Goal: Task Accomplishment & Management: Manage account settings

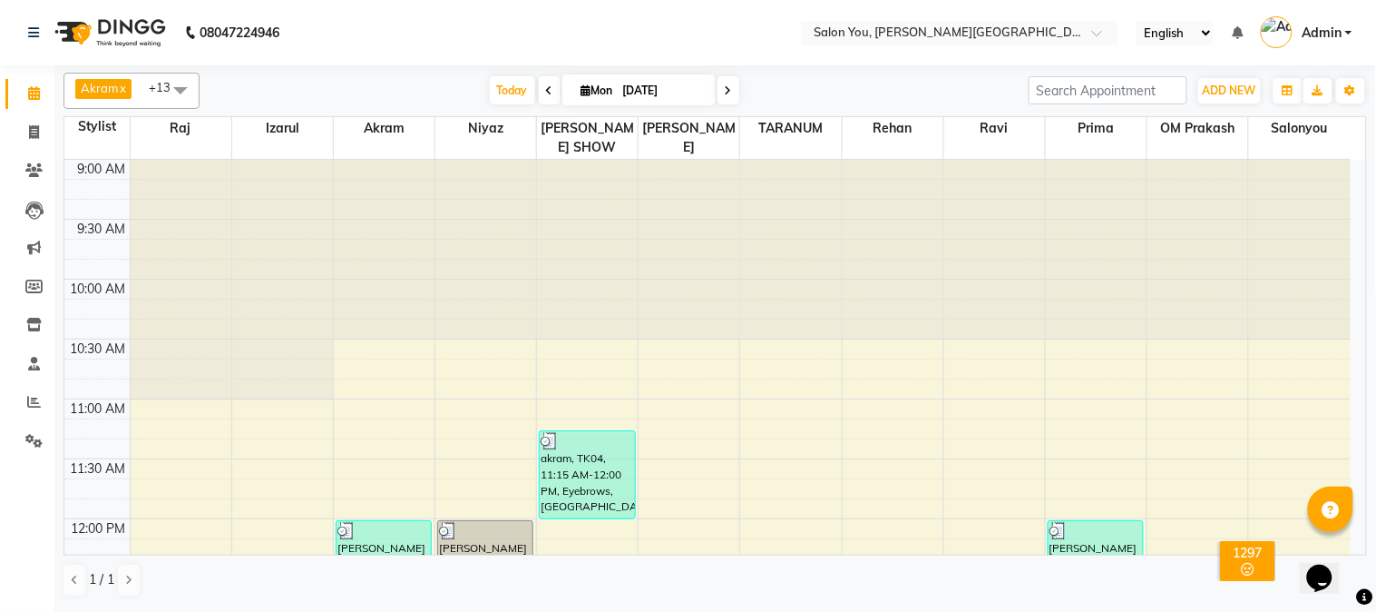
scroll to position [705, 0]
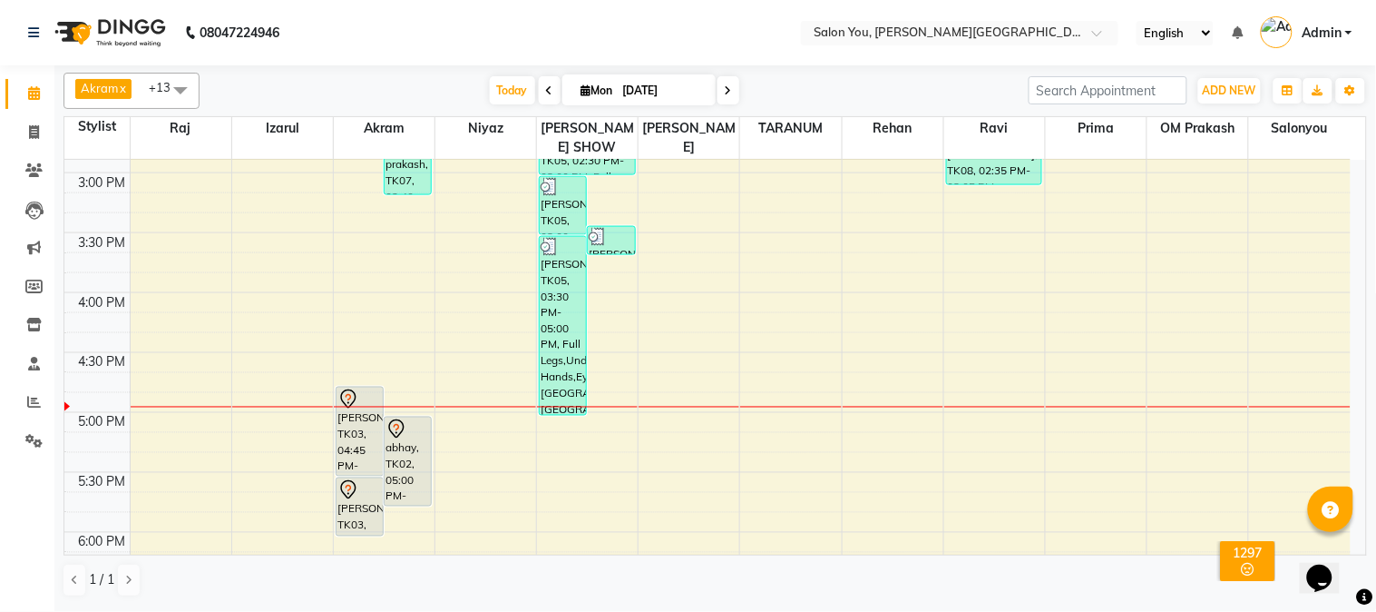
click at [542, 98] on span at bounding box center [550, 90] width 22 height 28
type input "[DATE]"
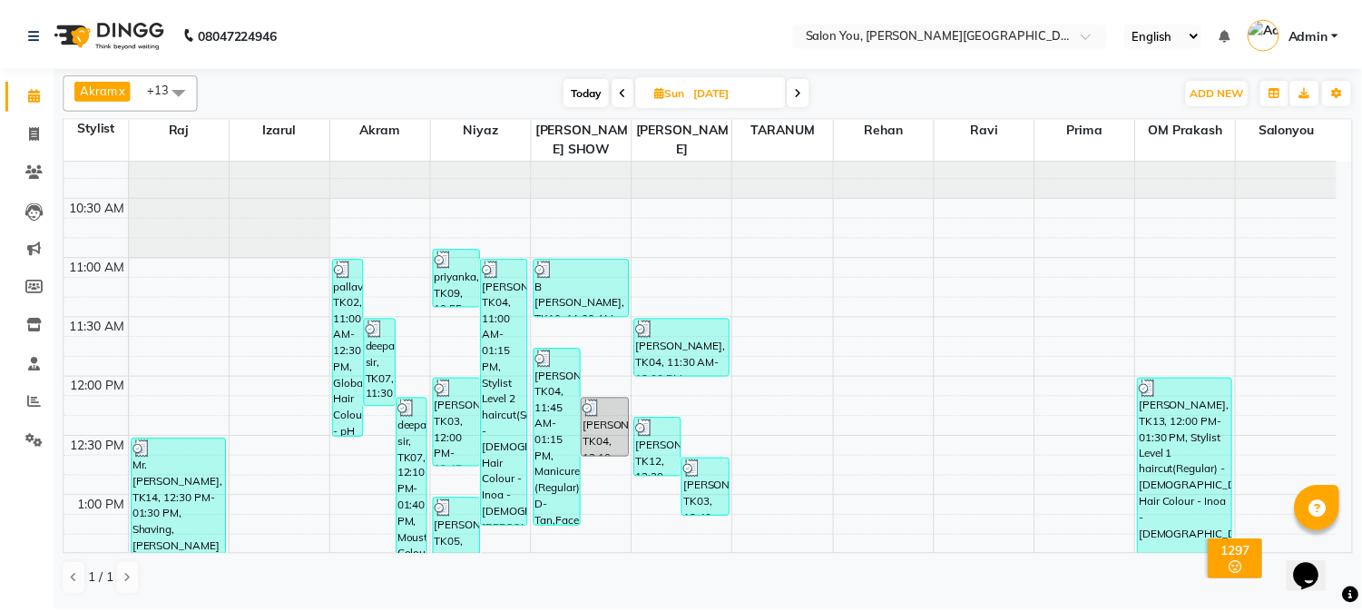
scroll to position [142, 0]
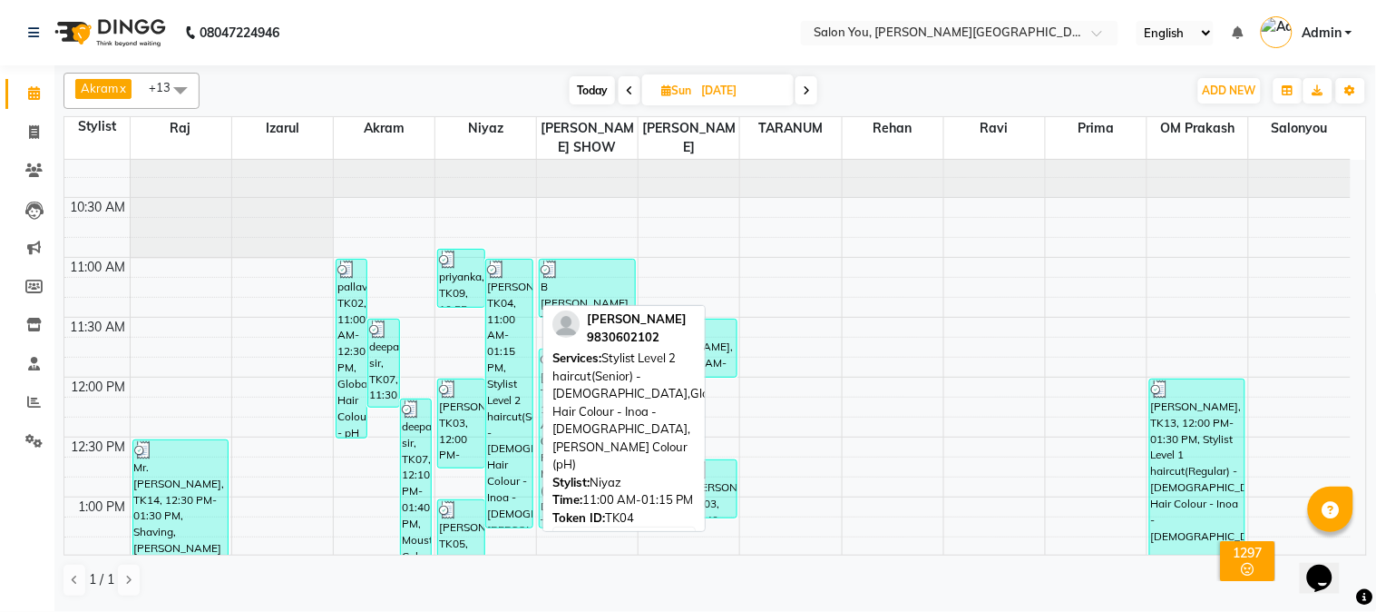
click at [505, 293] on div "[PERSON_NAME], TK04, 11:00 AM-01:15 PM, Stylist Level 2 haircut(Senior) - [DEMO…" at bounding box center [509, 394] width 46 height 268
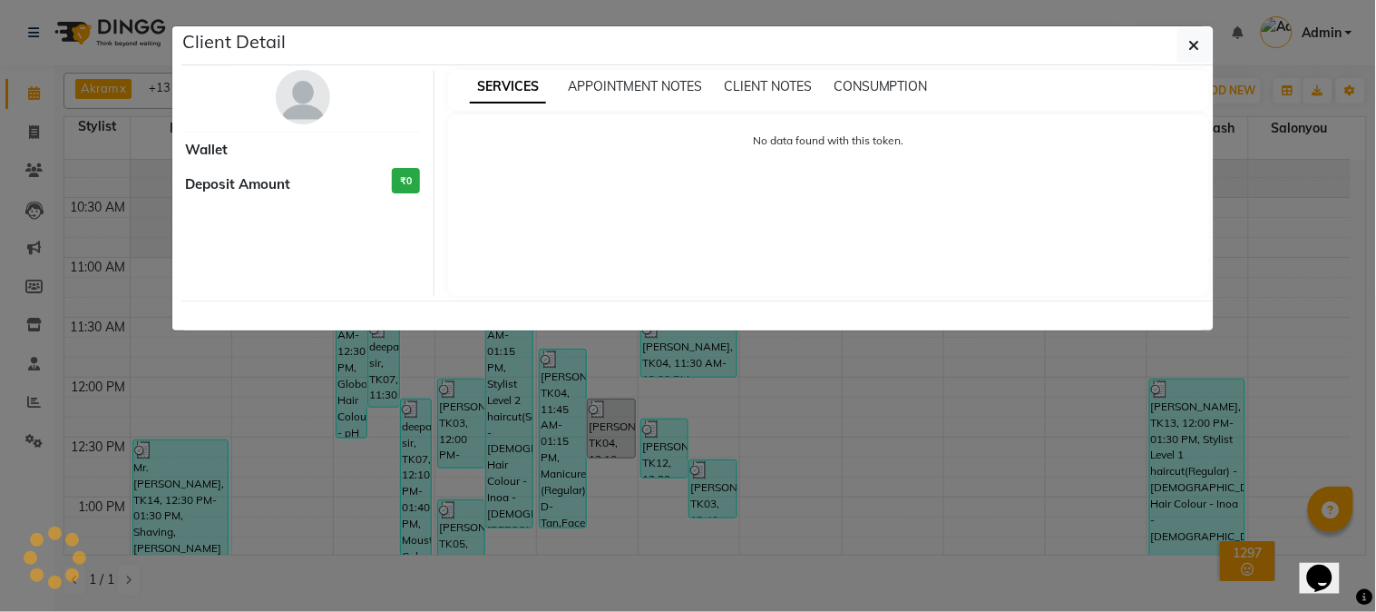
select select "3"
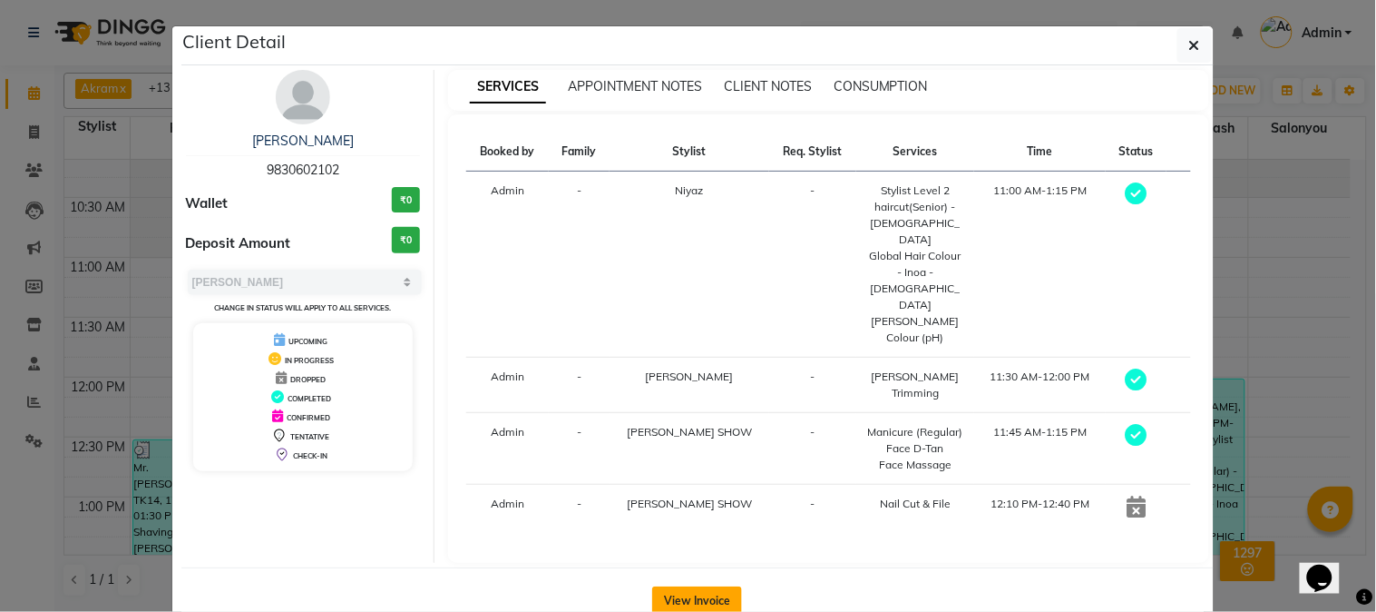
click at [700, 586] on button "View Invoice" at bounding box center [697, 600] width 90 height 29
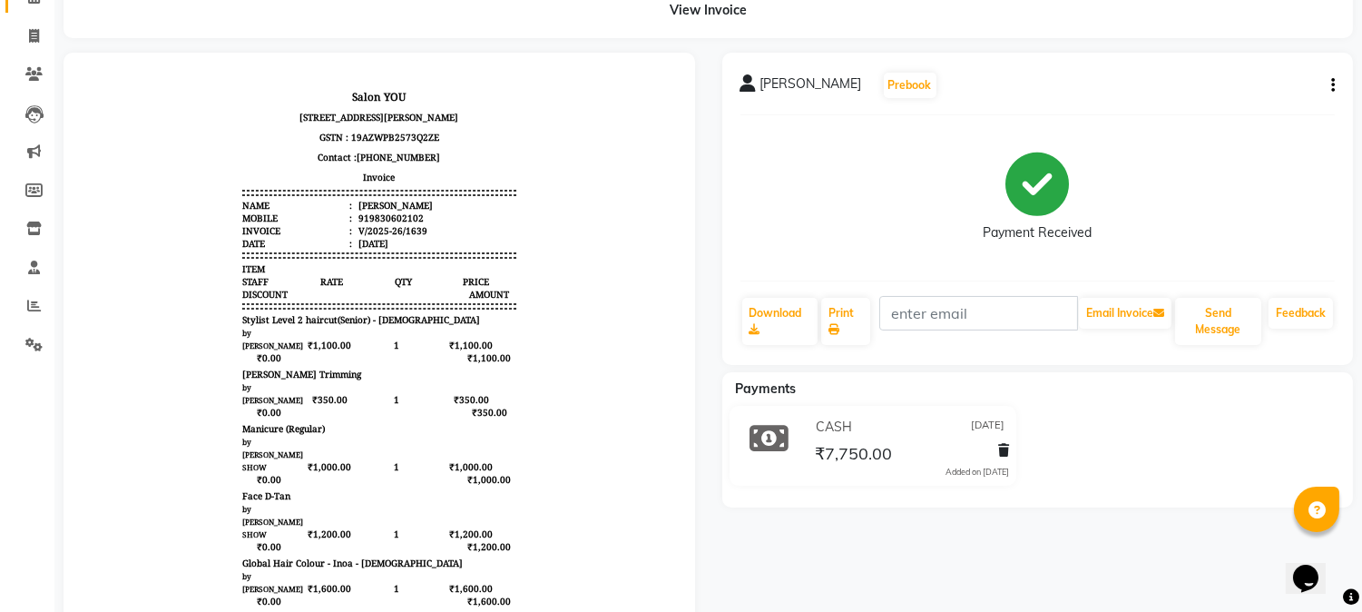
scroll to position [73, 0]
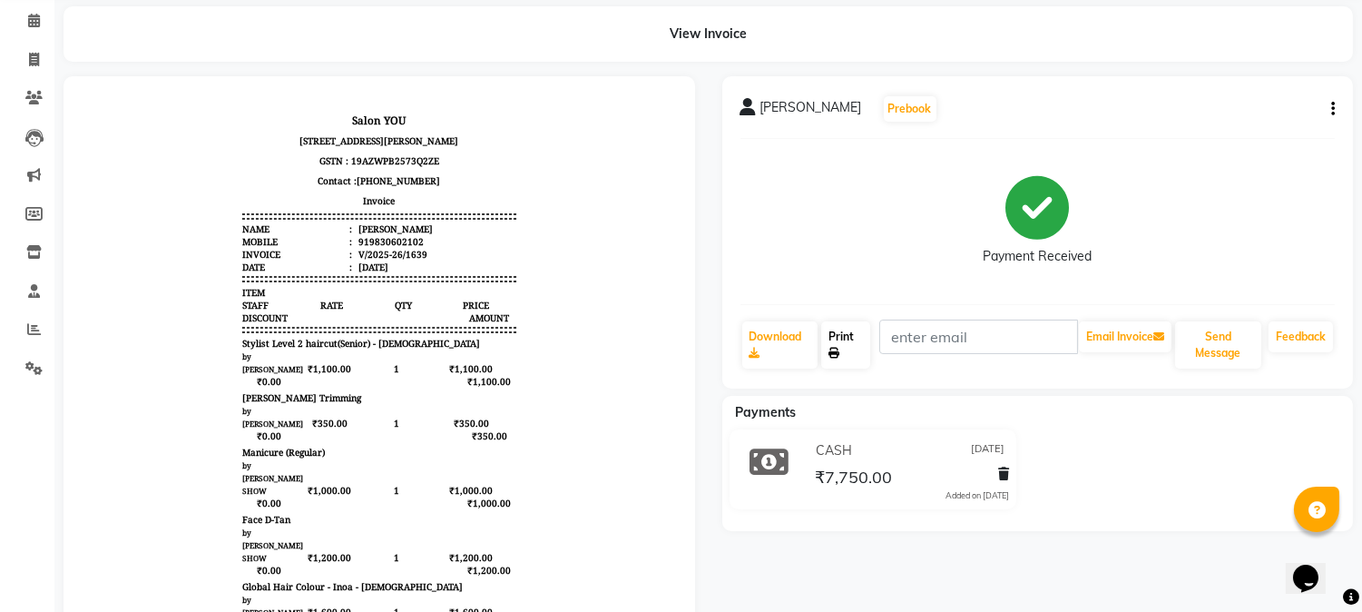
click at [830, 352] on link "Print" at bounding box center [845, 344] width 49 height 47
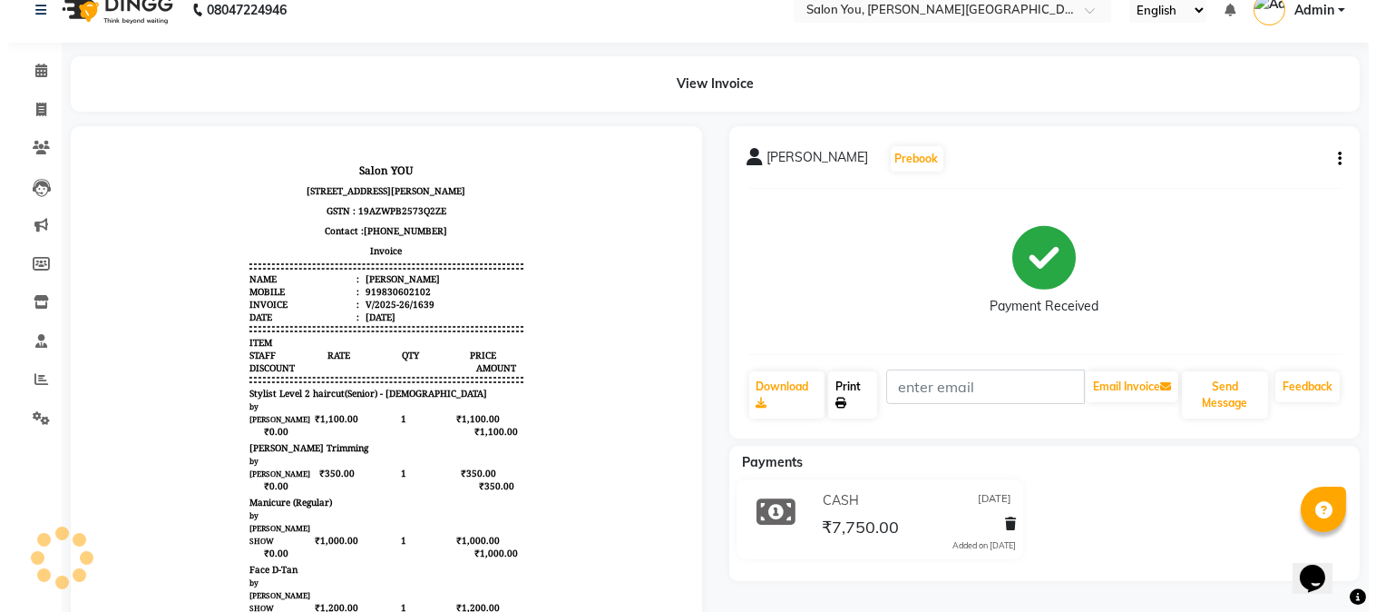
scroll to position [0, 0]
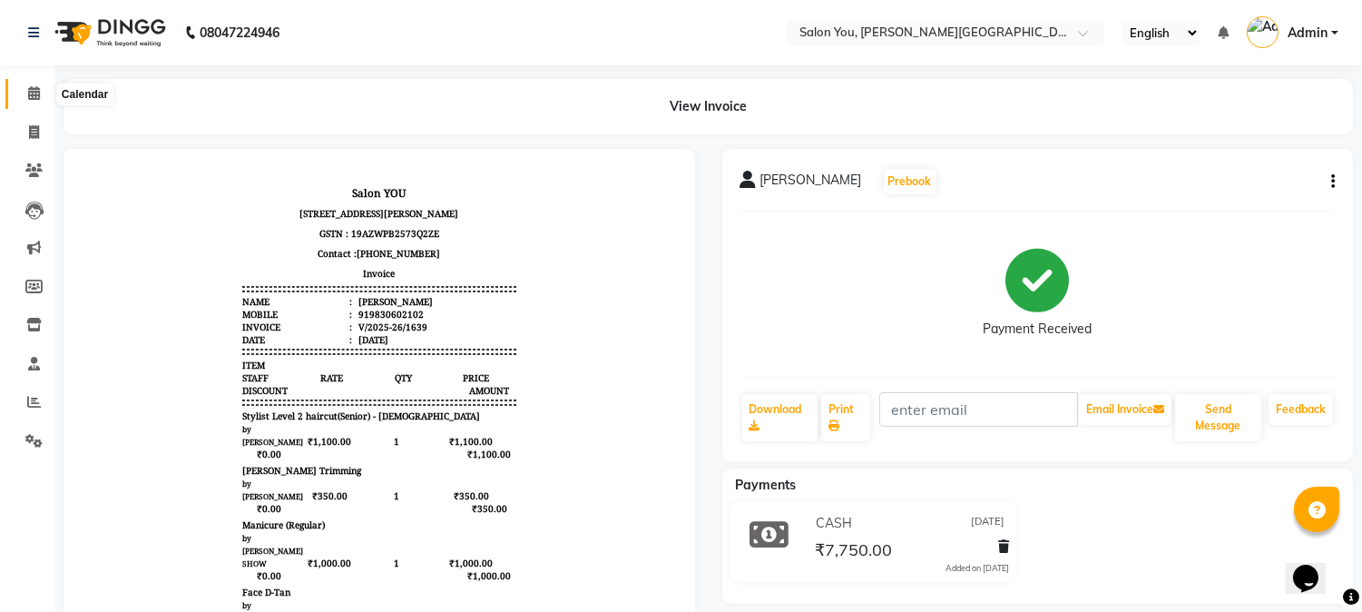
click at [32, 95] on icon at bounding box center [34, 93] width 12 height 14
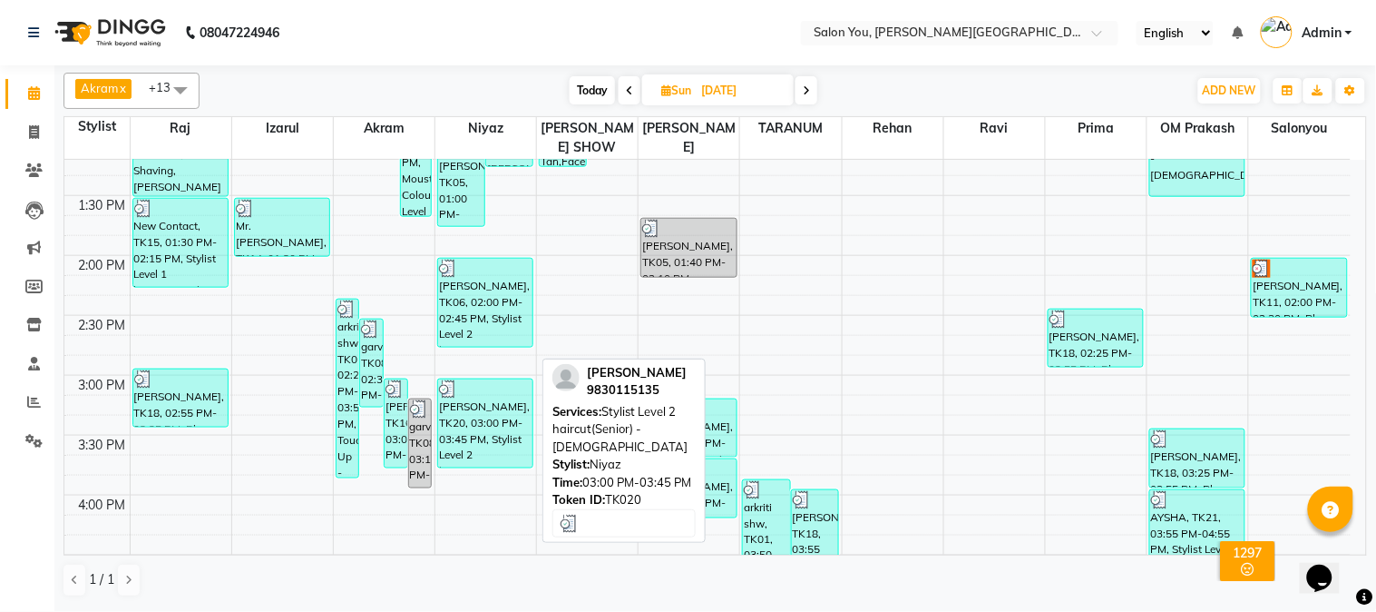
scroll to position [504, 0]
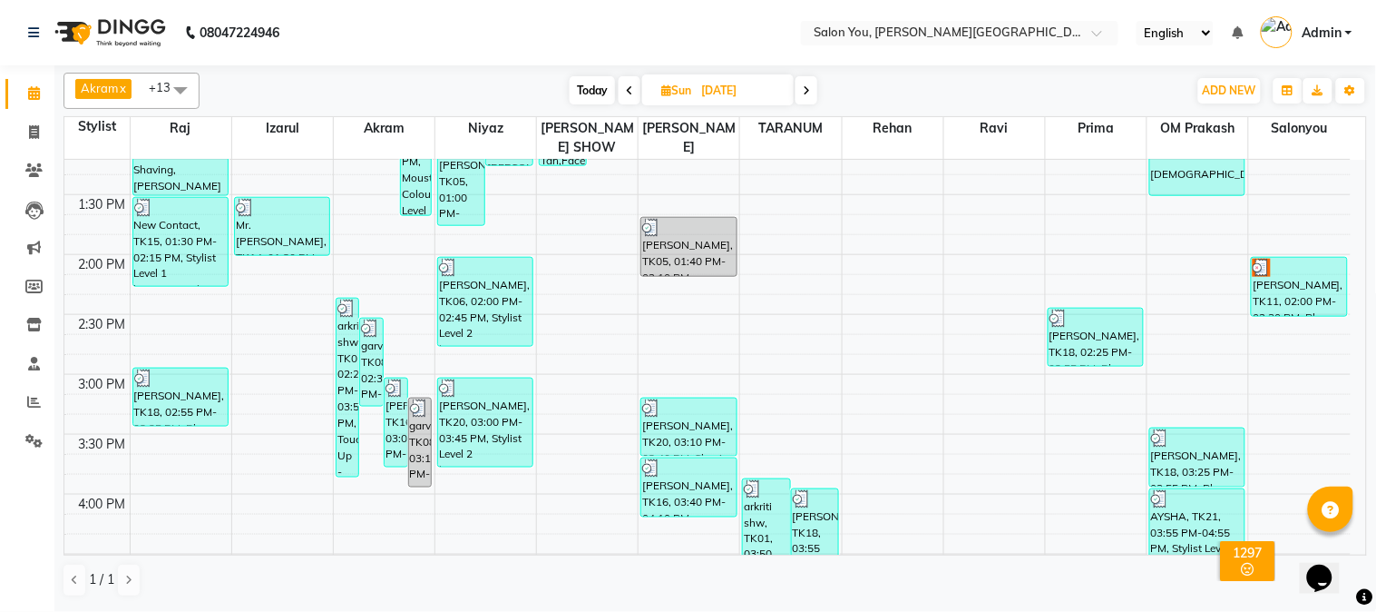
click at [820, 88] on div "[DATE] [DATE]" at bounding box center [694, 90] width 970 height 27
click at [814, 93] on span at bounding box center [807, 90] width 22 height 28
type input "[DATE]"
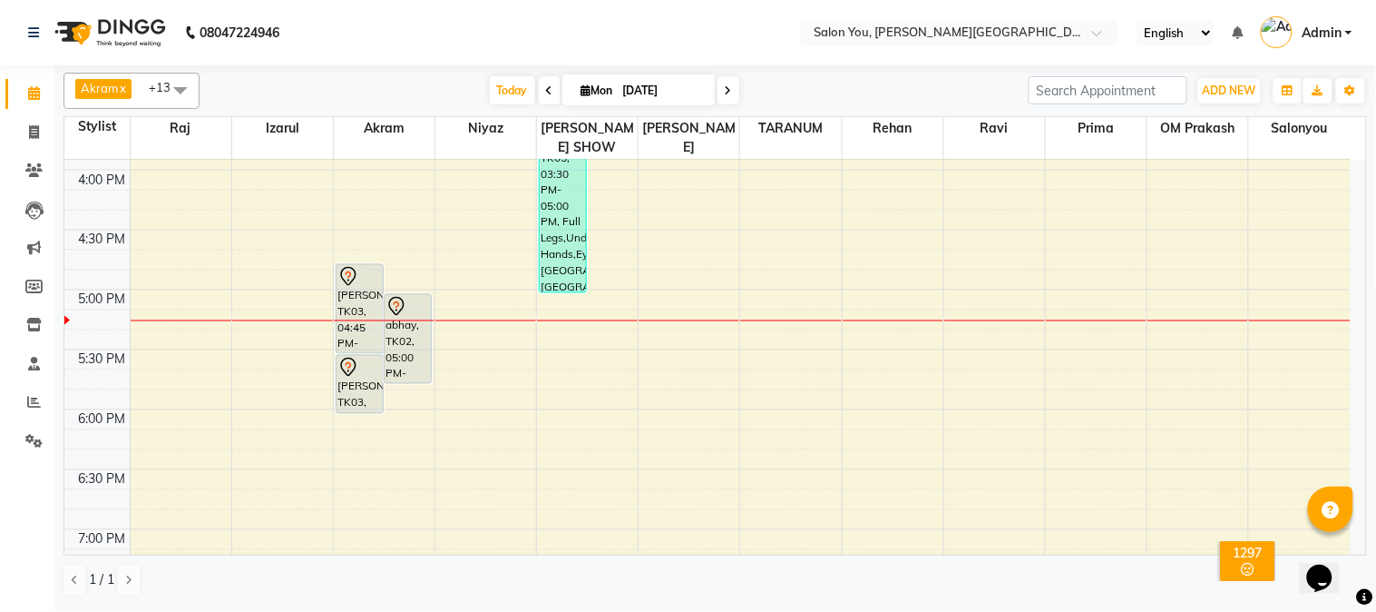
scroll to position [863, 0]
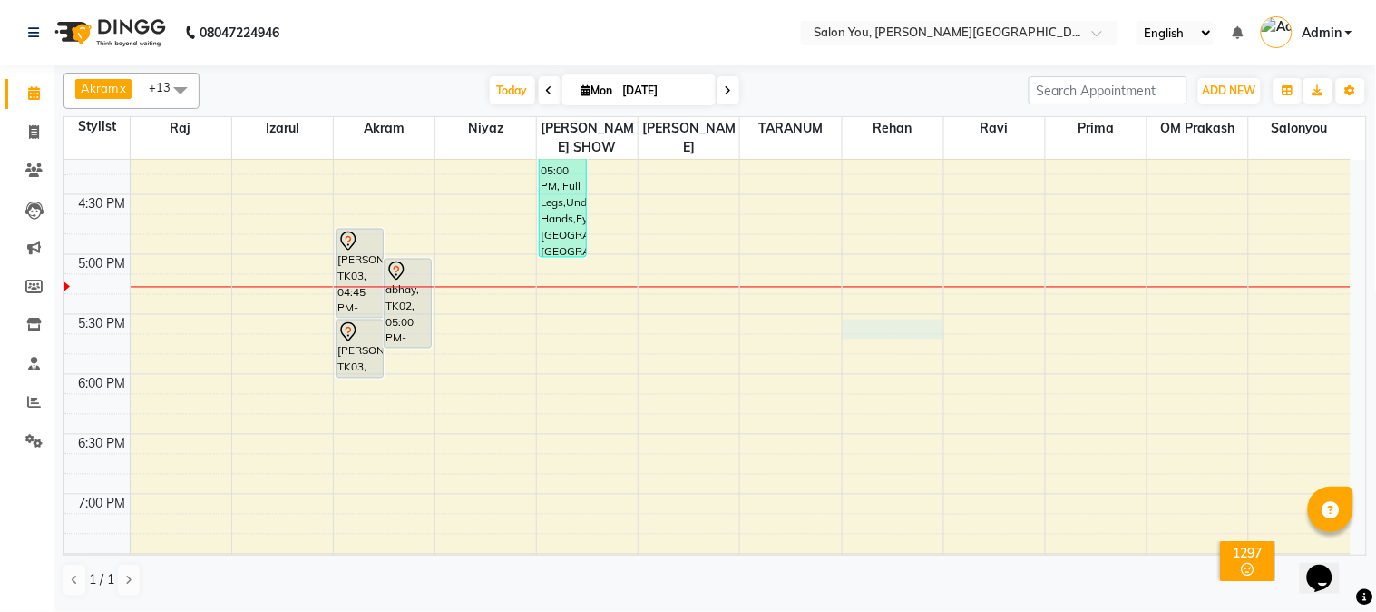
click at [851, 308] on div "9:00 AM 9:30 AM 10:00 AM 10:30 AM 11:00 AM 11:30 AM 12:00 PM 12:30 PM 1:00 PM 1…" at bounding box center [707, 75] width 1287 height 1556
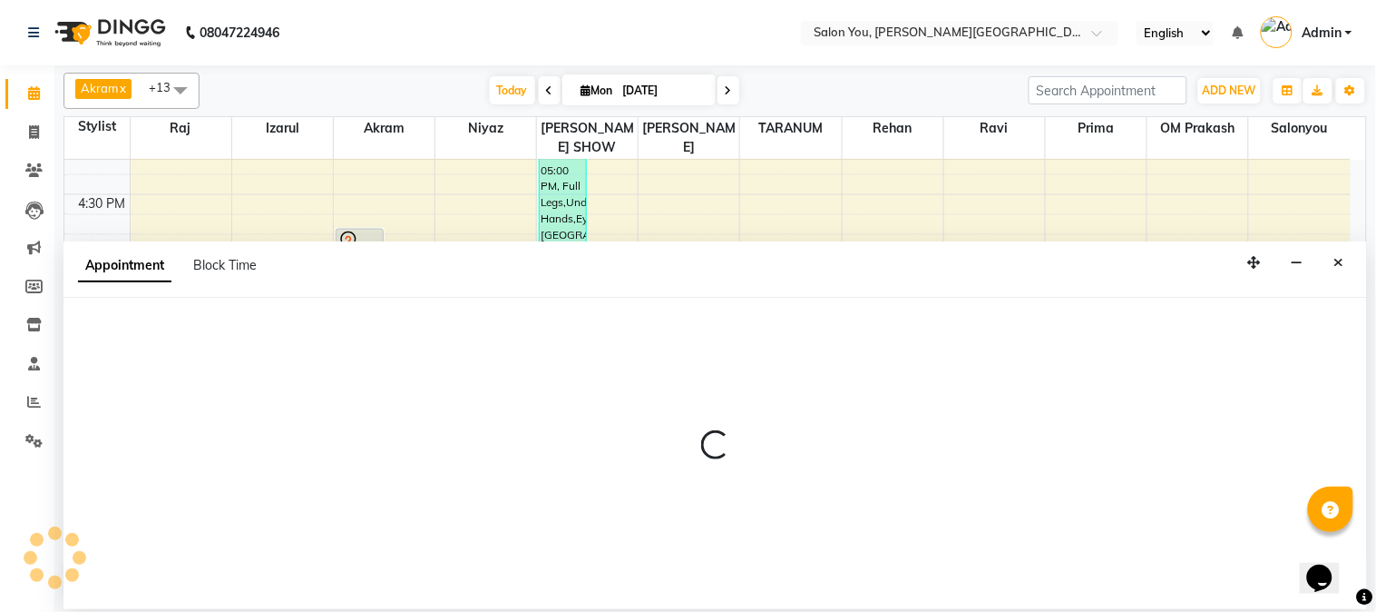
select select "85261"
select select "1050"
select select "tentative"
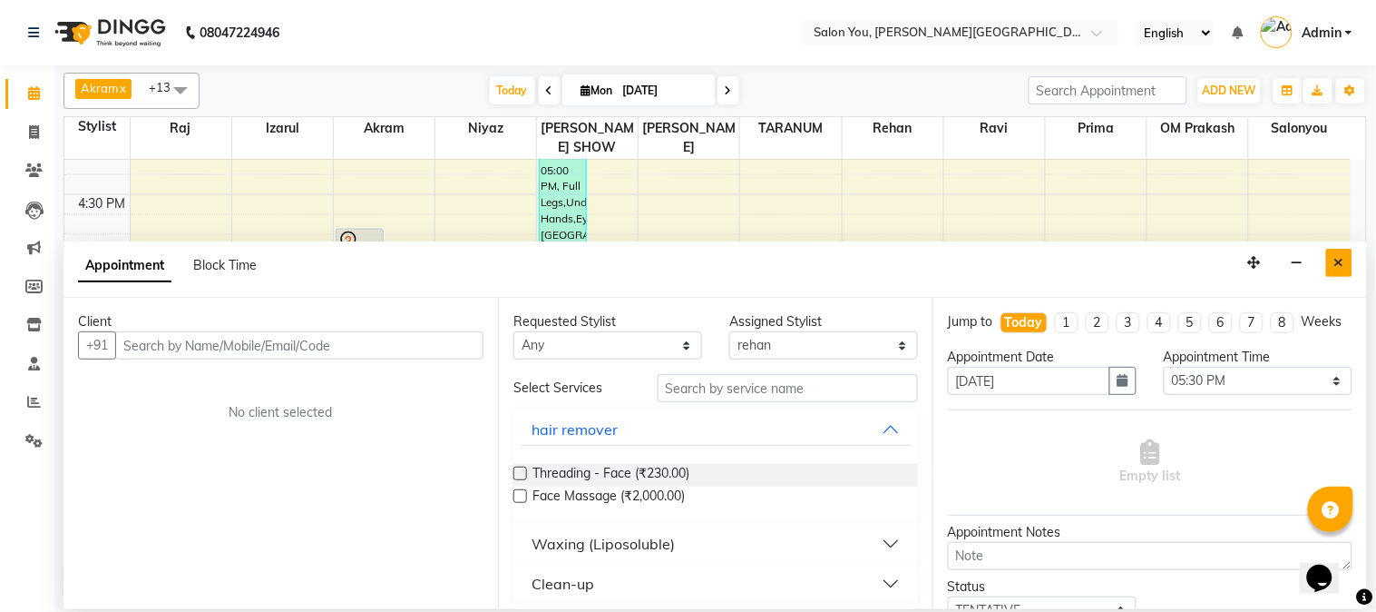
click at [1332, 261] on button "Close" at bounding box center [1340, 263] width 26 height 28
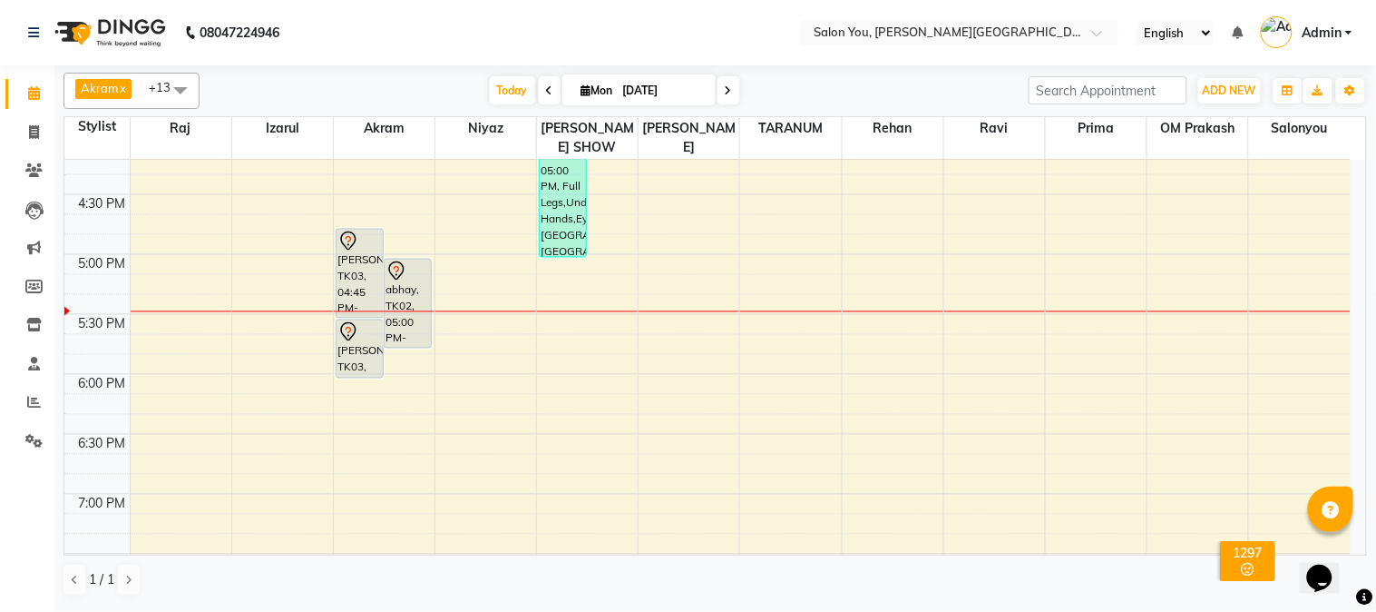
click at [718, 93] on span at bounding box center [729, 90] width 22 height 28
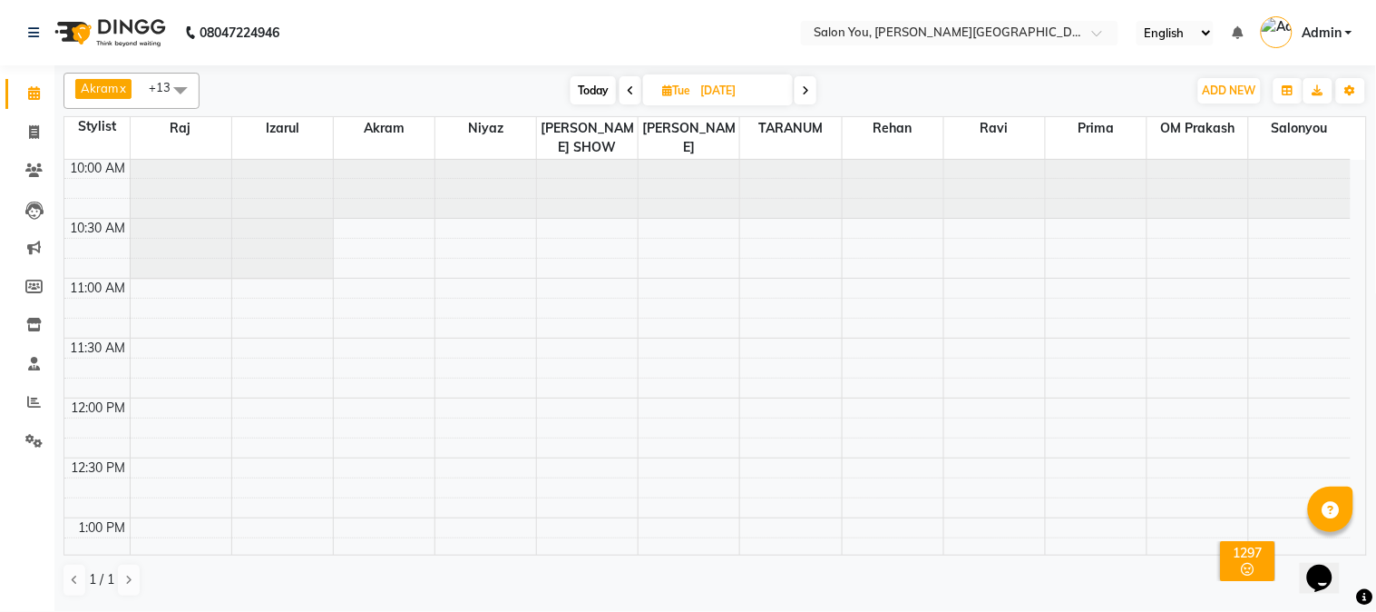
scroll to position [0, 0]
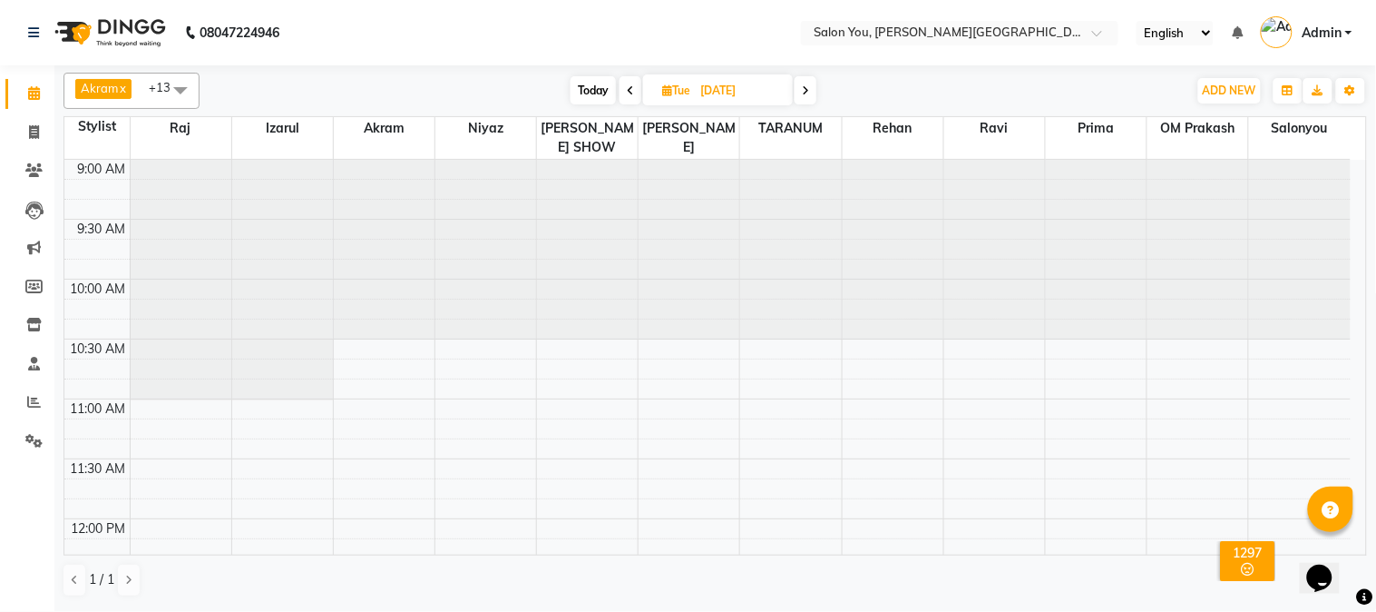
click at [803, 87] on icon at bounding box center [805, 90] width 7 height 11
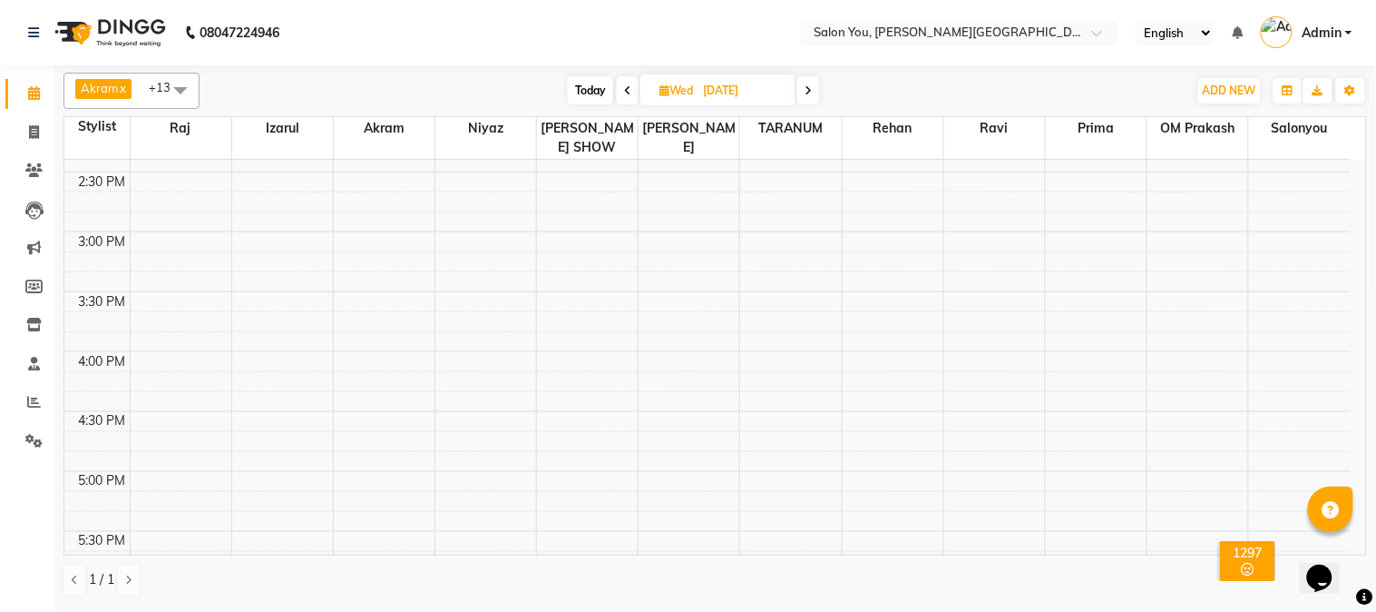
click at [628, 85] on icon at bounding box center [627, 90] width 7 height 11
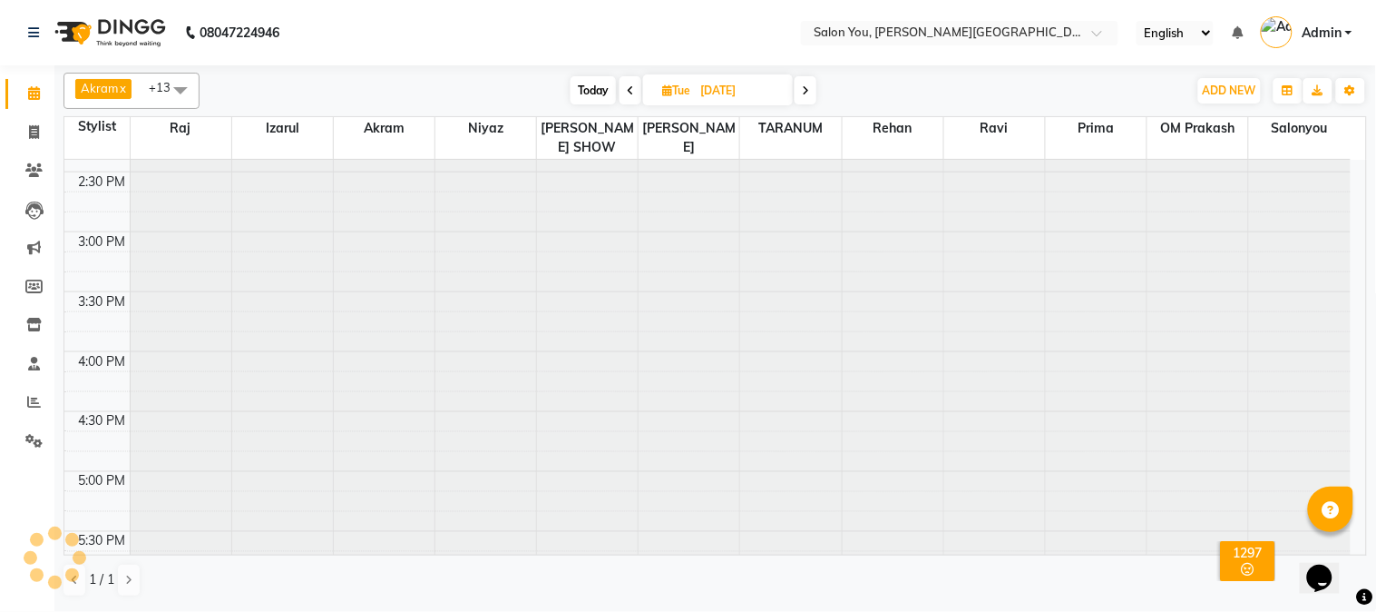
scroll to position [964, 0]
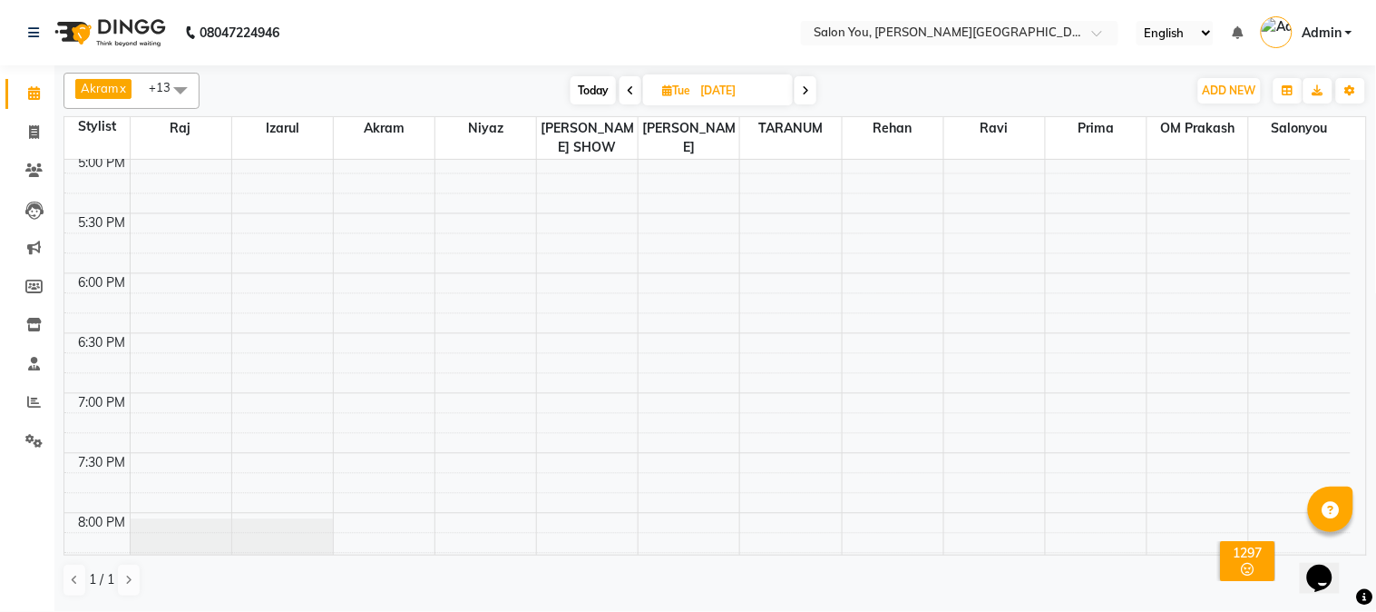
click at [628, 85] on icon at bounding box center [630, 90] width 7 height 11
type input "[DATE]"
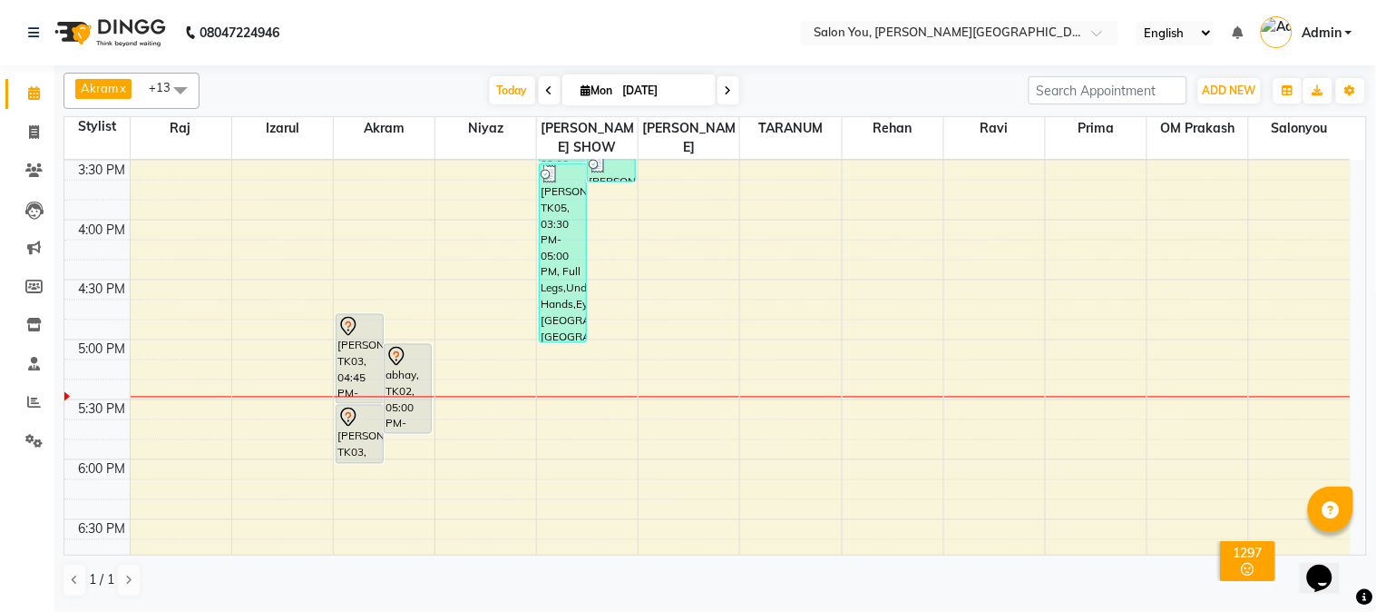
scroll to position [762, 0]
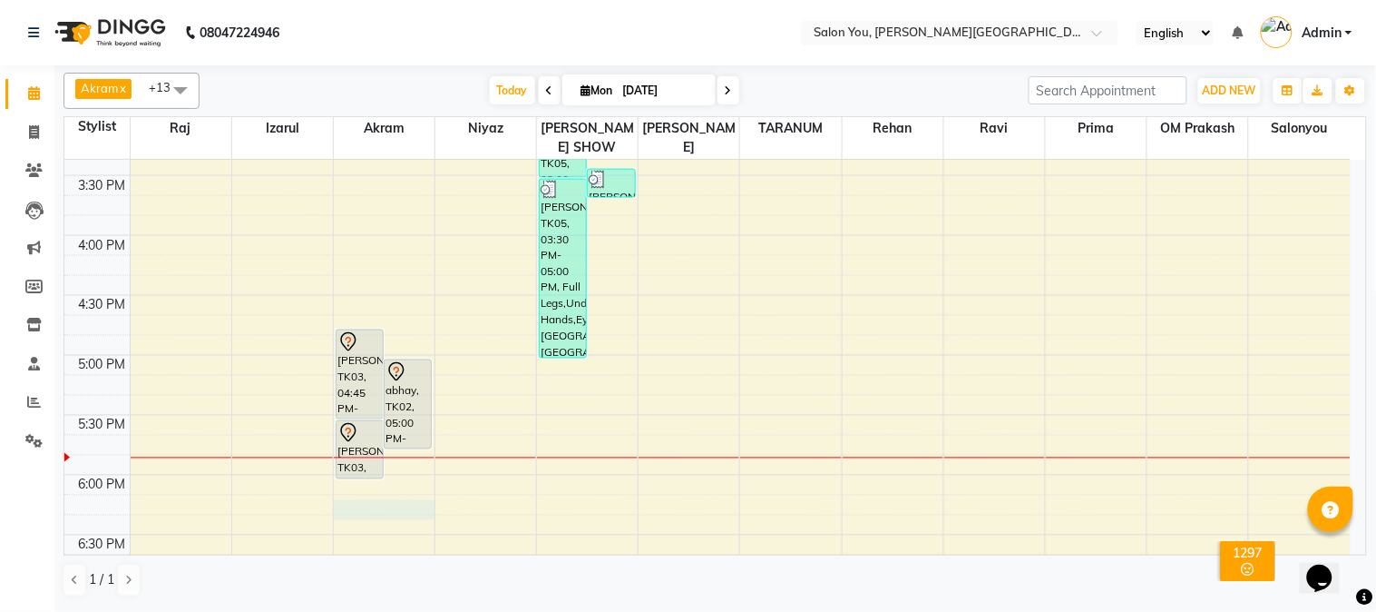
click at [369, 485] on div "9:00 AM 9:30 AM 10:00 AM 10:30 AM 11:00 AM 11:30 AM 12:00 PM 12:30 PM 1:00 PM 1…" at bounding box center [707, 176] width 1287 height 1556
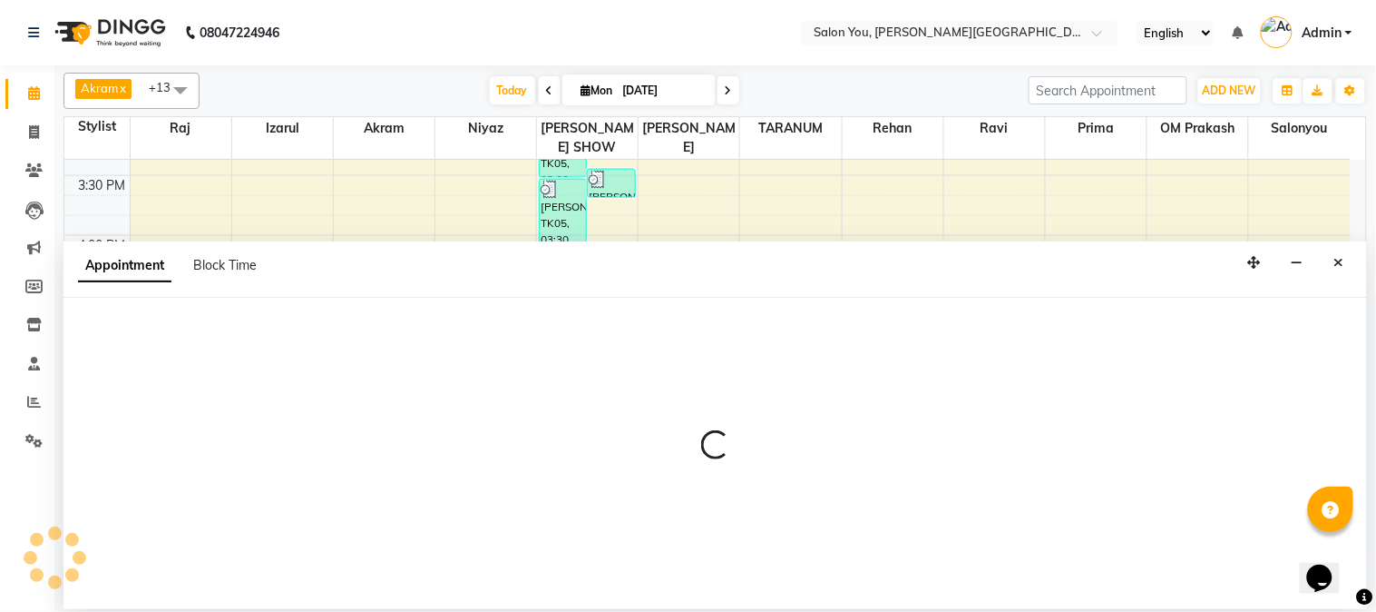
select select "83059"
select select "tentative"
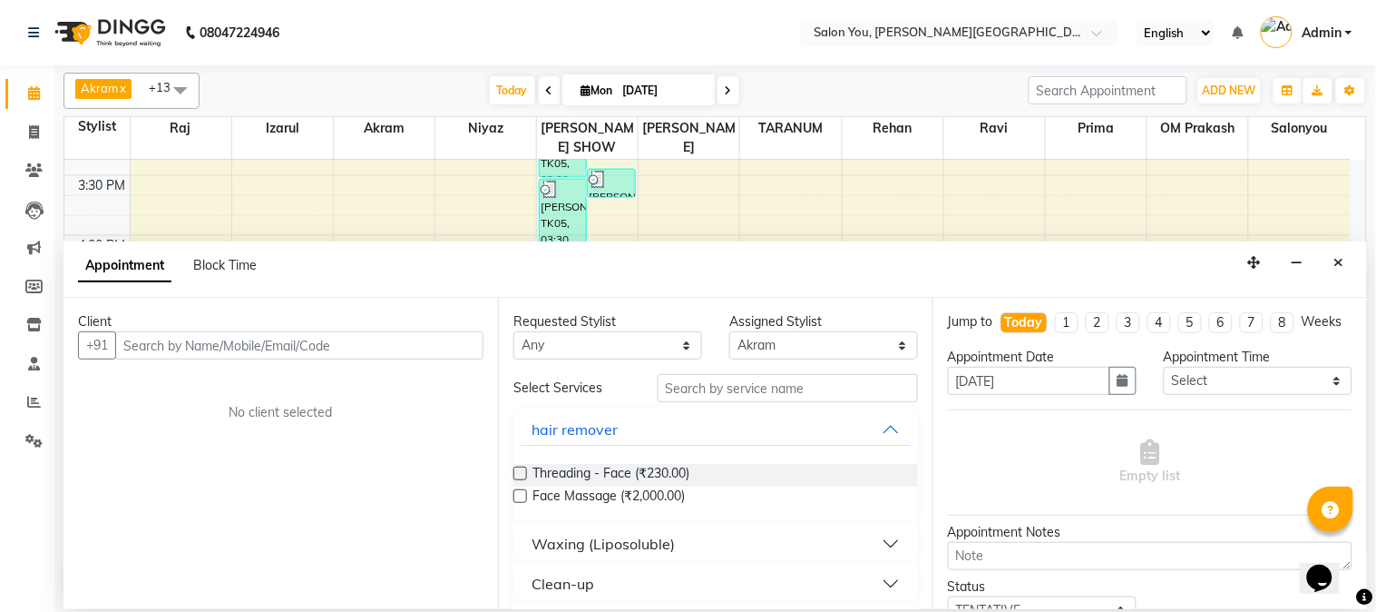
click at [532, 189] on div "9:00 AM 9:30 AM 10:00 AM 10:30 AM 11:00 AM 11:30 AM 12:00 PM 12:30 PM 1:00 PM 1…" at bounding box center [707, 176] width 1287 height 1556
click at [753, 186] on div "9:00 AM 9:30 AM 10:00 AM 10:30 AM 11:00 AM 11:30 AM 12:00 PM 12:30 PM 1:00 PM 1…" at bounding box center [707, 176] width 1287 height 1556
click at [1344, 261] on icon "Close" at bounding box center [1340, 262] width 10 height 13
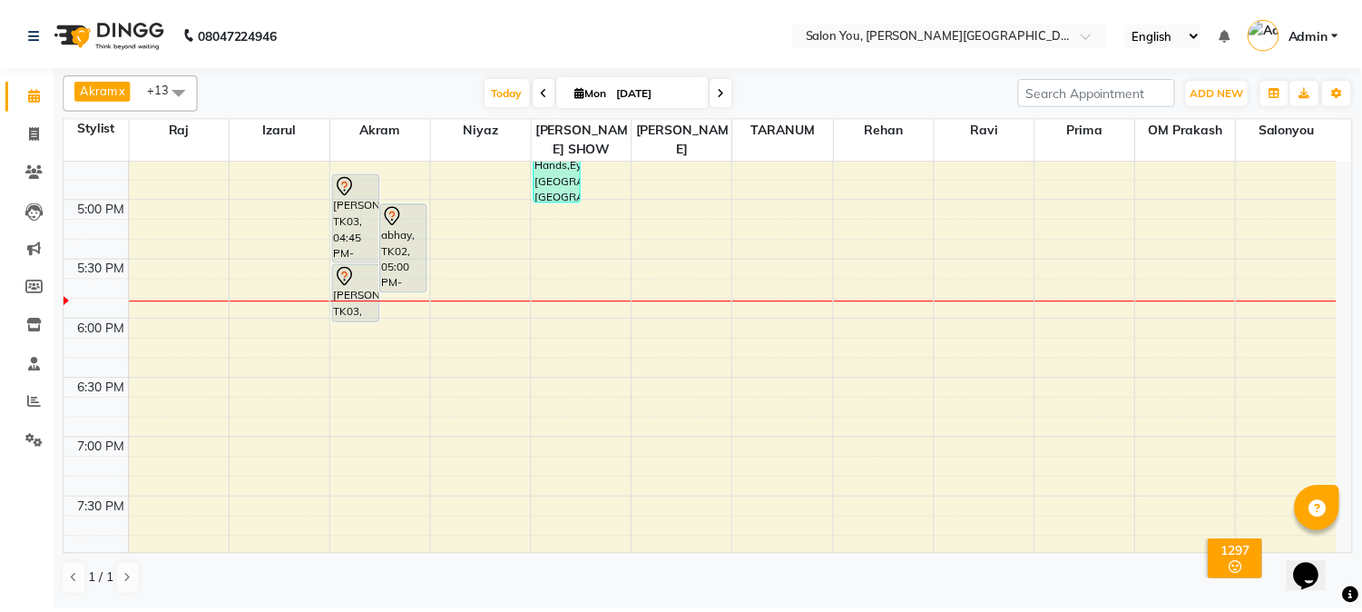
scroll to position [964, 0]
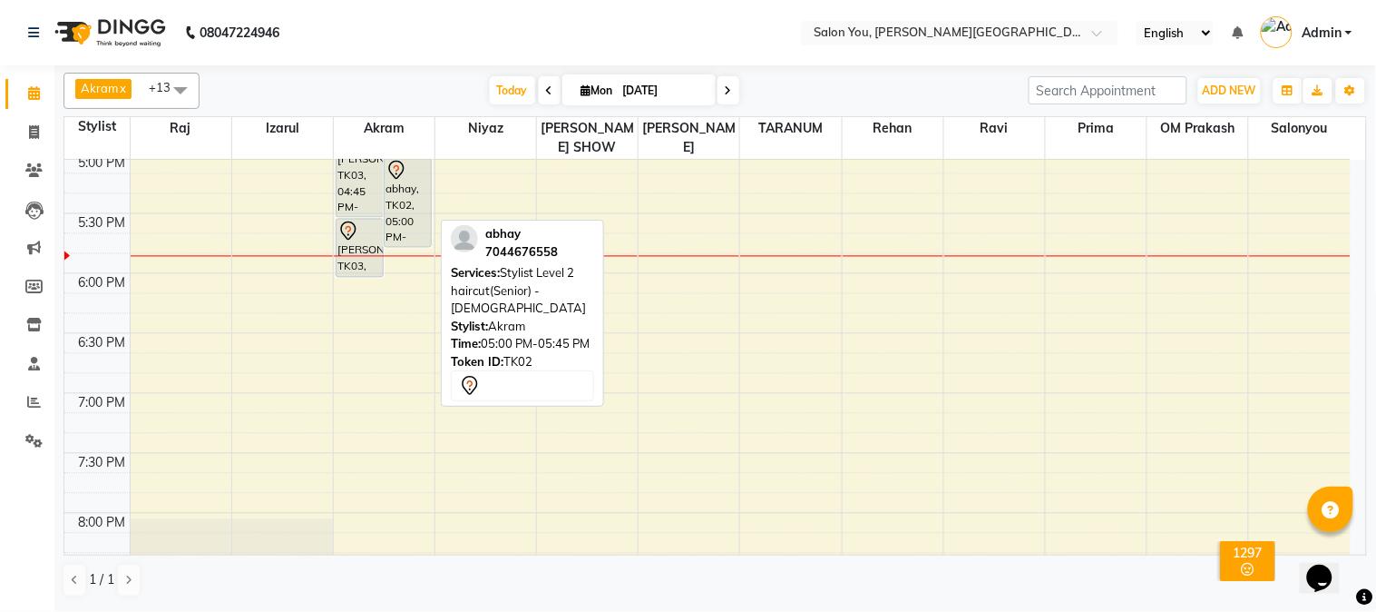
click at [402, 160] on icon at bounding box center [397, 171] width 22 height 22
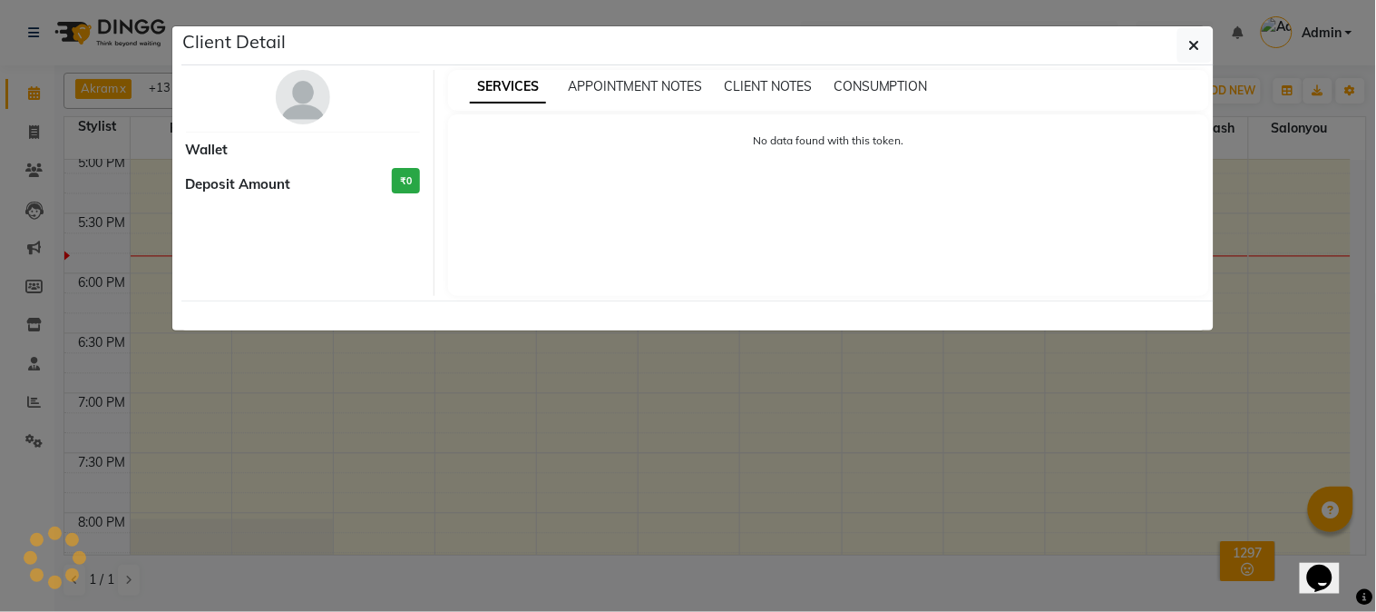
select select "7"
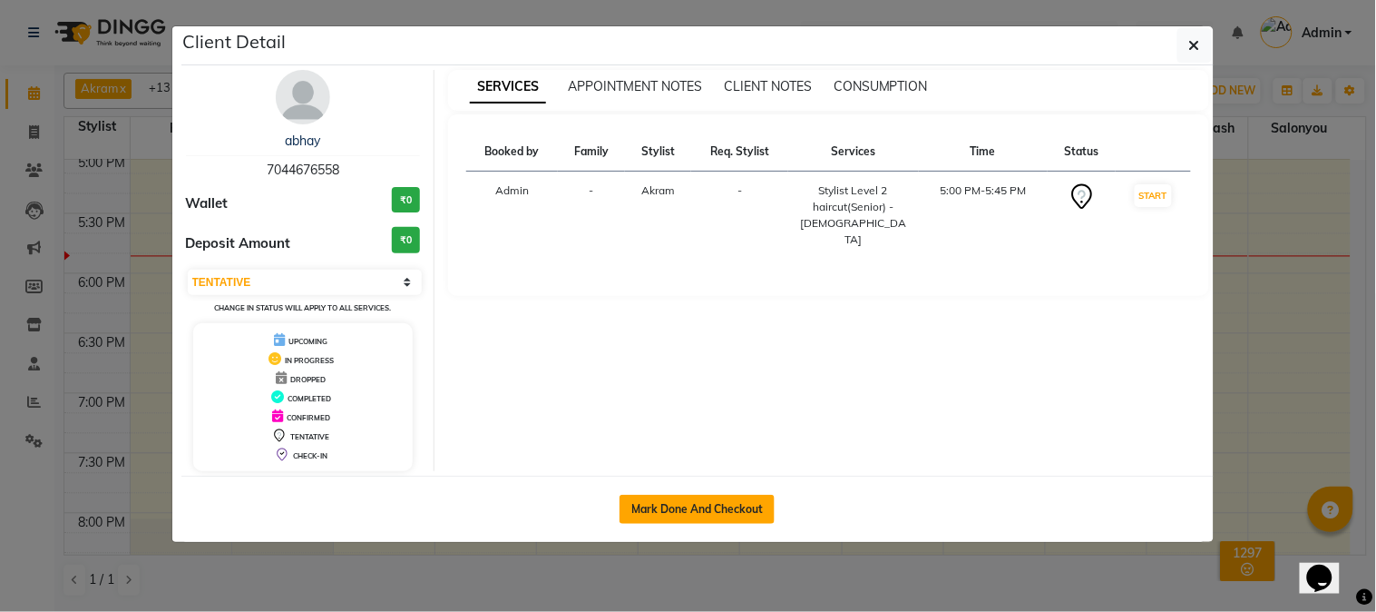
click at [651, 504] on button "Mark Done And Checkout" at bounding box center [697, 509] width 155 height 29
select select "service"
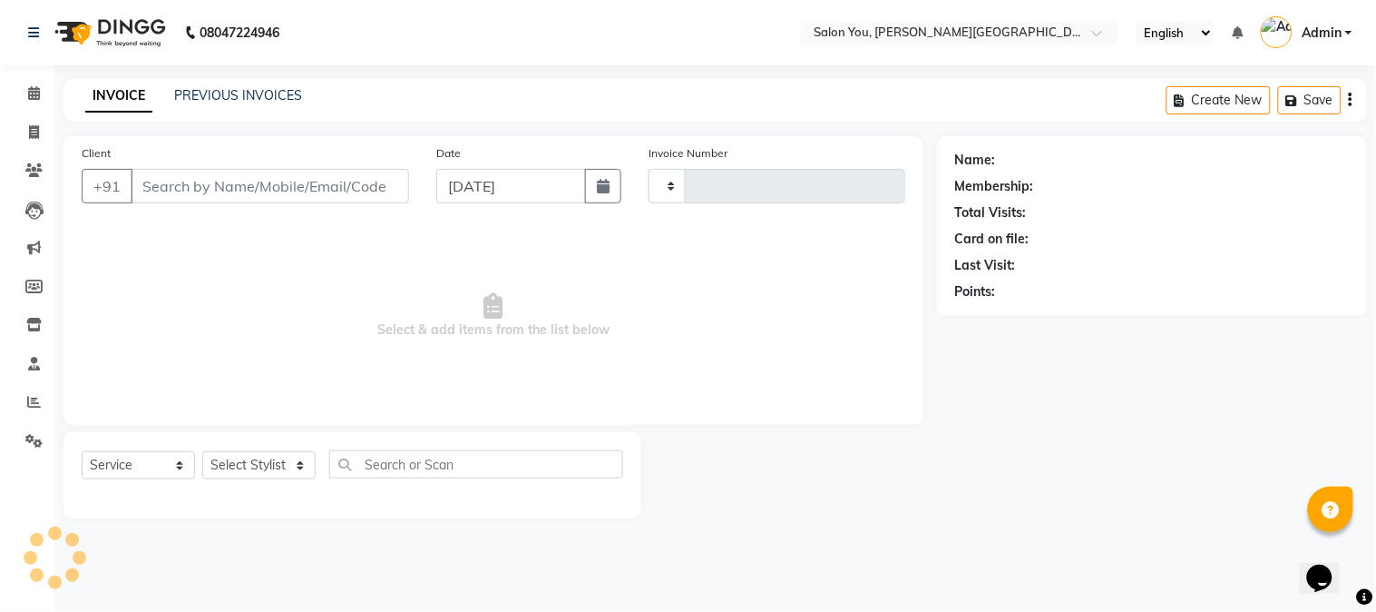
type input "1662"
select select "5231"
type input "7044676558"
select select "83059"
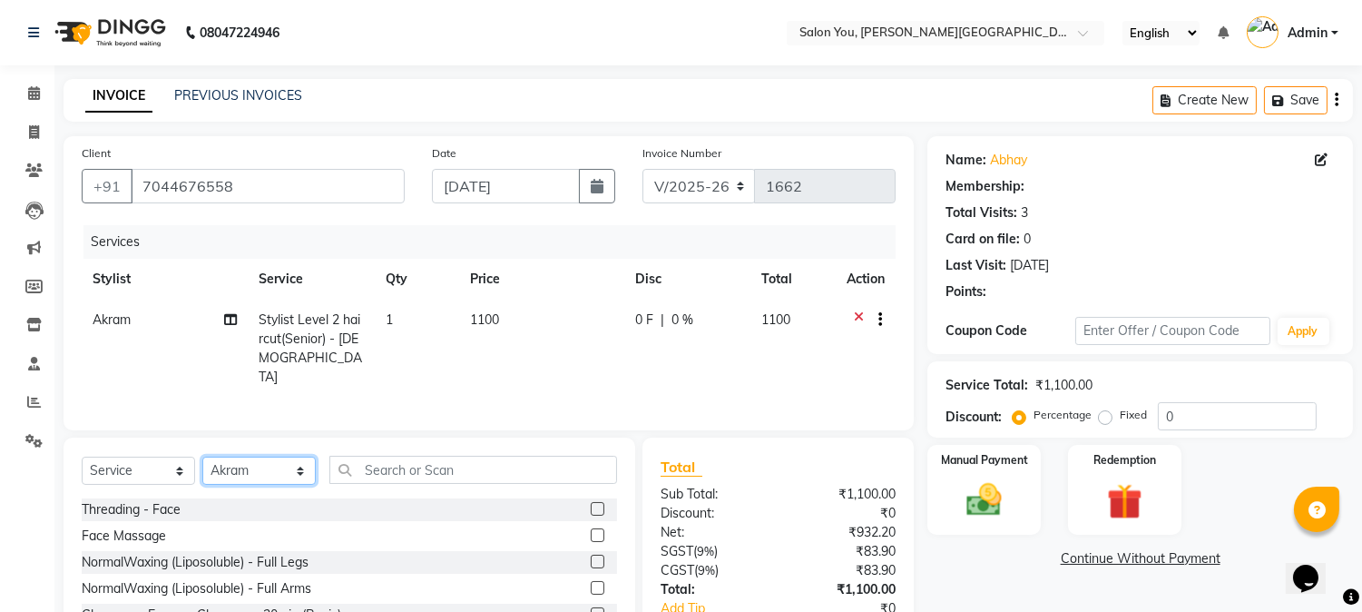
click at [300, 460] on select "Select Stylist Akram Auditor [PERSON_NAME] [PERSON_NAME] [PERSON_NAME] prima [P…" at bounding box center [258, 470] width 113 height 28
click at [267, 459] on select "Select Stylist Akram Auditor [PERSON_NAME] [PERSON_NAME] [PERSON_NAME] prima [P…" at bounding box center [258, 470] width 113 height 28
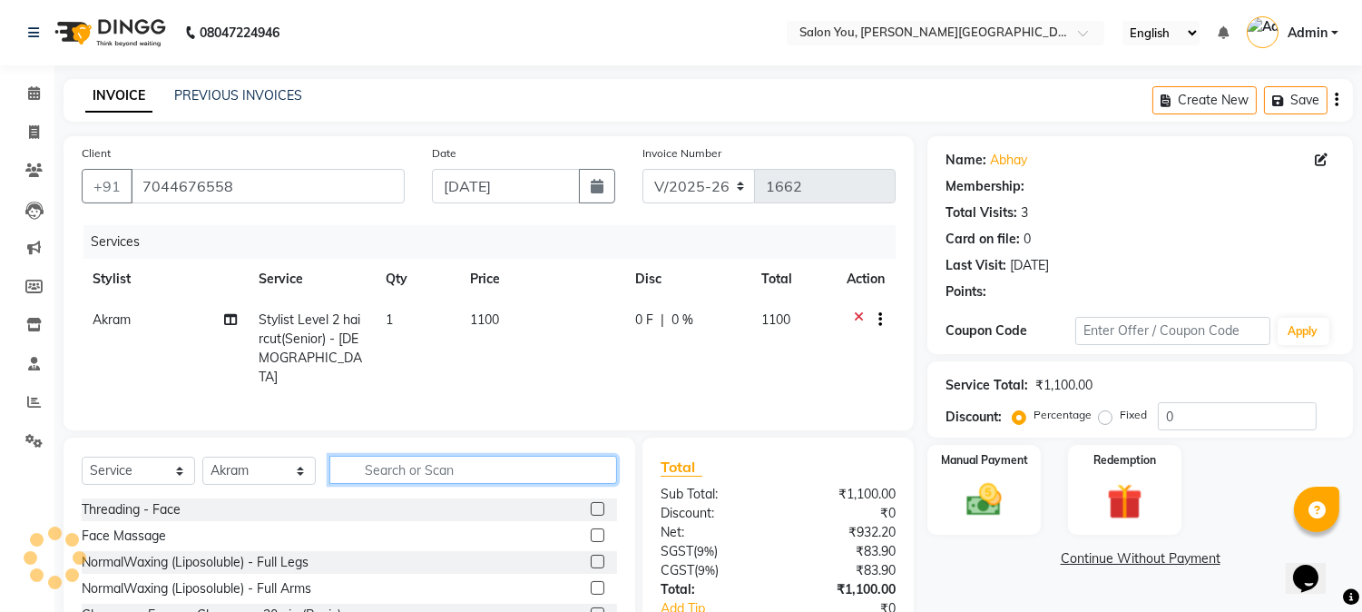
select select "1: Object"
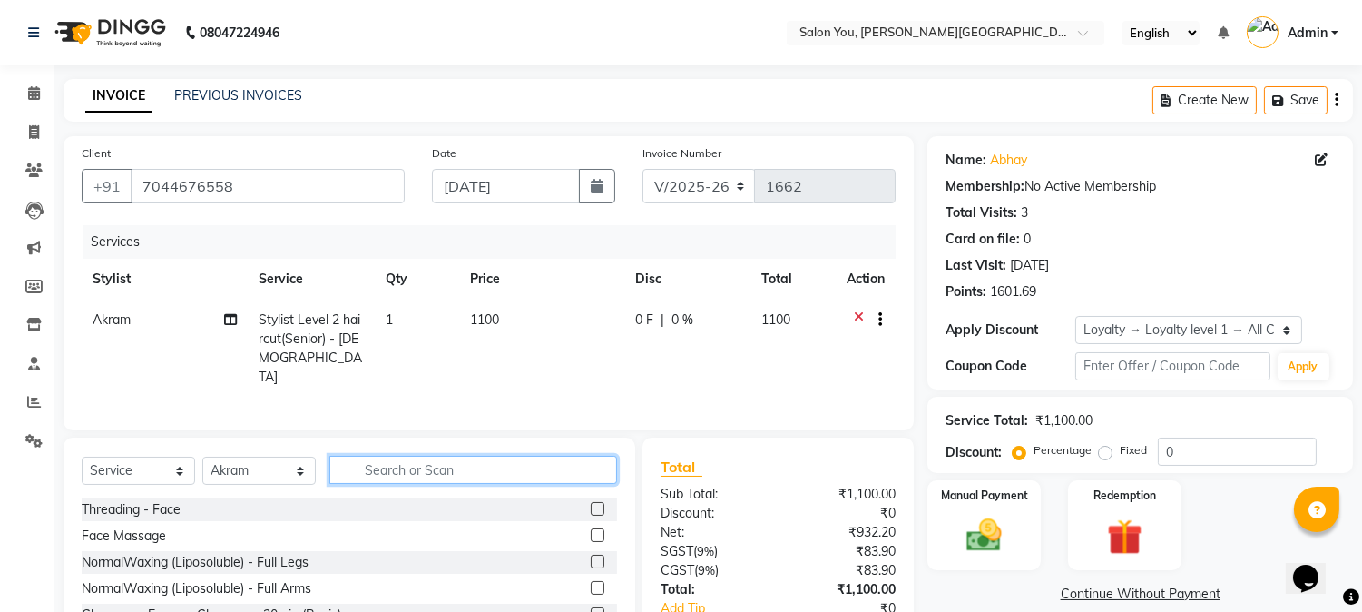
click at [349, 457] on input "text" at bounding box center [473, 469] width 288 height 28
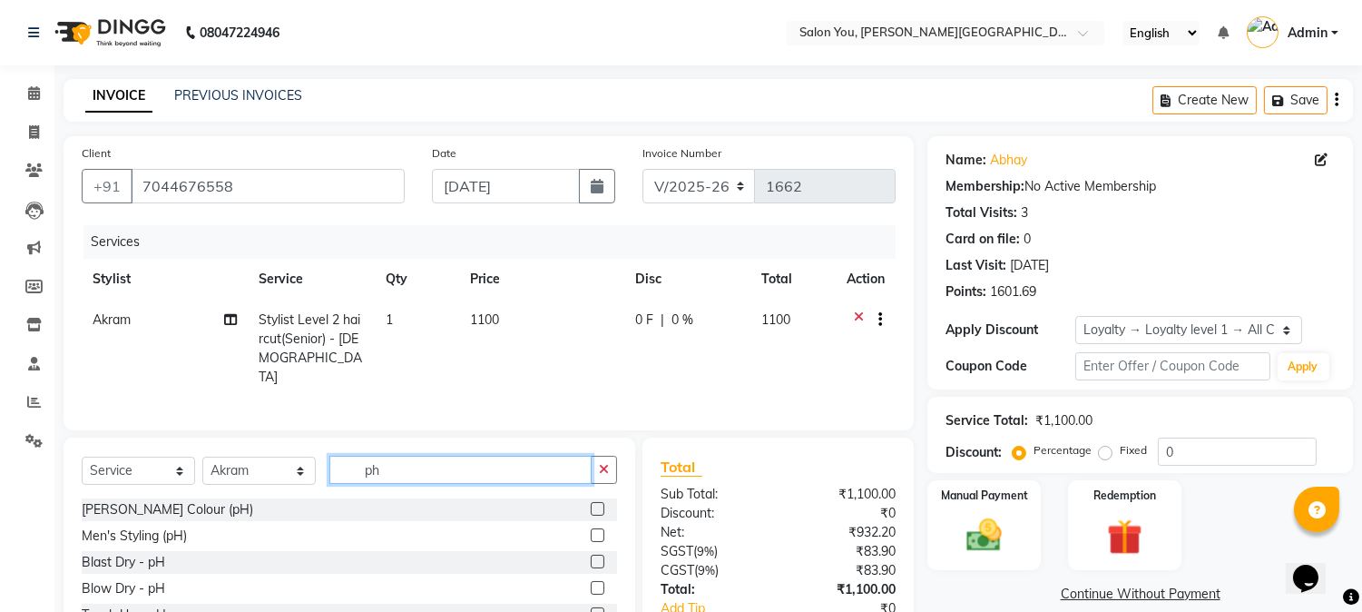
type input "ph"
click at [329, 586] on div "Blow Dry - pH" at bounding box center [349, 588] width 535 height 23
click at [591, 583] on label at bounding box center [598, 588] width 14 height 14
click at [591, 583] on input "checkbox" at bounding box center [597, 589] width 12 height 12
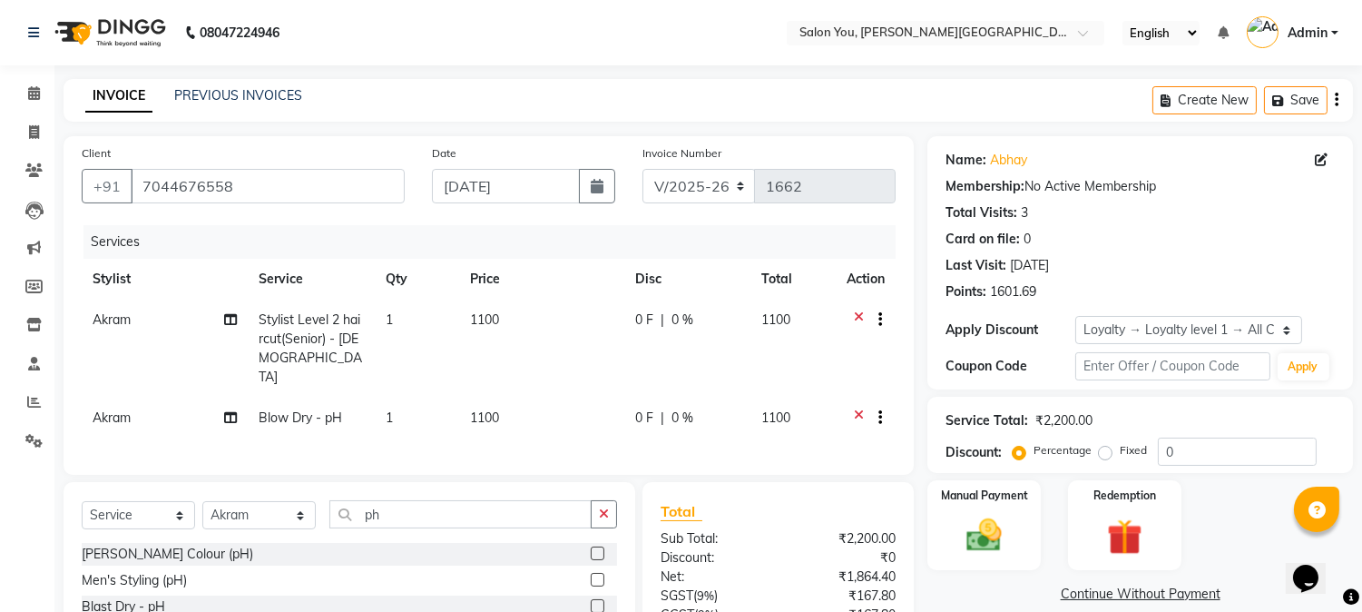
checkbox input "false"
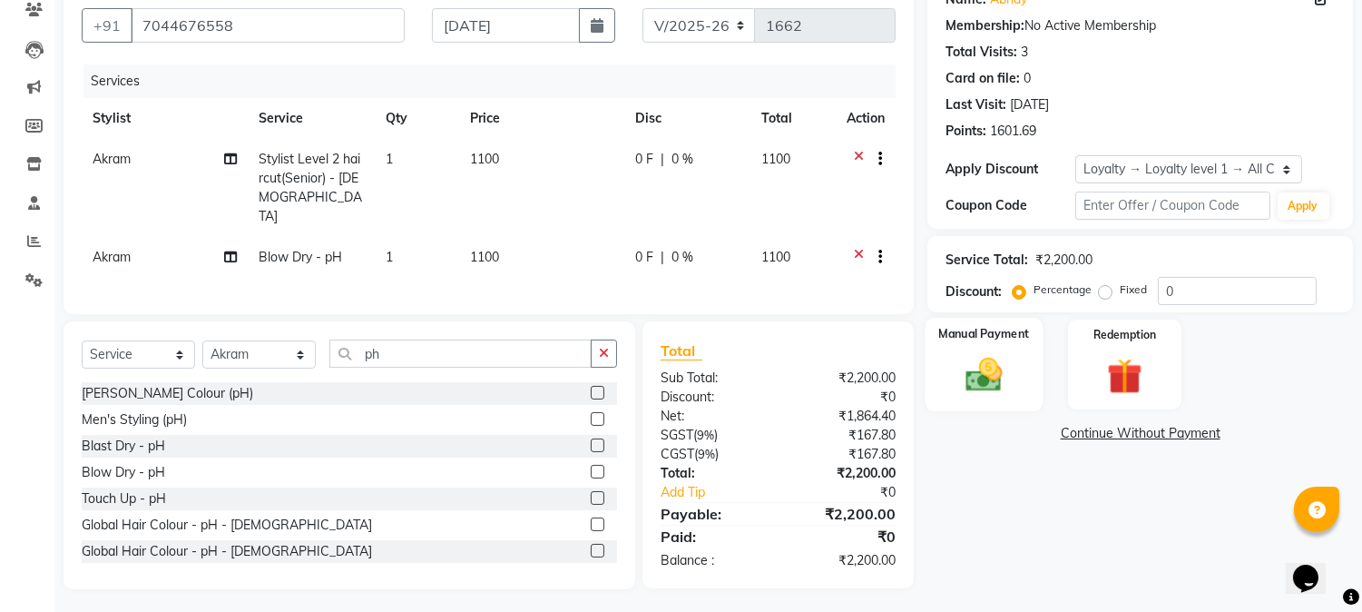
click at [994, 370] on img at bounding box center [985, 375] width 60 height 43
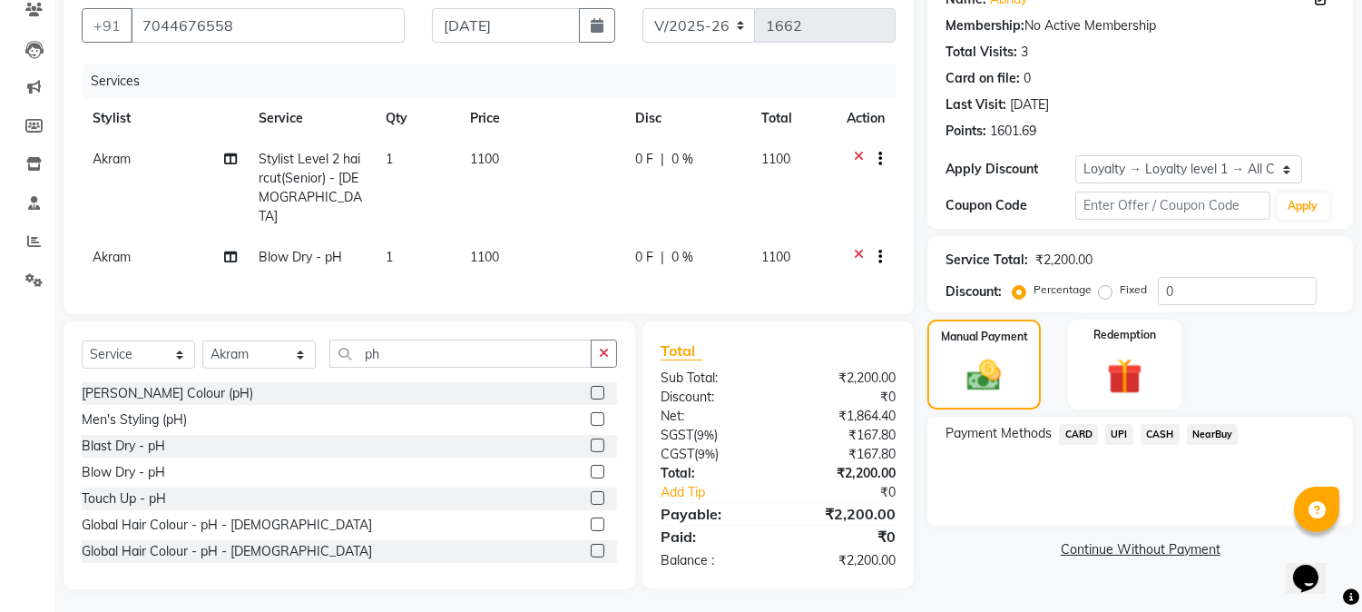
click at [1114, 434] on span "UPI" at bounding box center [1119, 434] width 28 height 21
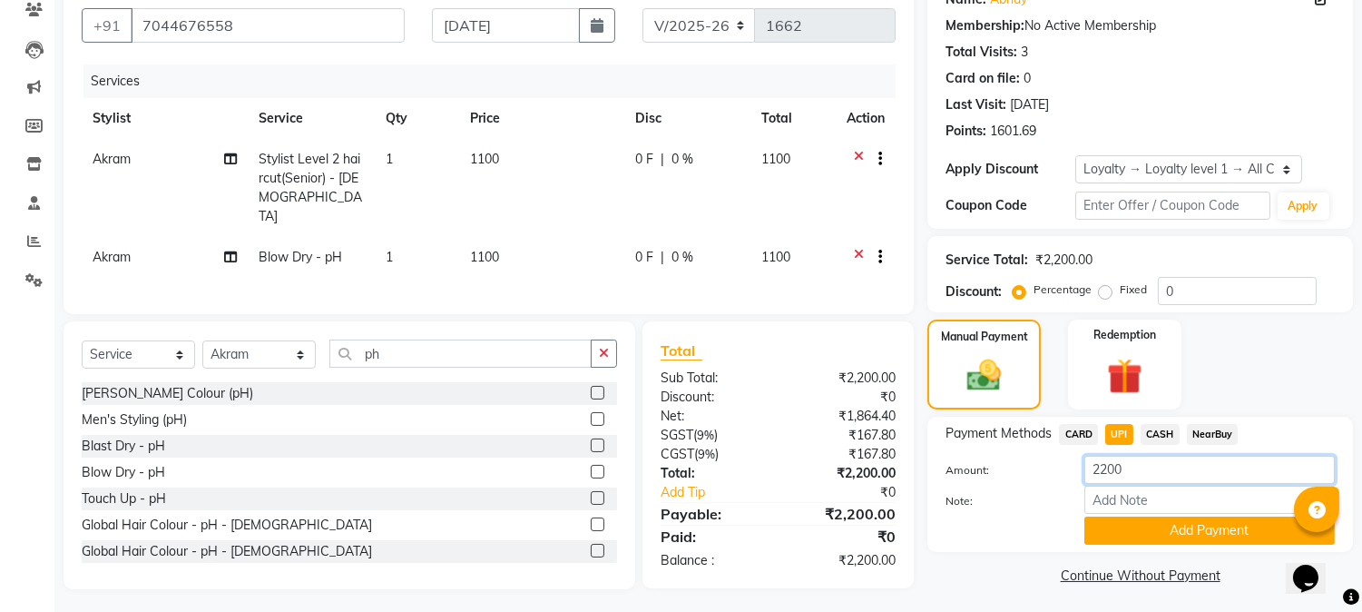
drag, startPoint x: 1122, startPoint y: 472, endPoint x: 1099, endPoint y: 463, distance: 25.3
click at [1099, 465] on input "2200" at bounding box center [1209, 469] width 250 height 28
click at [1098, 461] on input "2200" at bounding box center [1209, 469] width 250 height 28
click at [1094, 465] on input "2200" at bounding box center [1209, 469] width 250 height 28
type input "200"
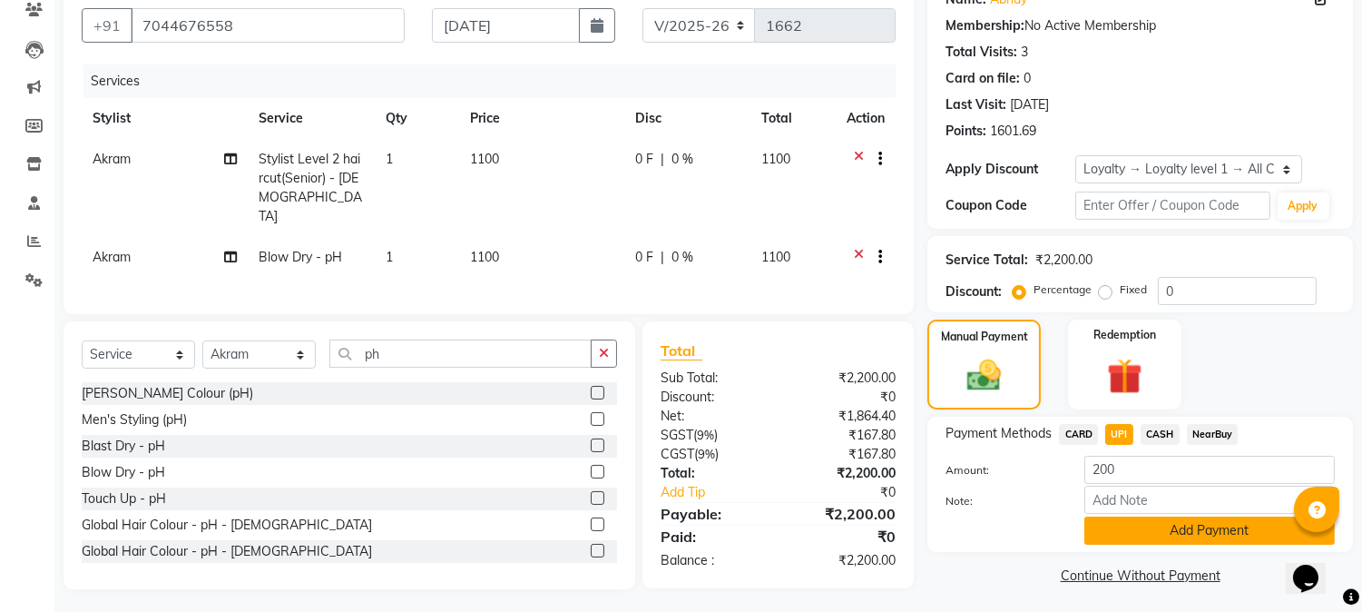
click at [1174, 528] on button "Add Payment" at bounding box center [1209, 530] width 250 height 28
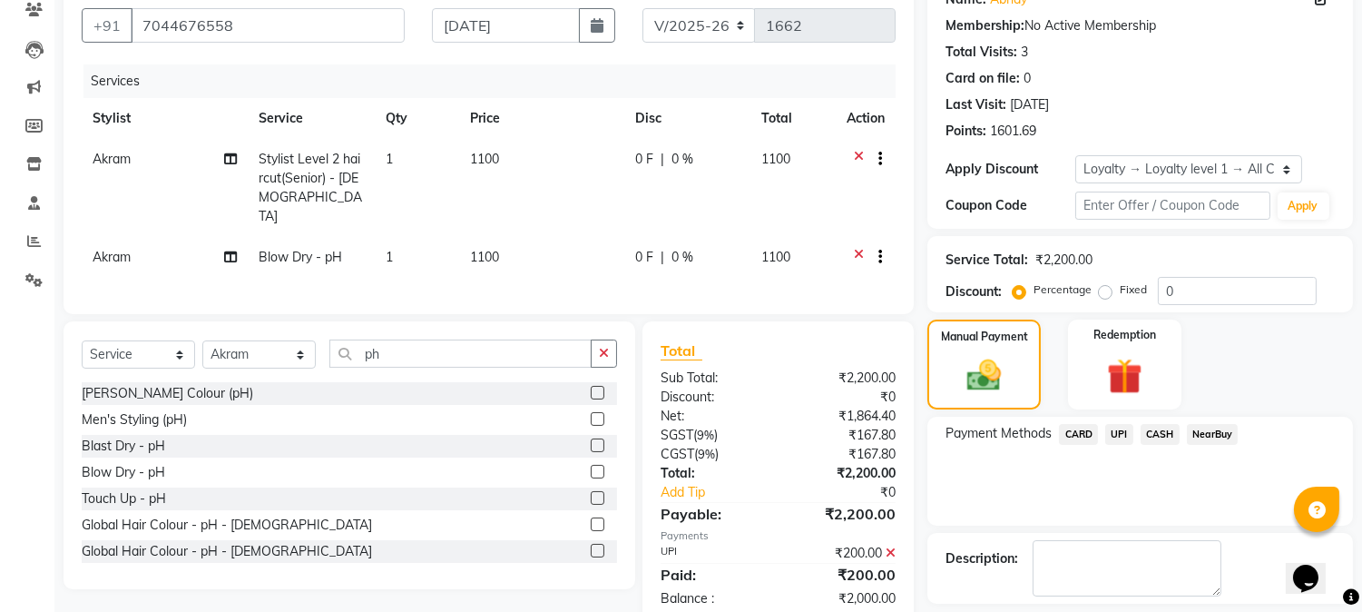
click at [1160, 436] on span "CASH" at bounding box center [1160, 434] width 39 height 21
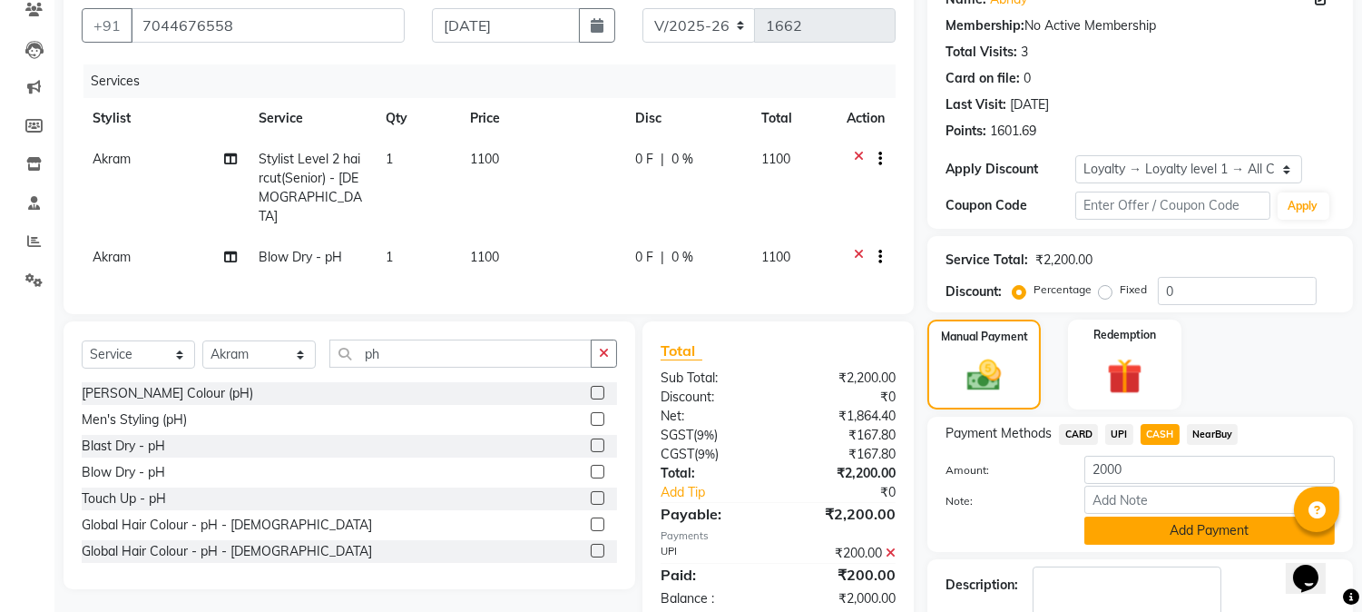
click at [1198, 531] on button "Add Payment" at bounding box center [1209, 530] width 250 height 28
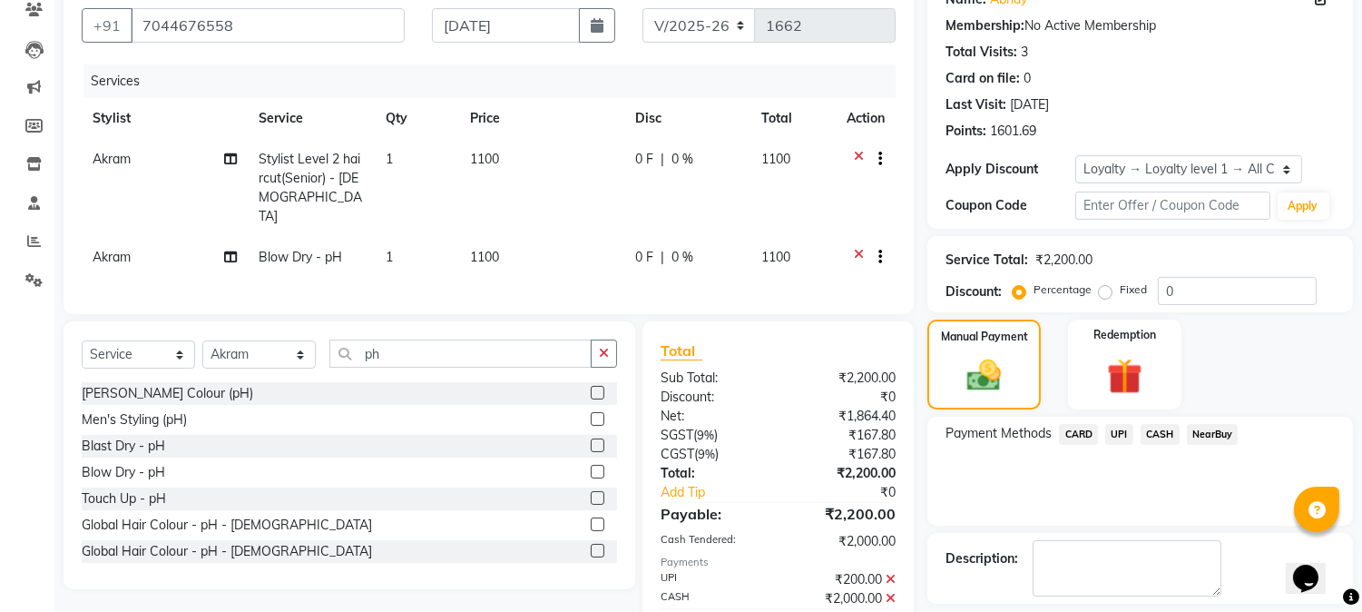
scroll to position [352, 0]
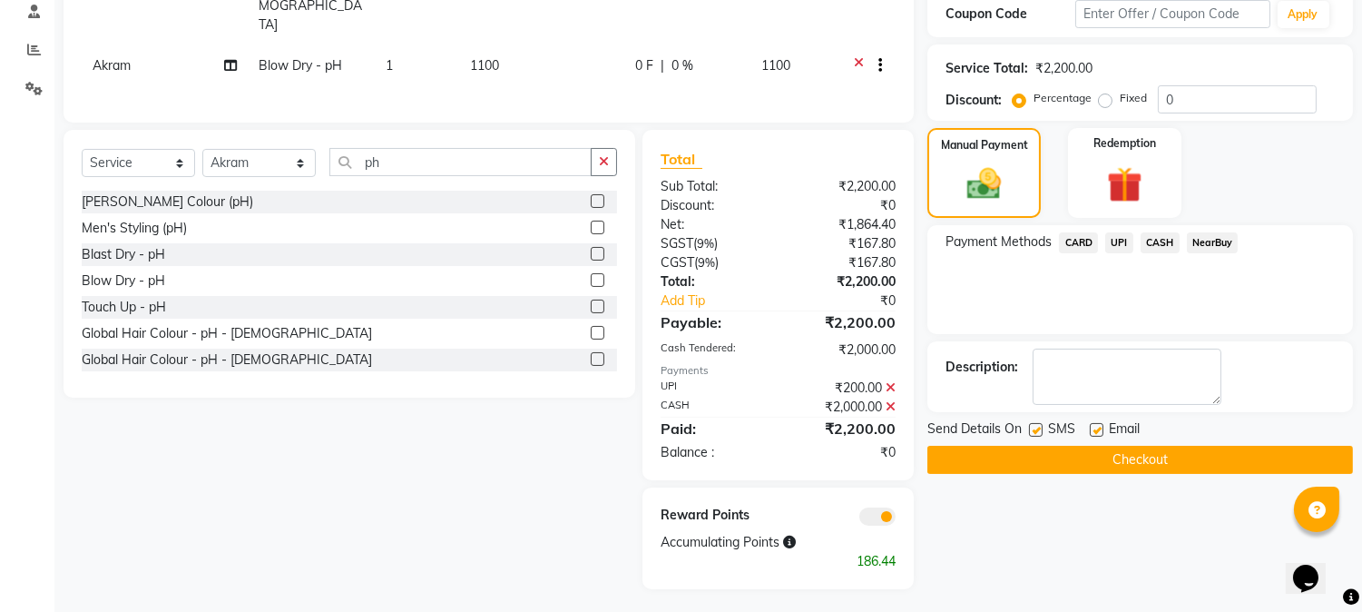
click at [1143, 465] on button "Checkout" at bounding box center [1140, 460] width 426 height 28
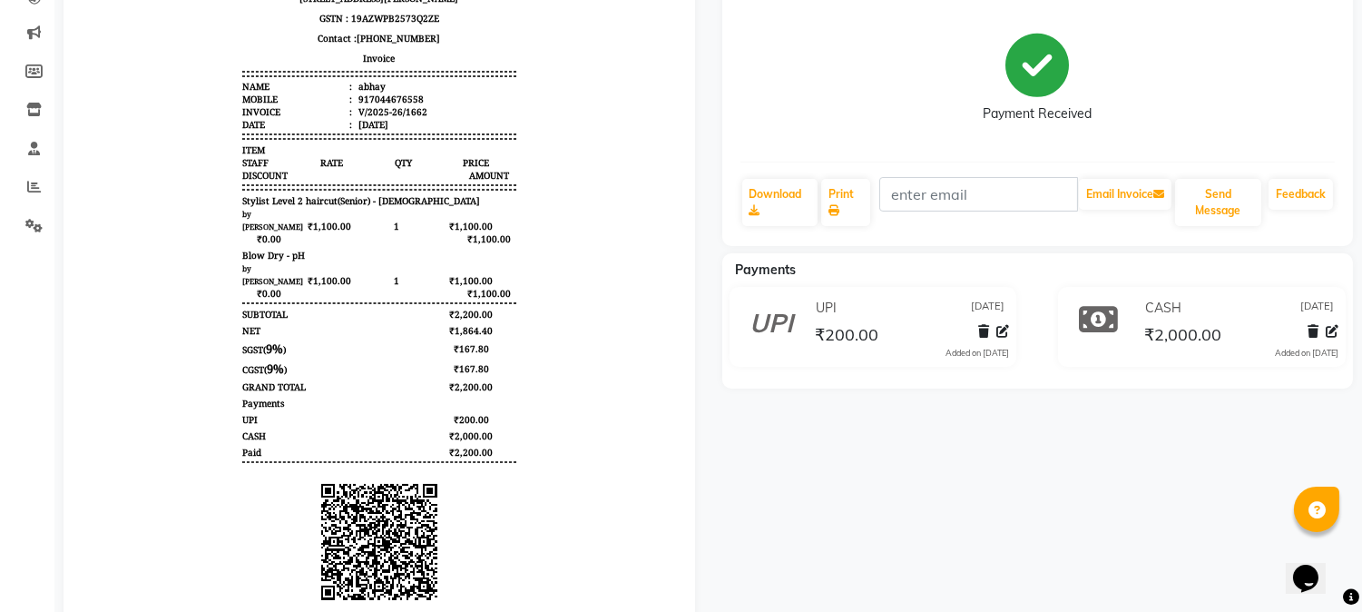
scroll to position [101, 0]
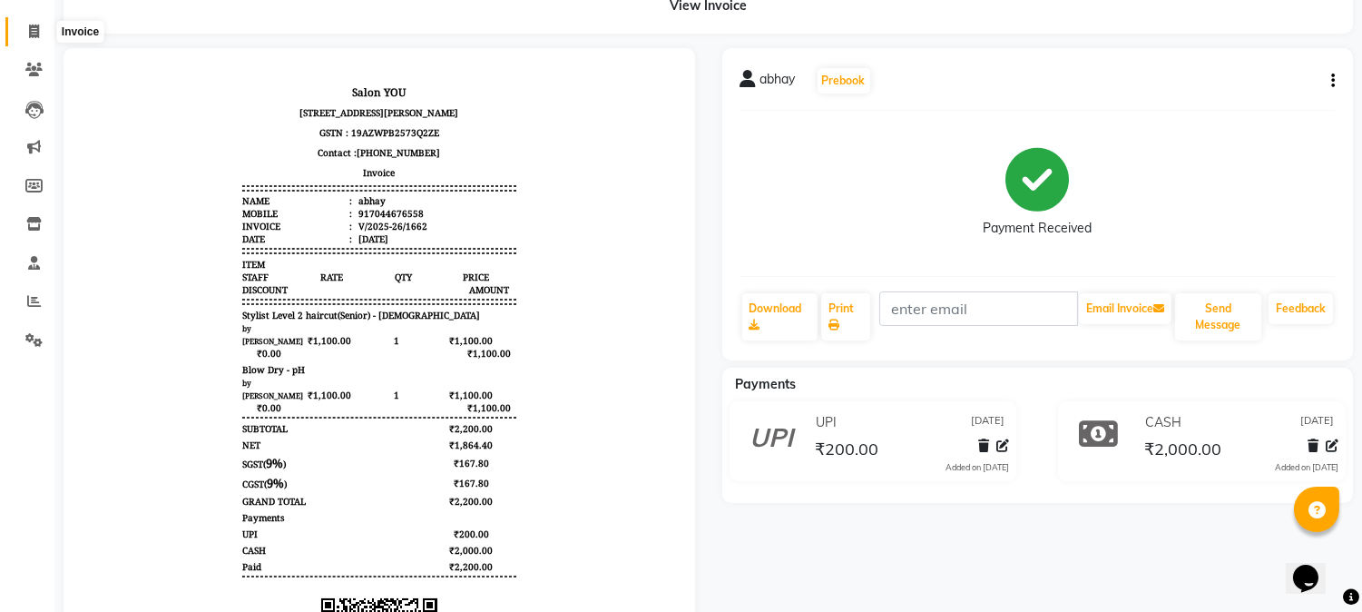
click at [34, 38] on icon at bounding box center [34, 31] width 10 height 14
select select "service"
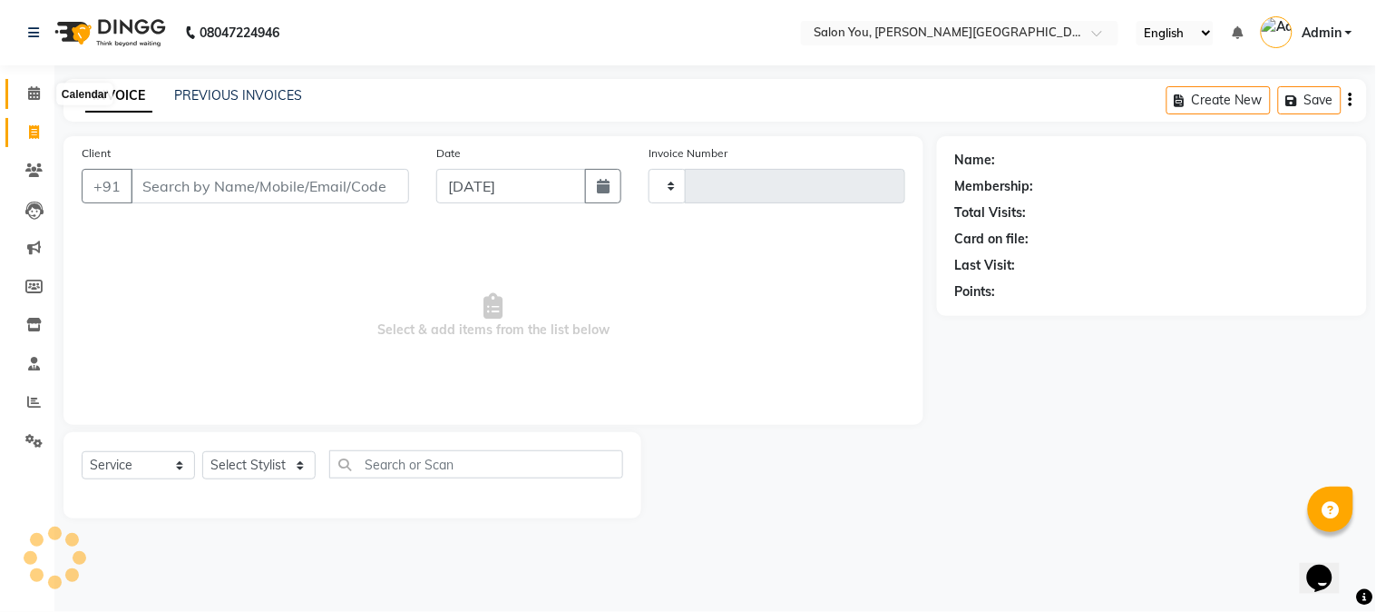
type input "1663"
click at [34, 100] on icon at bounding box center [34, 93] width 12 height 14
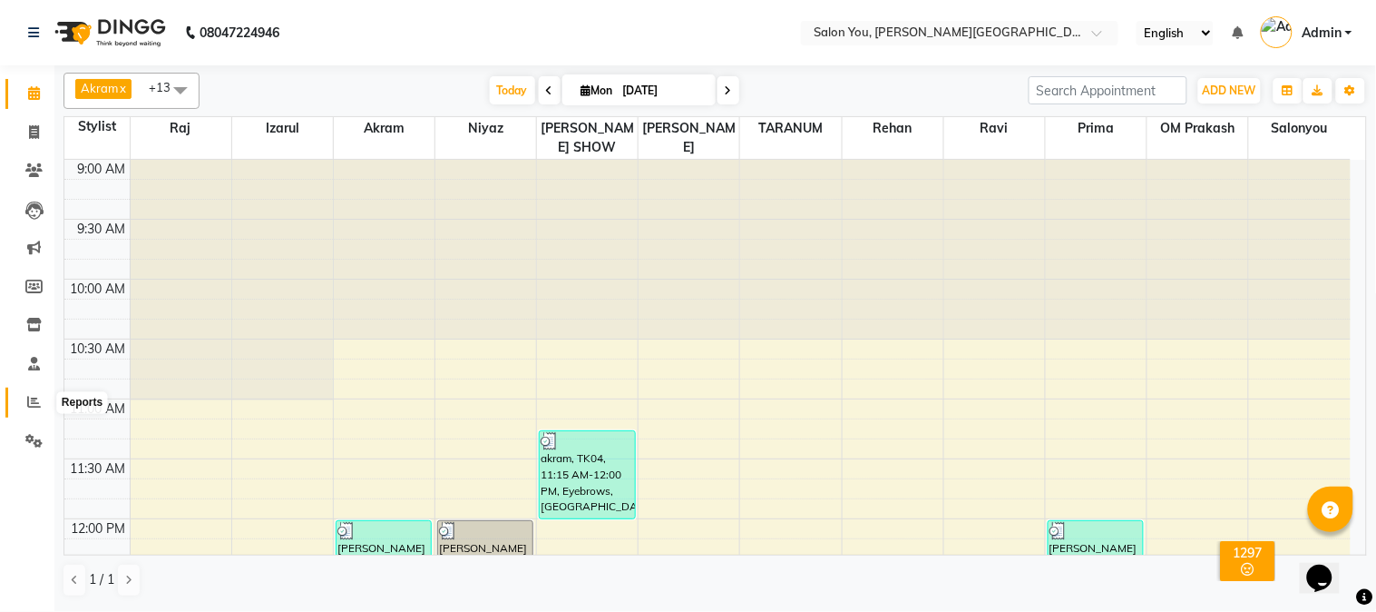
click at [30, 397] on icon at bounding box center [34, 402] width 14 height 14
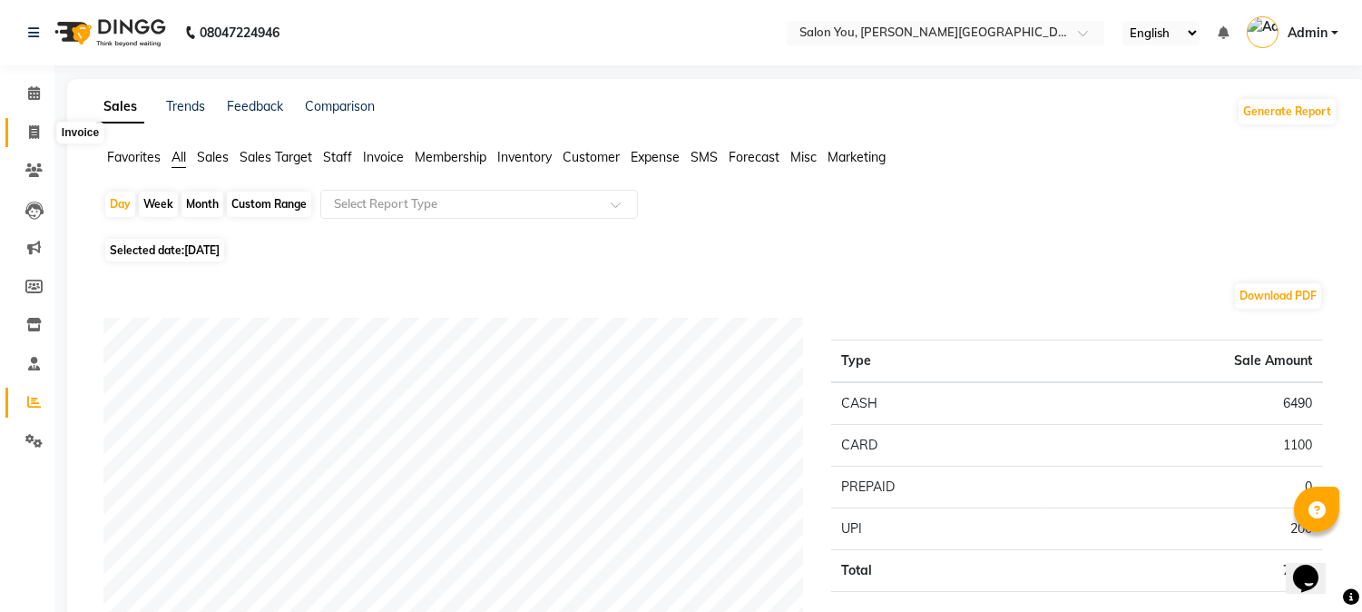
click at [41, 136] on span at bounding box center [34, 132] width 32 height 21
select select "service"
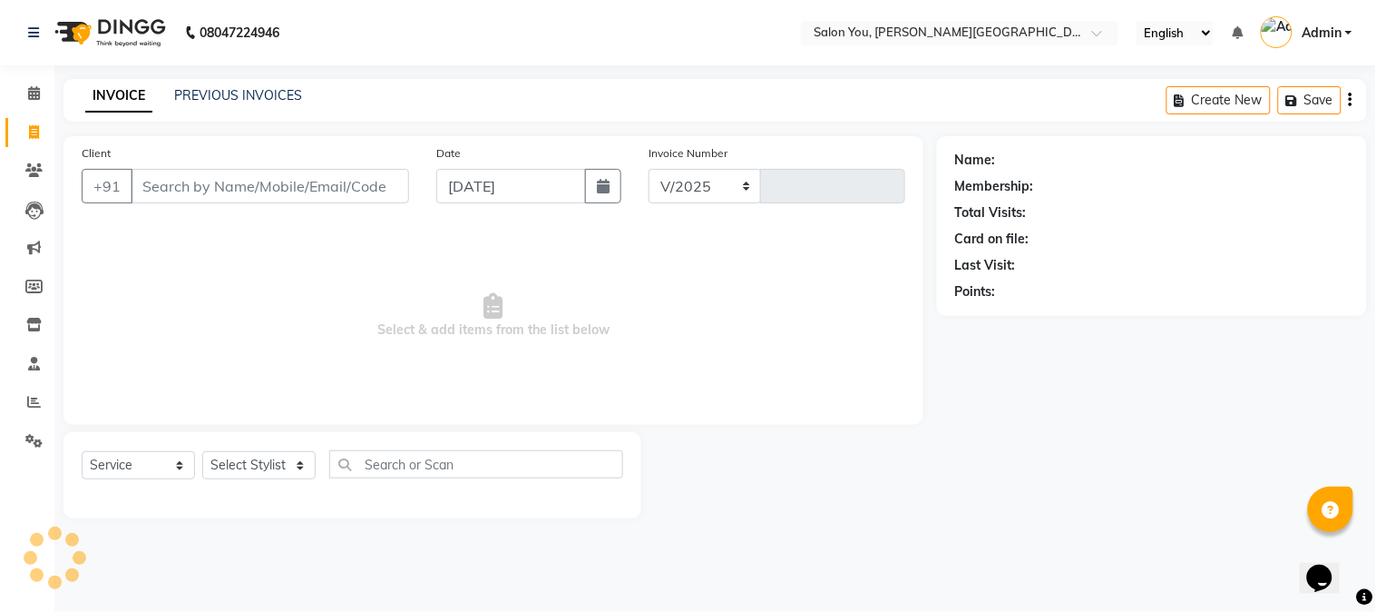
select select "5231"
type input "1663"
click at [220, 188] on input "Client" at bounding box center [270, 186] width 279 height 34
type input "810"
select select "1: Object"
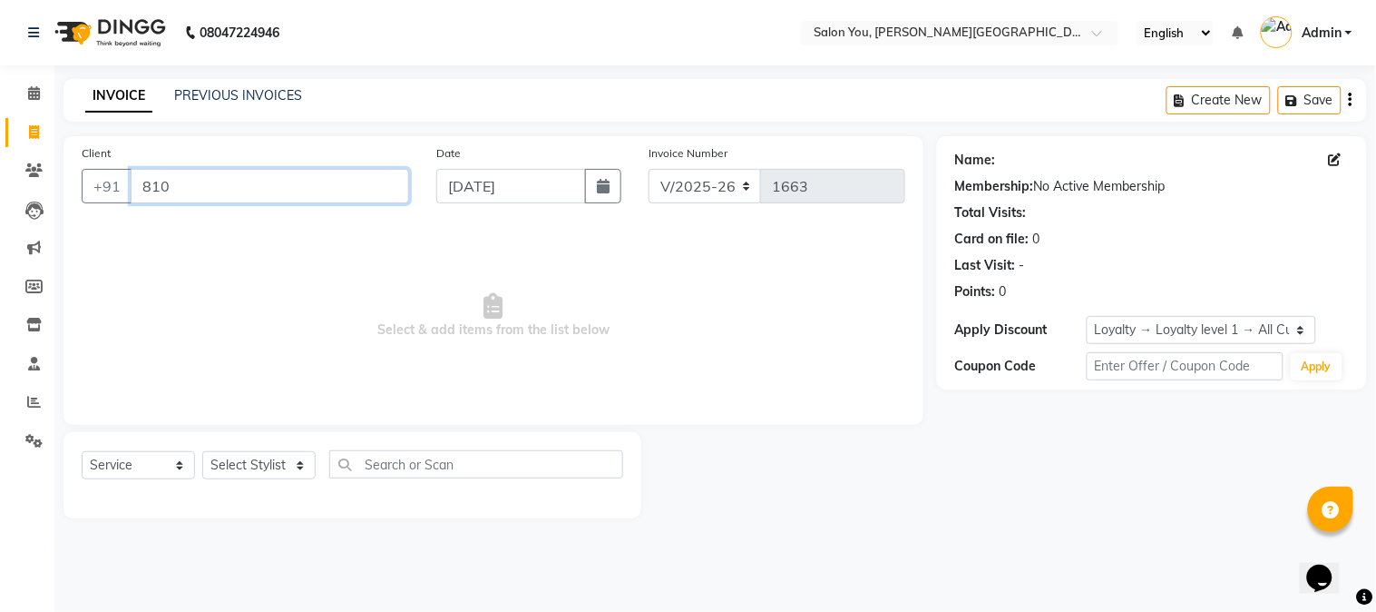
click at [221, 188] on input "810" at bounding box center [270, 186] width 279 height 34
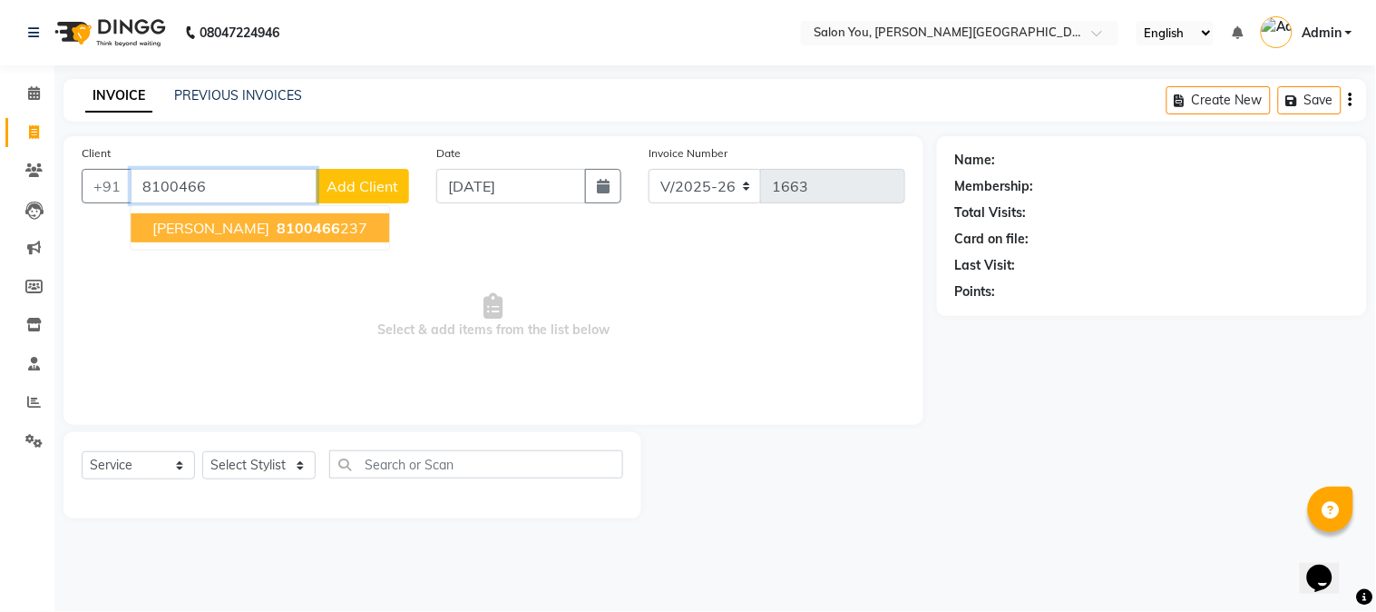
click at [273, 221] on ngb-highlight "8100466 237" at bounding box center [320, 228] width 94 height 18
type input "8100466237"
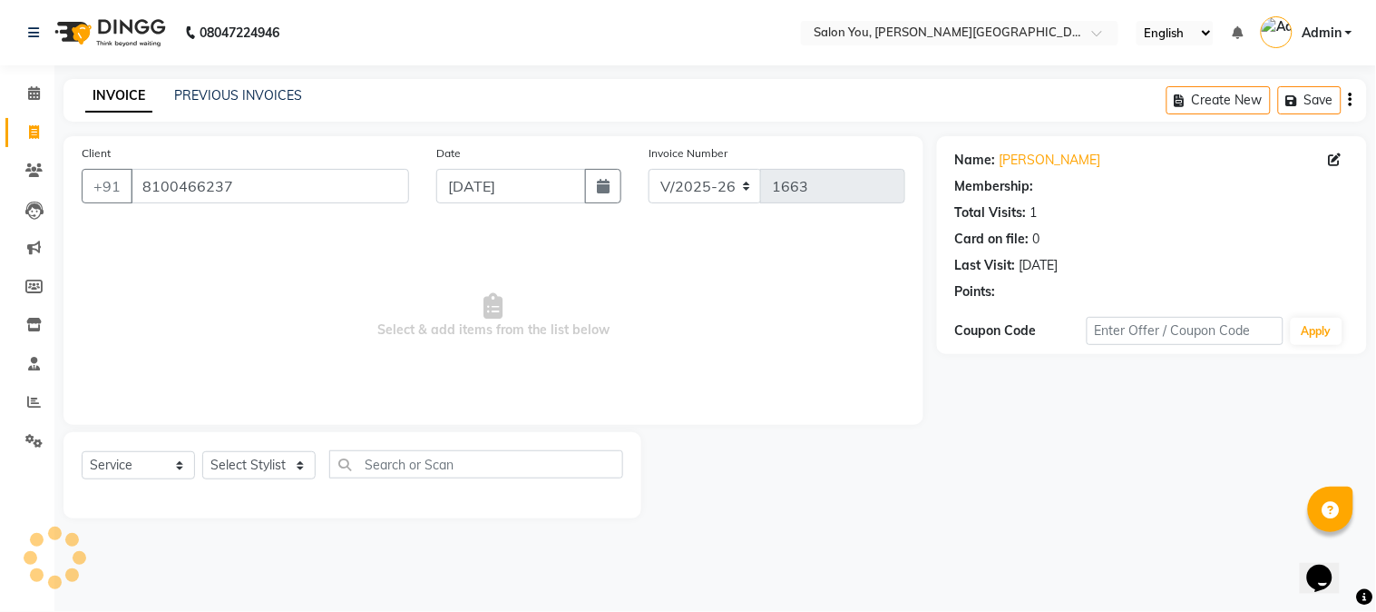
select select "1: Object"
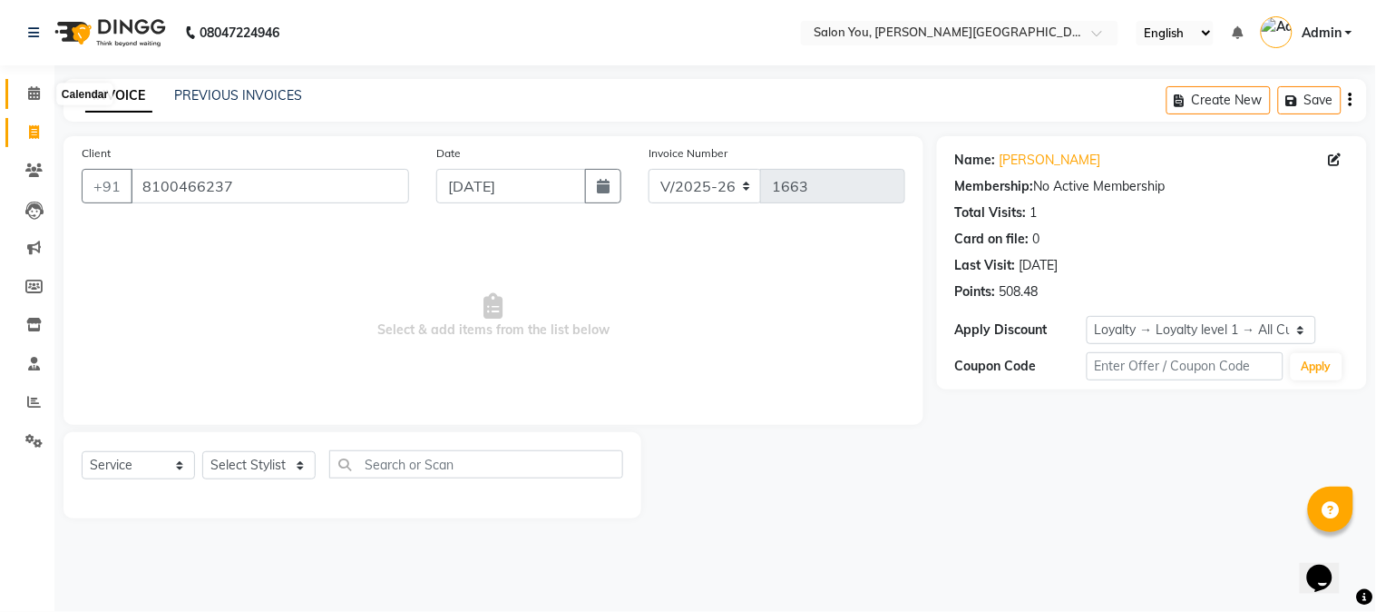
click at [37, 93] on icon at bounding box center [34, 93] width 12 height 14
click at [34, 103] on span at bounding box center [34, 93] width 32 height 21
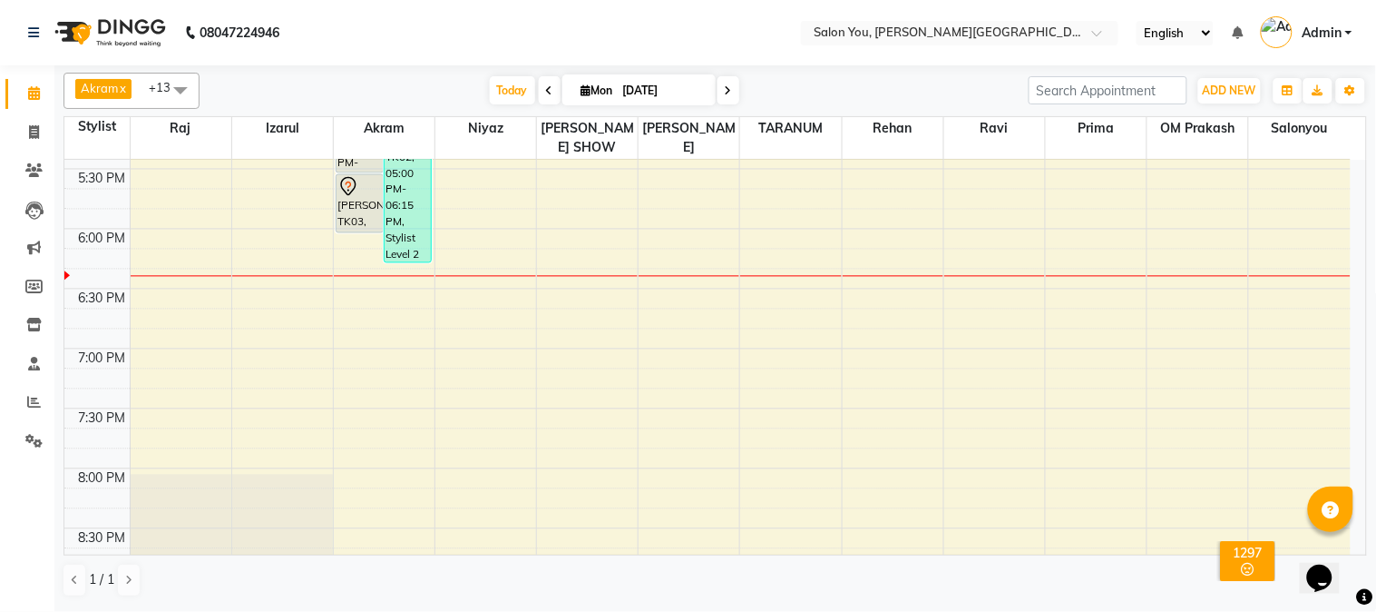
scroll to position [747, 0]
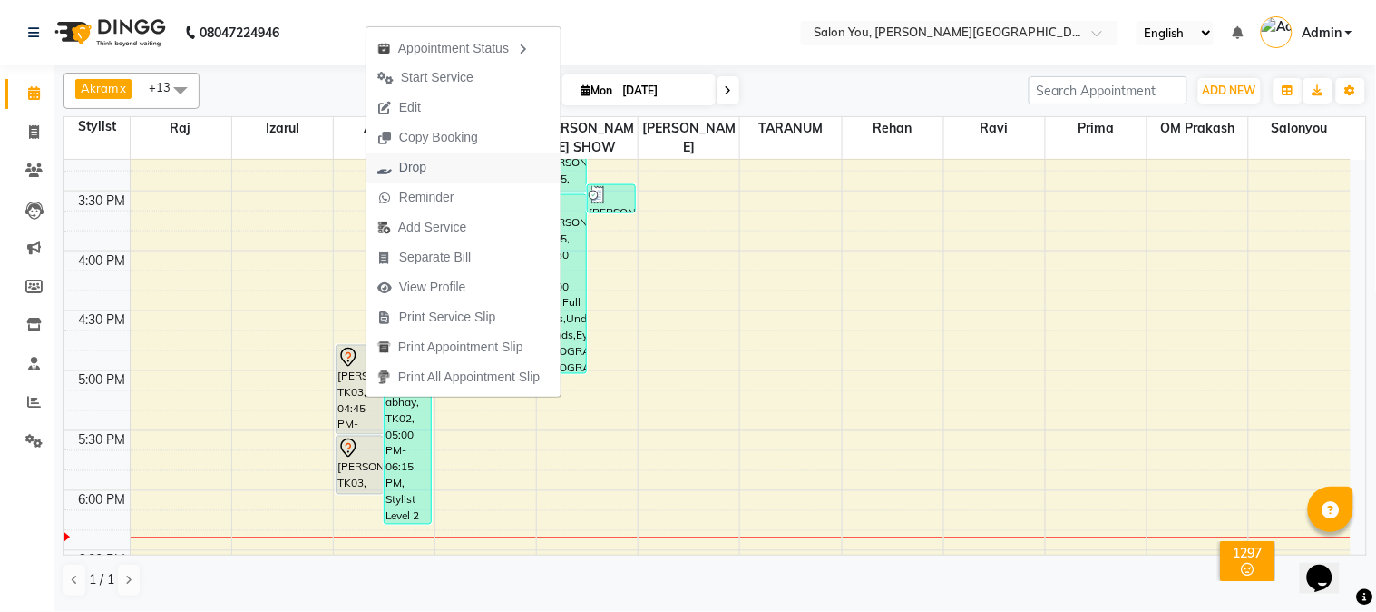
click at [427, 164] on span "Drop" at bounding box center [402, 167] width 71 height 30
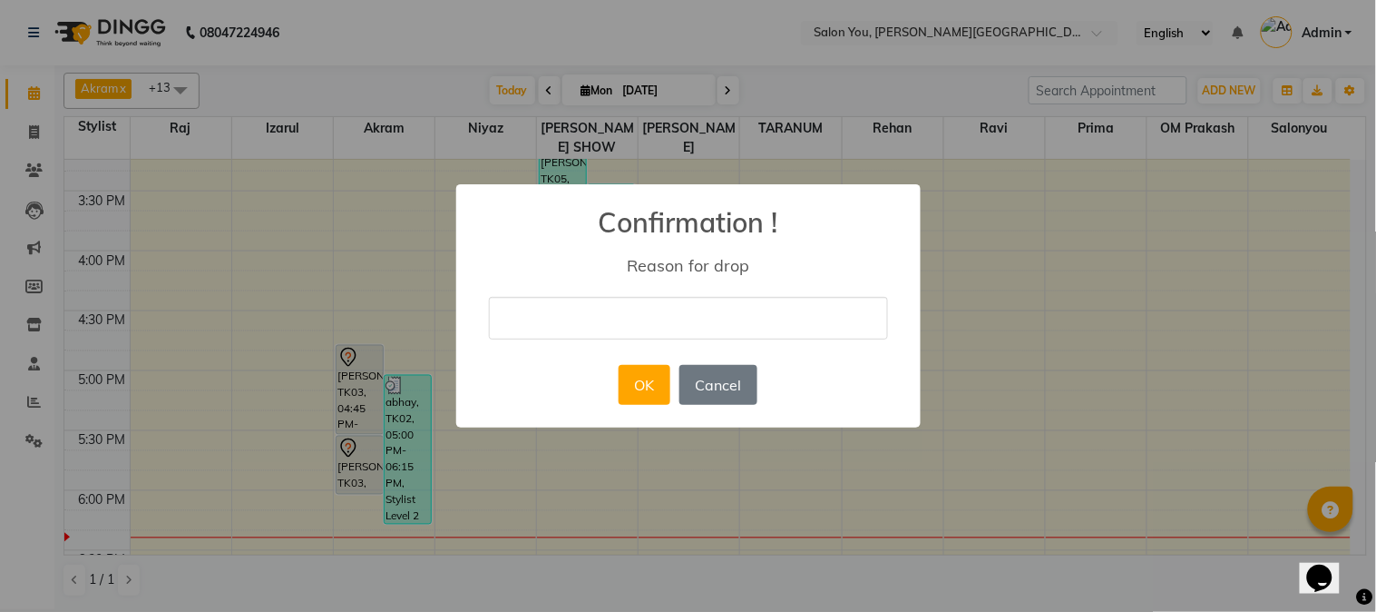
click at [651, 325] on input "text" at bounding box center [688, 318] width 399 height 43
type input "next week"
click at [637, 374] on button "OK" at bounding box center [645, 385] width 52 height 40
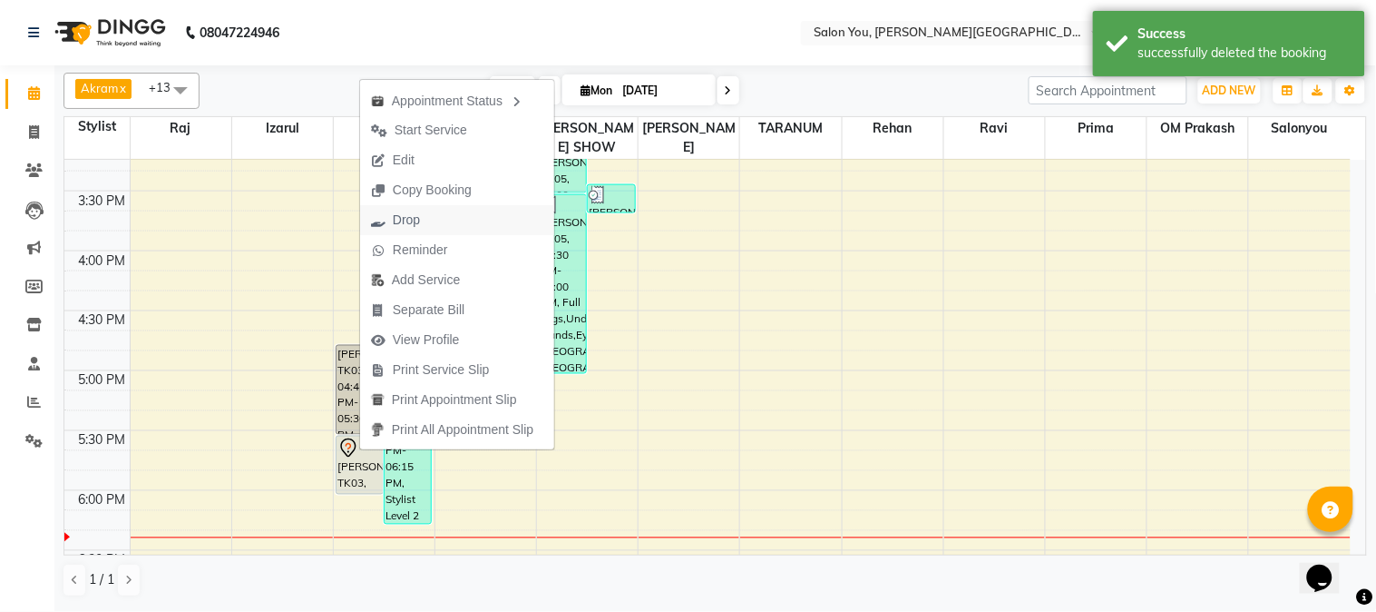
click at [405, 223] on span "Drop" at bounding box center [406, 220] width 27 height 19
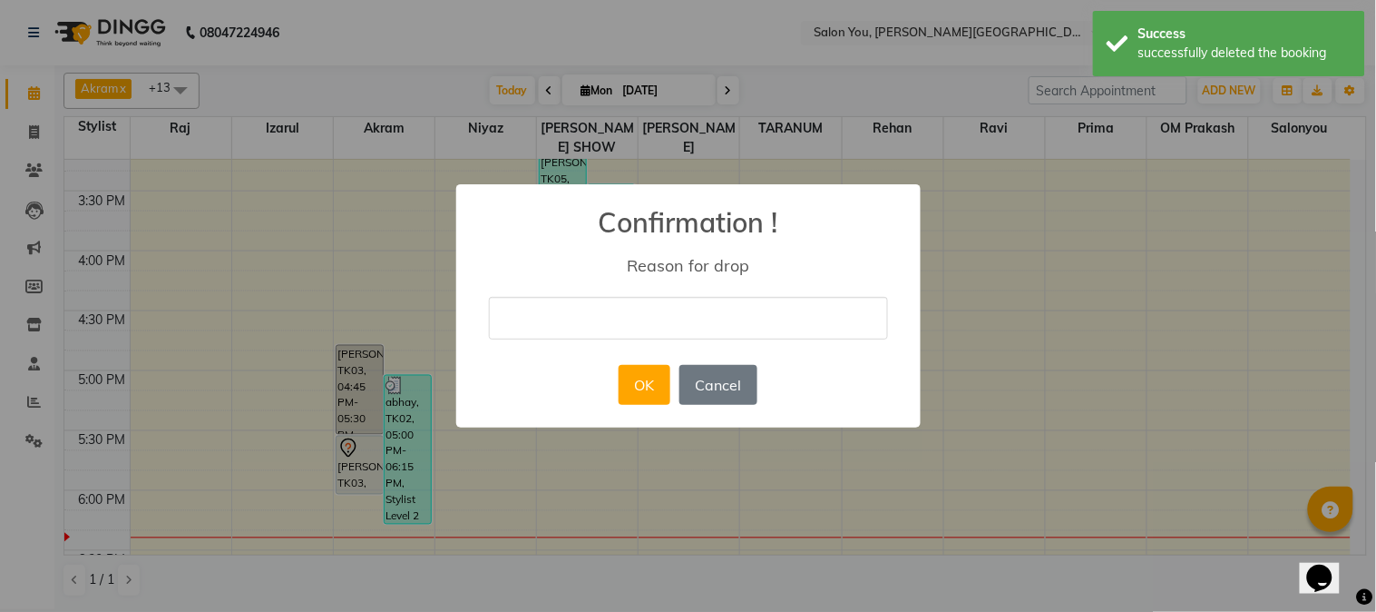
click at [662, 312] on input "text" at bounding box center [688, 318] width 399 height 43
type input "next week"
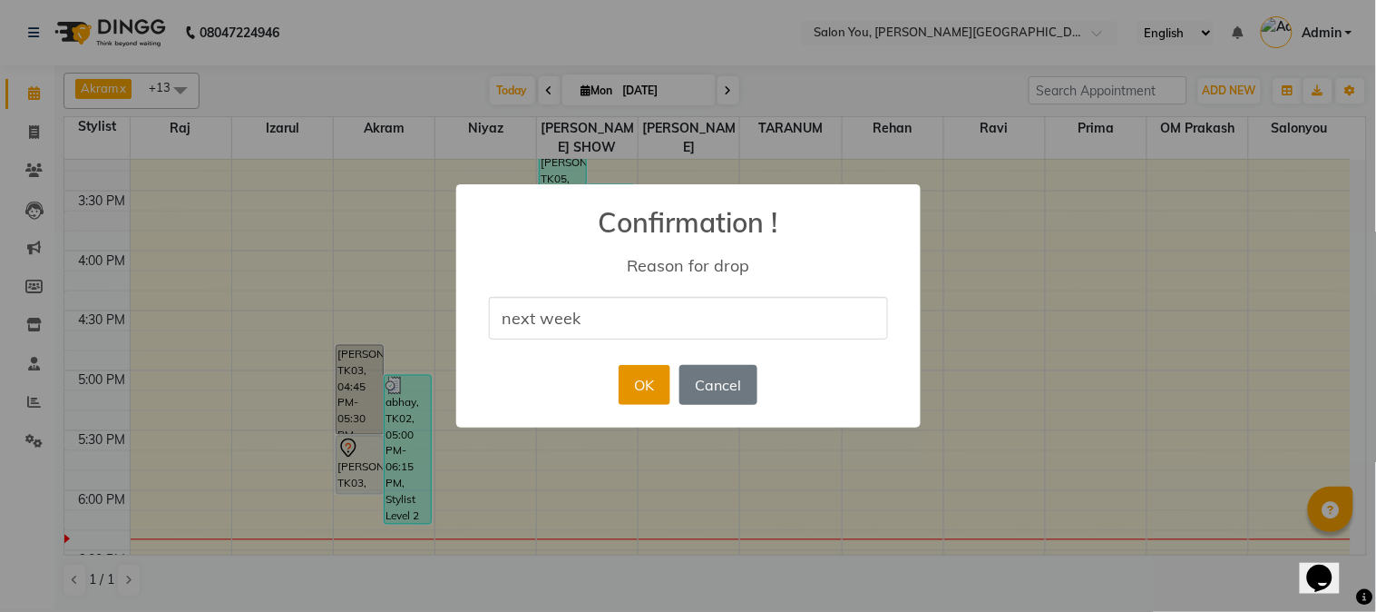
click at [650, 381] on button "OK" at bounding box center [645, 385] width 52 height 40
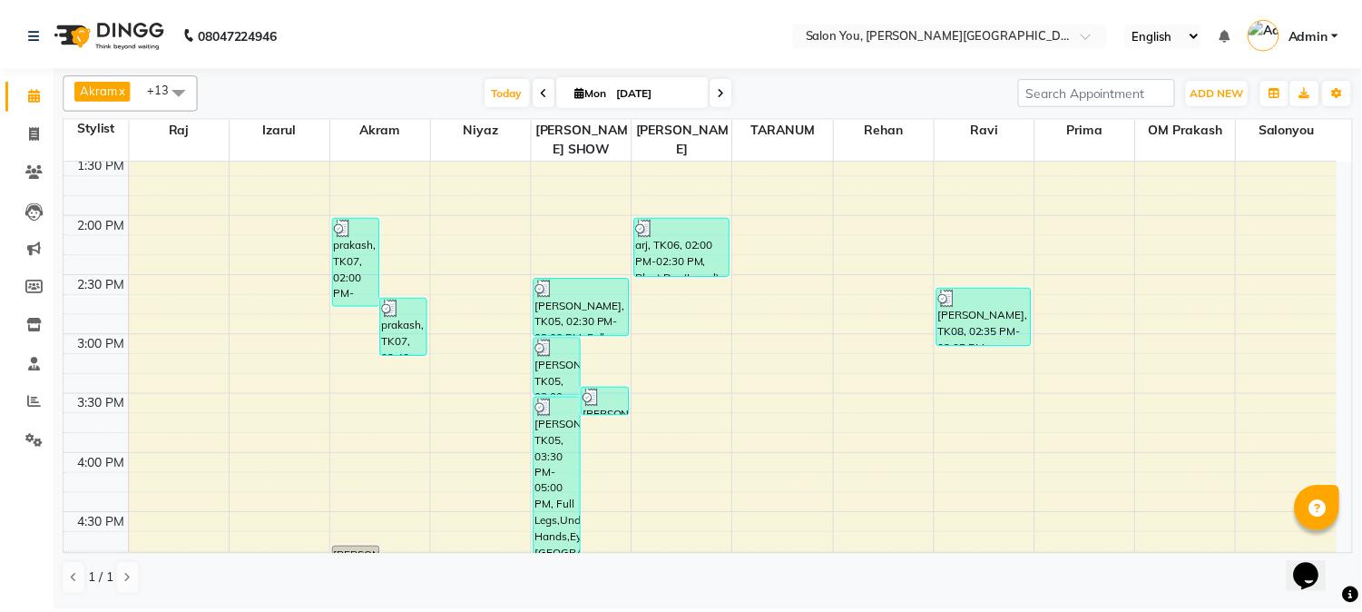
scroll to position [504, 0]
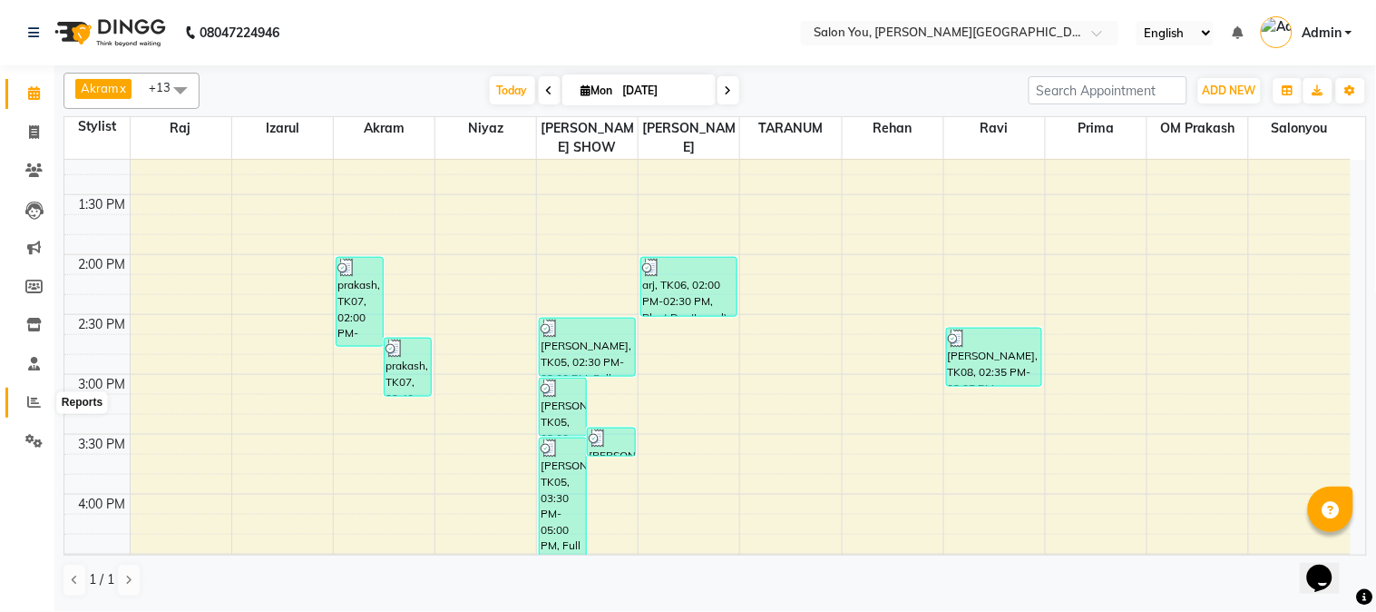
click at [31, 406] on icon at bounding box center [34, 402] width 14 height 14
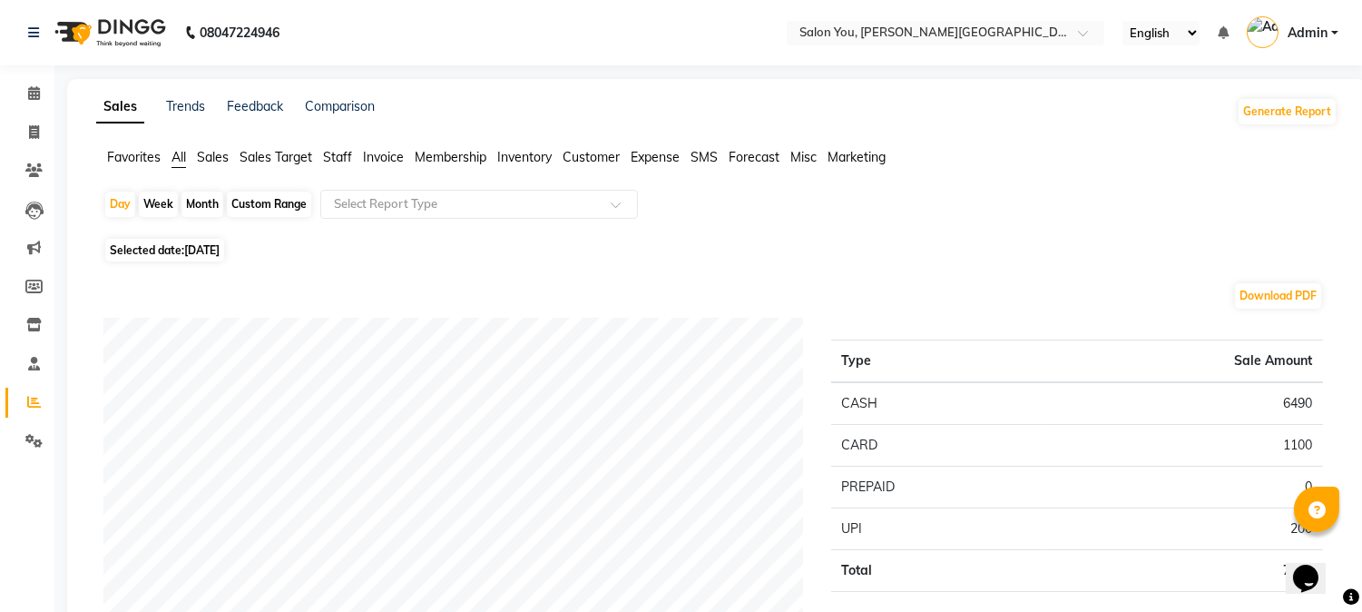
click at [334, 151] on span "Staff" at bounding box center [337, 157] width 29 height 16
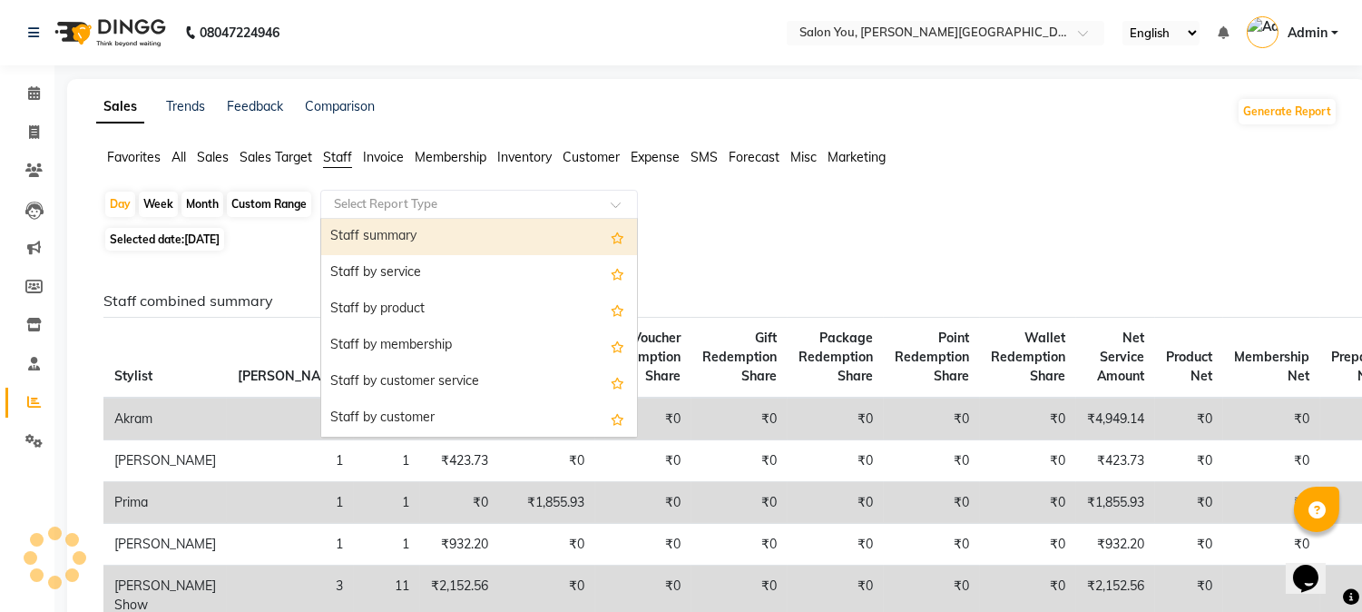
click at [366, 201] on input "text" at bounding box center [460, 204] width 261 height 18
drag, startPoint x: 379, startPoint y: 236, endPoint x: 391, endPoint y: 234, distance: 11.9
click at [381, 233] on div "Staff summary" at bounding box center [479, 237] width 316 height 36
select select "filtered_report"
select select "csv"
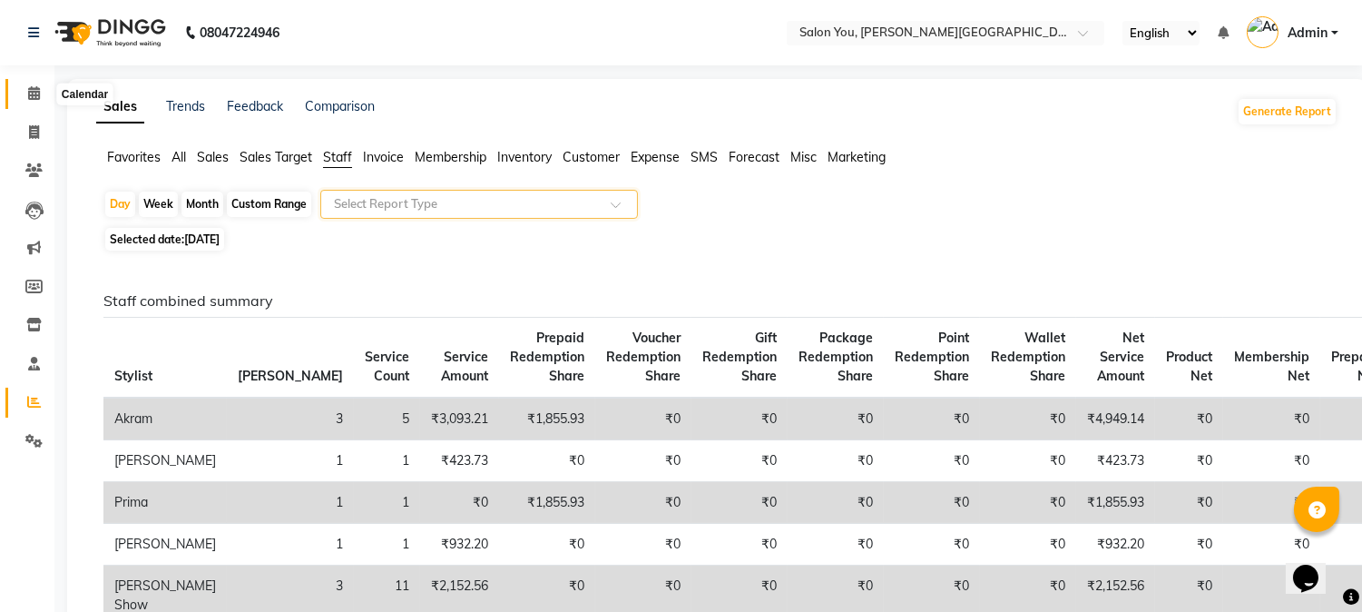
click at [39, 93] on span at bounding box center [34, 93] width 32 height 21
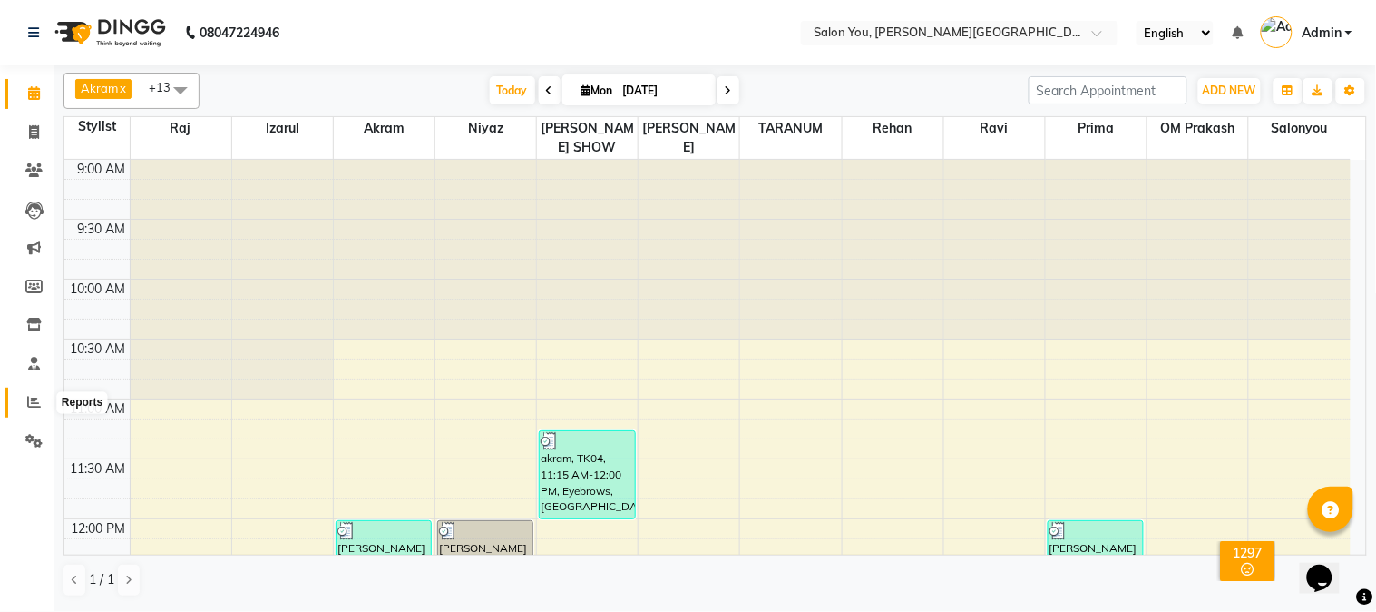
click at [31, 397] on icon at bounding box center [34, 402] width 14 height 14
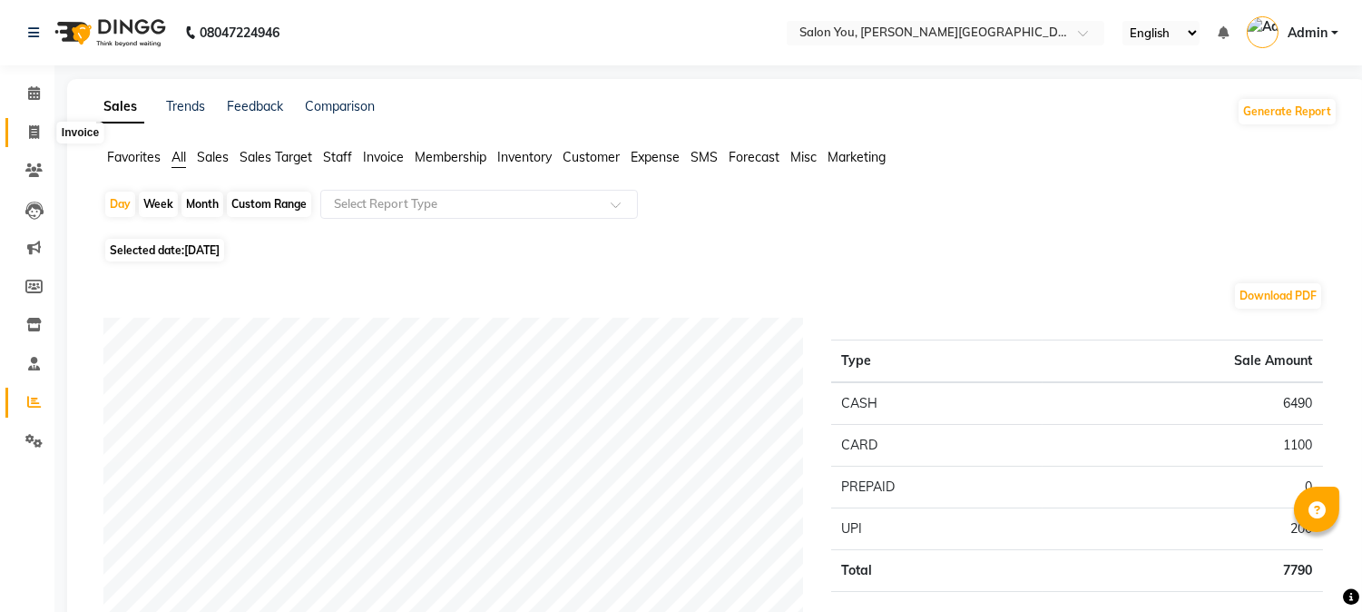
click at [32, 132] on icon at bounding box center [34, 132] width 10 height 14
select select "service"
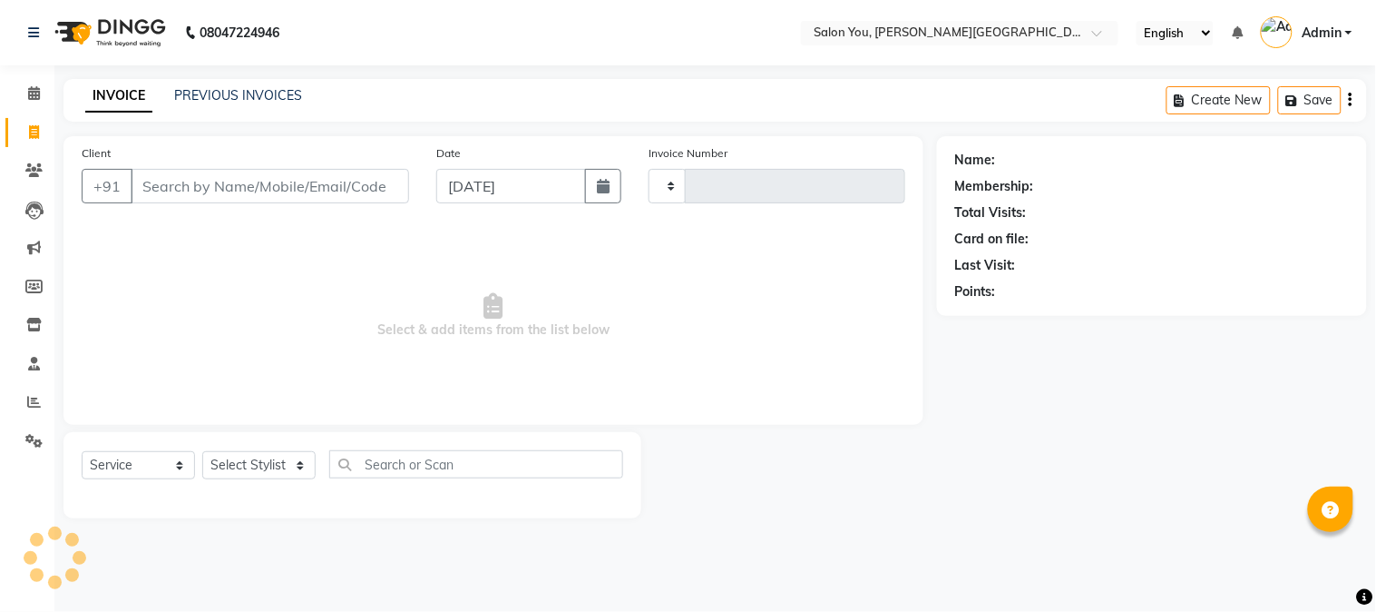
type input "1663"
select select "5231"
click at [175, 187] on input "Client" at bounding box center [270, 186] width 279 height 34
type input "974"
select select "1: Object"
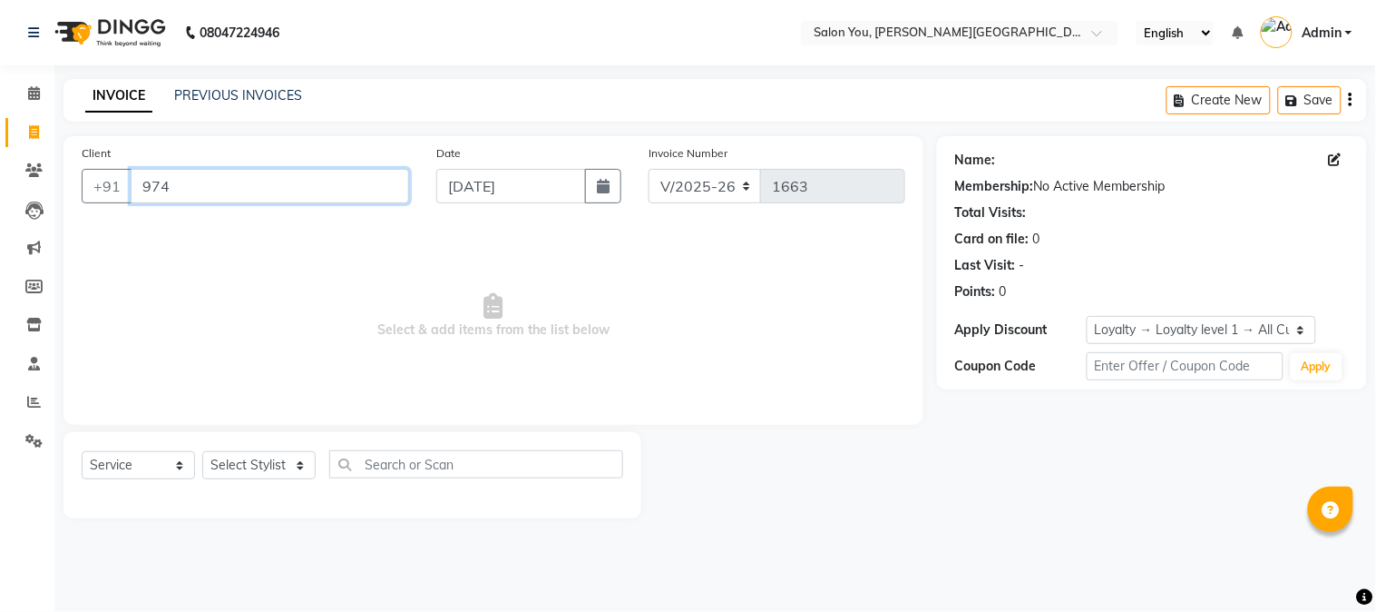
click at [186, 186] on input "974" at bounding box center [270, 186] width 279 height 34
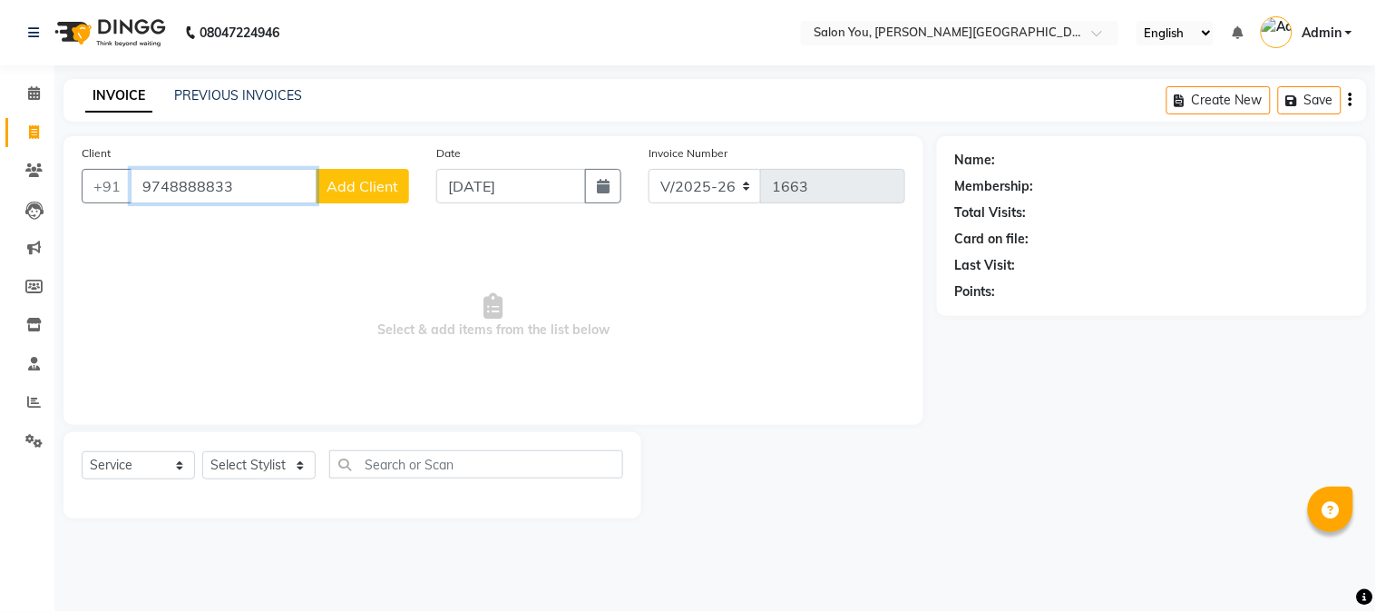
type input "9748888833"
click at [358, 179] on span "Add Client" at bounding box center [363, 186] width 72 height 18
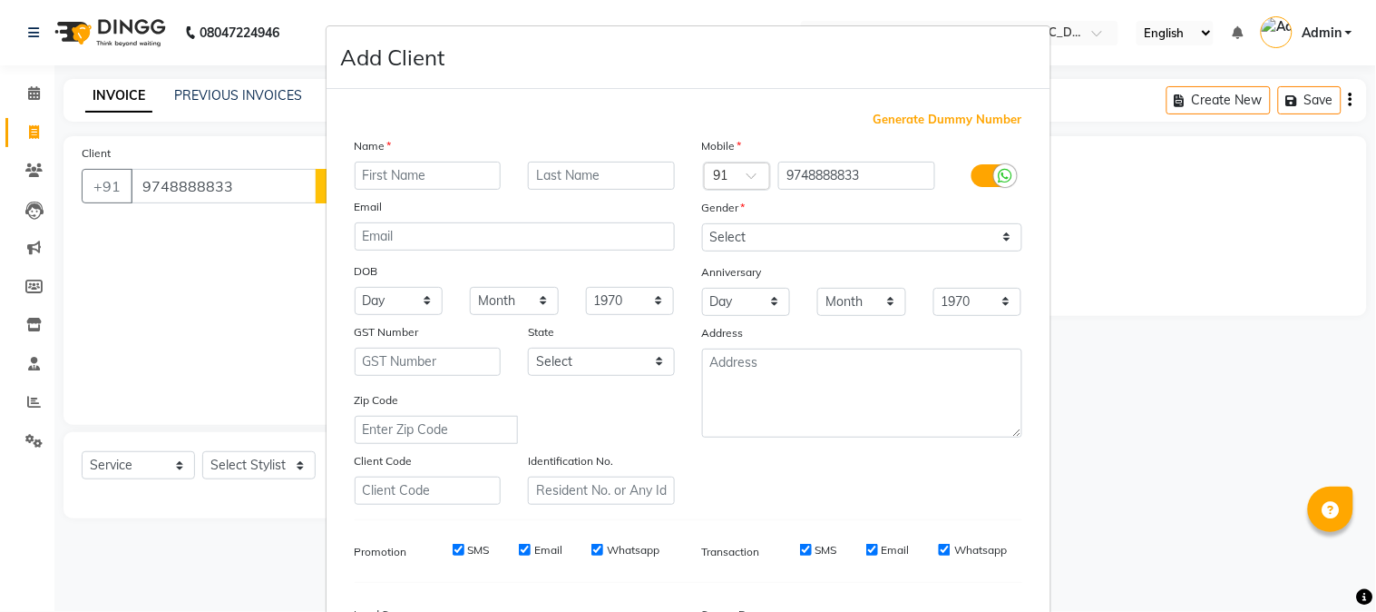
click at [385, 180] on input "text" at bounding box center [428, 176] width 147 height 28
type input "[PERSON_NAME]"
click at [709, 238] on select "Select [DEMOGRAPHIC_DATA] [DEMOGRAPHIC_DATA] Other Prefer Not To Say" at bounding box center [862, 237] width 320 height 28
select select "[DEMOGRAPHIC_DATA]"
click at [702, 223] on select "Select [DEMOGRAPHIC_DATA] [DEMOGRAPHIC_DATA] Other Prefer Not To Say" at bounding box center [862, 237] width 320 height 28
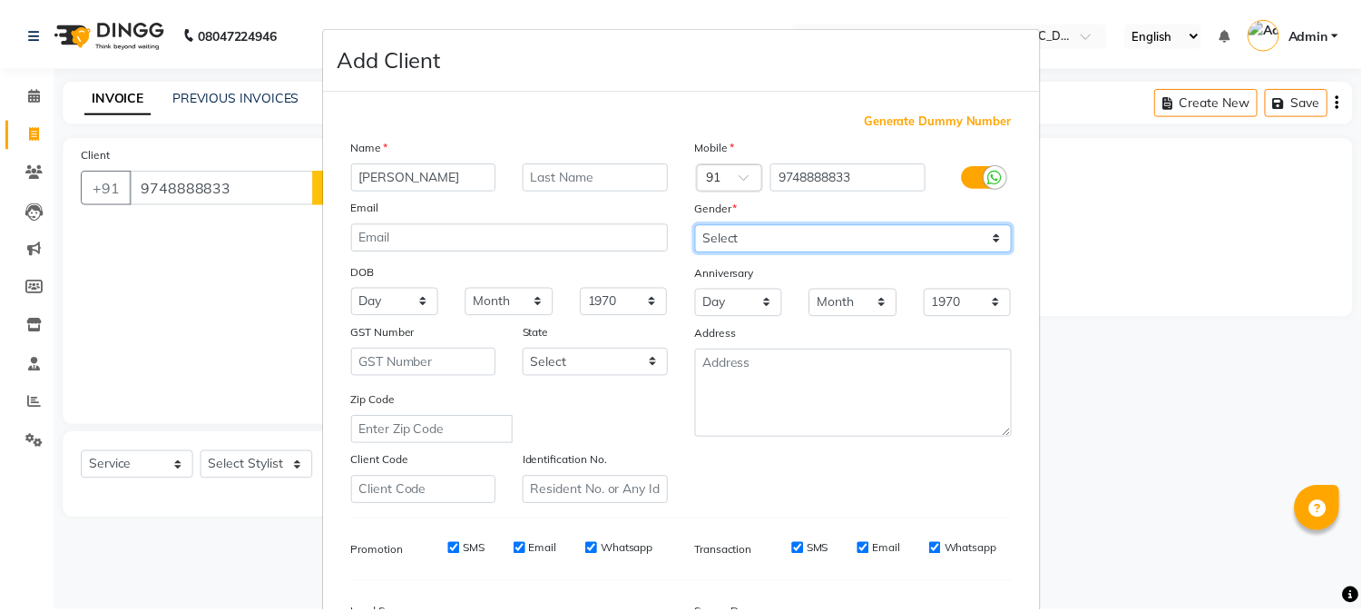
scroll to position [227, 0]
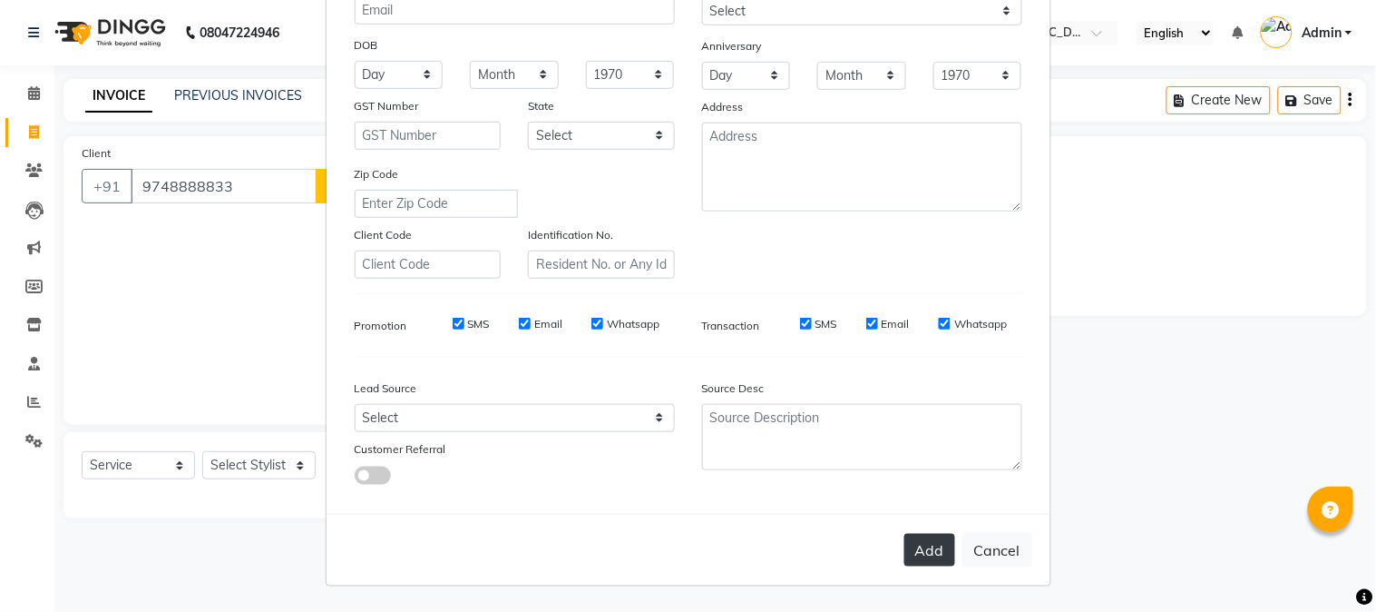
click at [908, 548] on button "Add" at bounding box center [930, 550] width 51 height 33
select select
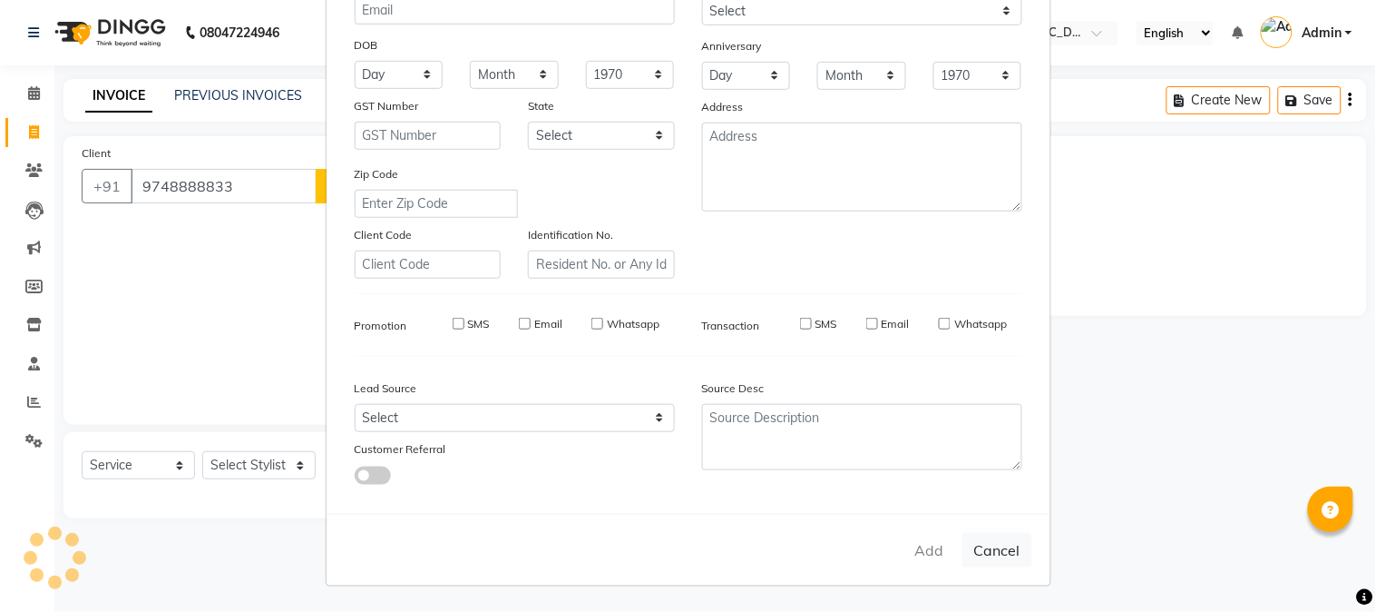
select select
checkbox input "false"
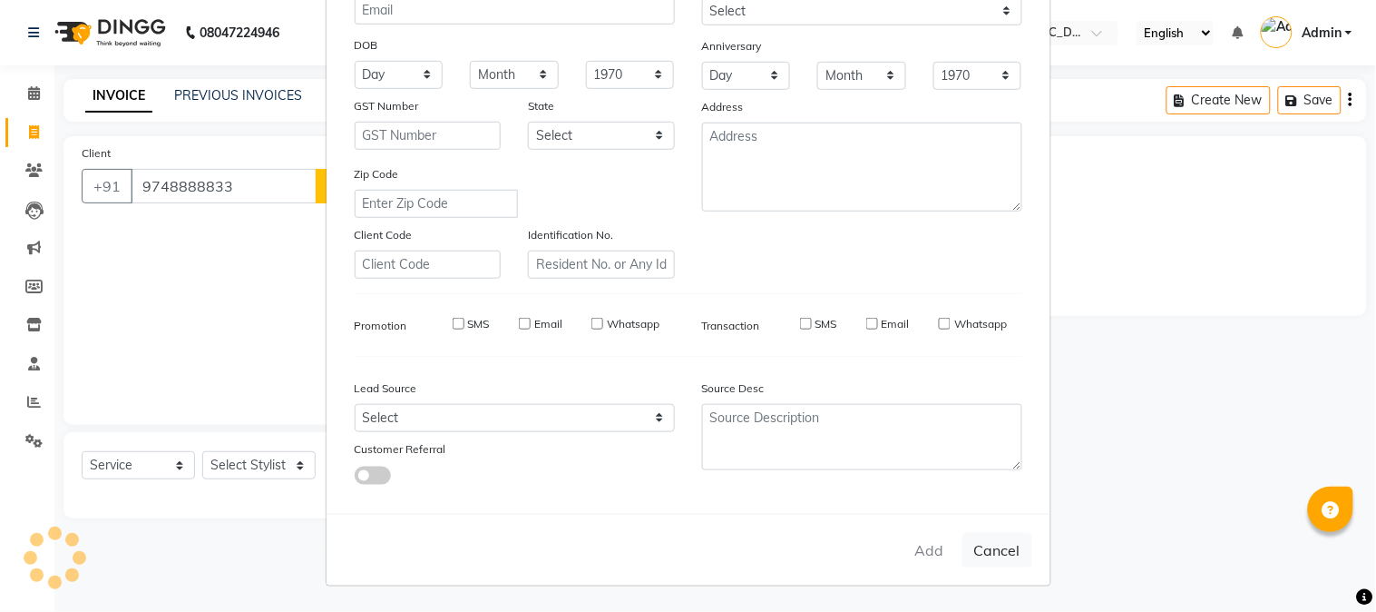
checkbox input "false"
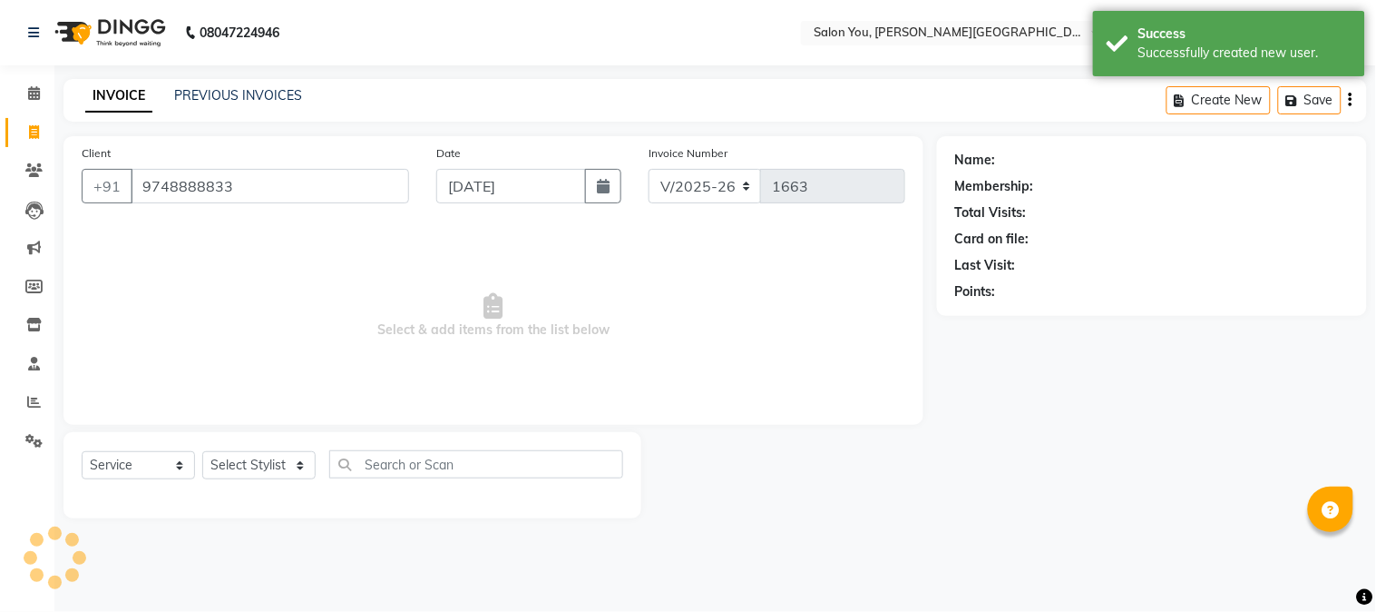
select select "1: Object"
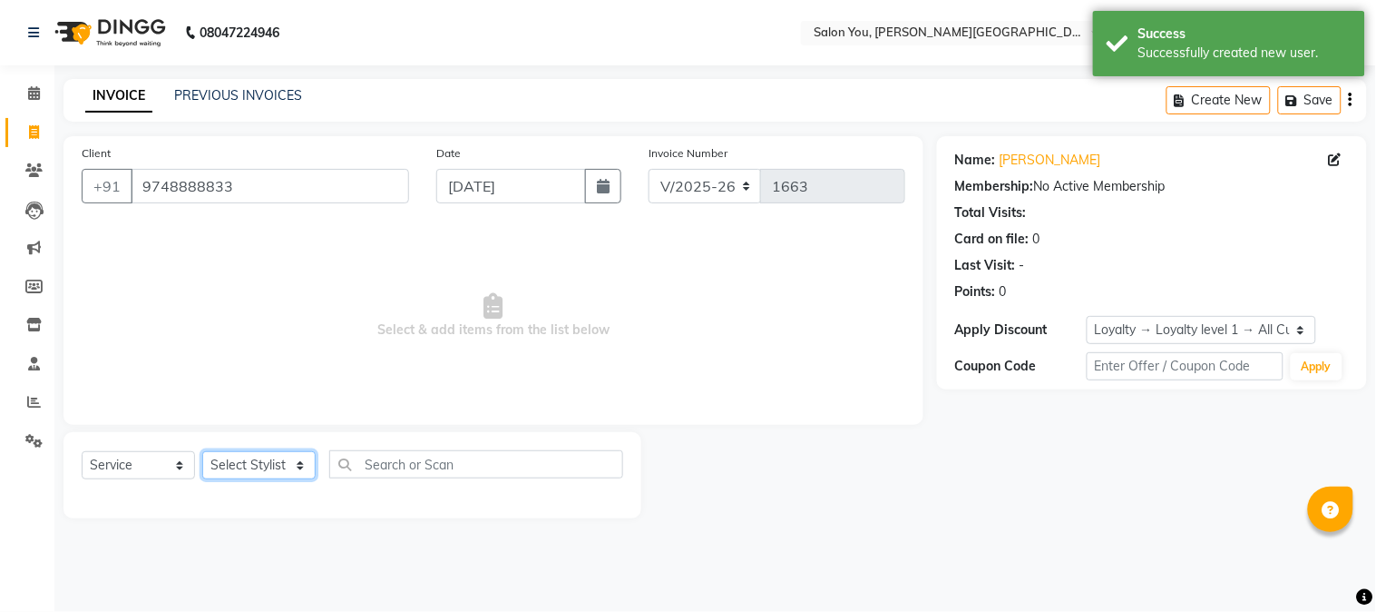
click at [270, 469] on select "Select Stylist Akram Auditor [PERSON_NAME] [PERSON_NAME] [PERSON_NAME] prima [P…" at bounding box center [258, 465] width 113 height 28
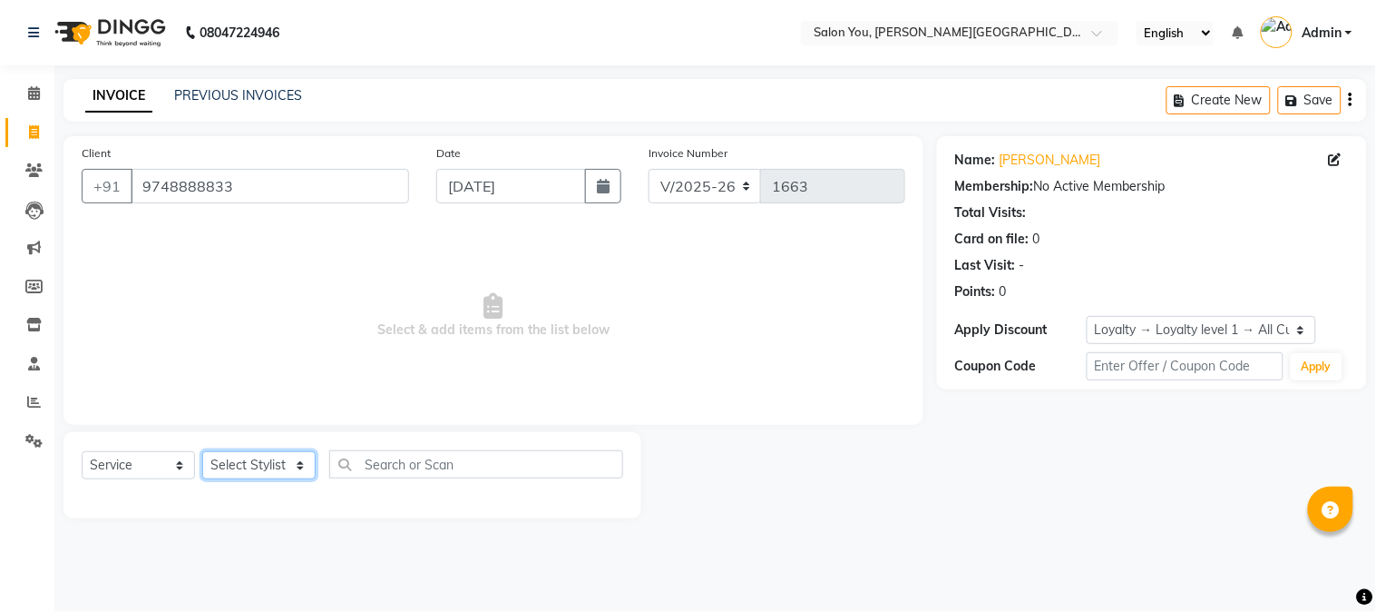
select select "89003"
click at [202, 452] on select "Select Stylist Akram Auditor [PERSON_NAME] [PERSON_NAME] [PERSON_NAME] prima [P…" at bounding box center [258, 465] width 113 height 28
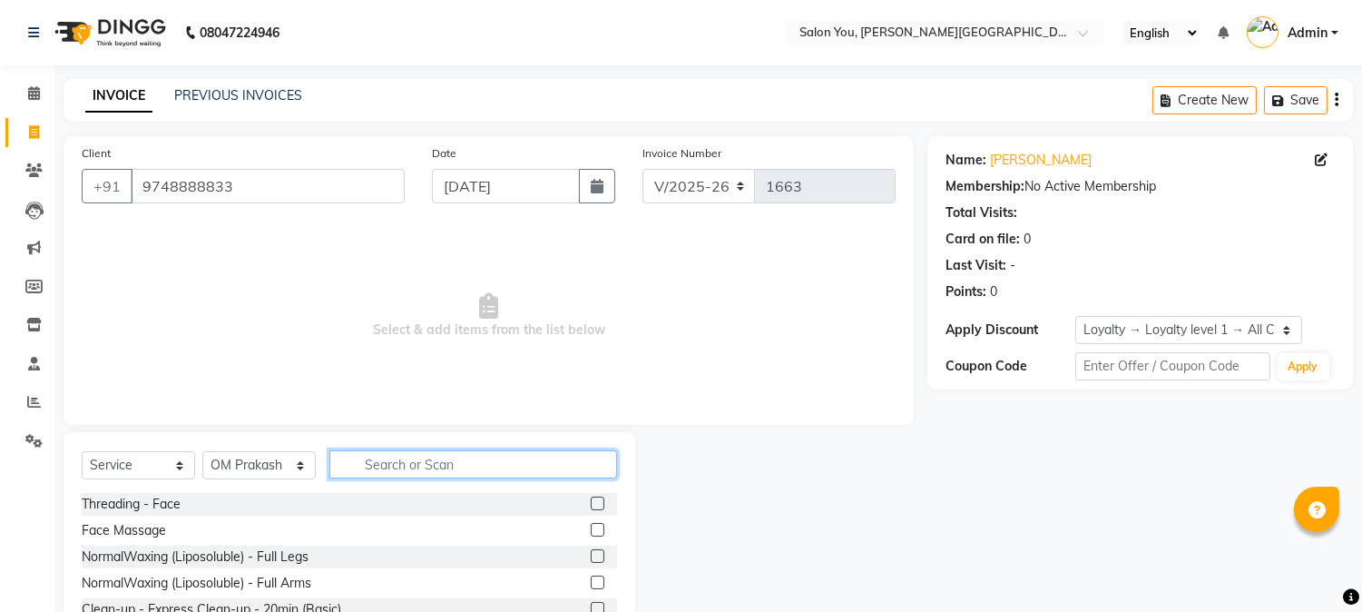
click at [454, 460] on input "text" at bounding box center [473, 464] width 288 height 28
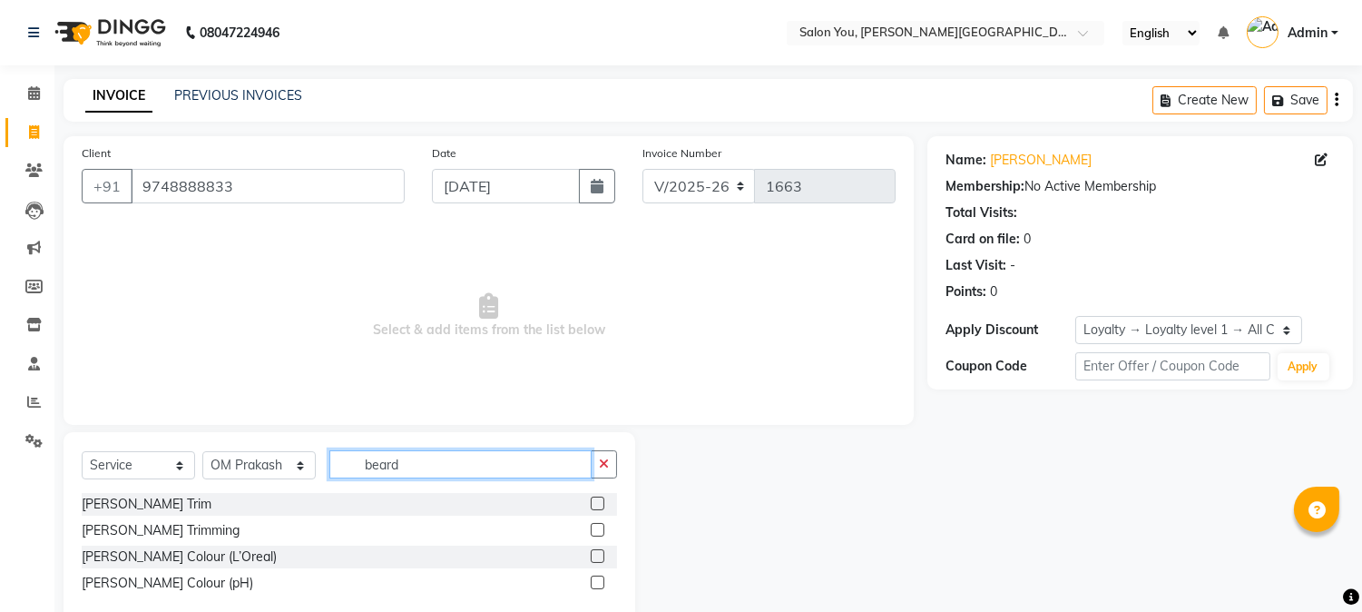
type input "beard"
click at [594, 501] on label at bounding box center [598, 503] width 14 height 14
click at [594, 501] on input "checkbox" at bounding box center [597, 504] width 12 height 12
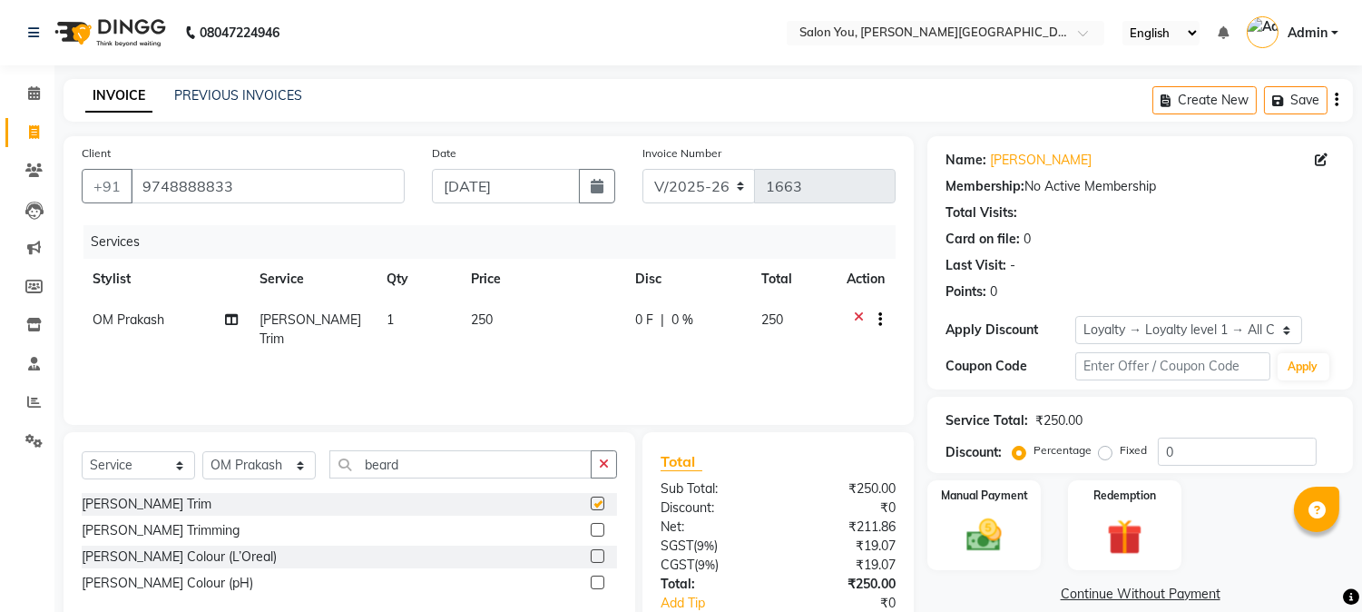
checkbox input "false"
click at [502, 322] on td "250" at bounding box center [542, 329] width 164 height 60
select select "89003"
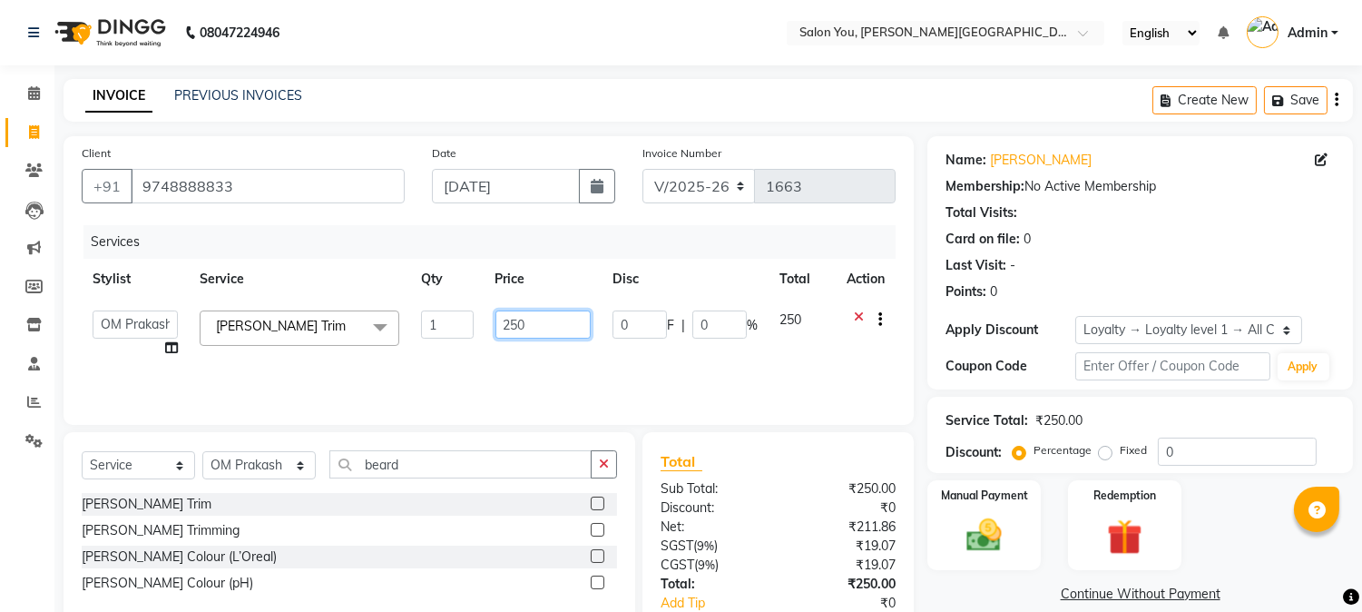
click at [541, 328] on input "250" at bounding box center [542, 324] width 95 height 28
type input "2"
type input "300"
click at [605, 366] on div "Services Stylist Service Qty Price Disc Total Action Akram Auditor [PERSON_NAME…" at bounding box center [489, 315] width 814 height 181
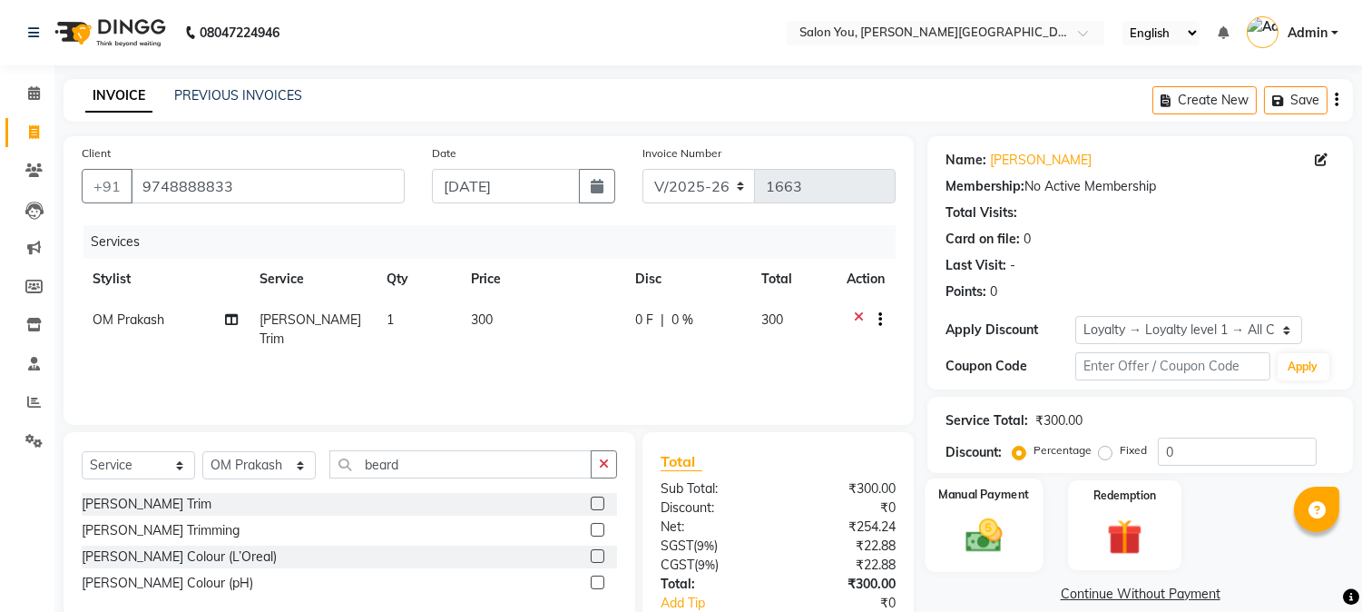
click at [1025, 537] on div "Manual Payment" at bounding box center [984, 524] width 118 height 93
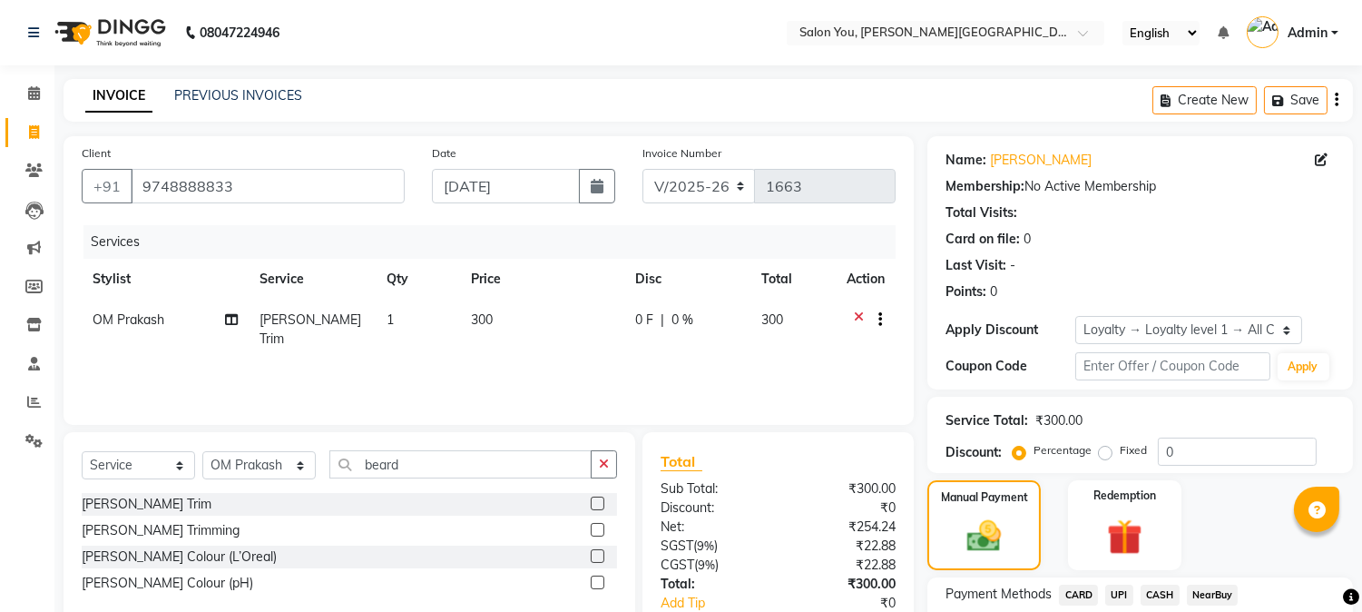
click at [1075, 593] on span "CARD" at bounding box center [1078, 594] width 39 height 21
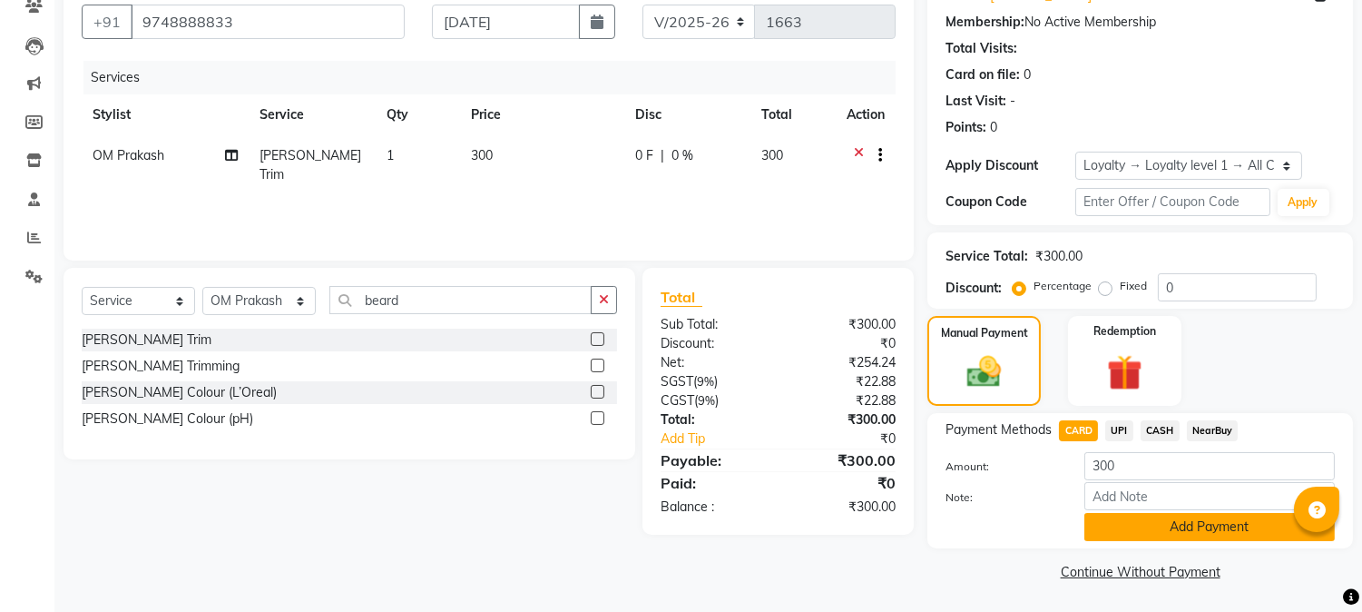
click at [1131, 518] on button "Add Payment" at bounding box center [1209, 527] width 250 height 28
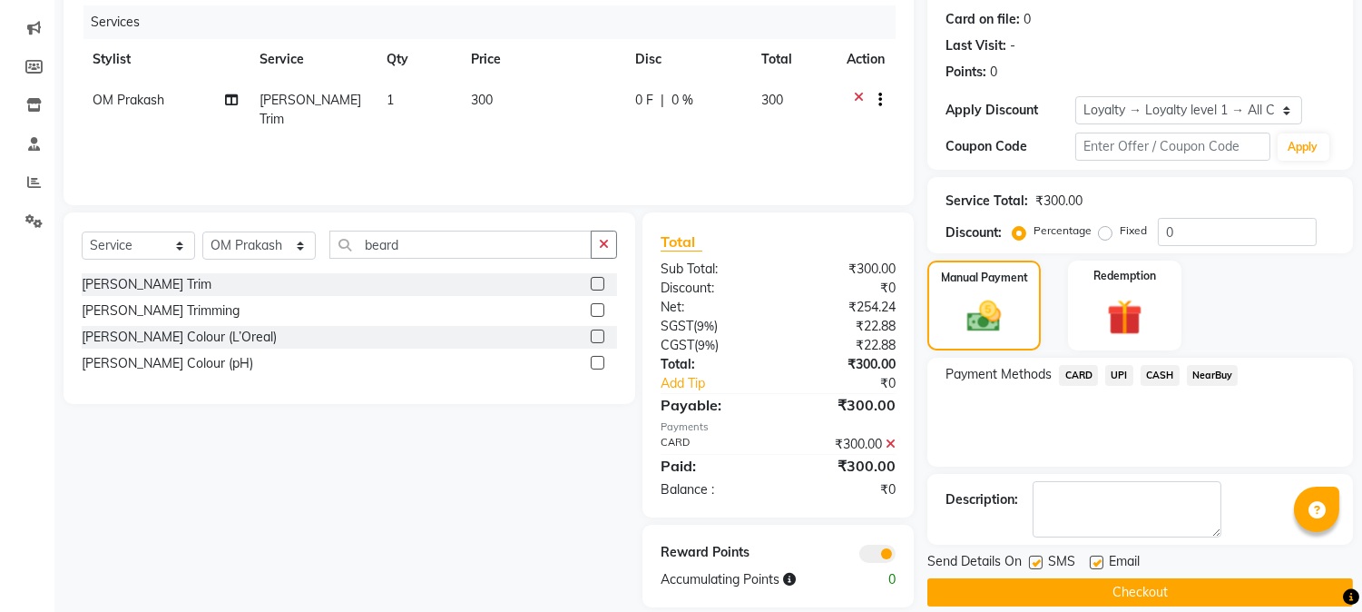
scroll to position [241, 0]
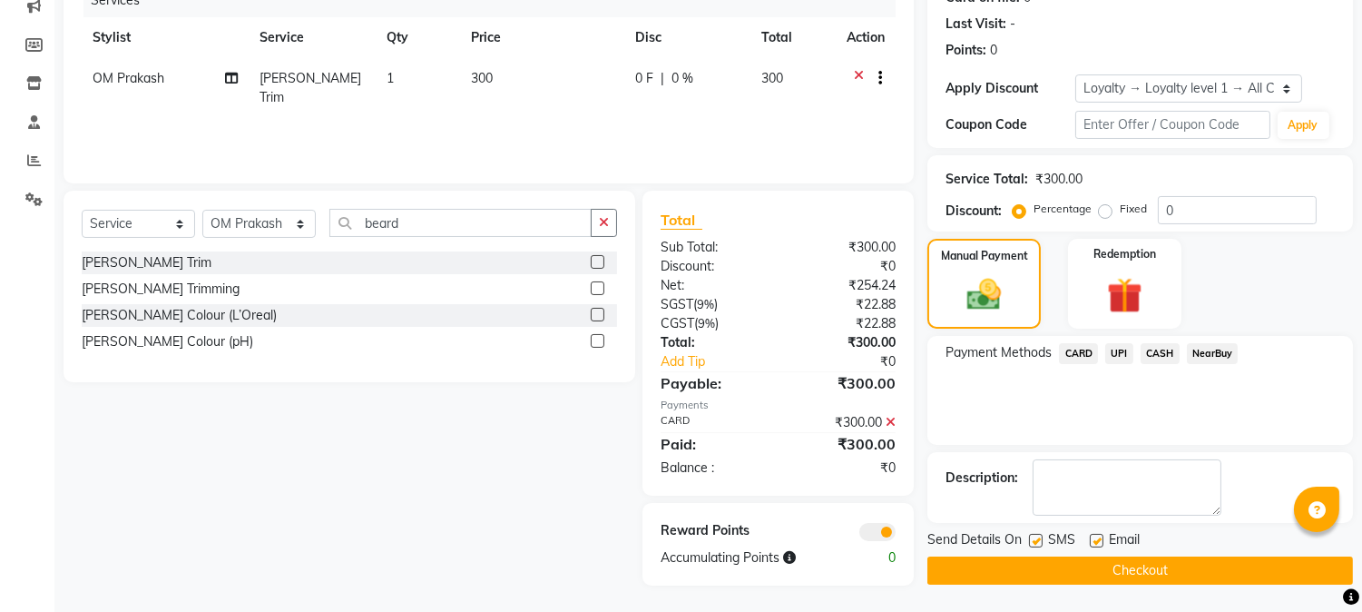
click at [1071, 567] on button "Checkout" at bounding box center [1140, 570] width 426 height 28
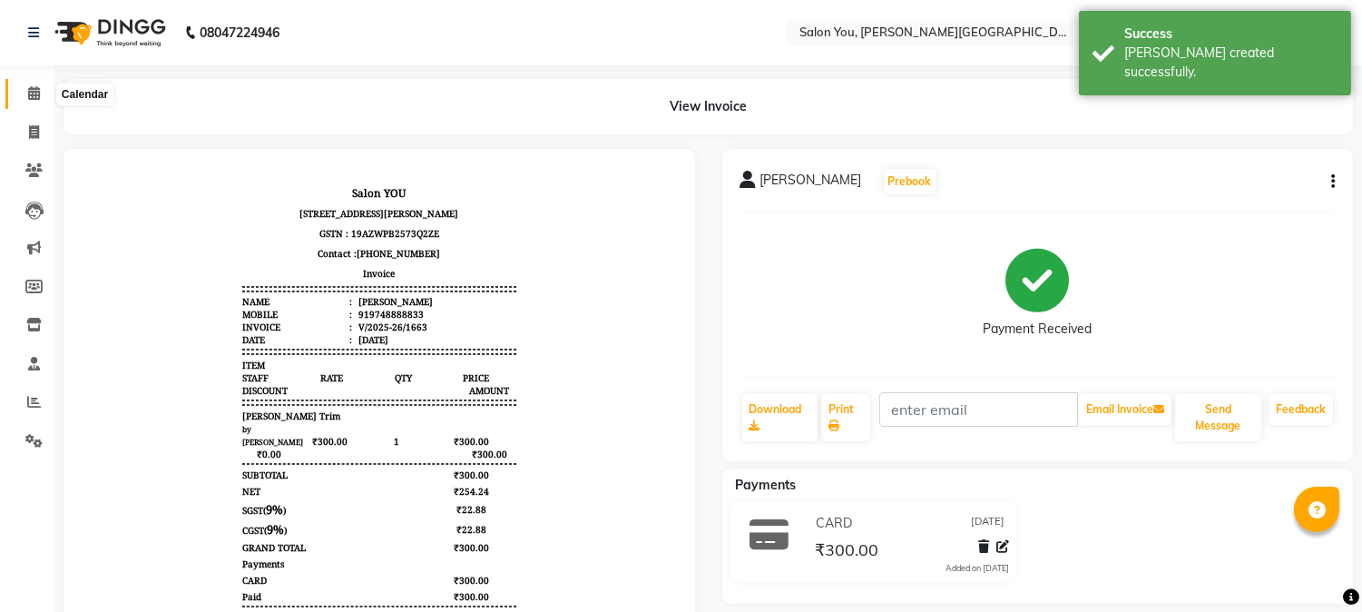
click at [33, 93] on icon at bounding box center [34, 93] width 12 height 14
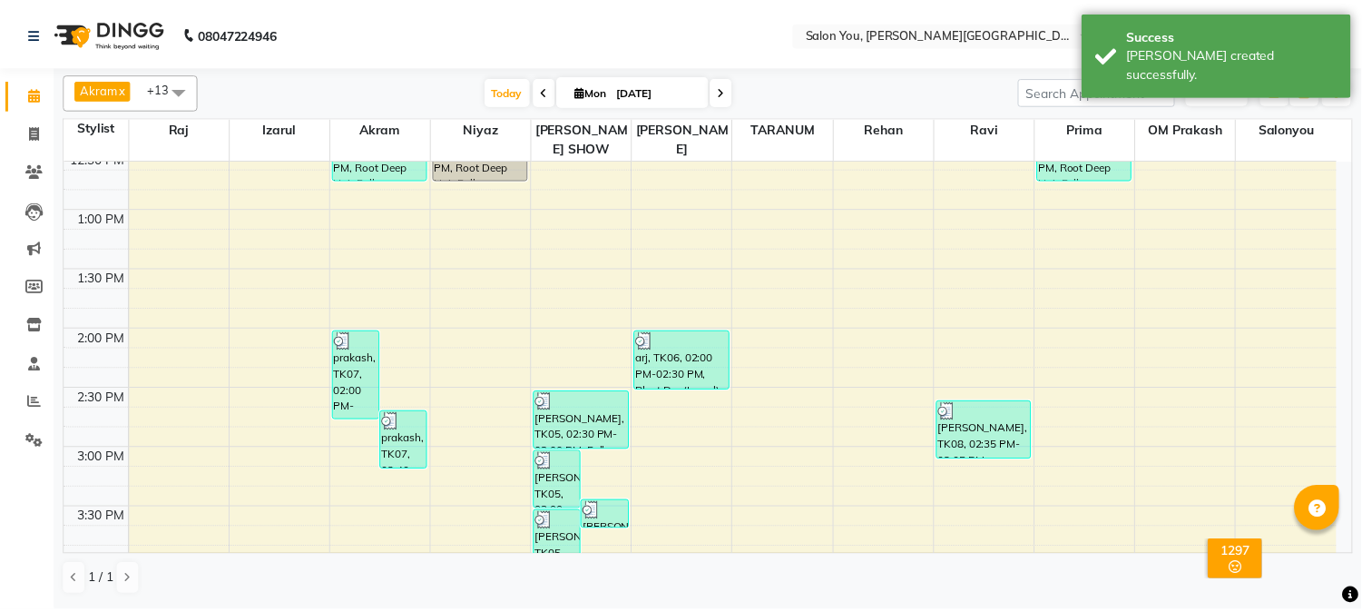
scroll to position [604, 0]
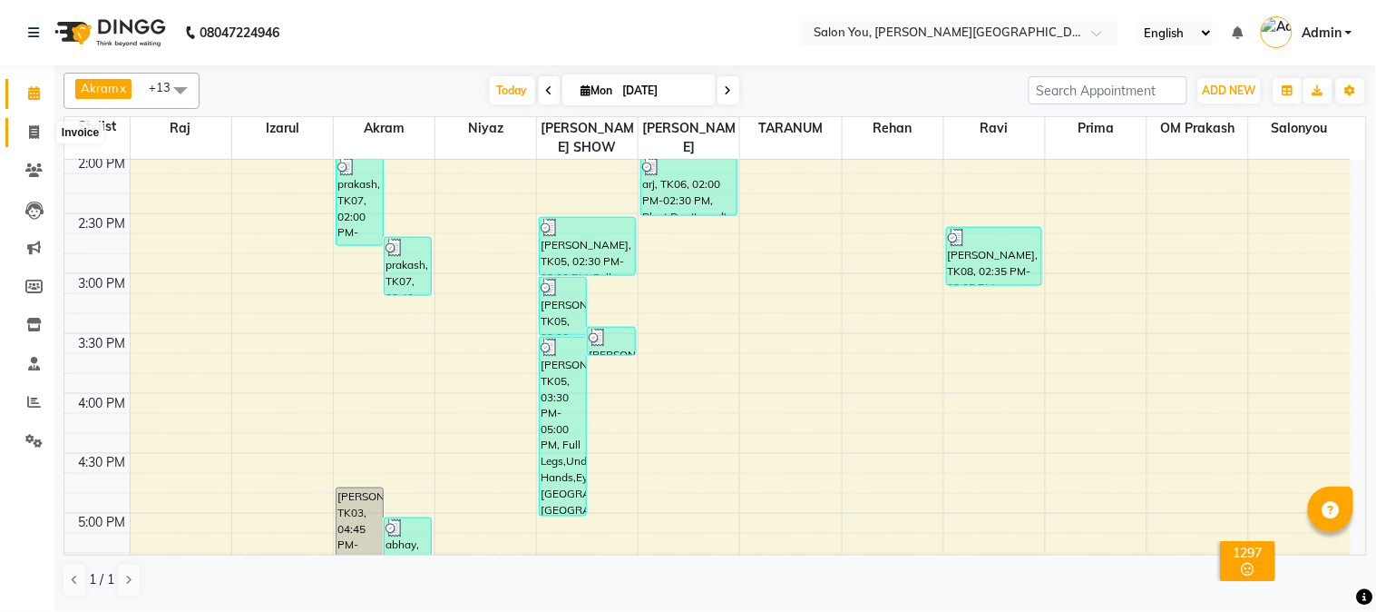
click at [31, 132] on icon at bounding box center [34, 132] width 10 height 14
select select "5231"
select select "service"
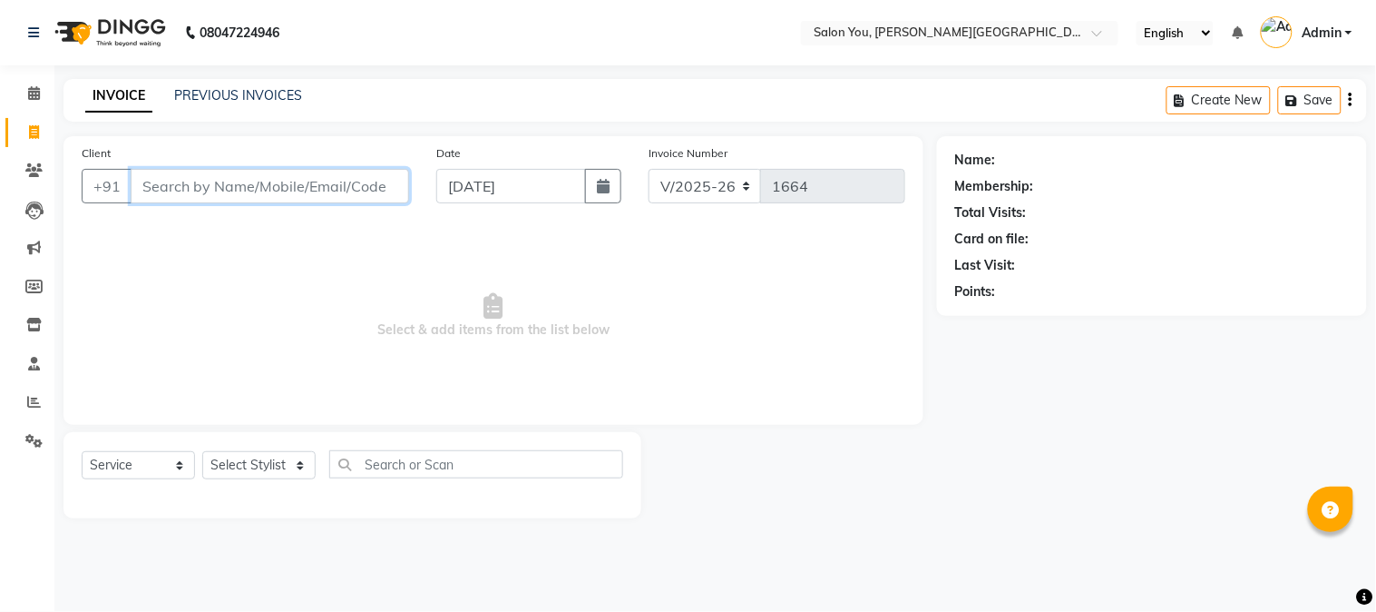
click at [219, 189] on input "Client" at bounding box center [270, 186] width 279 height 34
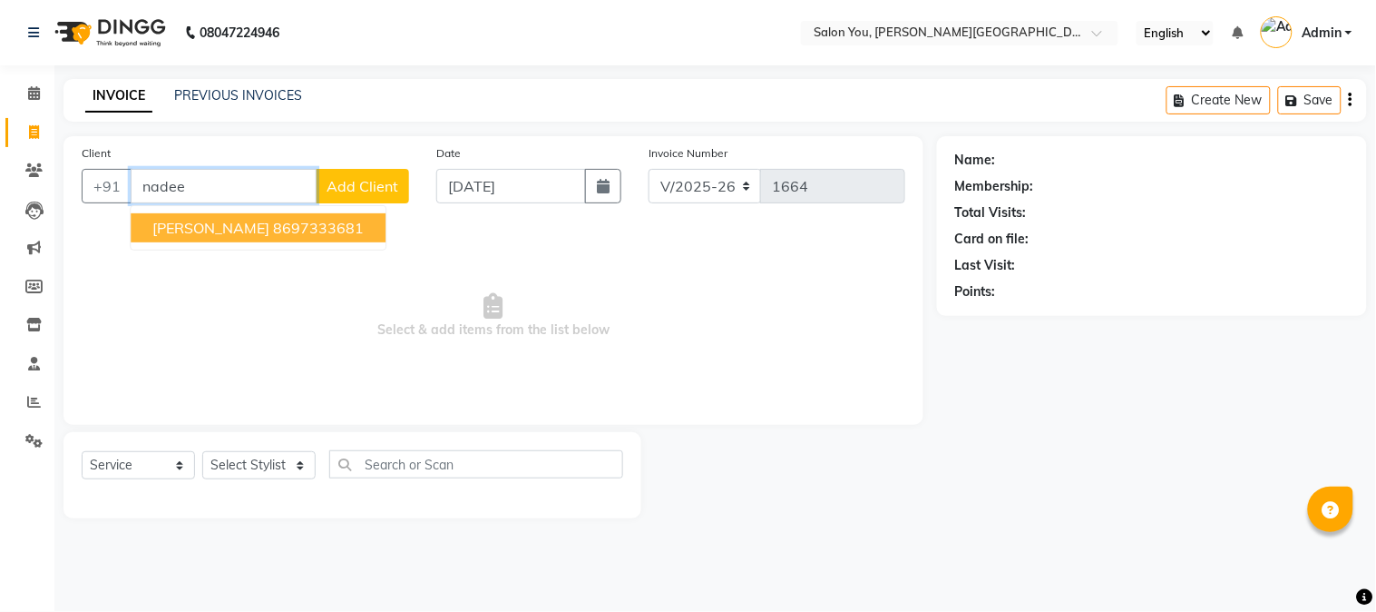
click at [273, 220] on ngb-highlight "8697333681" at bounding box center [318, 228] width 91 height 18
type input "8697333681"
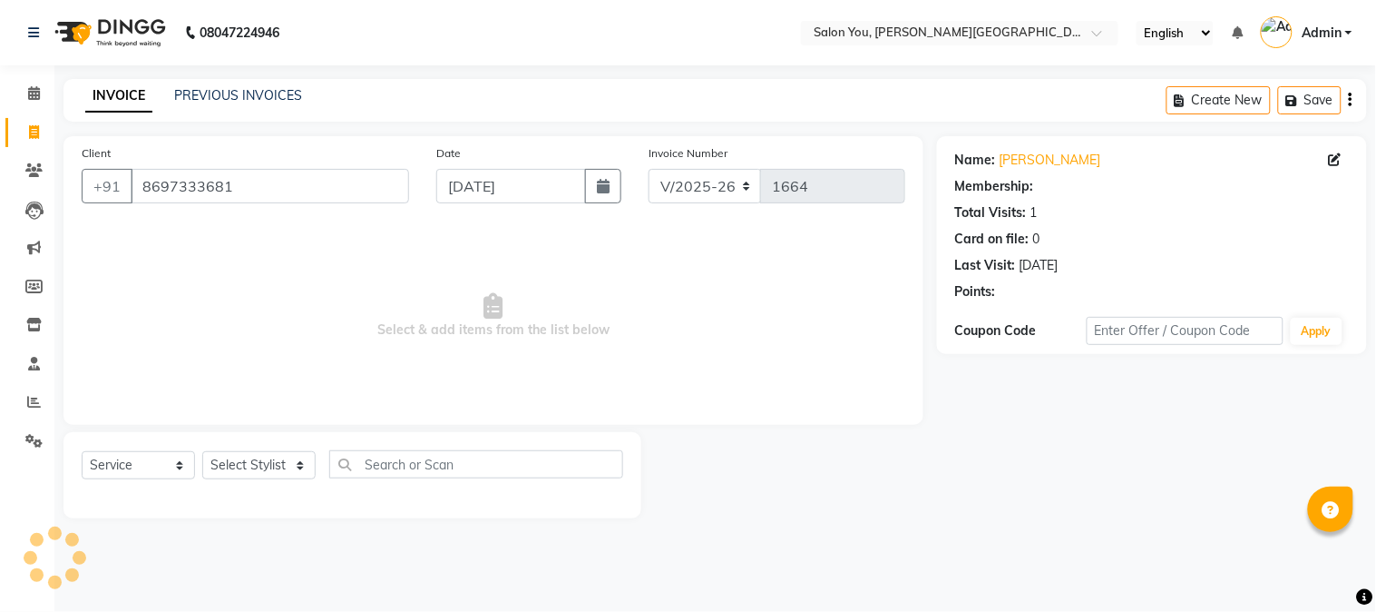
select select "1: Object"
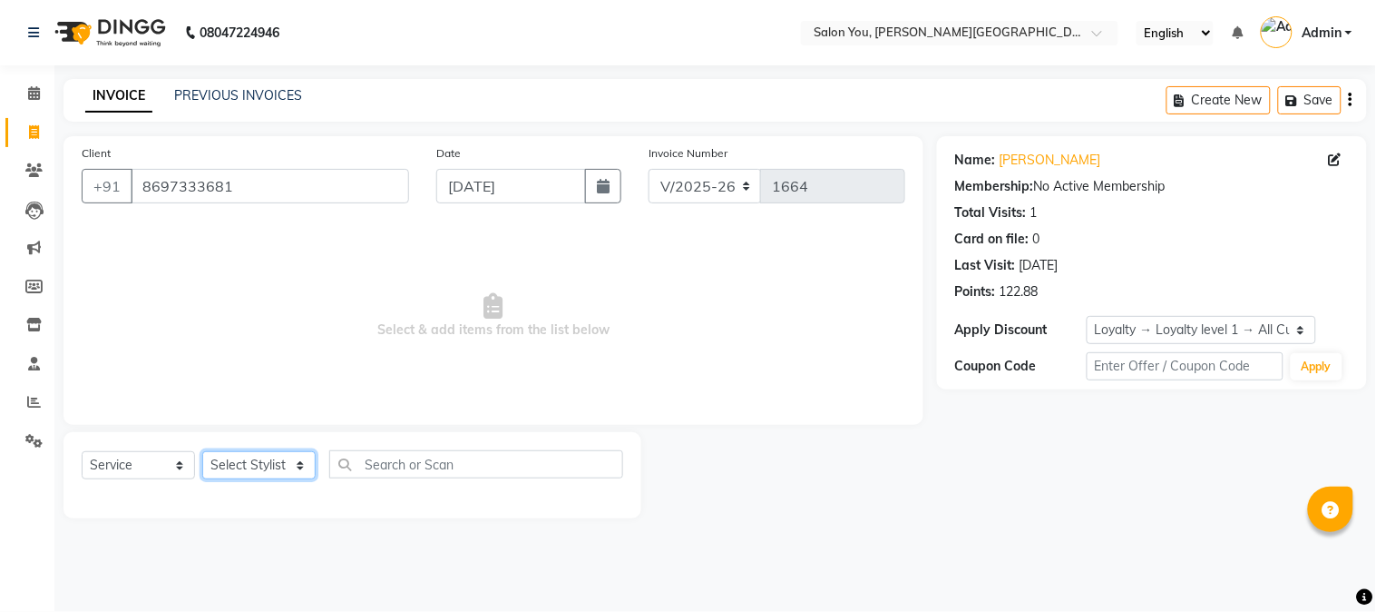
click at [284, 461] on select "Select Stylist Akram Auditor [PERSON_NAME] [PERSON_NAME] [PERSON_NAME] prima [P…" at bounding box center [258, 465] width 113 height 28
select select "84393"
click at [202, 452] on select "Select Stylist Akram Auditor [PERSON_NAME] [PERSON_NAME] [PERSON_NAME] prima [P…" at bounding box center [258, 465] width 113 height 28
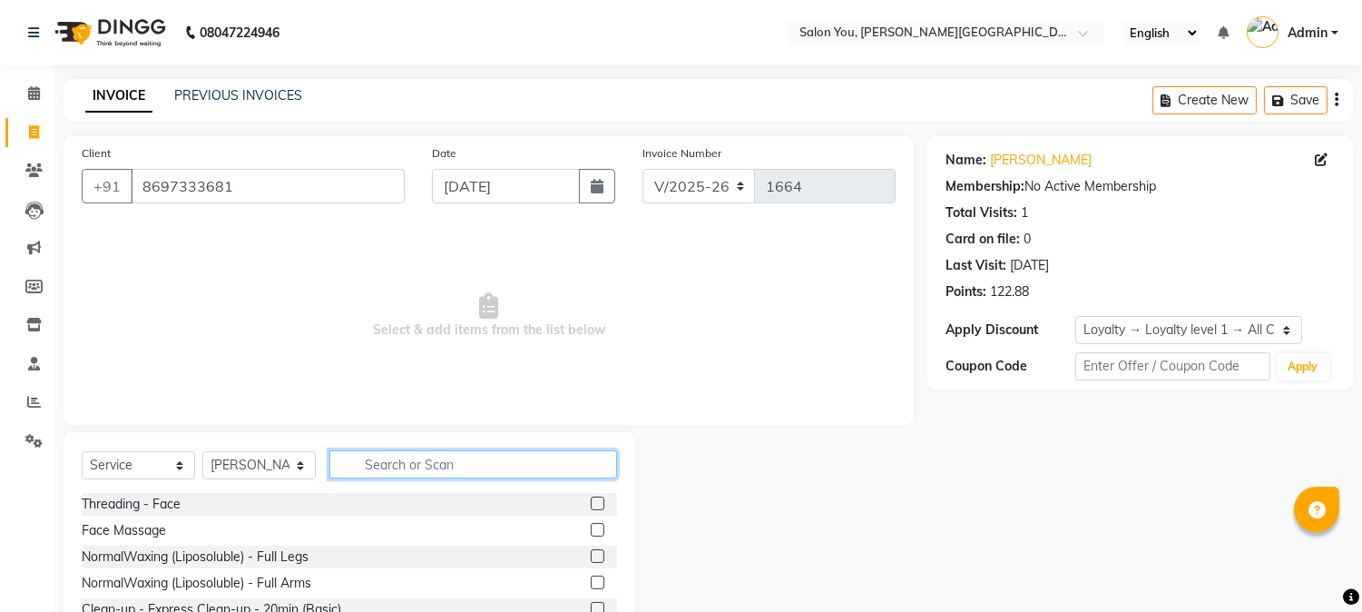
click at [399, 463] on input "text" at bounding box center [473, 464] width 288 height 28
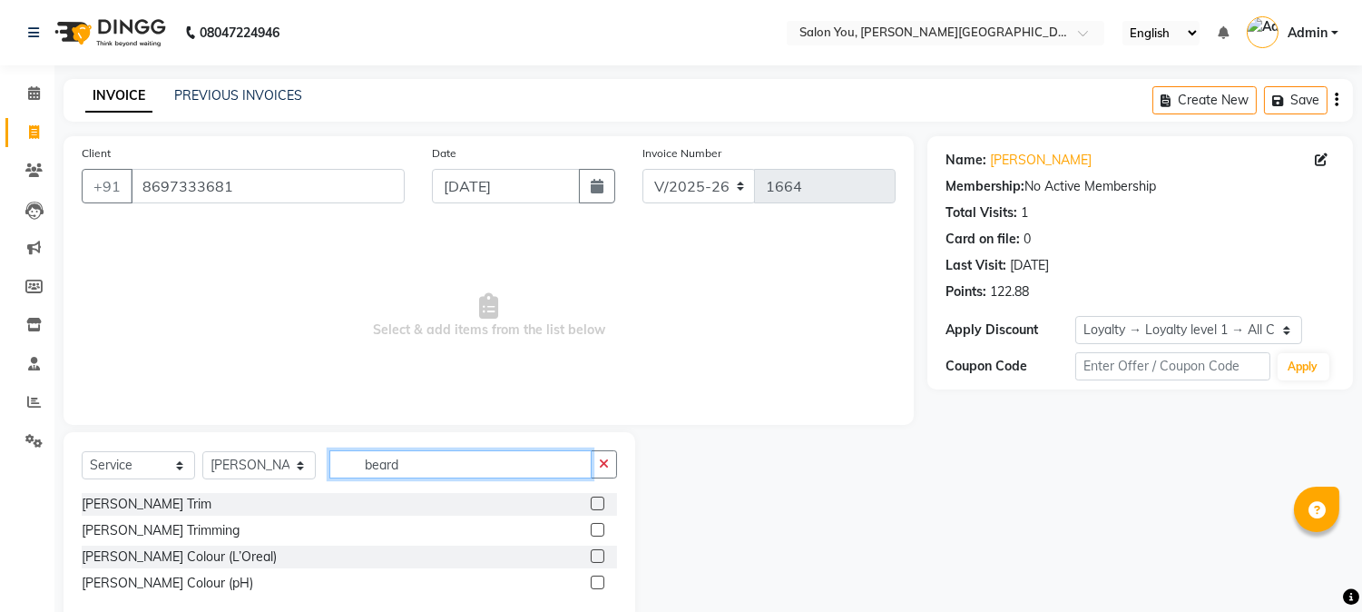
type input "beard"
click at [596, 503] on label at bounding box center [598, 503] width 14 height 14
click at [596, 503] on input "checkbox" at bounding box center [597, 504] width 12 height 12
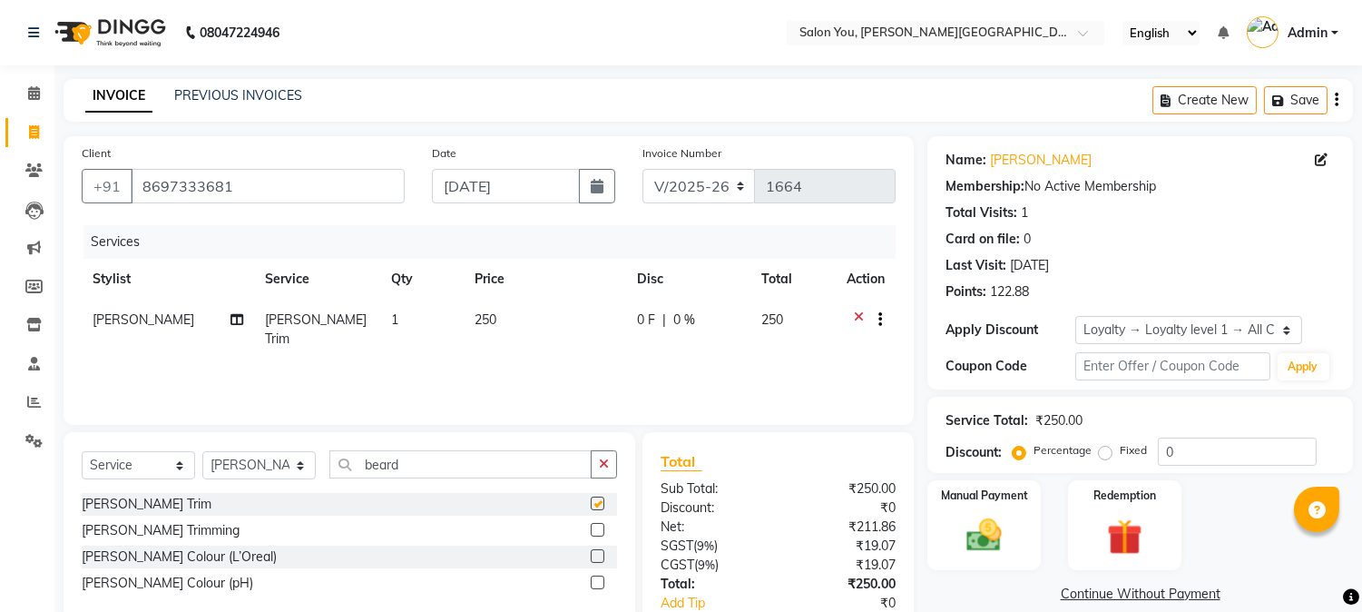
checkbox input "false"
click at [258, 469] on select "Select Stylist Akram Auditor [PERSON_NAME] [PERSON_NAME] [PERSON_NAME] prima [P…" at bounding box center [258, 465] width 113 height 28
select select "83059"
click at [202, 452] on select "Select Stylist Akram Auditor [PERSON_NAME] [PERSON_NAME] [PERSON_NAME] prima [P…" at bounding box center [258, 465] width 113 height 28
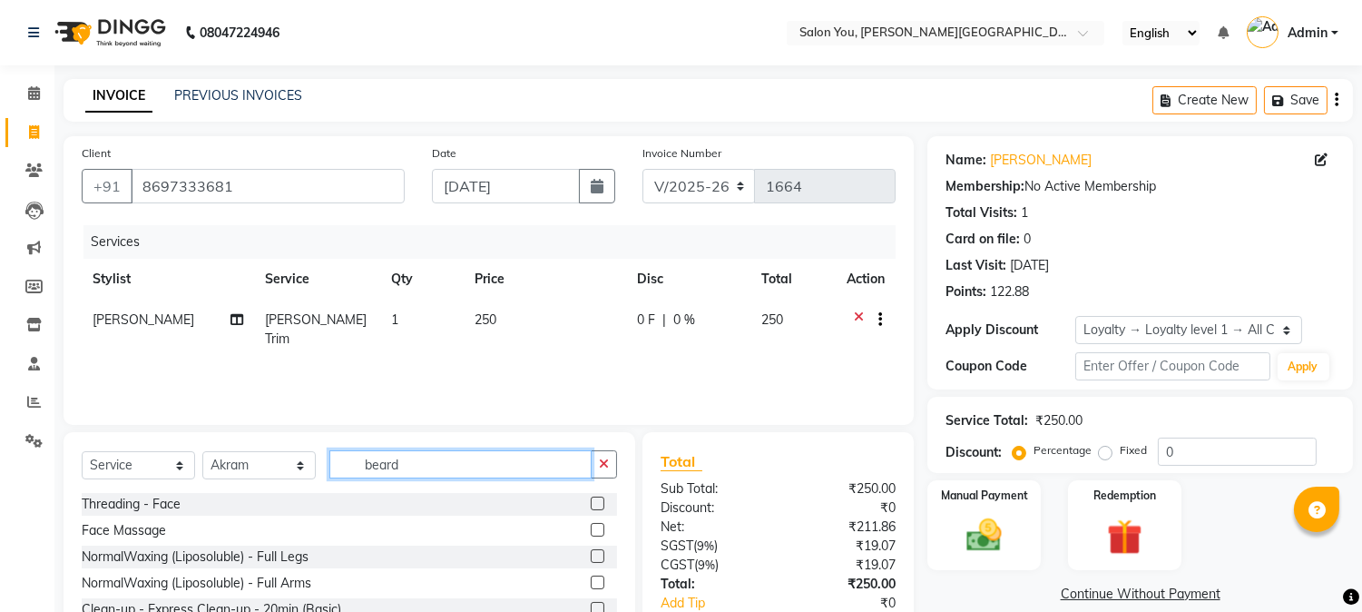
click at [432, 465] on input "beard" at bounding box center [460, 464] width 262 height 28
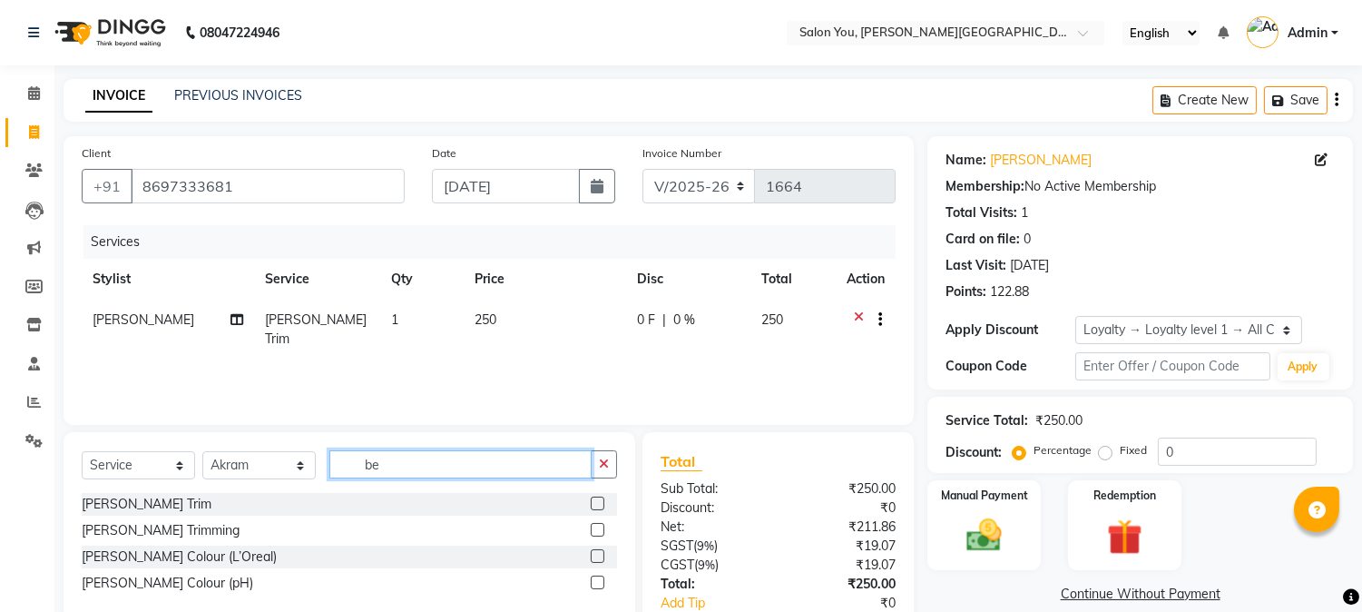
type input "b"
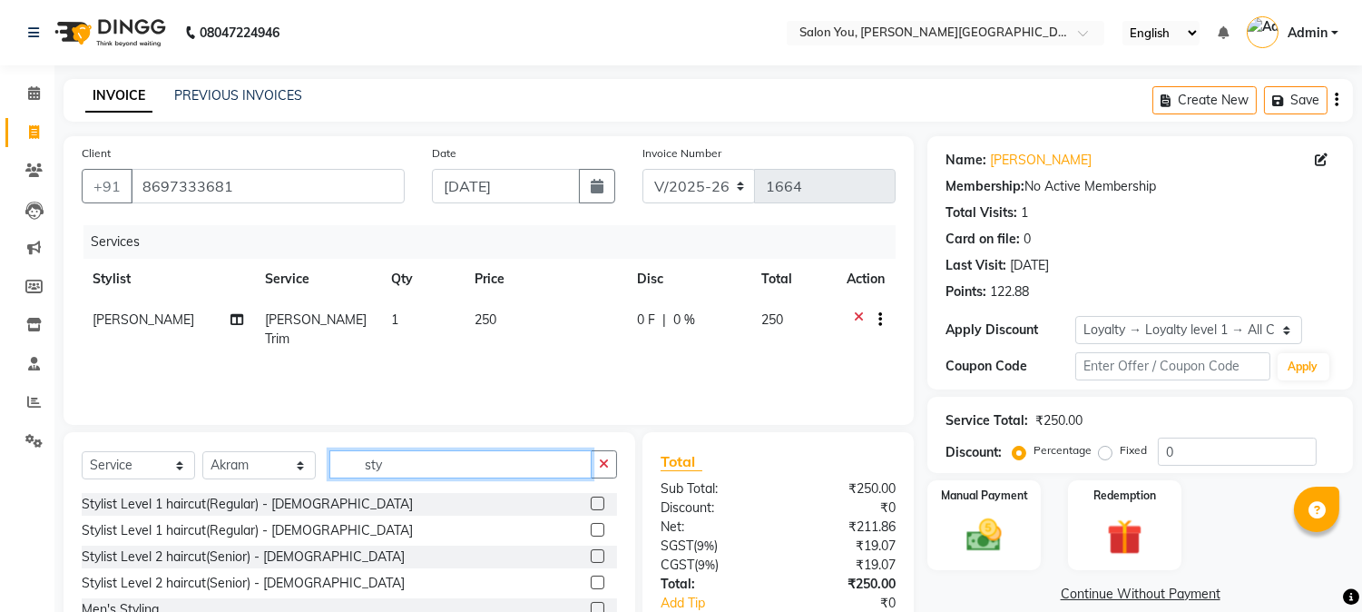
scroll to position [113, 0]
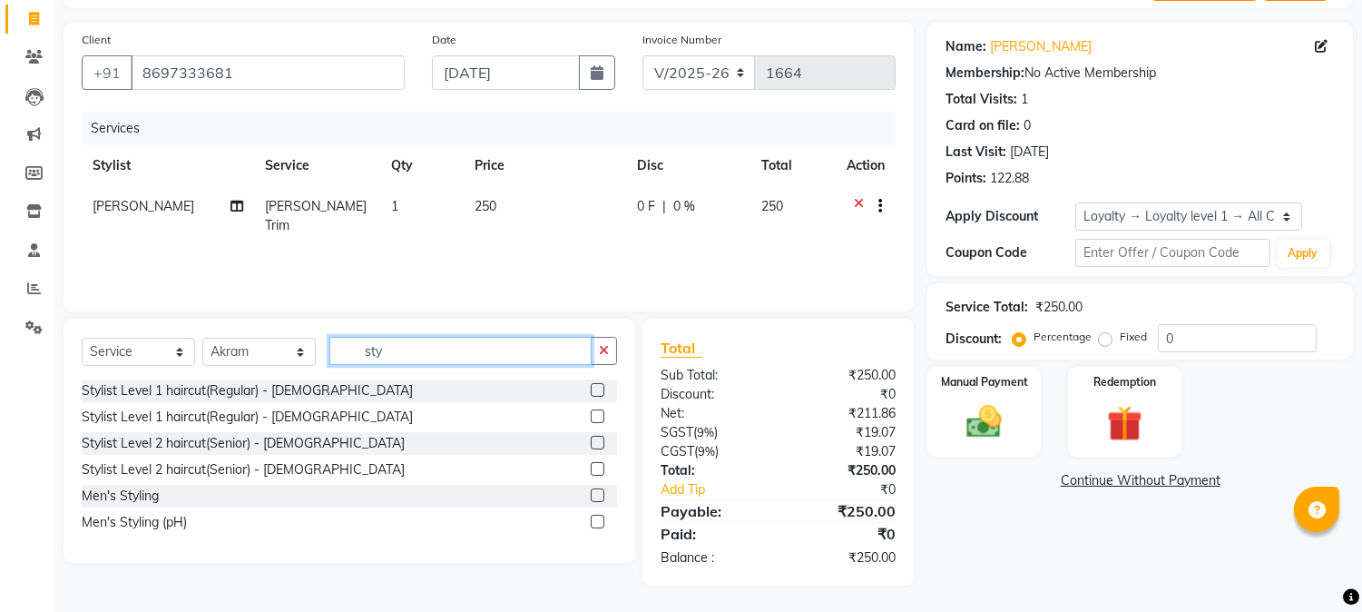
type input "sty"
click at [595, 519] on label at bounding box center [598, 521] width 14 height 14
click at [595, 519] on input "checkbox" at bounding box center [597, 522] width 12 height 12
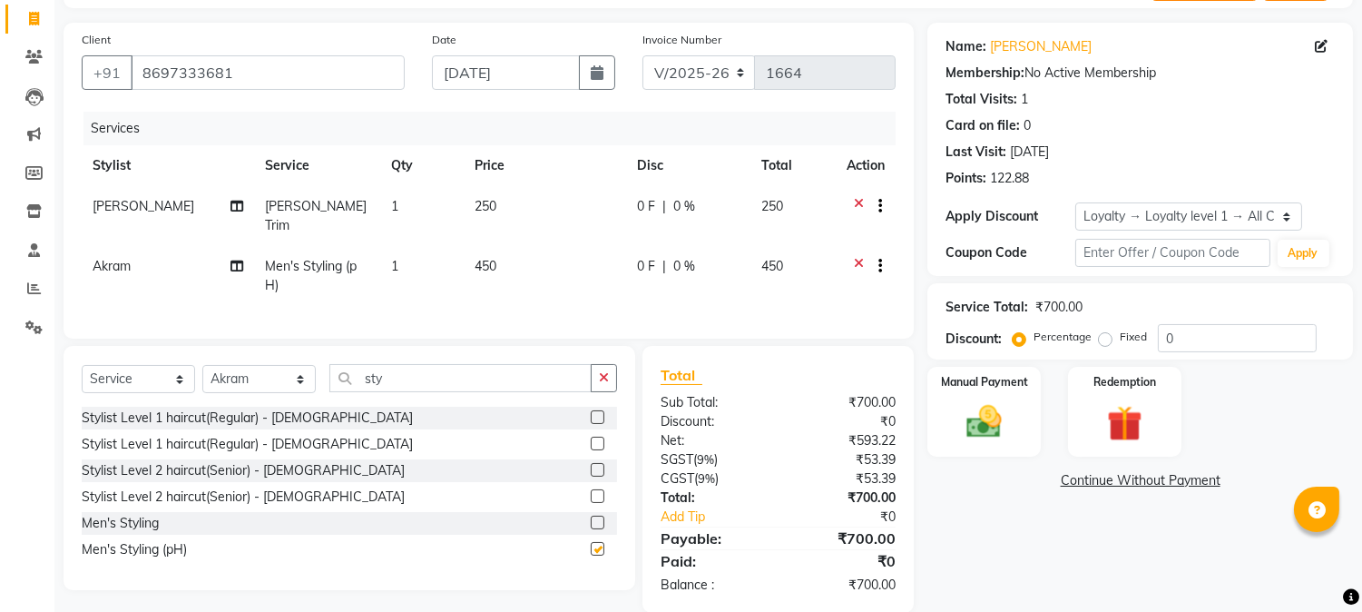
checkbox input "false"
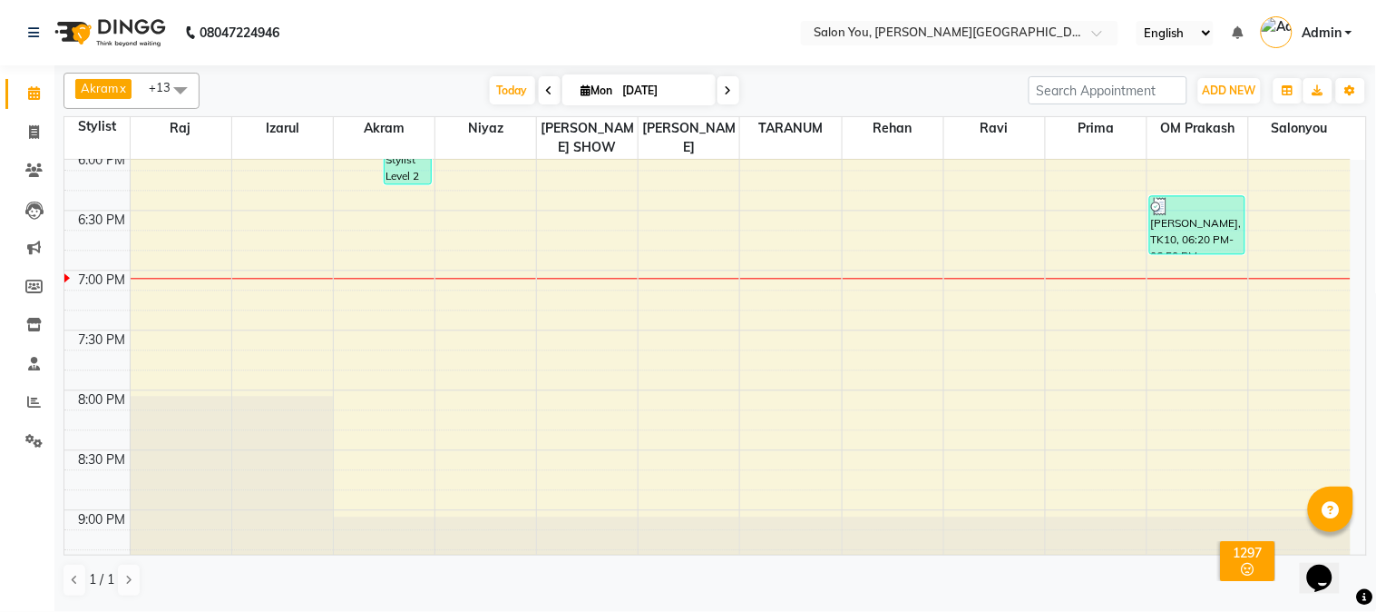
scroll to position [847, 0]
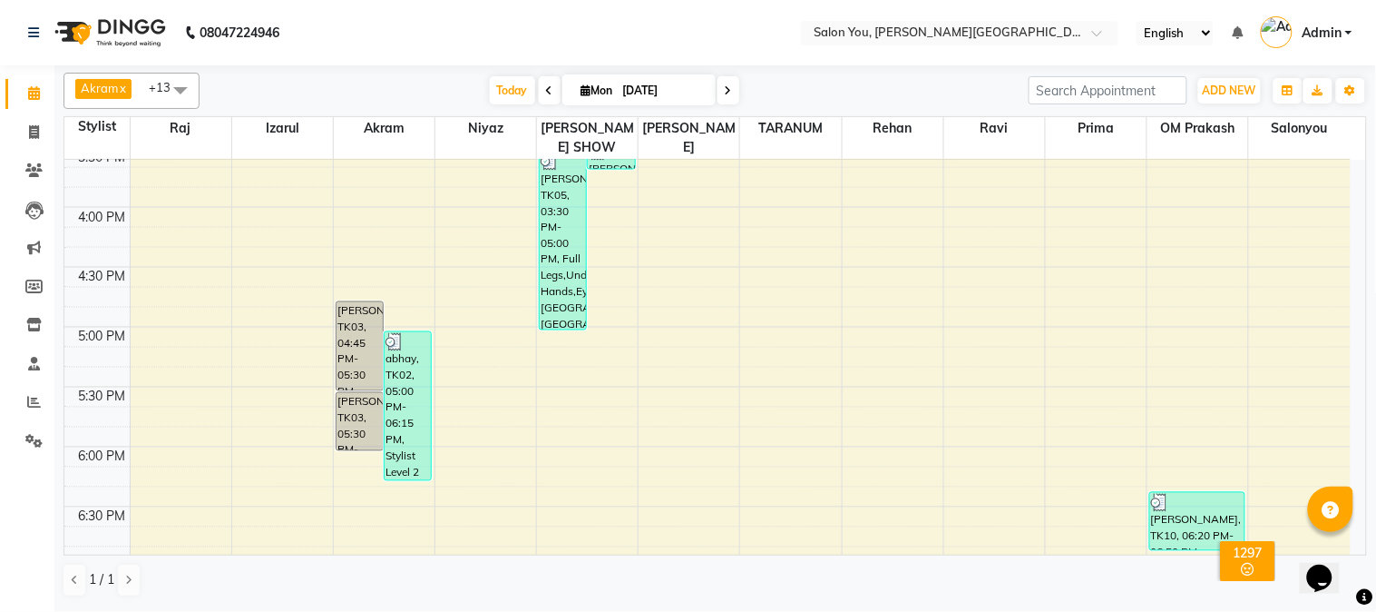
scroll to position [806, 0]
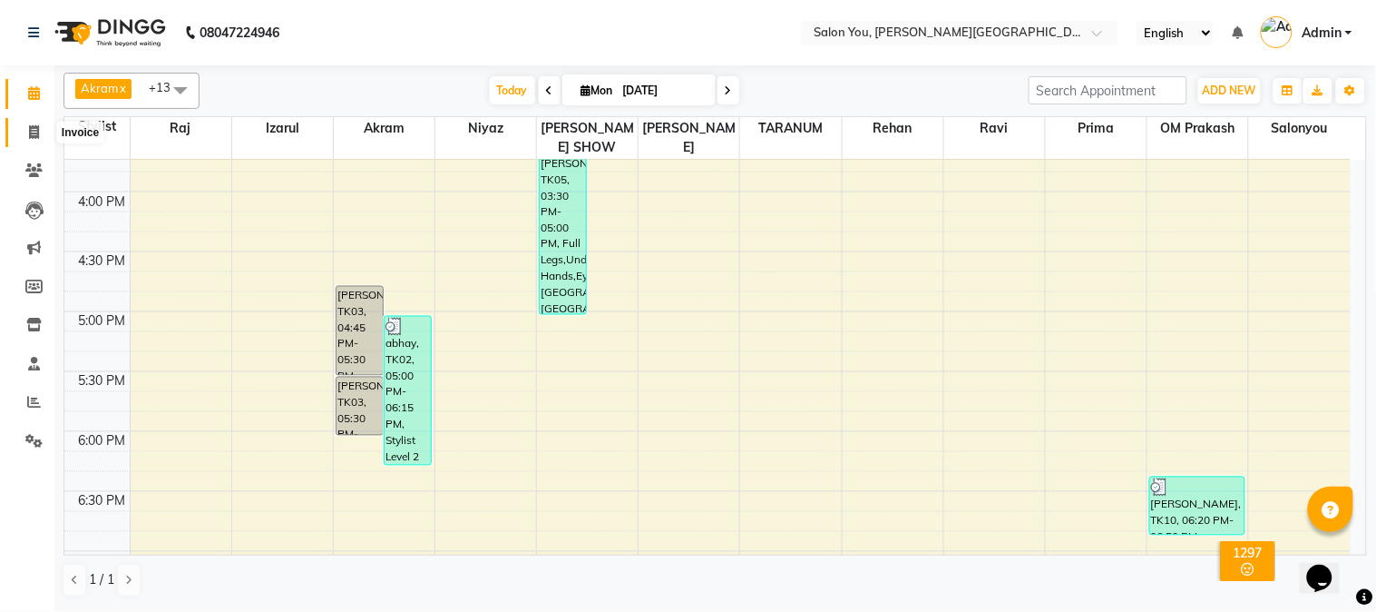
click at [34, 127] on icon at bounding box center [34, 132] width 10 height 14
select select "service"
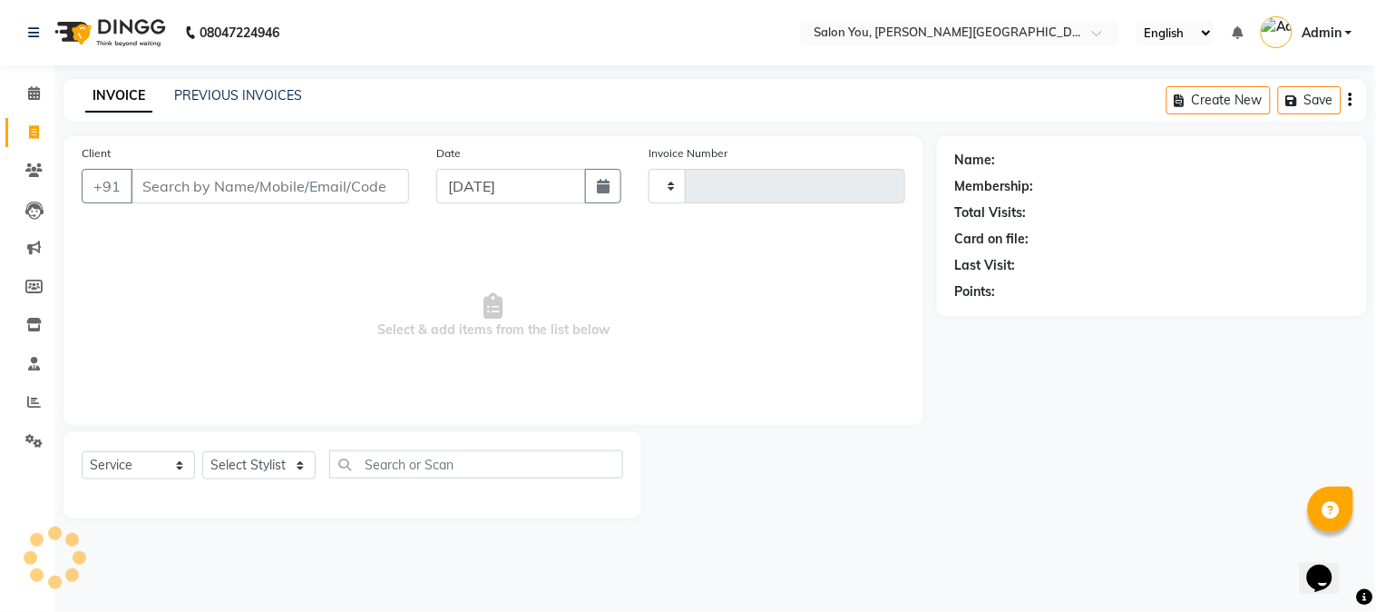
type input "1664"
select select "5231"
click at [178, 170] on input "Client" at bounding box center [270, 186] width 279 height 34
click at [32, 94] on icon at bounding box center [34, 93] width 12 height 14
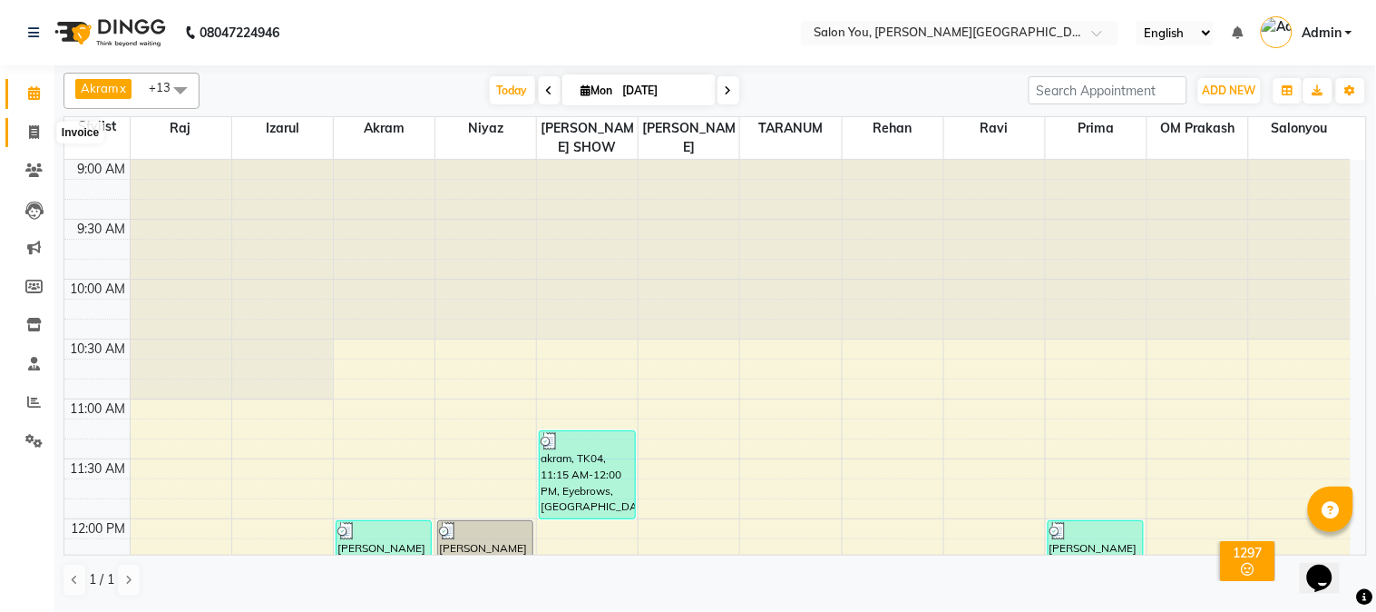
click at [32, 127] on icon at bounding box center [34, 132] width 10 height 14
select select "service"
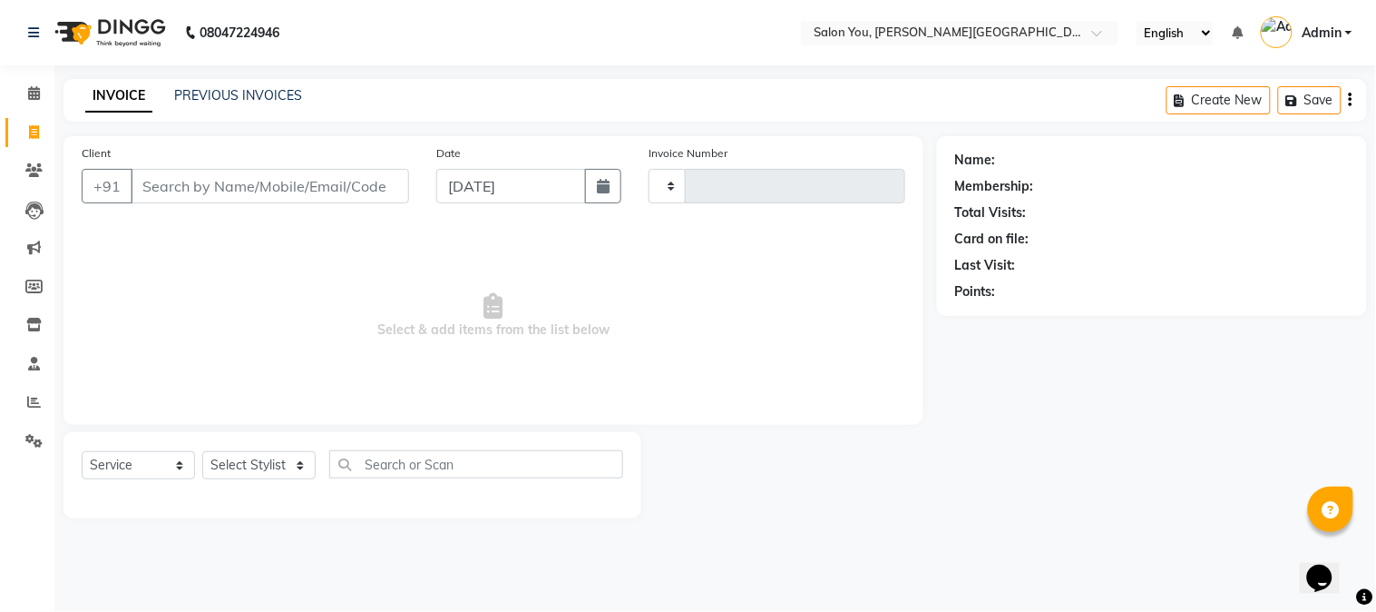
type input "1664"
select select "5231"
click at [277, 465] on select "Select Stylist Akram Auditor [PERSON_NAME] [PERSON_NAME] [PERSON_NAME] prima [P…" at bounding box center [258, 465] width 113 height 28
select select "84393"
click at [202, 452] on select "Select Stylist Akram Auditor [PERSON_NAME] [PERSON_NAME] [PERSON_NAME] prima [P…" at bounding box center [258, 465] width 113 height 28
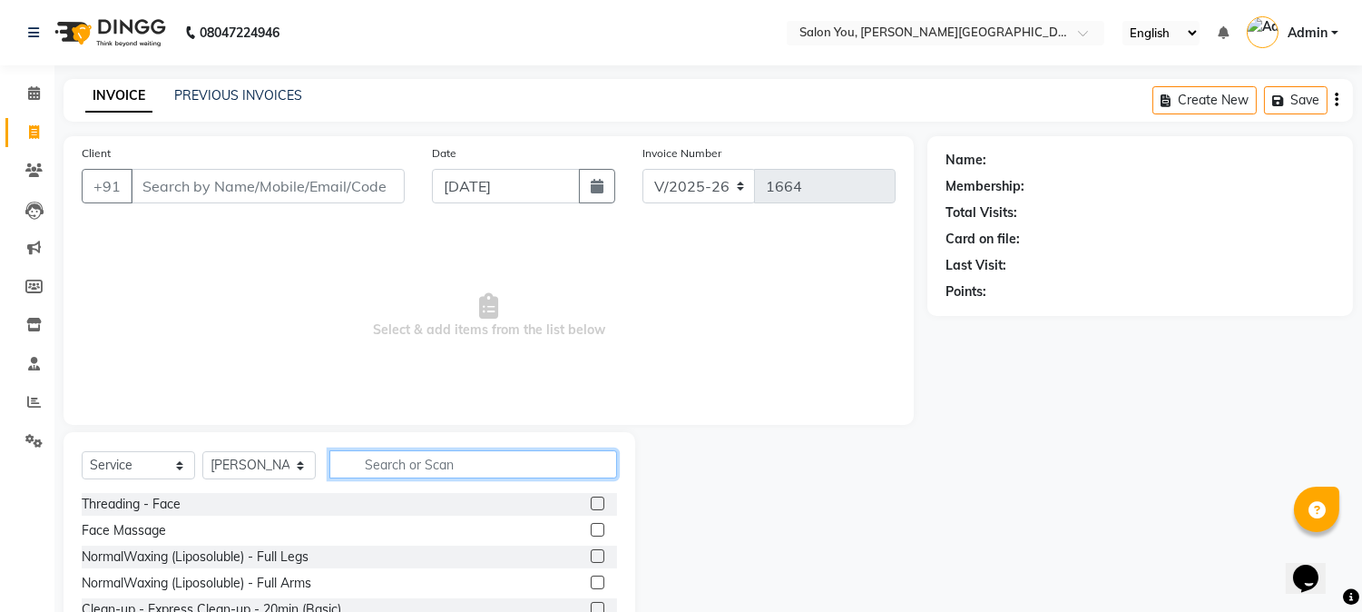
click at [364, 456] on input "text" at bounding box center [473, 464] width 288 height 28
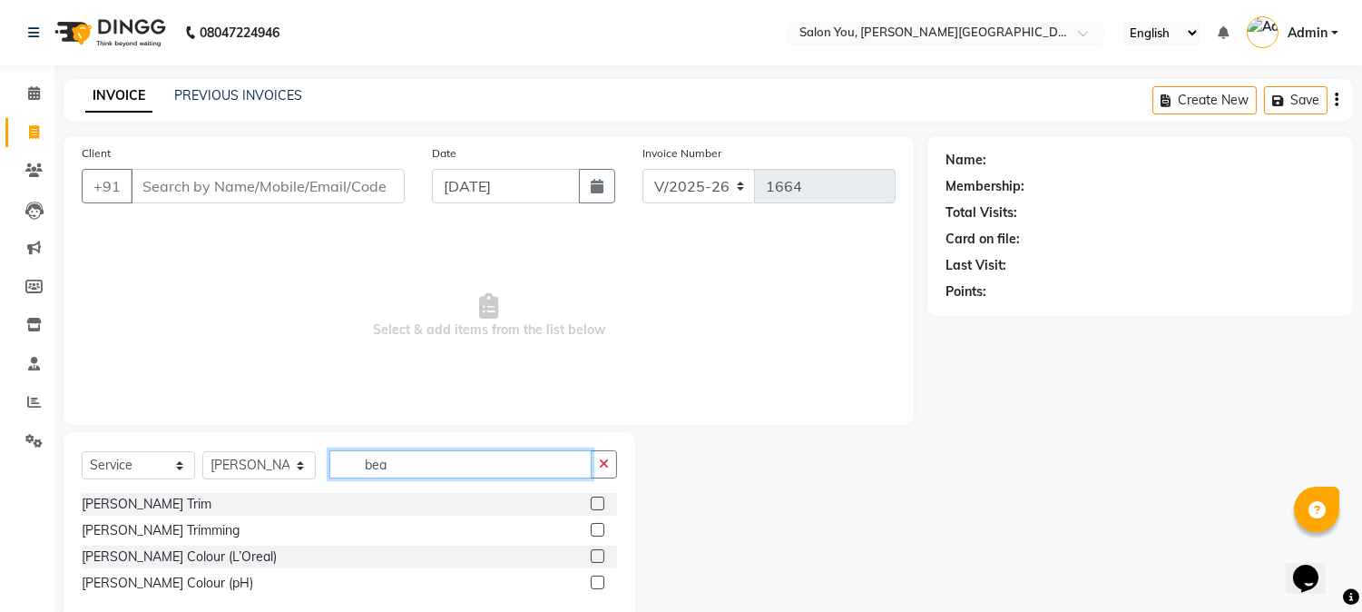
type input "bea"
click at [597, 504] on label at bounding box center [598, 503] width 14 height 14
click at [597, 504] on input "checkbox" at bounding box center [597, 504] width 12 height 12
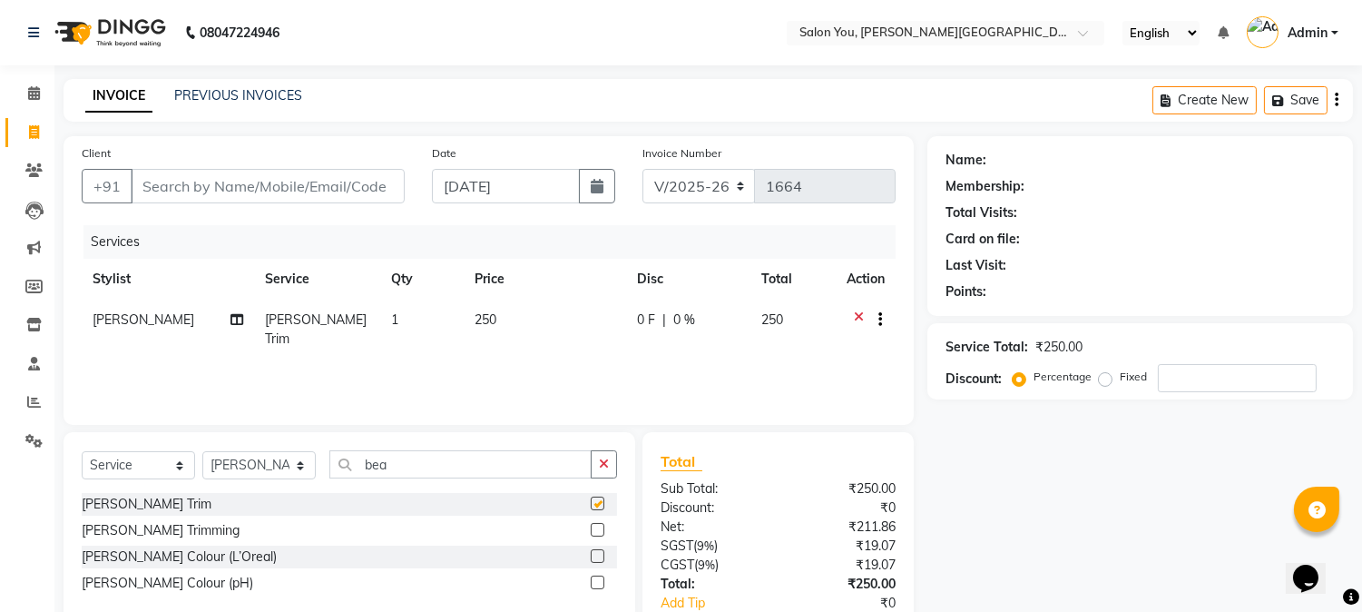
checkbox input "false"
click at [445, 308] on td "1" at bounding box center [421, 329] width 83 height 60
select select "84393"
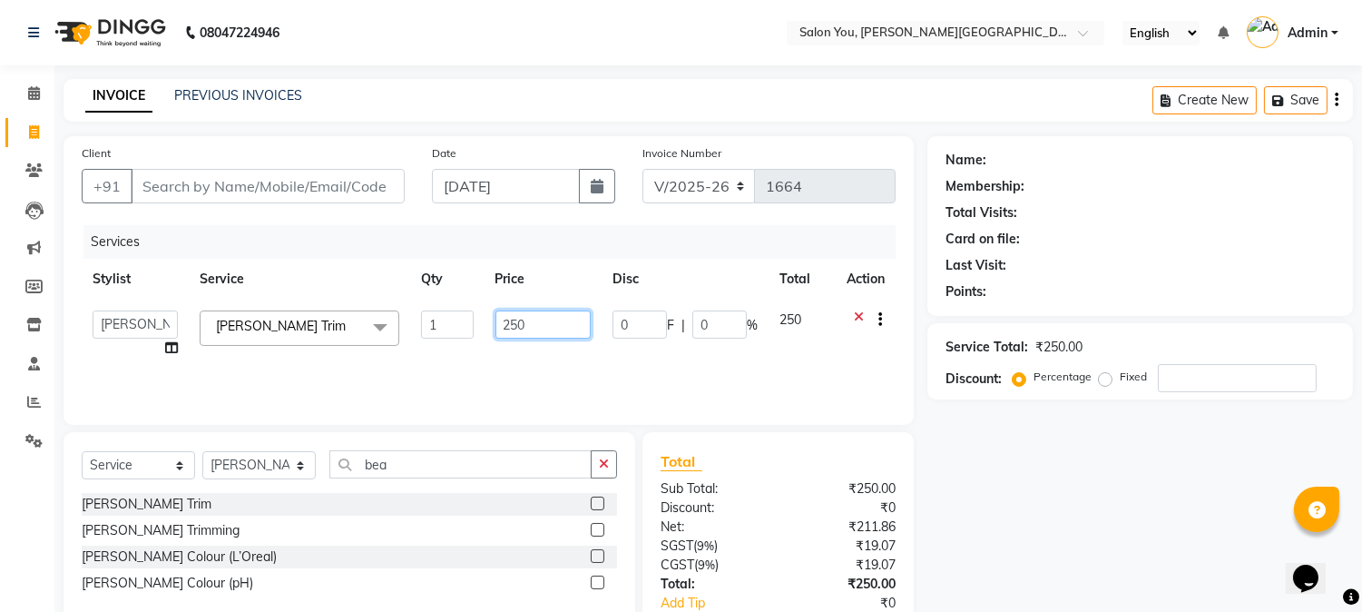
click at [504, 324] on input "250" at bounding box center [542, 324] width 95 height 28
type input "350"
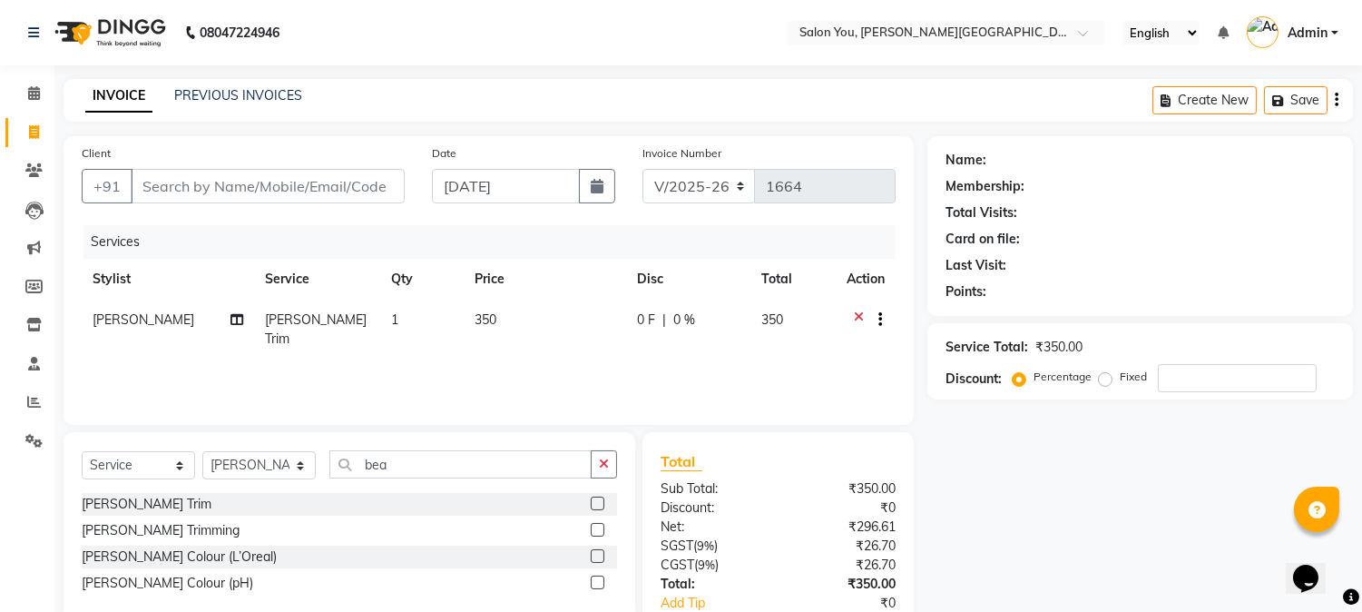
click at [555, 354] on div "Services Stylist Service Qty Price Disc Total Action jaydip Beard Trim 1 350 0 …" at bounding box center [489, 315] width 814 height 181
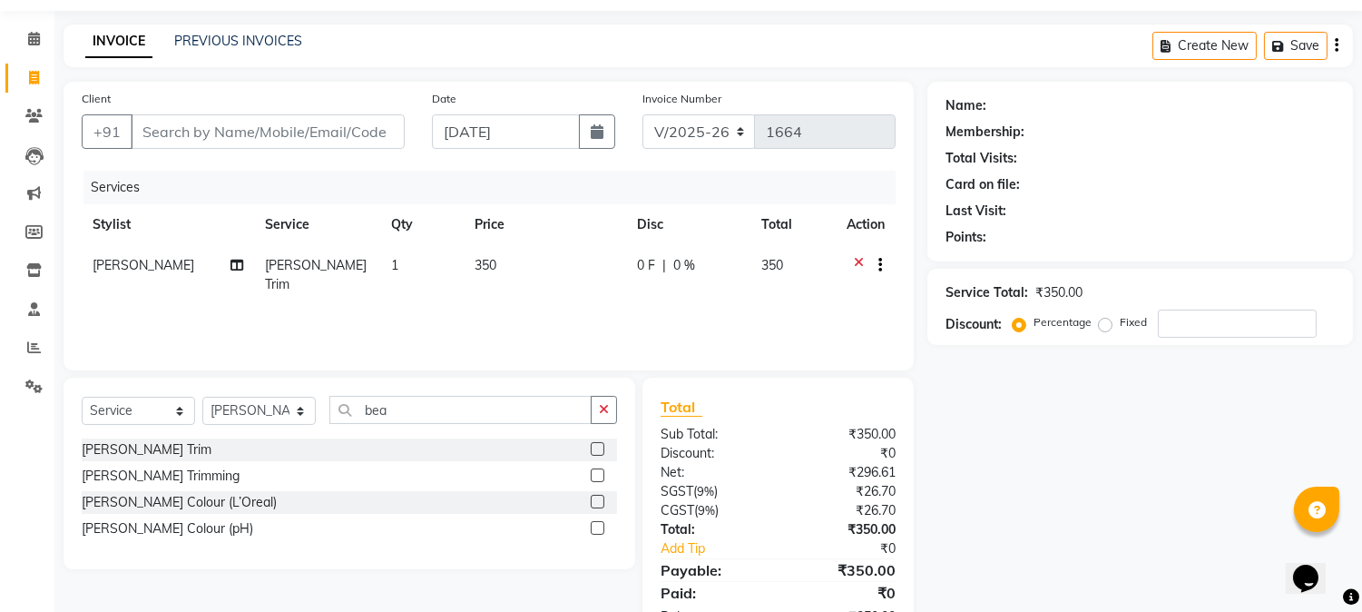
scroll to position [101, 0]
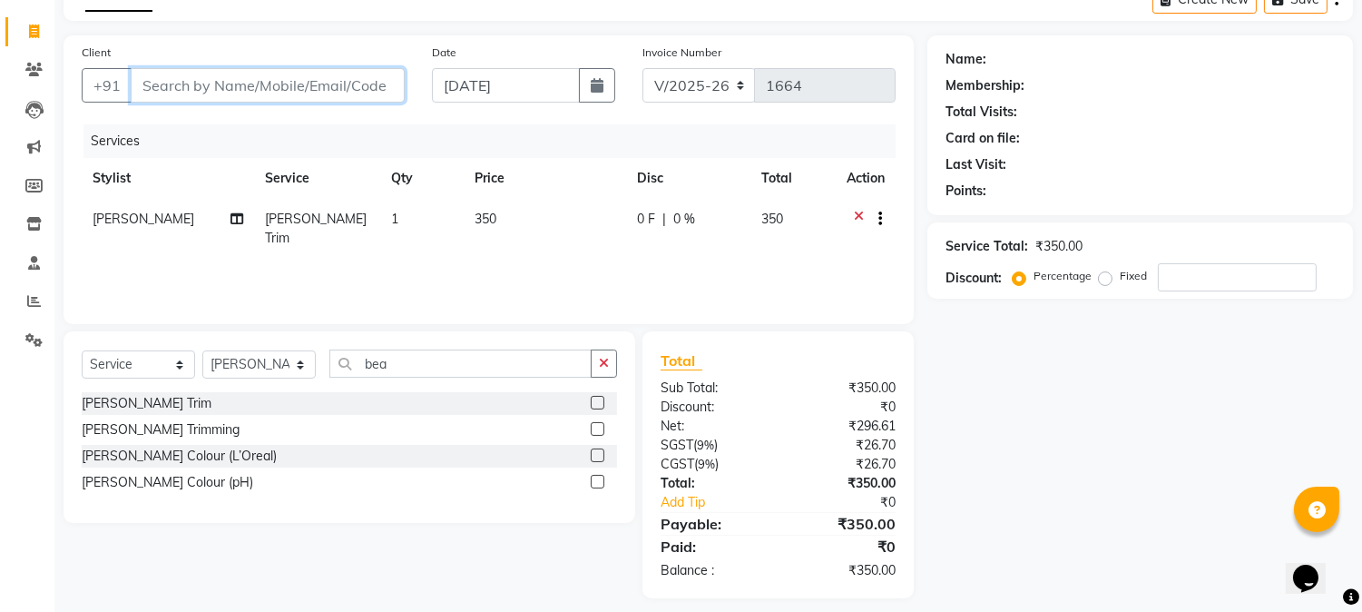
click at [203, 85] on input "Client" at bounding box center [268, 85] width 274 height 34
click at [216, 88] on input "Client" at bounding box center [268, 85] width 274 height 34
type input "n"
type input "0"
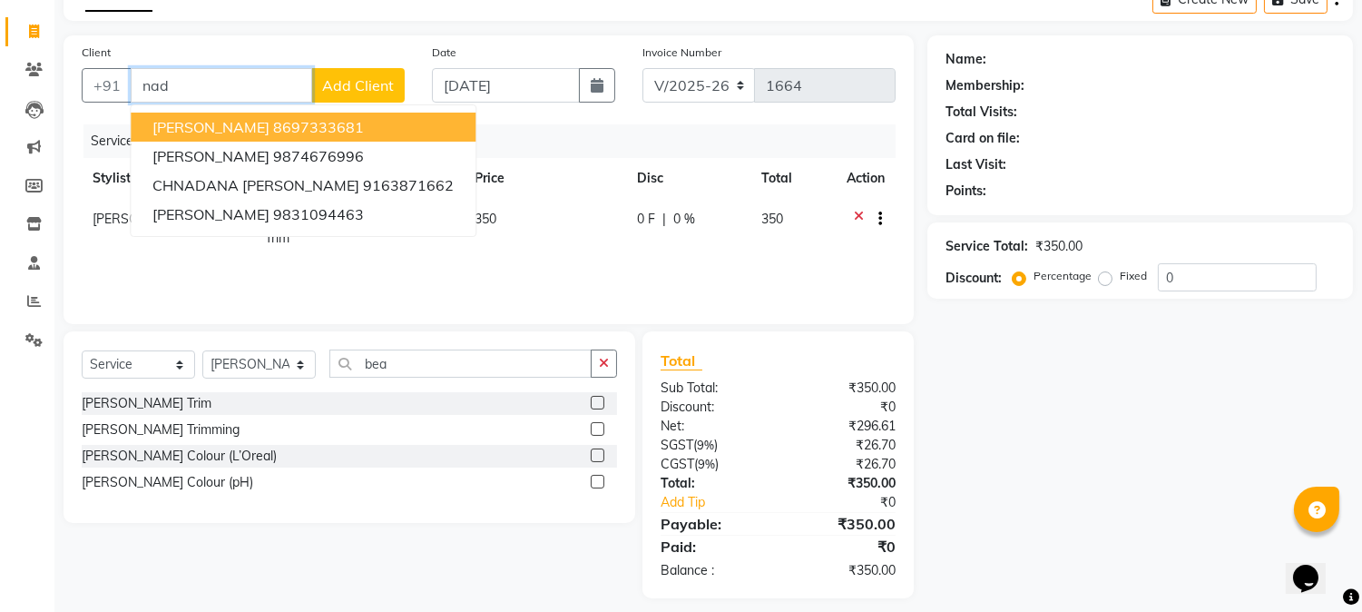
click at [256, 91] on input "nad" at bounding box center [221, 85] width 181 height 34
click at [273, 120] on ngb-highlight "8697333681" at bounding box center [318, 127] width 91 height 18
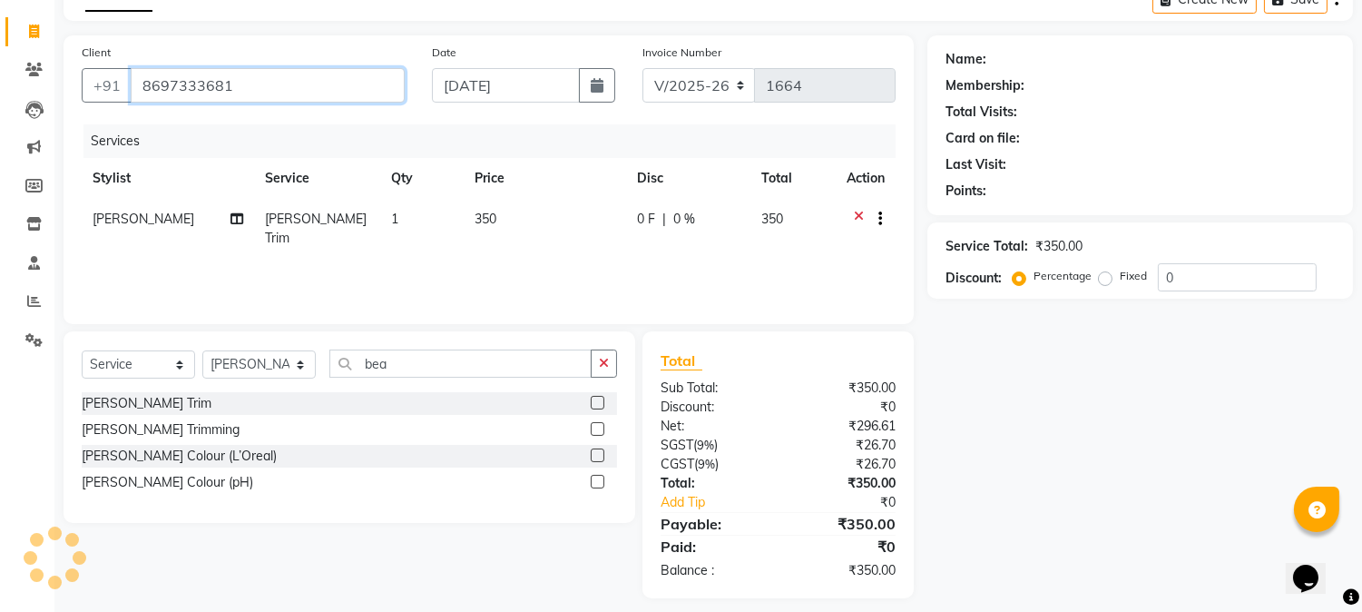
type input "8697333681"
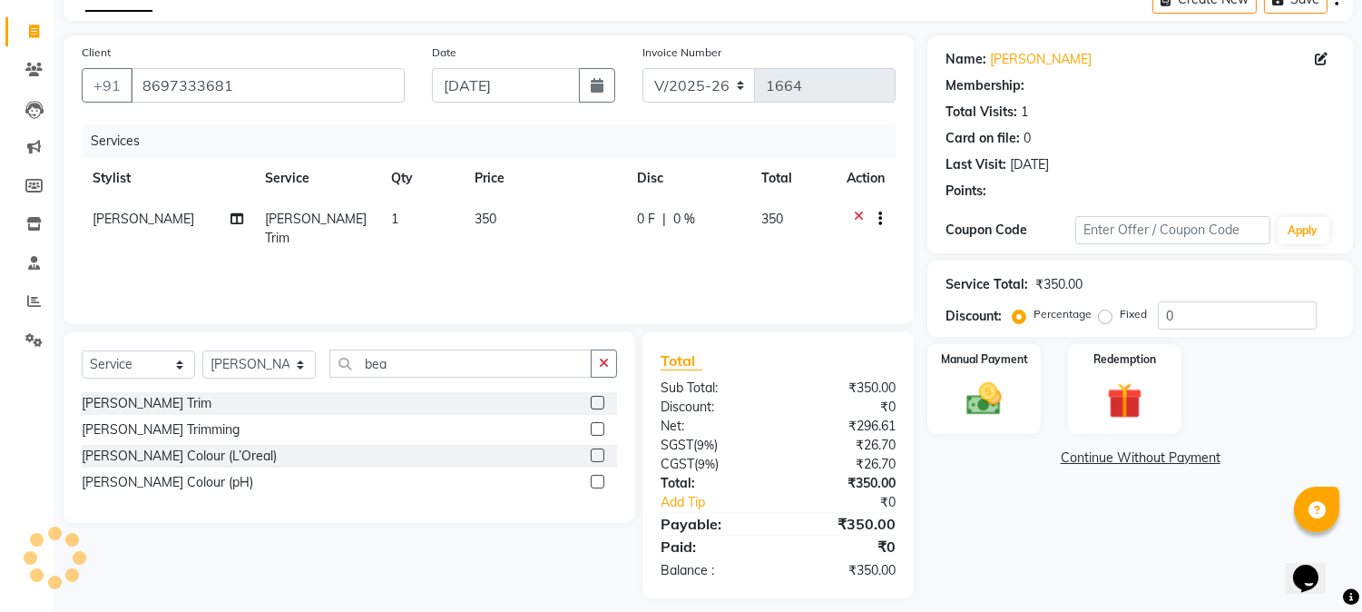
select select "1: Object"
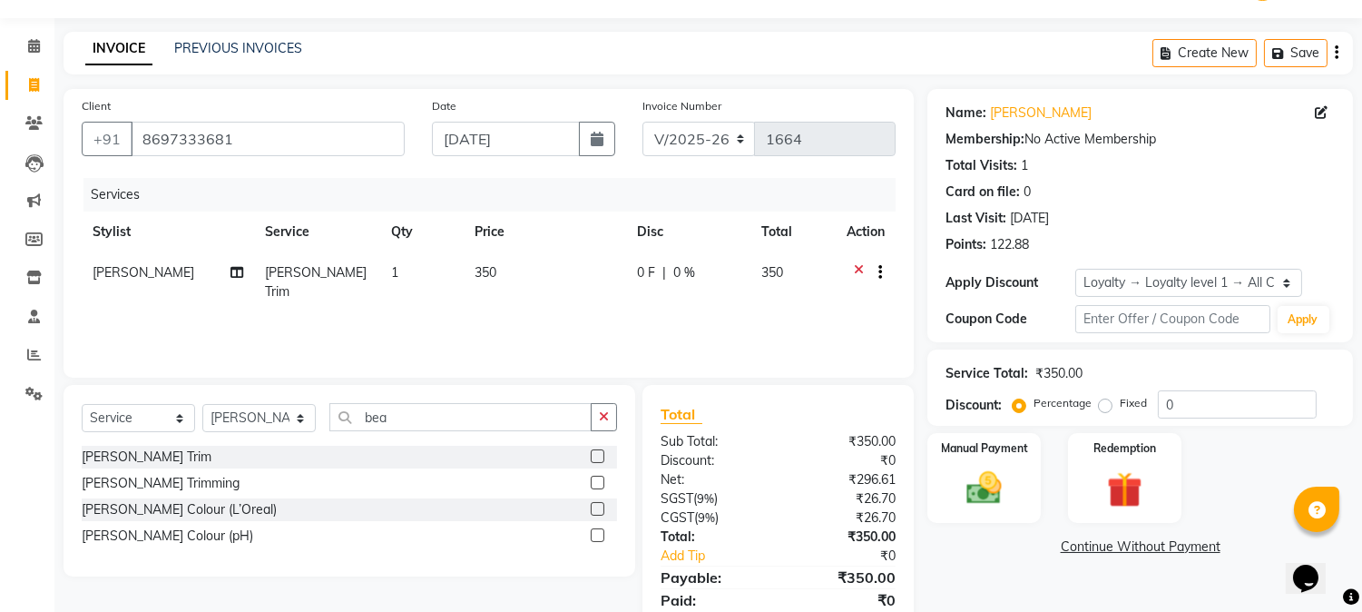
scroll to position [0, 0]
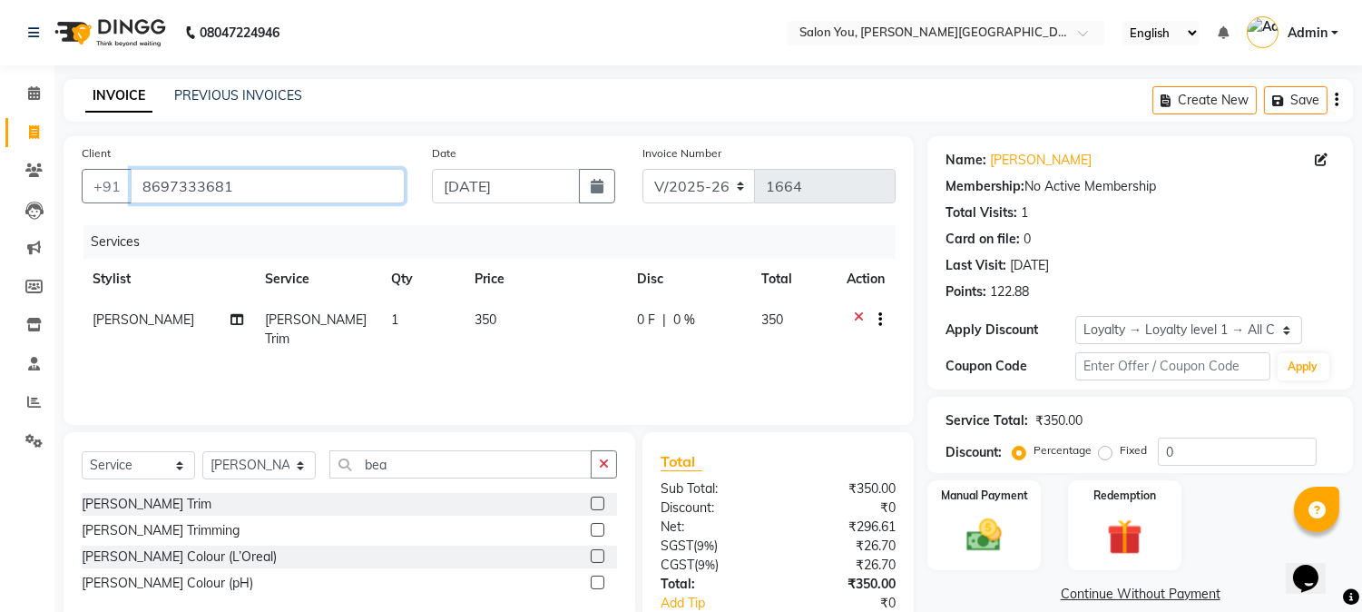
click at [260, 180] on input "8697333681" at bounding box center [268, 186] width 274 height 34
drag, startPoint x: 255, startPoint y: 189, endPoint x: 136, endPoint y: 201, distance: 119.4
click at [136, 201] on input "8697333681" at bounding box center [268, 186] width 274 height 34
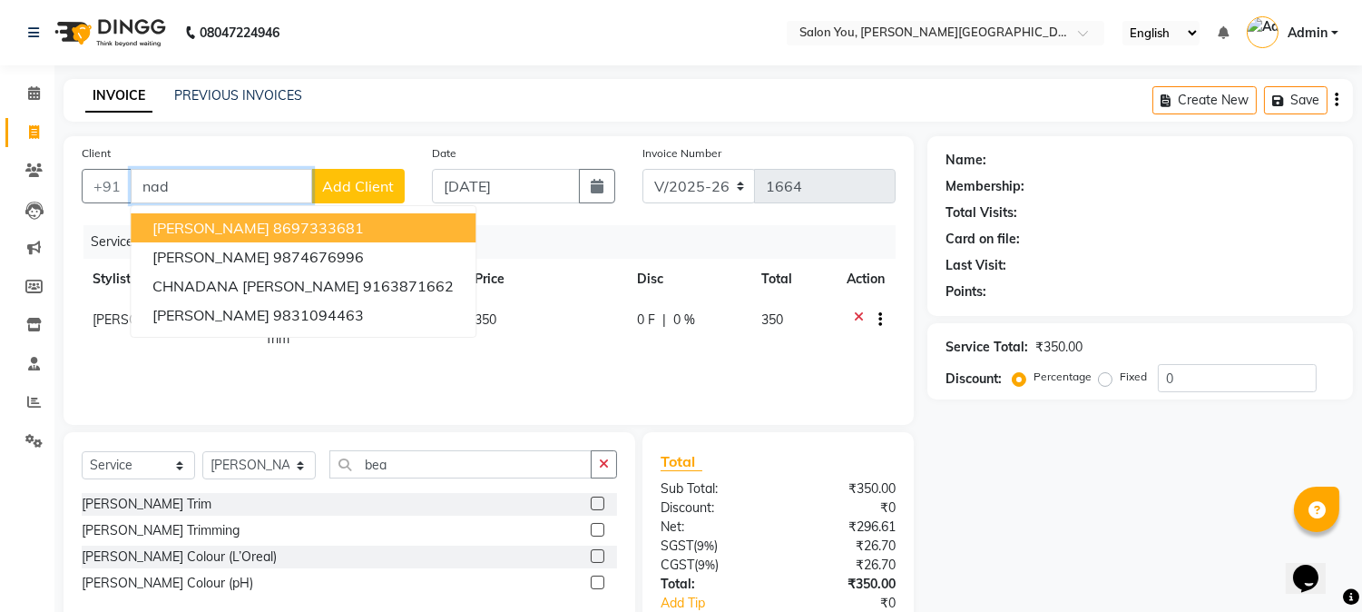
click at [273, 230] on ngb-highlight "8697333681" at bounding box center [318, 228] width 91 height 18
type input "8697333681"
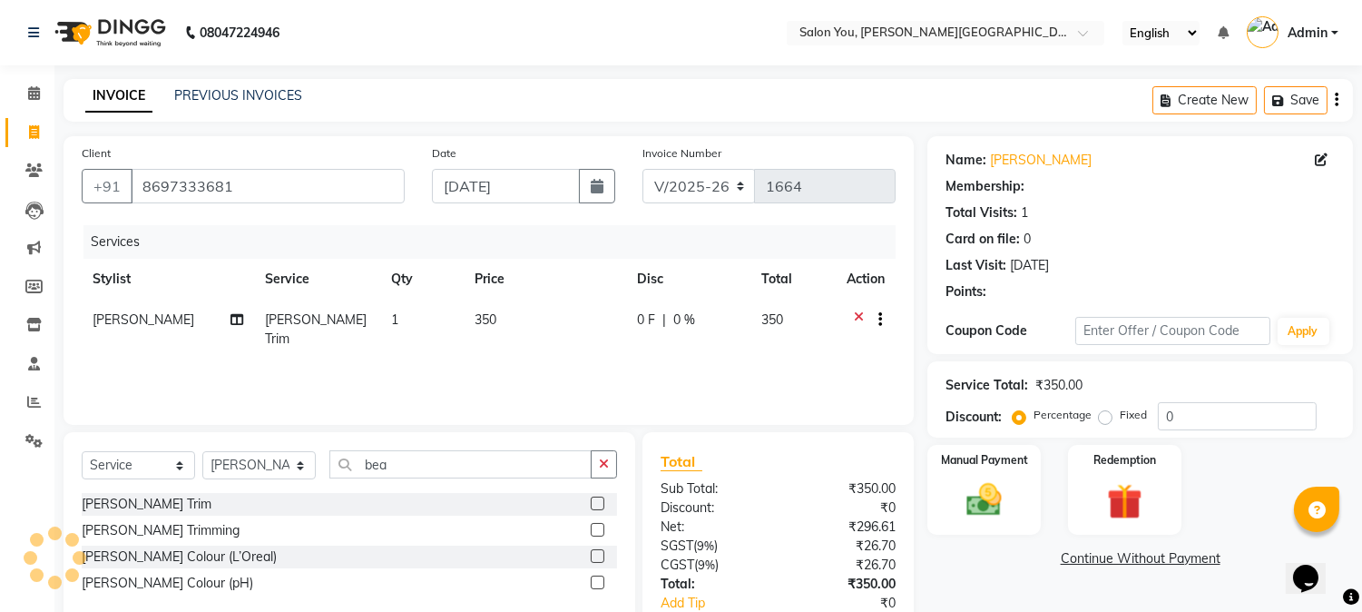
select select "1: Object"
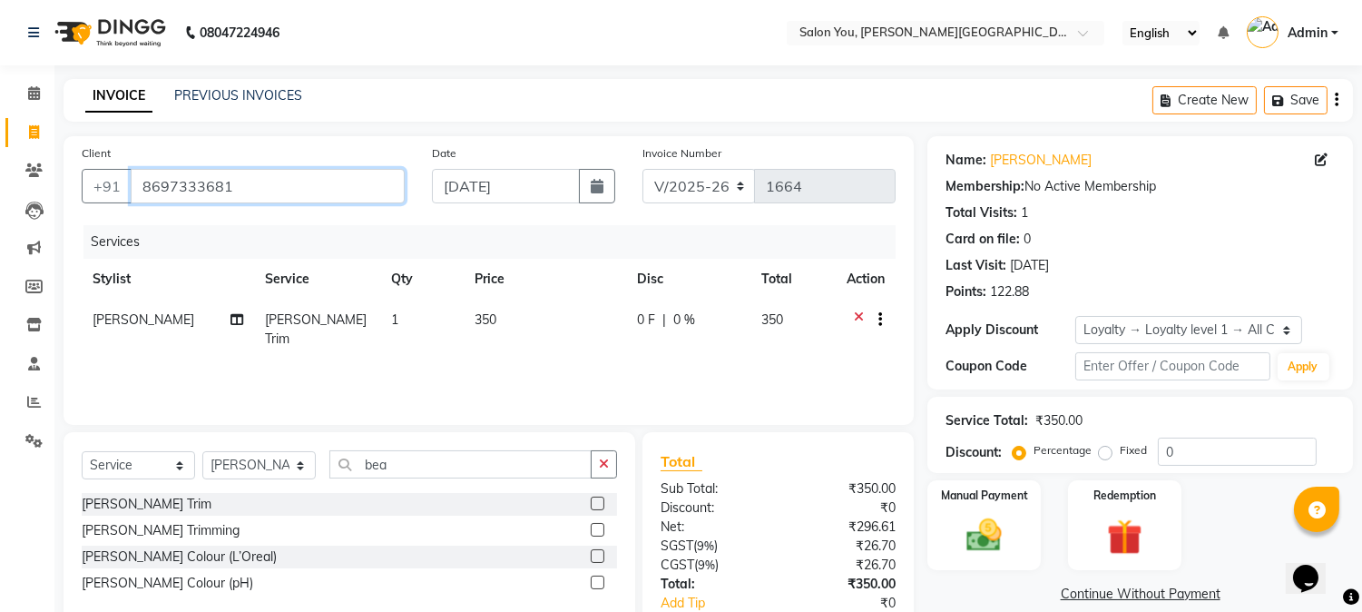
drag, startPoint x: 270, startPoint y: 175, endPoint x: 173, endPoint y: 157, distance: 98.8
click at [152, 174] on input "8697333681" at bounding box center [268, 186] width 274 height 34
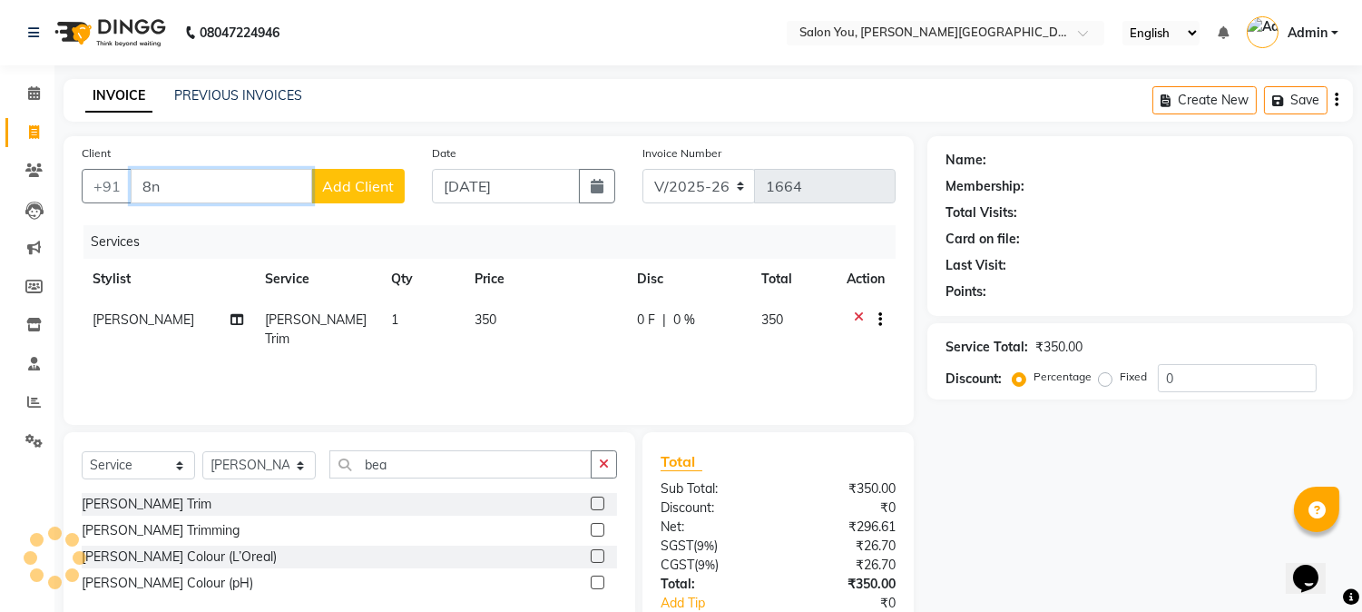
type input "8"
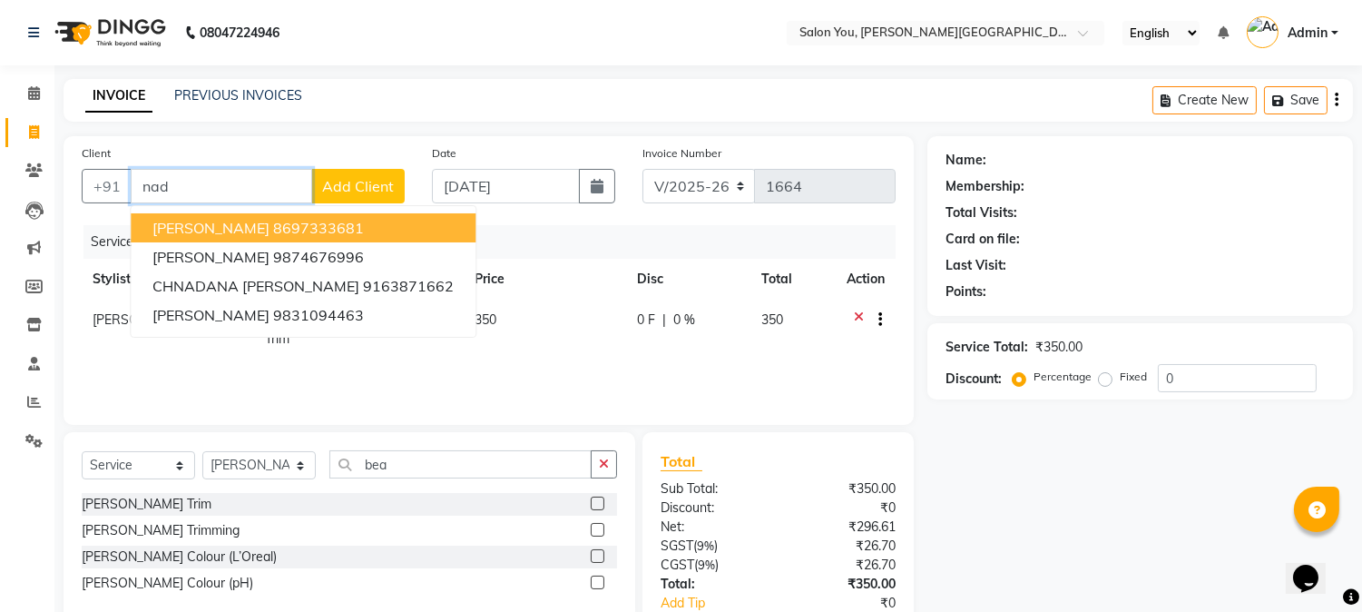
click at [288, 222] on ngb-highlight "8697333681" at bounding box center [318, 228] width 91 height 18
type input "8697333681"
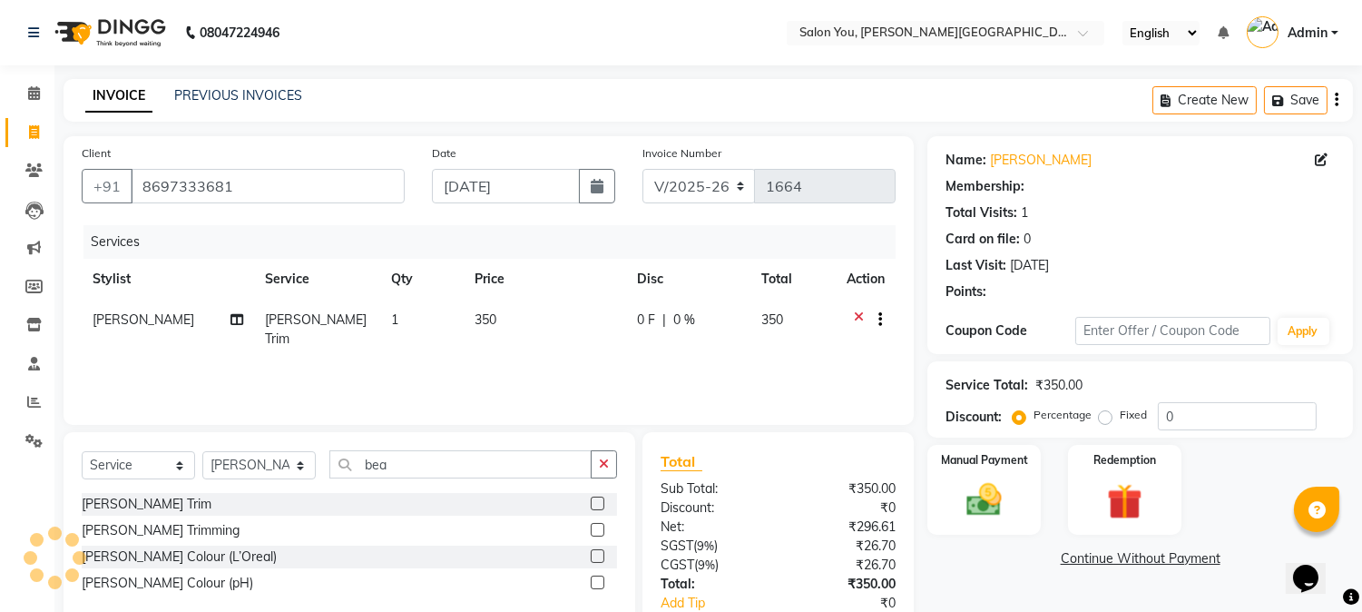
select select "1: Object"
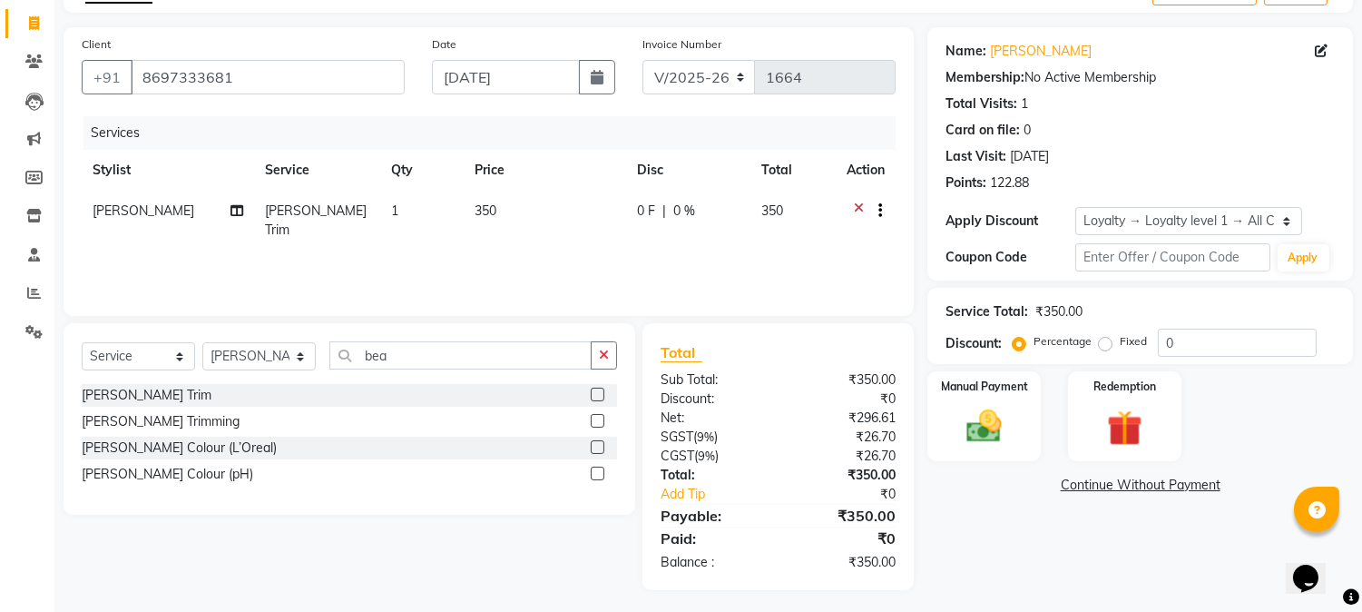
scroll to position [113, 0]
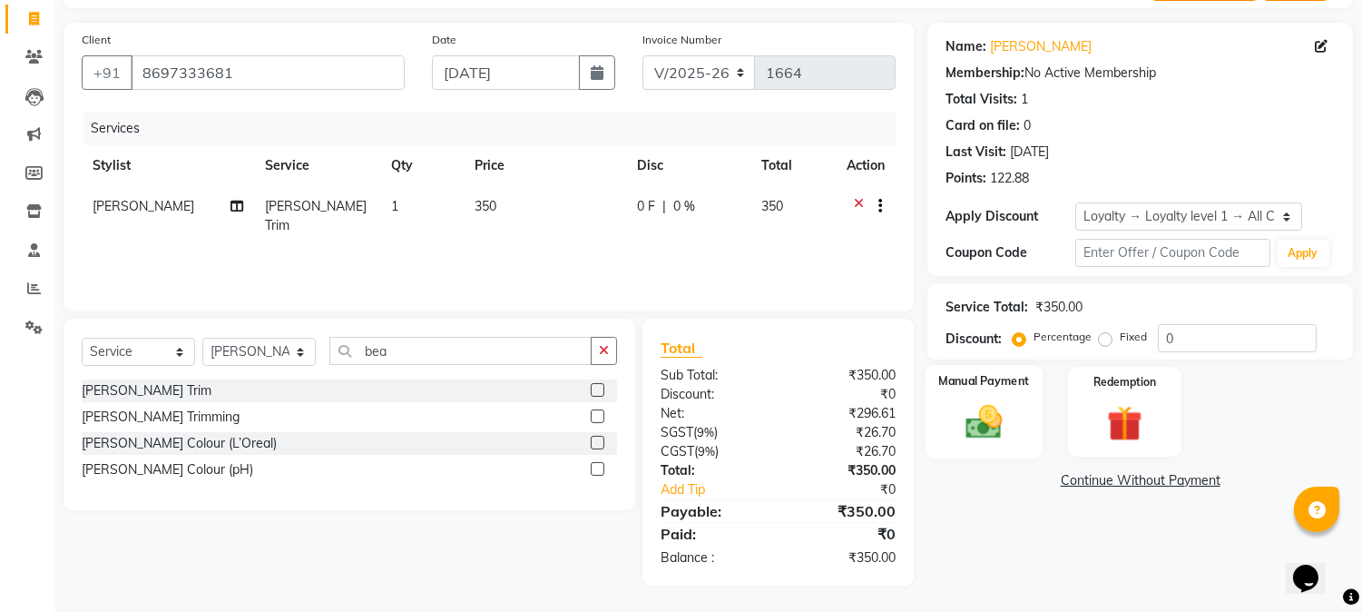
click at [984, 396] on div "Manual Payment" at bounding box center [984, 411] width 118 height 93
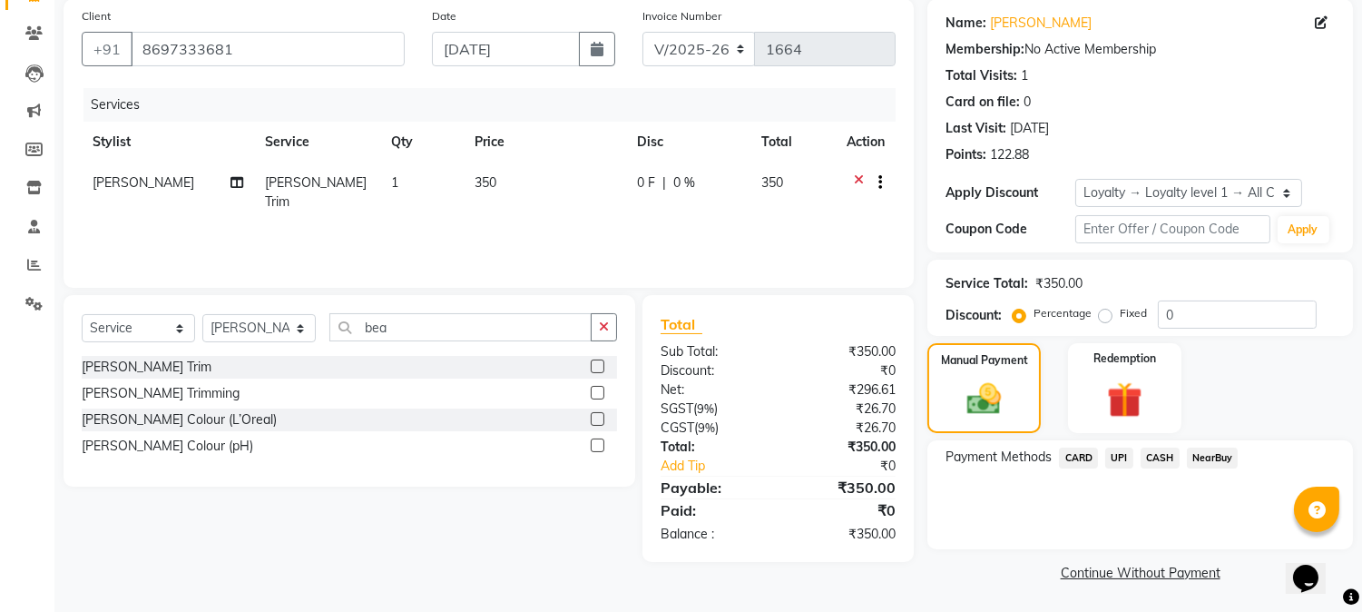
scroll to position [138, 0]
click at [1146, 454] on span "CASH" at bounding box center [1160, 456] width 39 height 21
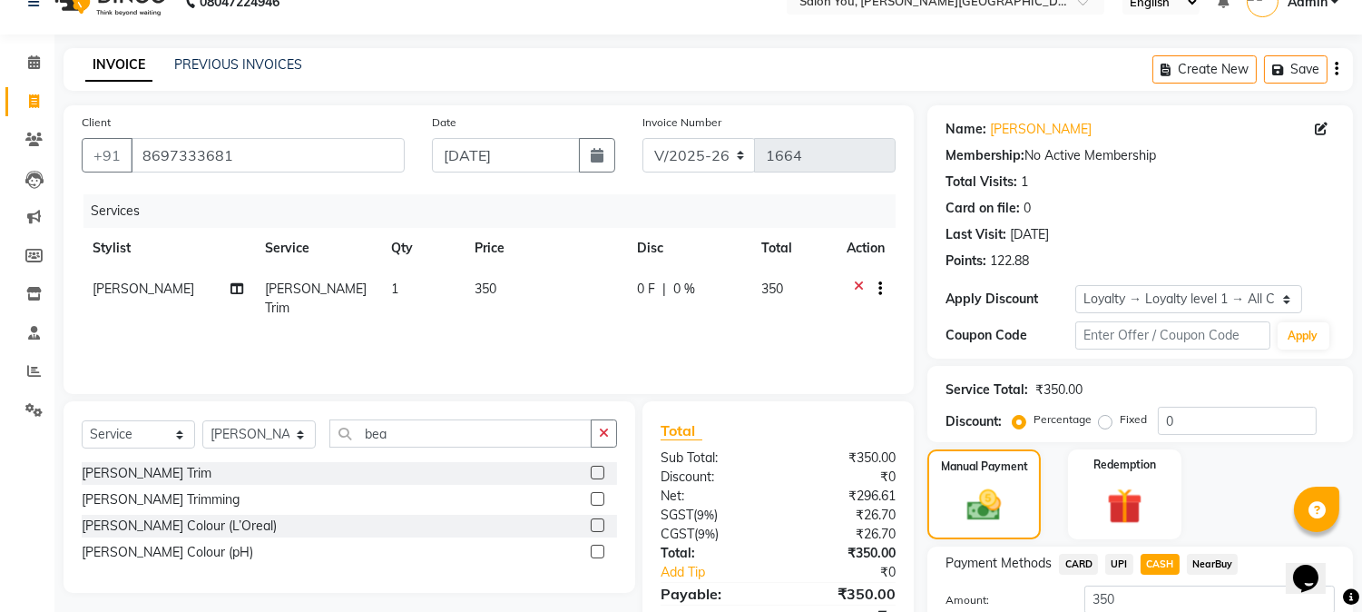
scroll to position [0, 0]
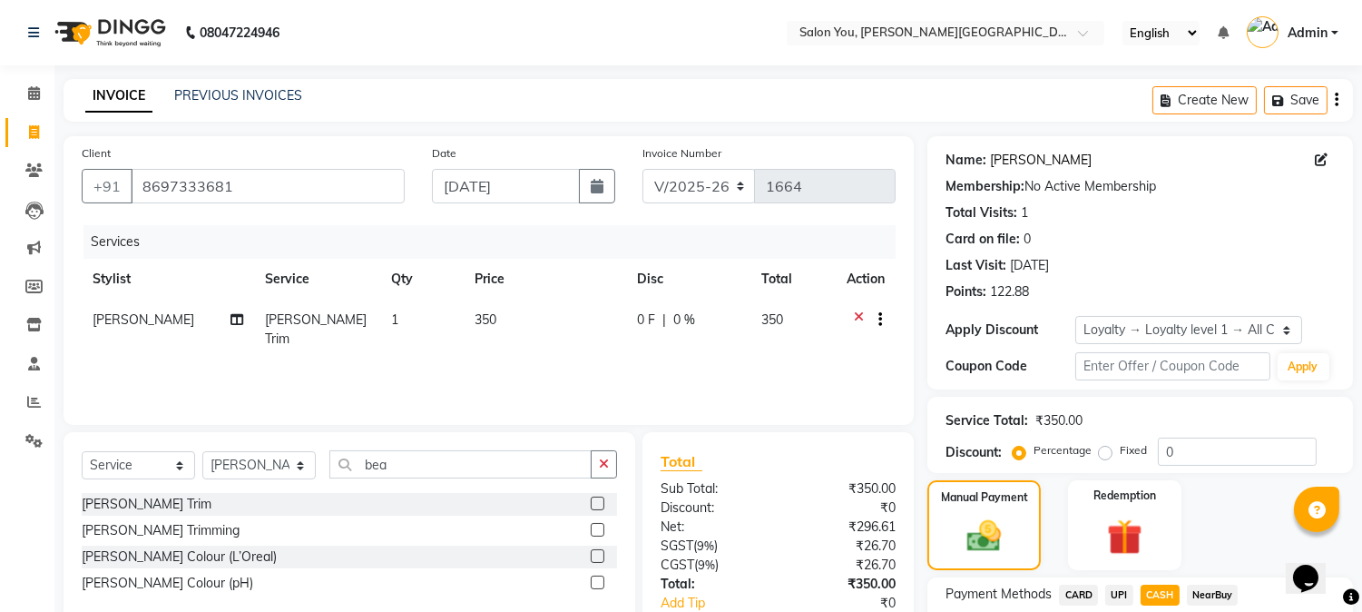
click at [1018, 162] on link "[PERSON_NAME]" at bounding box center [1041, 160] width 102 height 19
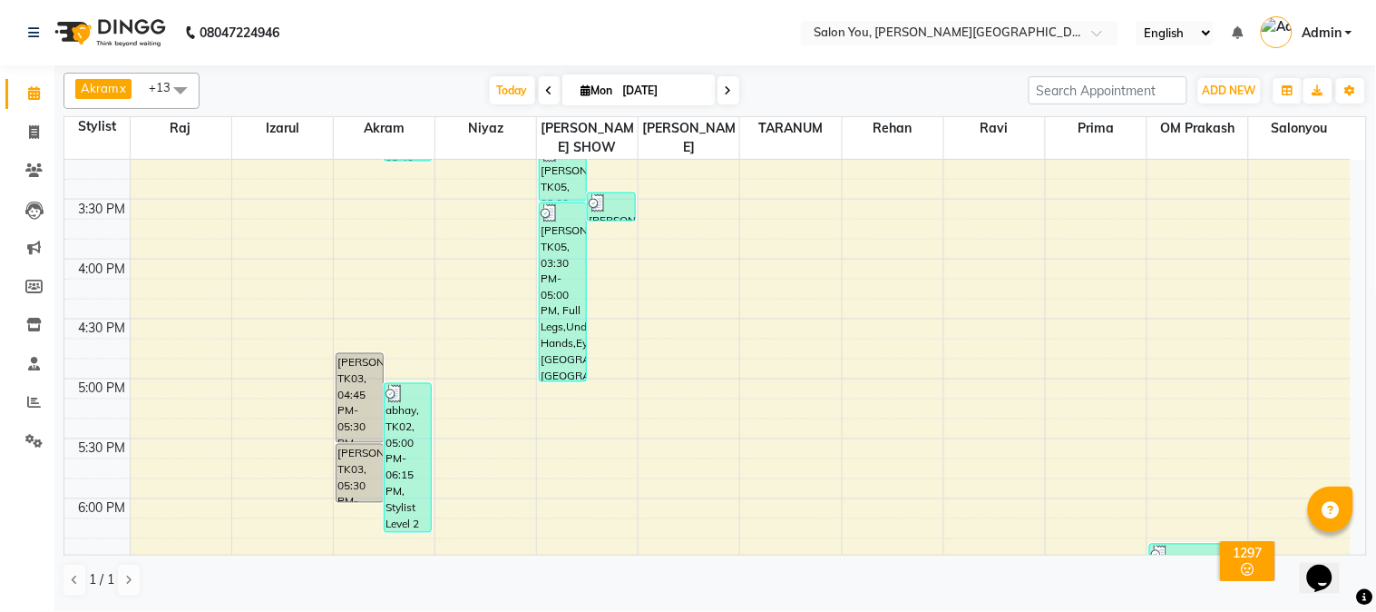
scroll to position [747, 0]
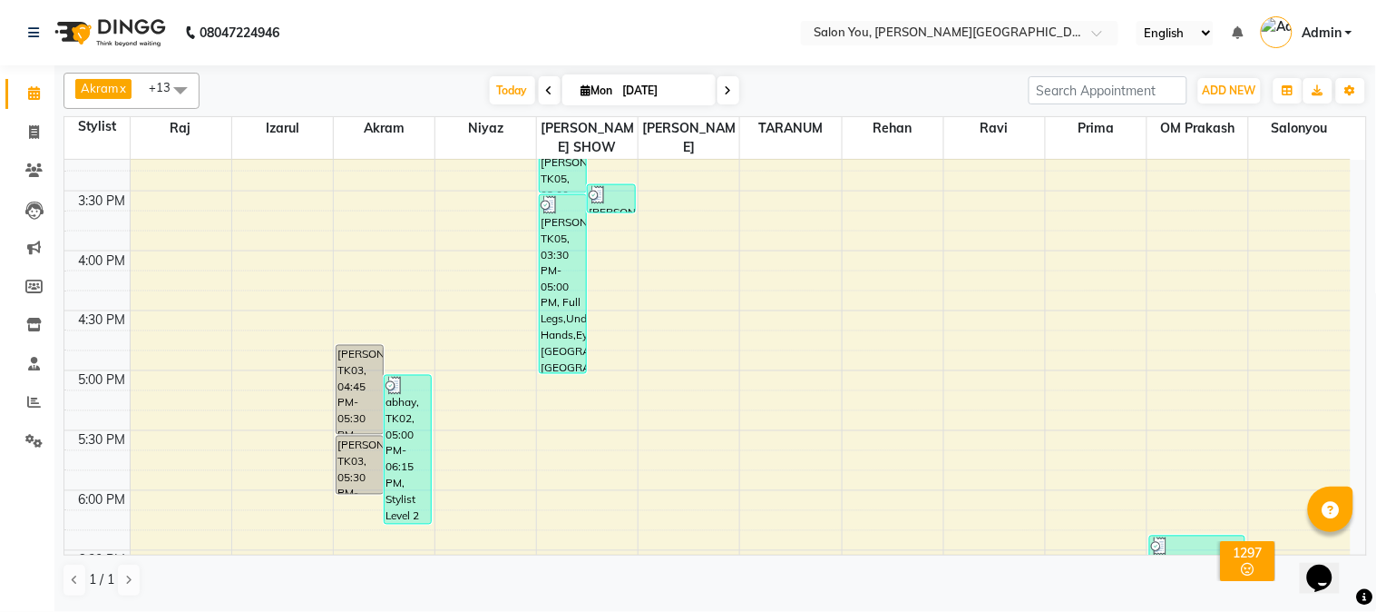
click at [679, 348] on div "9:00 AM 9:30 AM 10:00 AM 10:30 AM 11:00 AM 11:30 AM 12:00 PM 12:30 PM 1:00 PM 1…" at bounding box center [707, 191] width 1287 height 1556
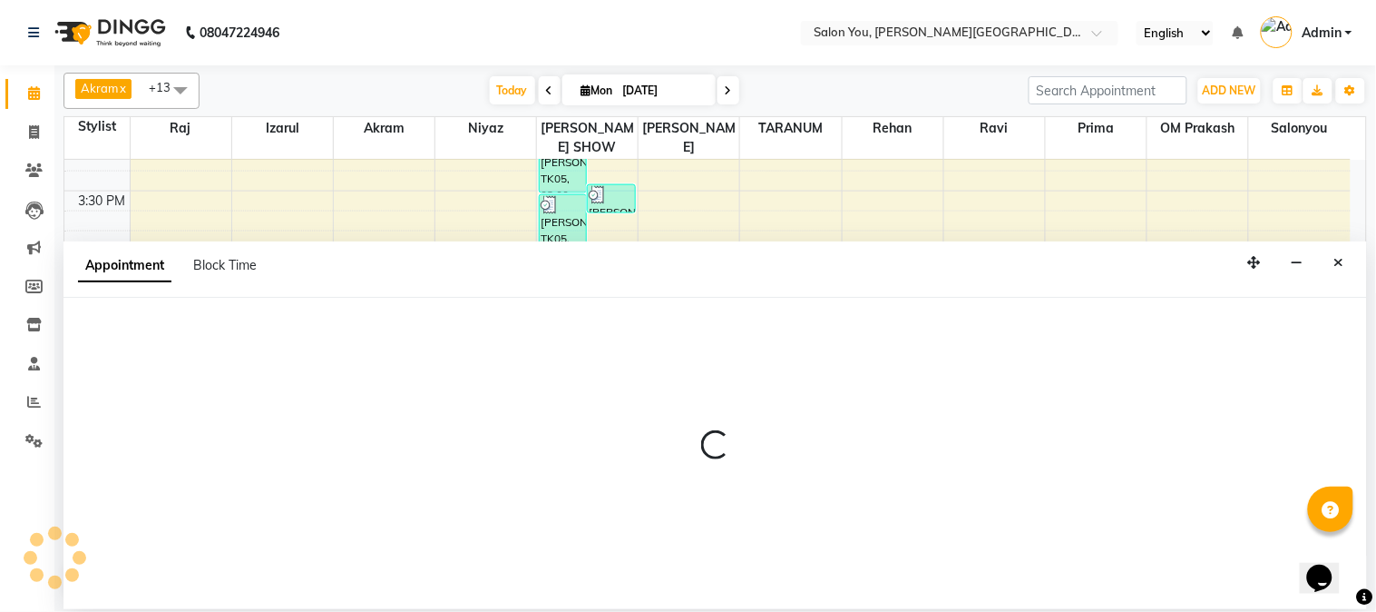
select select "84393"
select select "tentative"
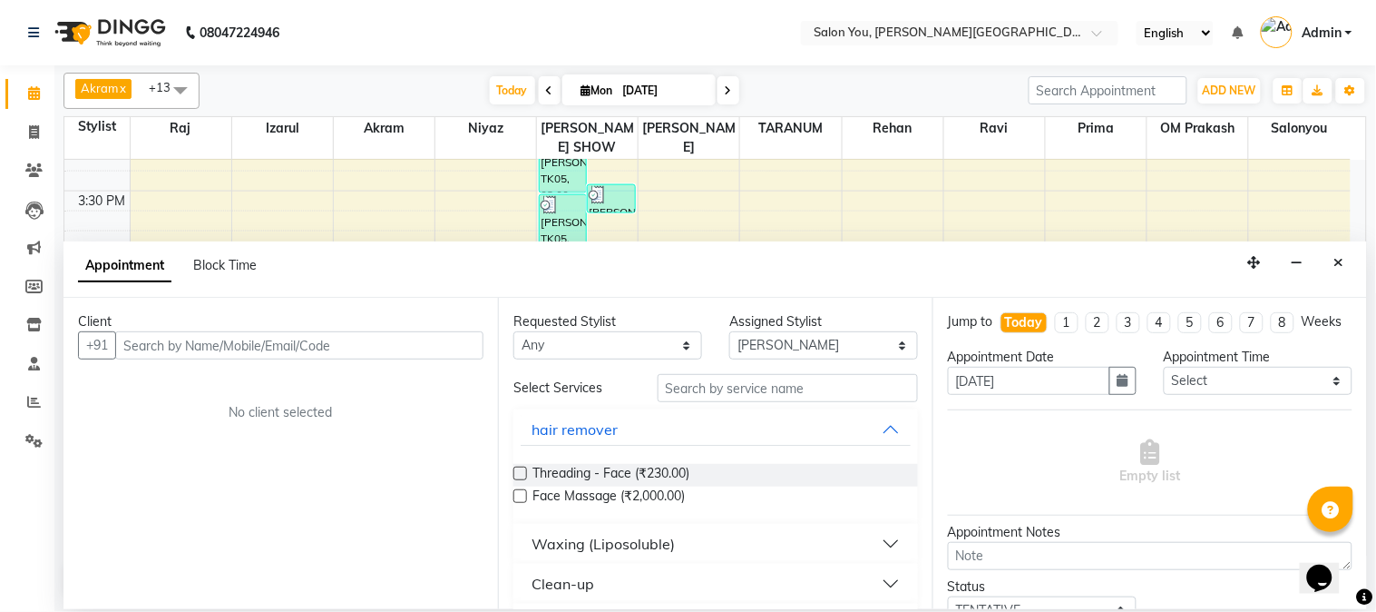
click at [1346, 260] on button "Close" at bounding box center [1340, 263] width 26 height 28
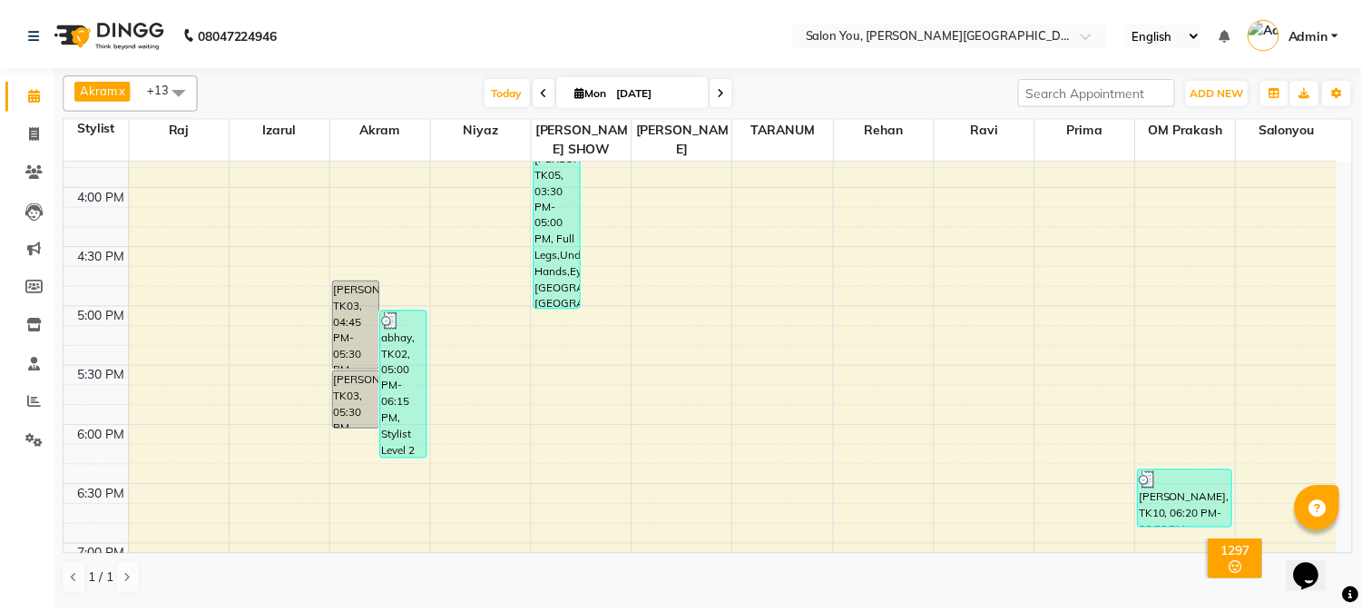
scroll to position [847, 0]
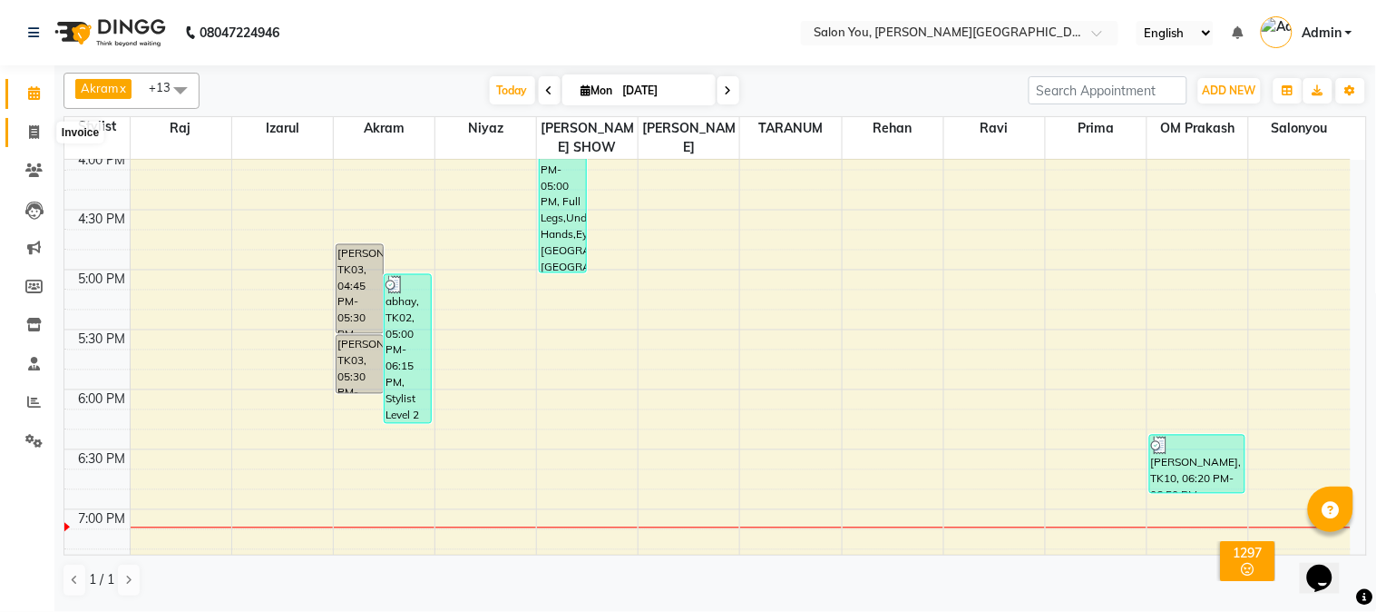
click at [30, 137] on icon at bounding box center [34, 132] width 10 height 14
select select "service"
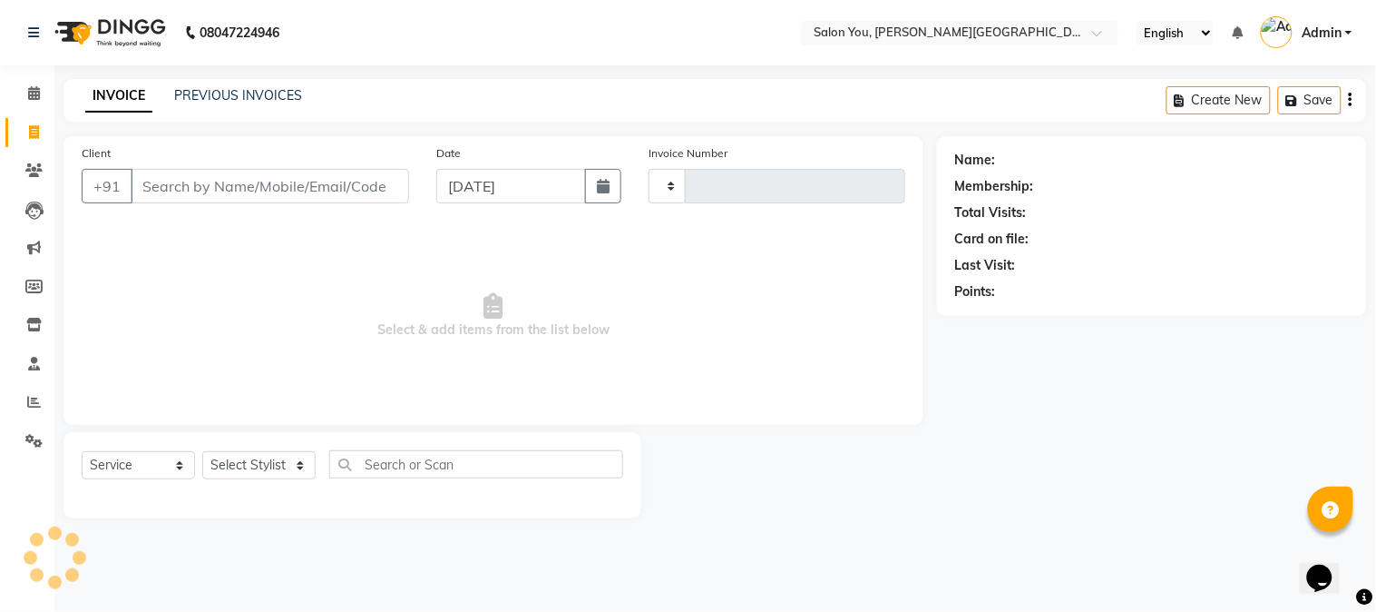
type input "1664"
select select "5231"
click at [182, 191] on input "Client" at bounding box center [270, 186] width 279 height 34
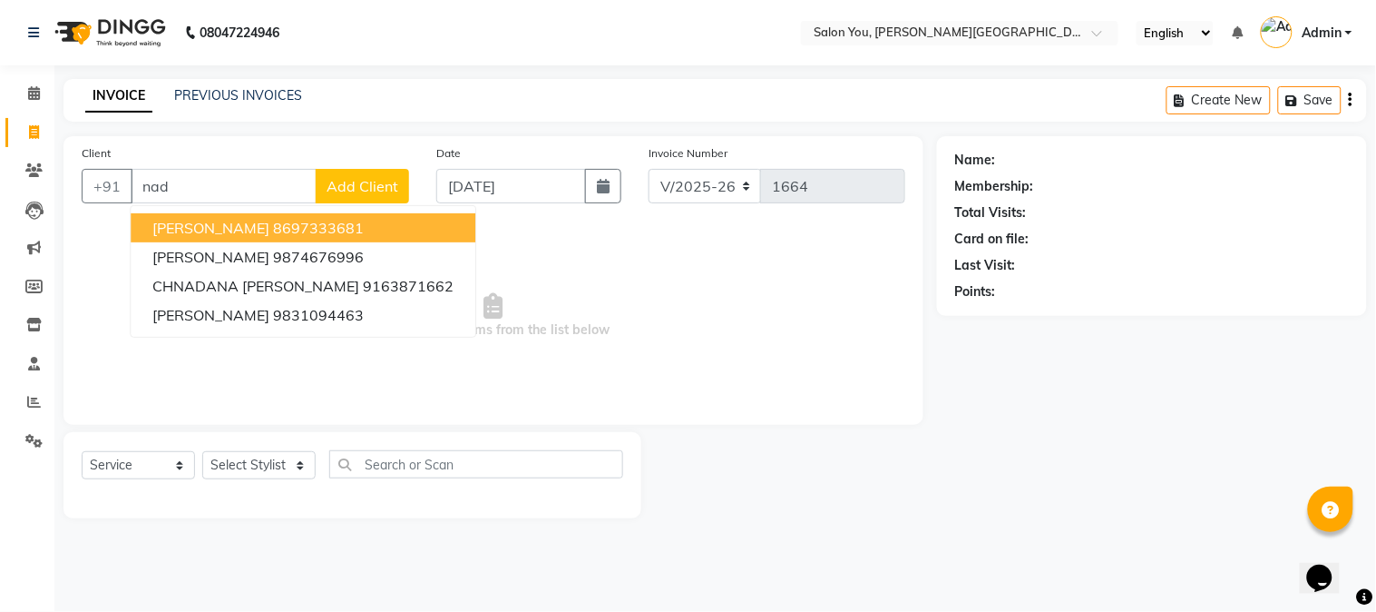
click at [204, 229] on span "[PERSON_NAME]" at bounding box center [210, 228] width 117 height 18
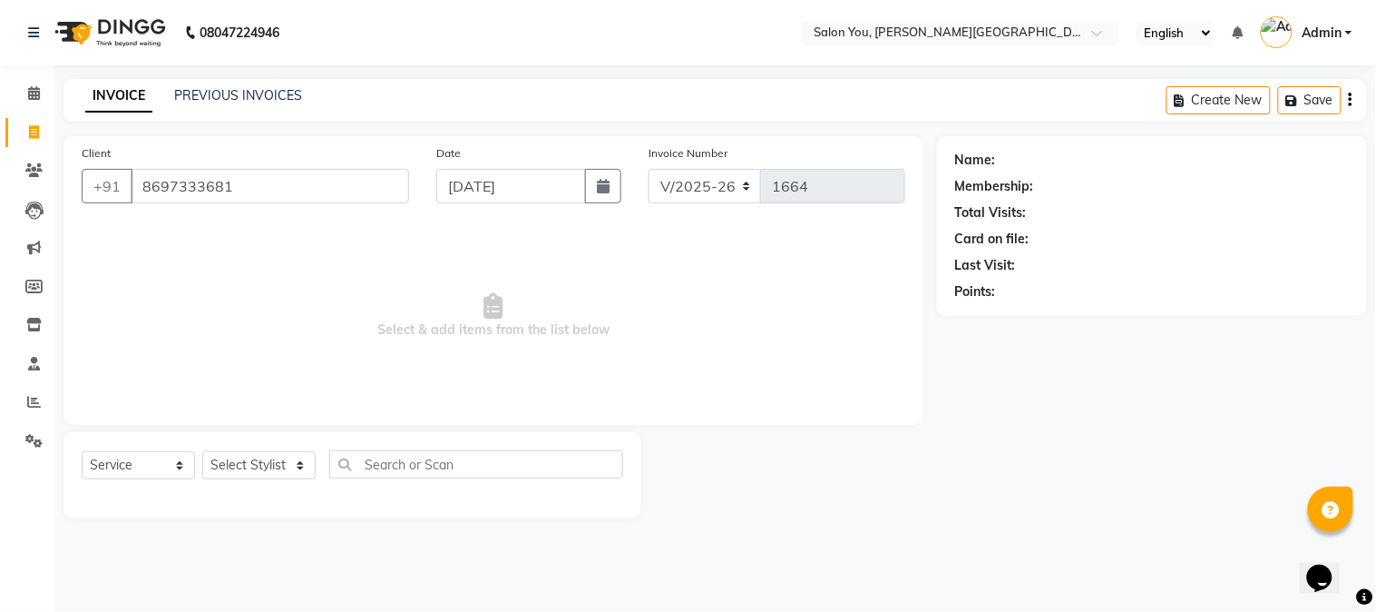
type input "8697333681"
select select "1: Object"
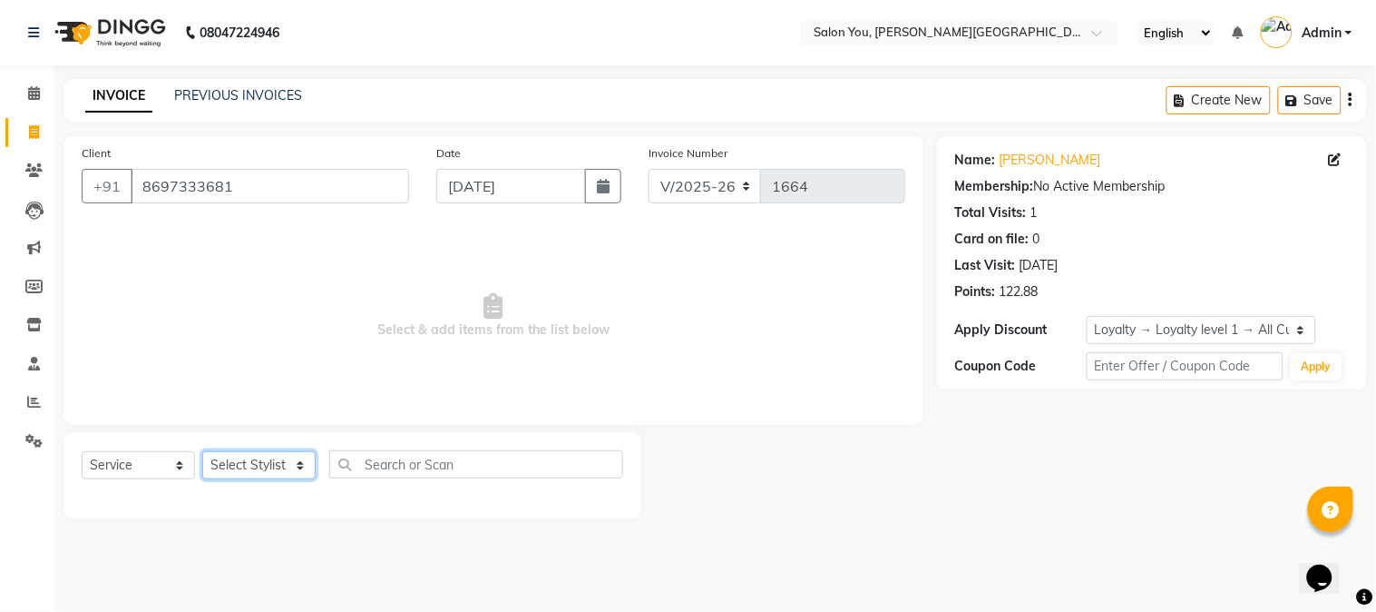
click at [291, 461] on select "Select Stylist Akram Auditor [PERSON_NAME] [PERSON_NAME] [PERSON_NAME] prima [P…" at bounding box center [258, 465] width 113 height 28
select select "84393"
click at [202, 452] on select "Select Stylist Akram Auditor [PERSON_NAME] [PERSON_NAME] [PERSON_NAME] prima [P…" at bounding box center [258, 465] width 113 height 28
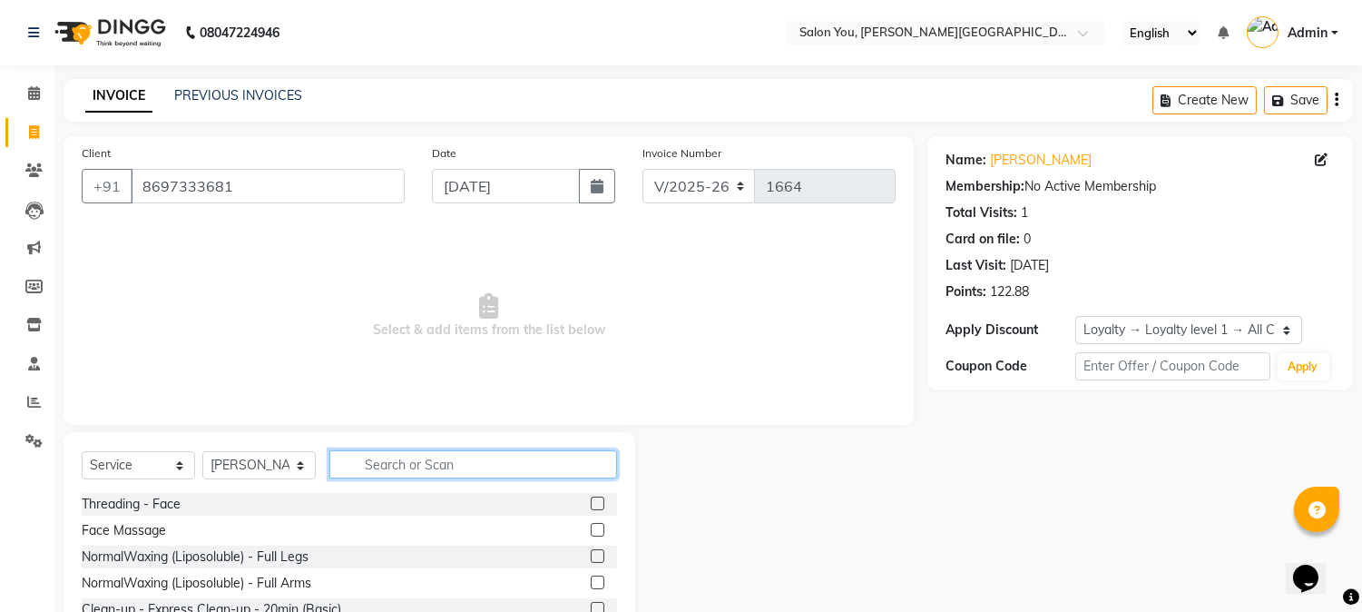
click at [459, 464] on input "text" at bounding box center [473, 464] width 288 height 28
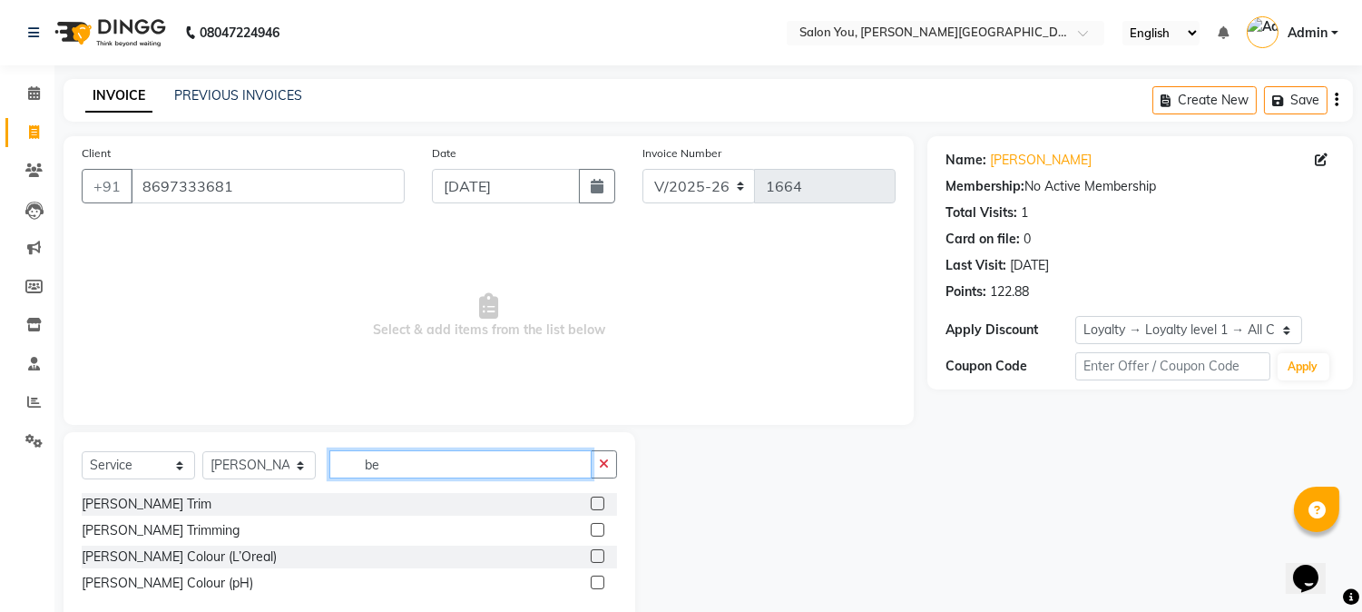
type input "be"
click at [596, 500] on label at bounding box center [598, 503] width 14 height 14
click at [596, 500] on input "checkbox" at bounding box center [597, 504] width 12 height 12
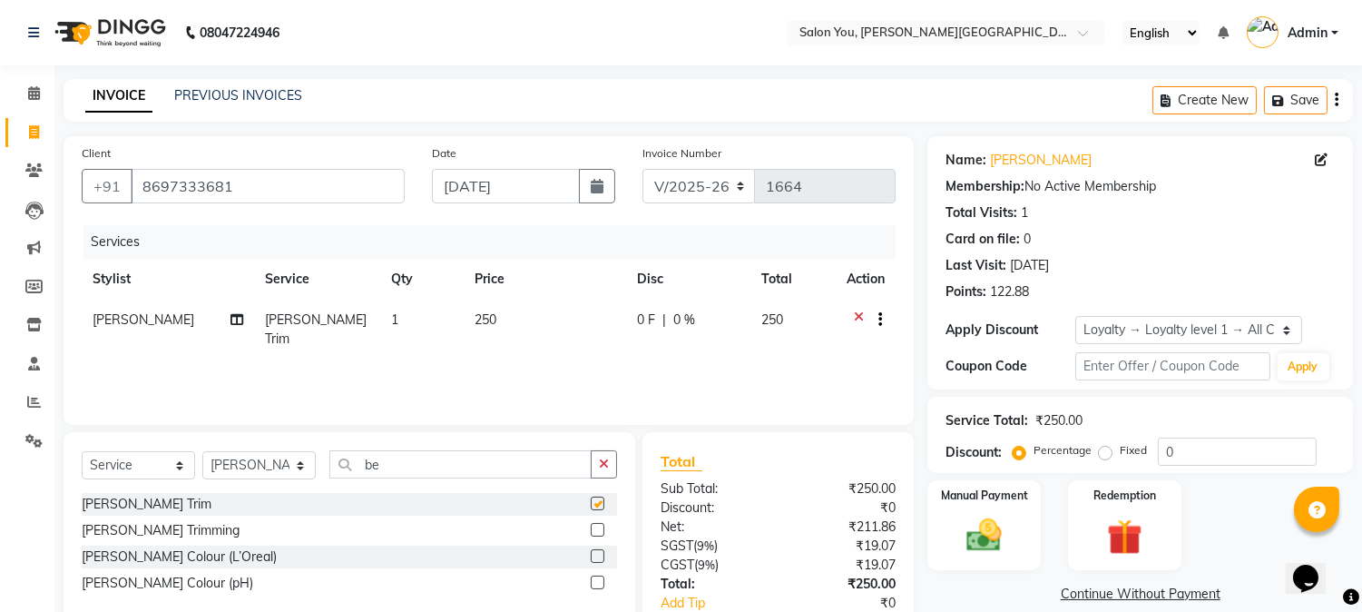
checkbox input "false"
click at [494, 328] on td "250" at bounding box center [545, 329] width 162 height 60
select select "84393"
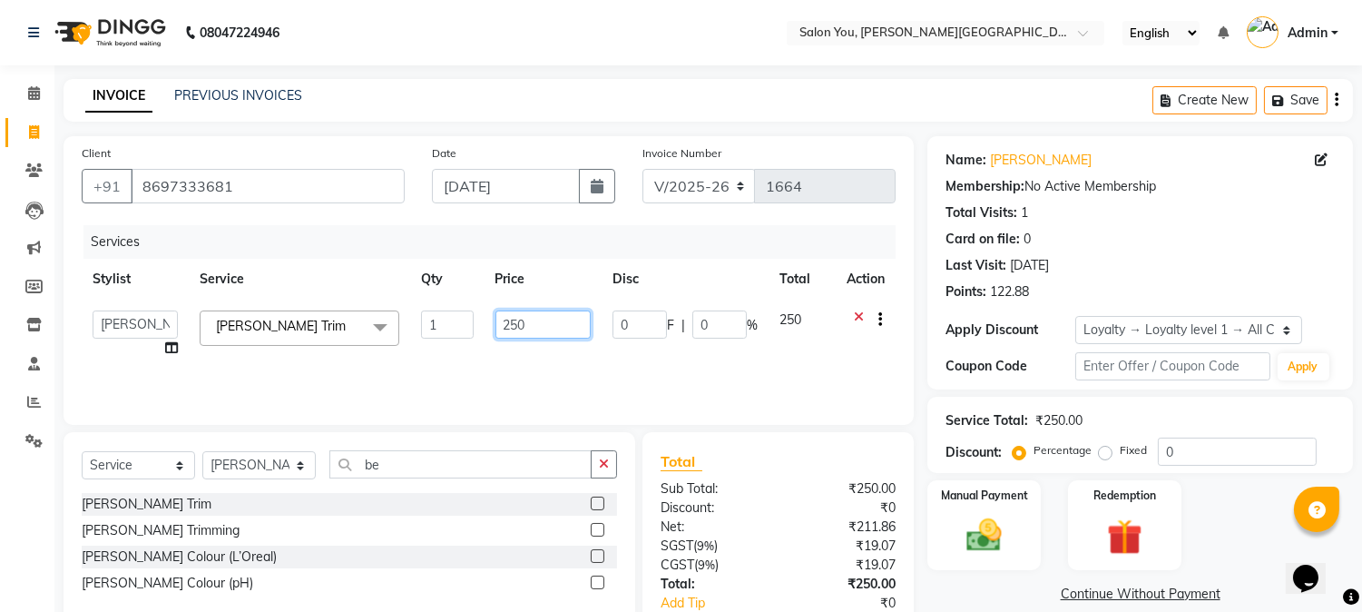
click at [502, 314] on input "250" at bounding box center [542, 324] width 95 height 28
drag, startPoint x: 506, startPoint y: 324, endPoint x: 493, endPoint y: 336, distance: 18.0
click at [499, 322] on input "250" at bounding box center [542, 324] width 95 height 28
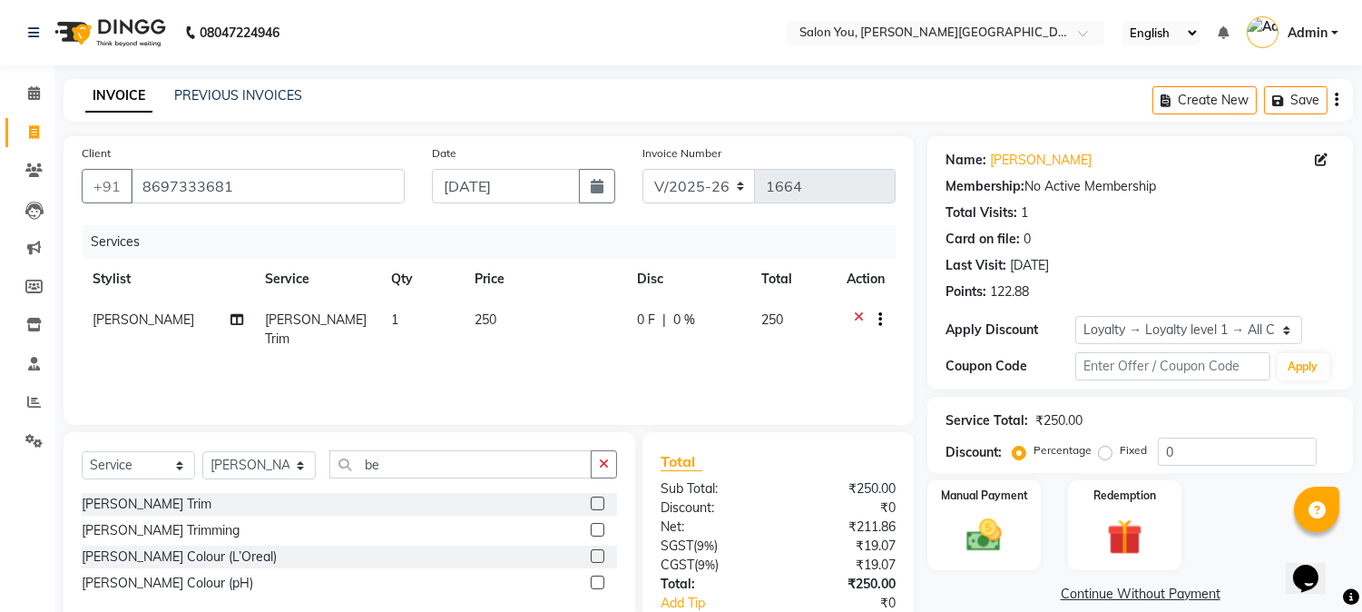
click at [599, 526] on label at bounding box center [598, 530] width 14 height 14
click at [599, 526] on input "checkbox" at bounding box center [597, 530] width 12 height 12
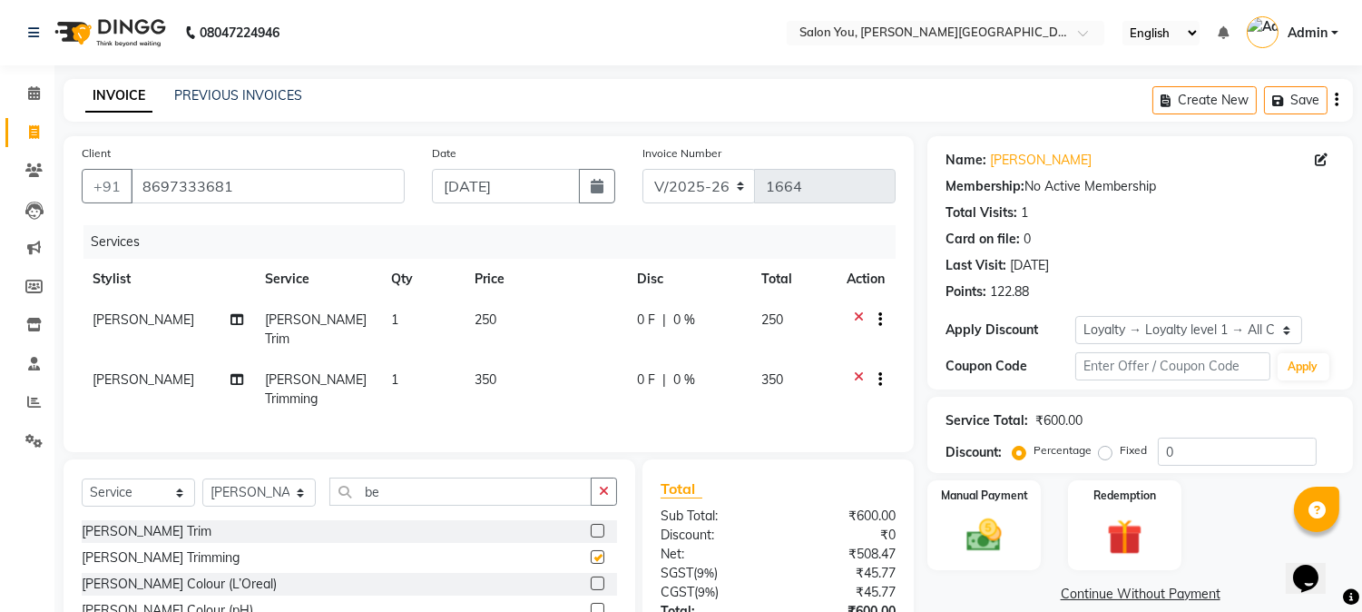
checkbox input "false"
click at [855, 318] on icon at bounding box center [859, 321] width 10 height 23
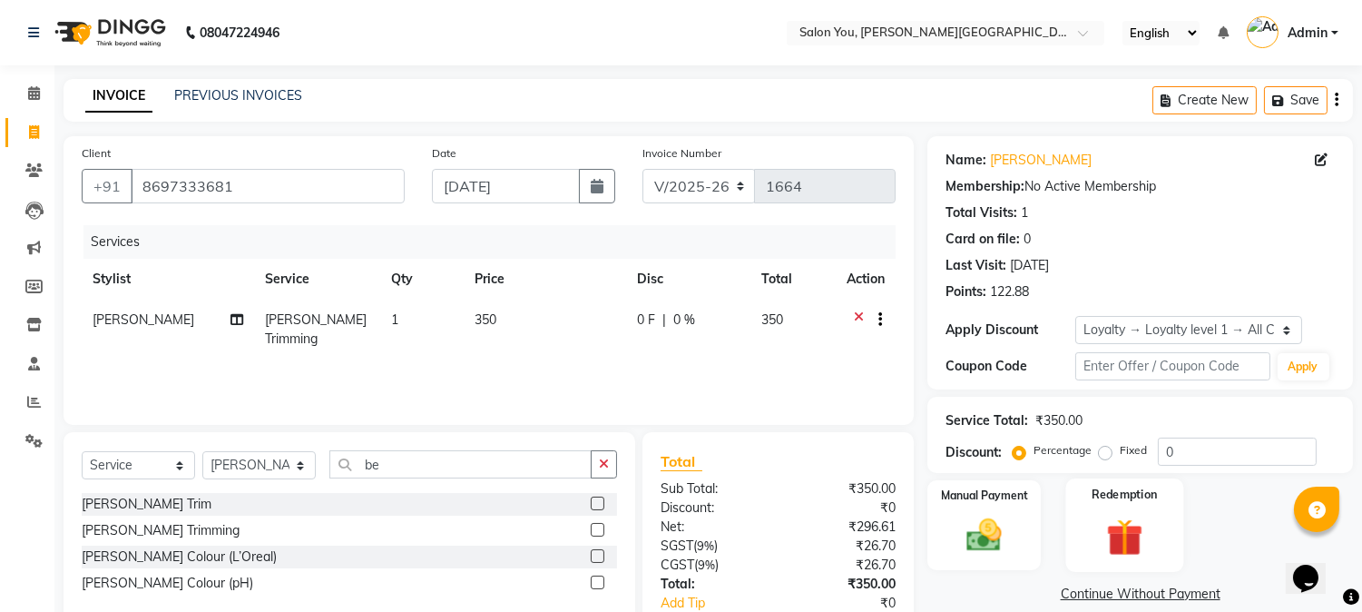
scroll to position [113, 0]
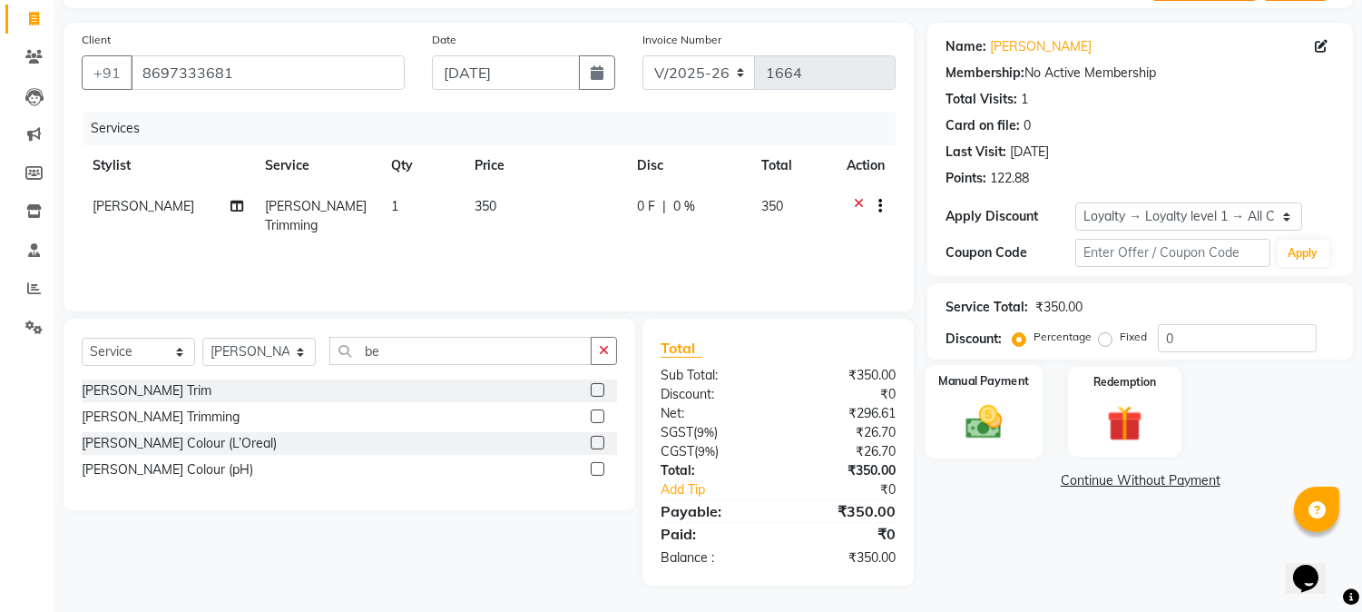
click at [989, 392] on div "Manual Payment" at bounding box center [984, 411] width 118 height 93
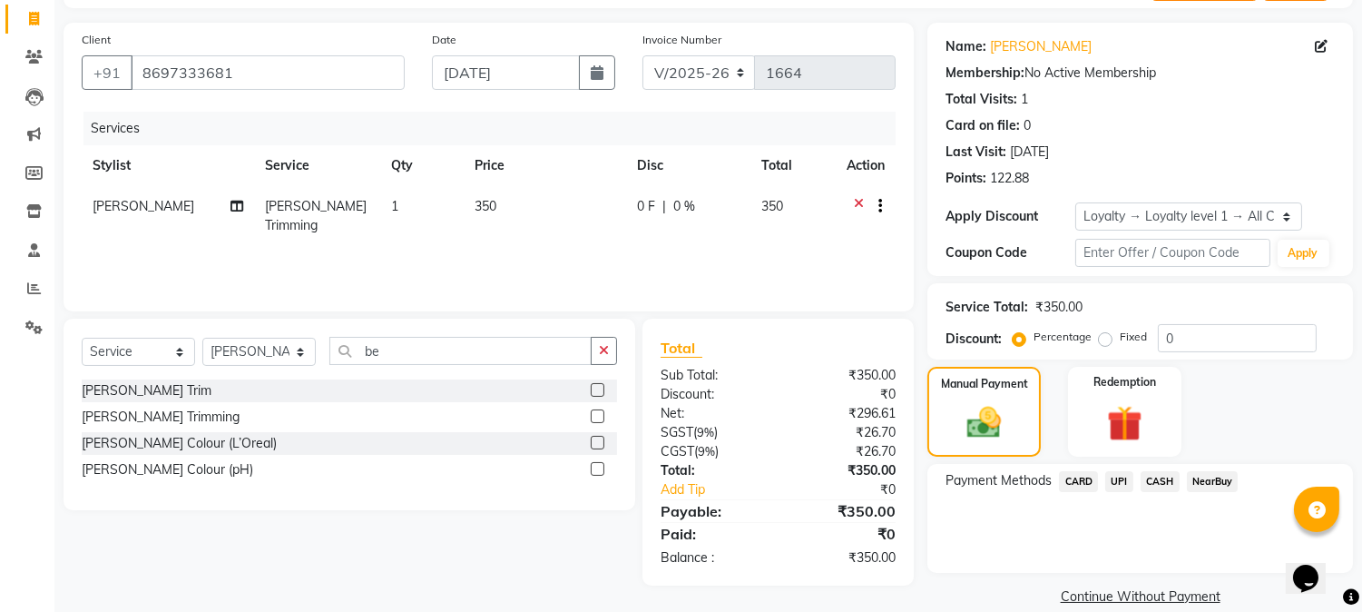
click at [1158, 478] on span "CASH" at bounding box center [1160, 481] width 39 height 21
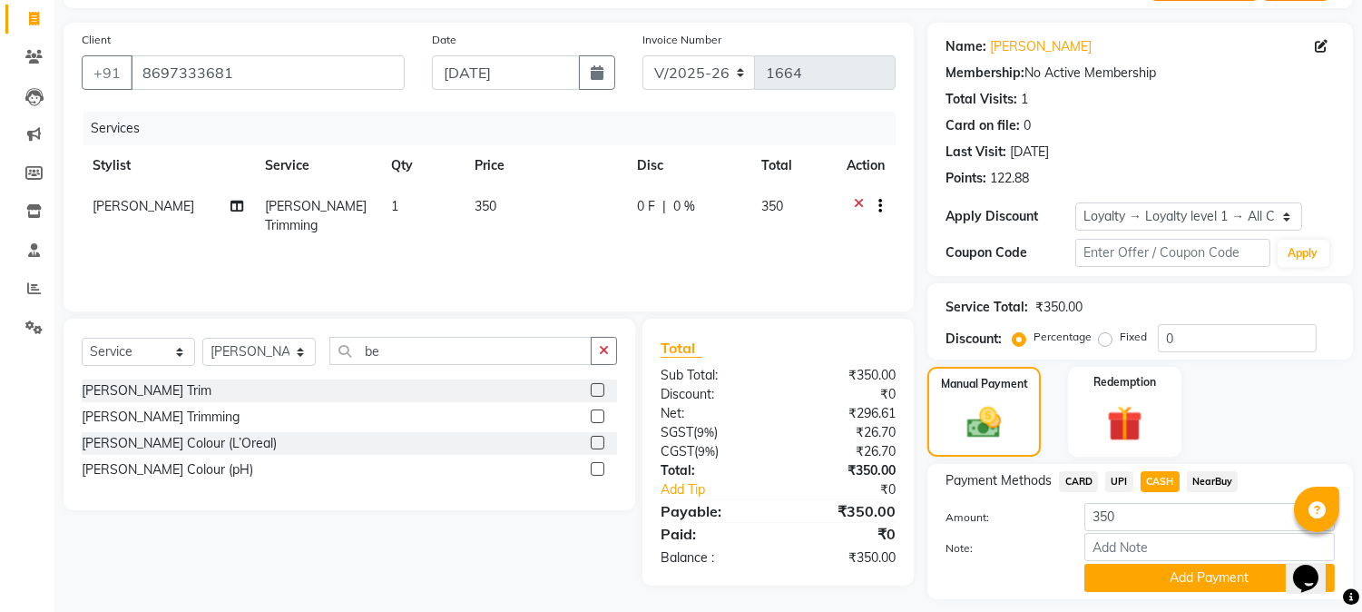
scroll to position [164, 0]
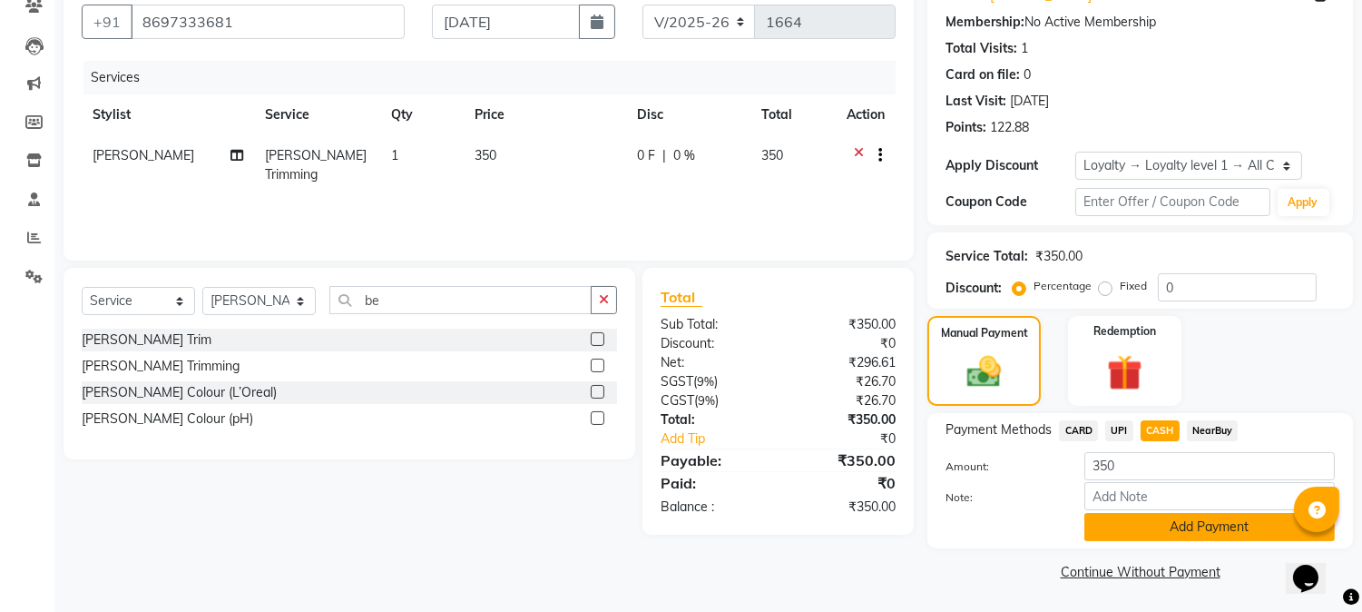
click at [1193, 530] on button "Add Payment" at bounding box center [1209, 527] width 250 height 28
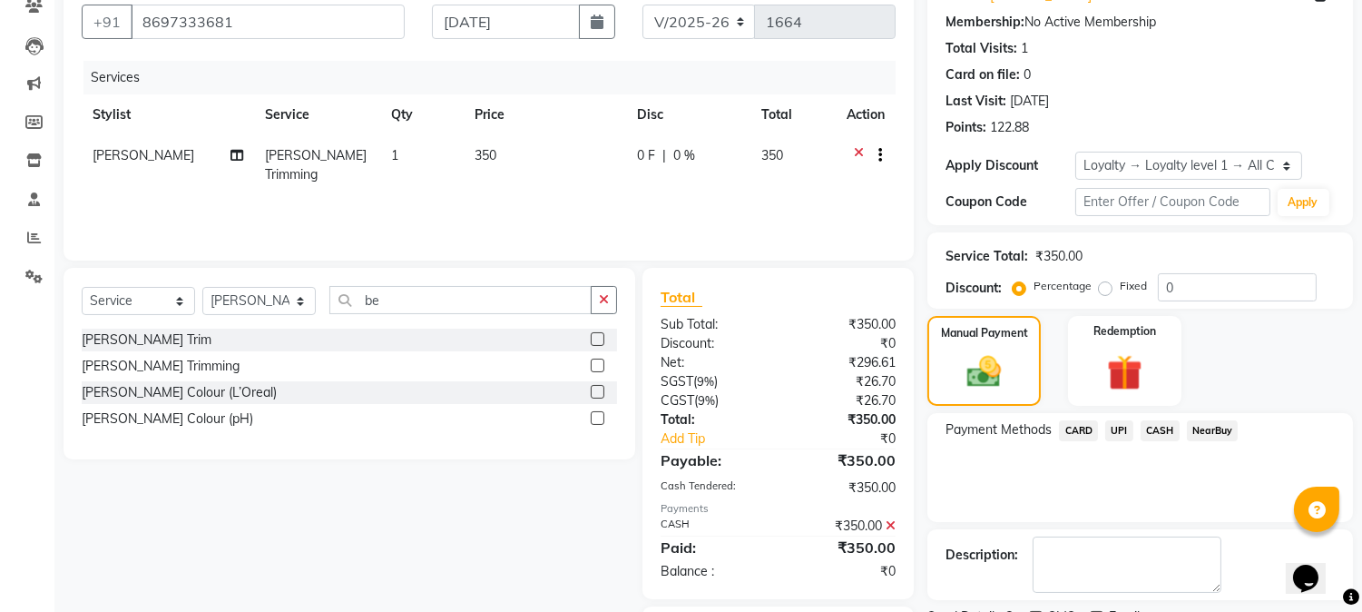
scroll to position [268, 0]
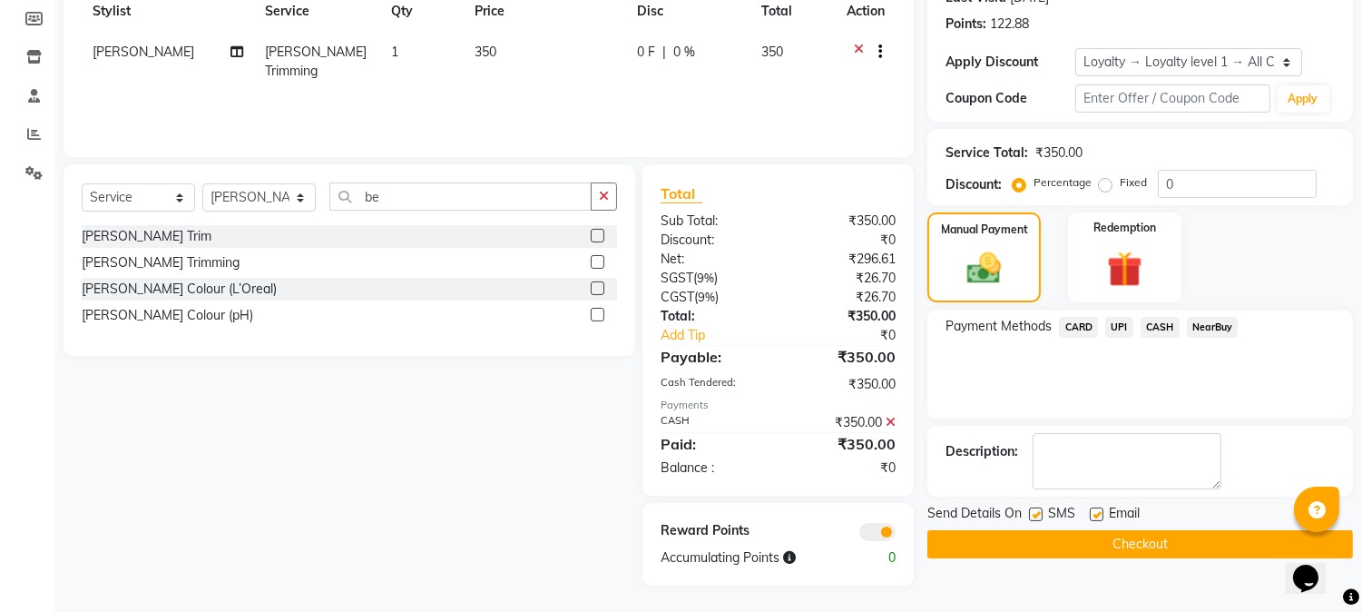
click at [1155, 540] on button "Checkout" at bounding box center [1140, 544] width 426 height 28
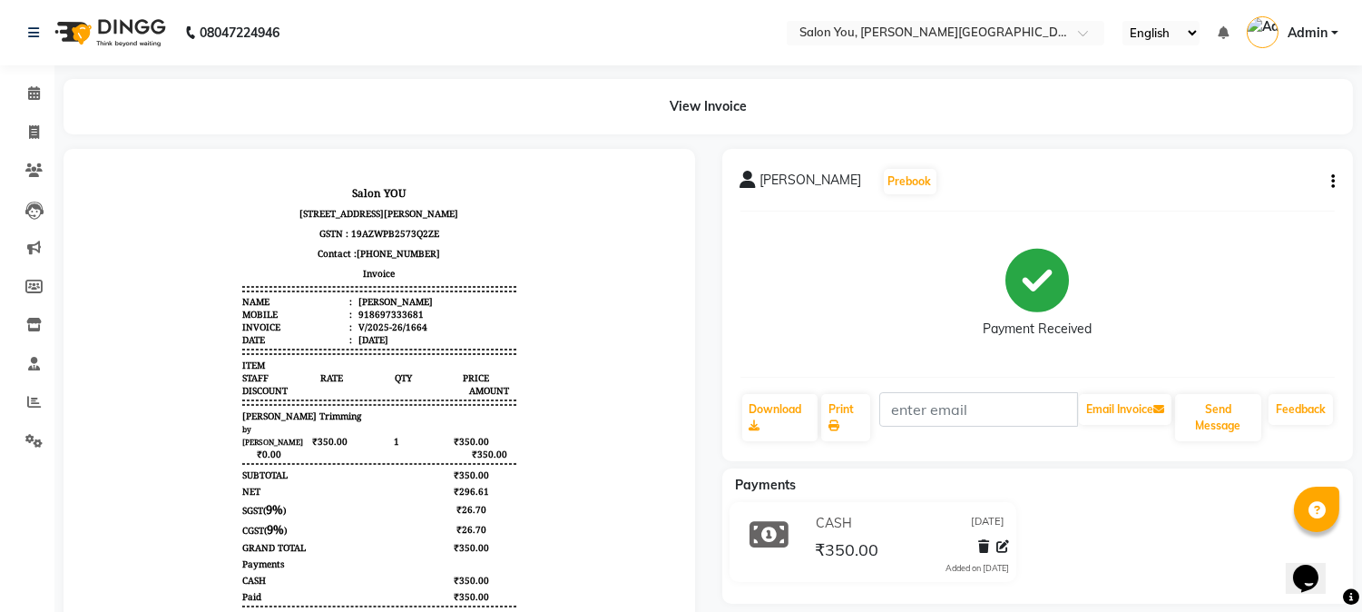
select select "service"
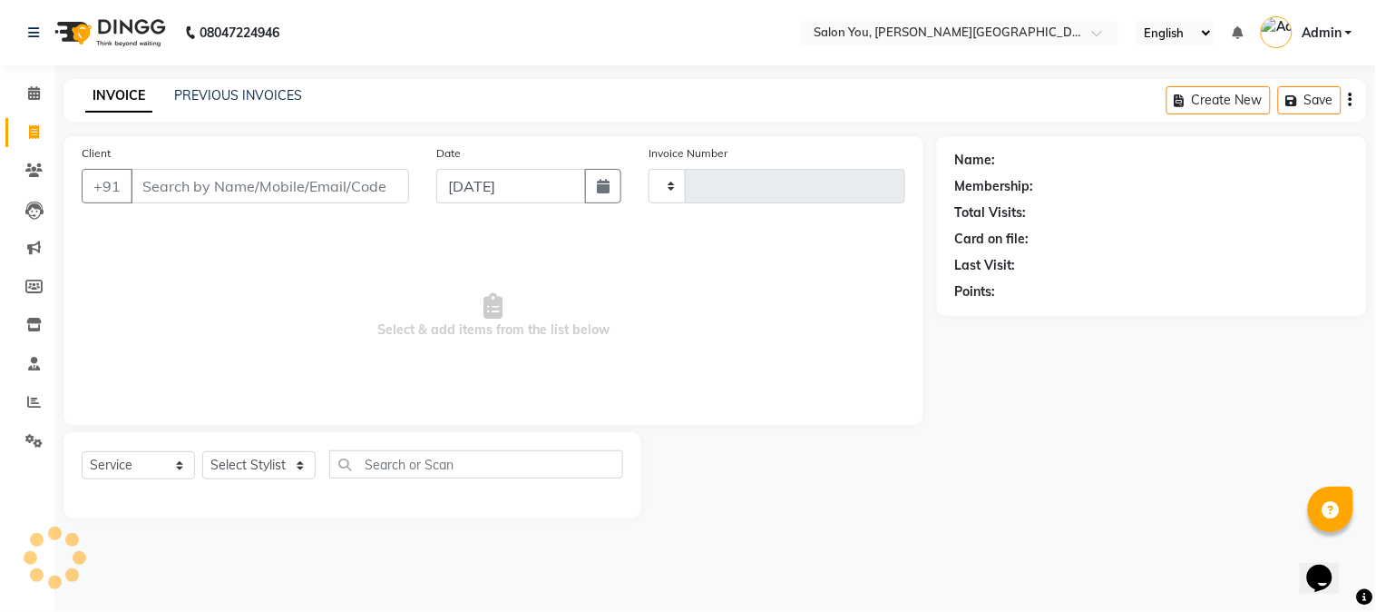
type input "1665"
select select "5231"
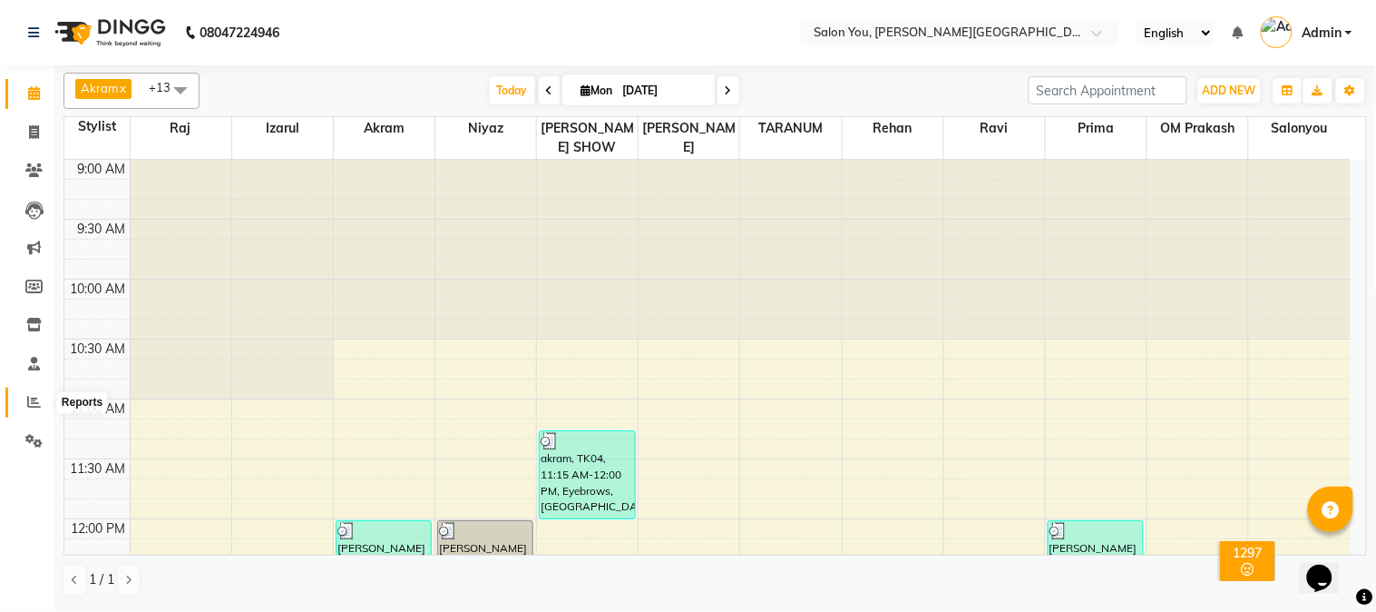
click at [27, 400] on icon at bounding box center [34, 402] width 14 height 14
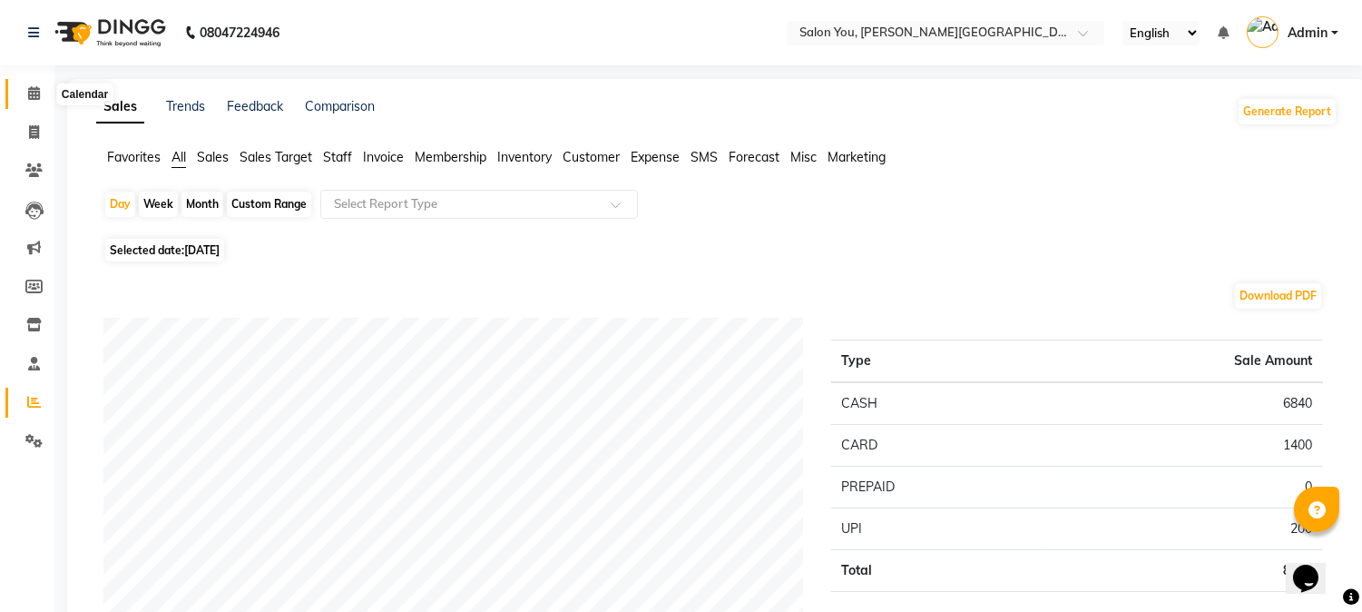
click at [36, 95] on icon at bounding box center [34, 93] width 12 height 14
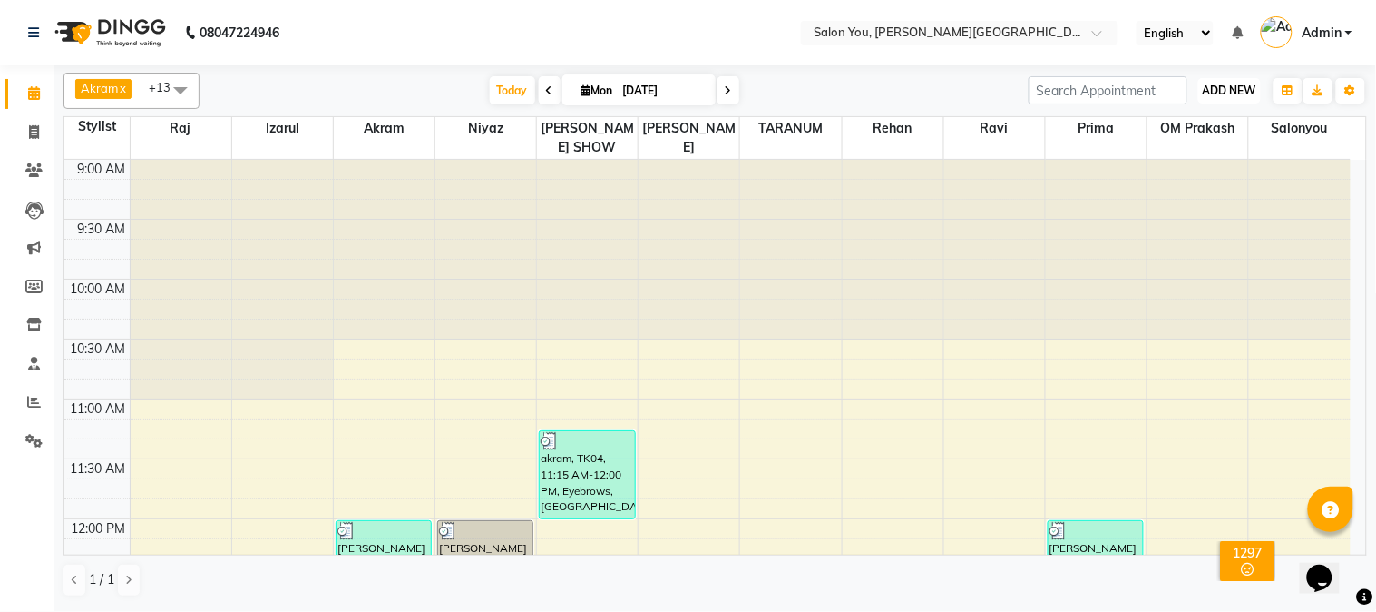
click at [1239, 93] on span "ADD NEW" at bounding box center [1230, 90] width 54 height 14
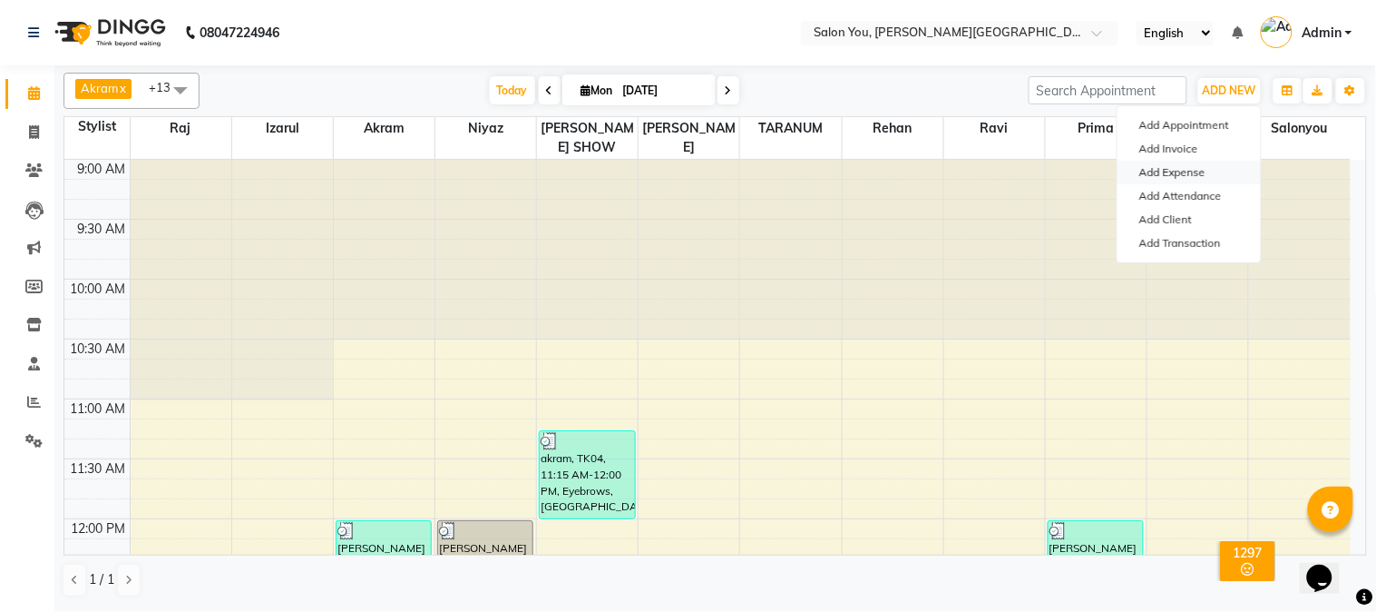
click at [1181, 174] on link "Add Expense" at bounding box center [1189, 173] width 143 height 24
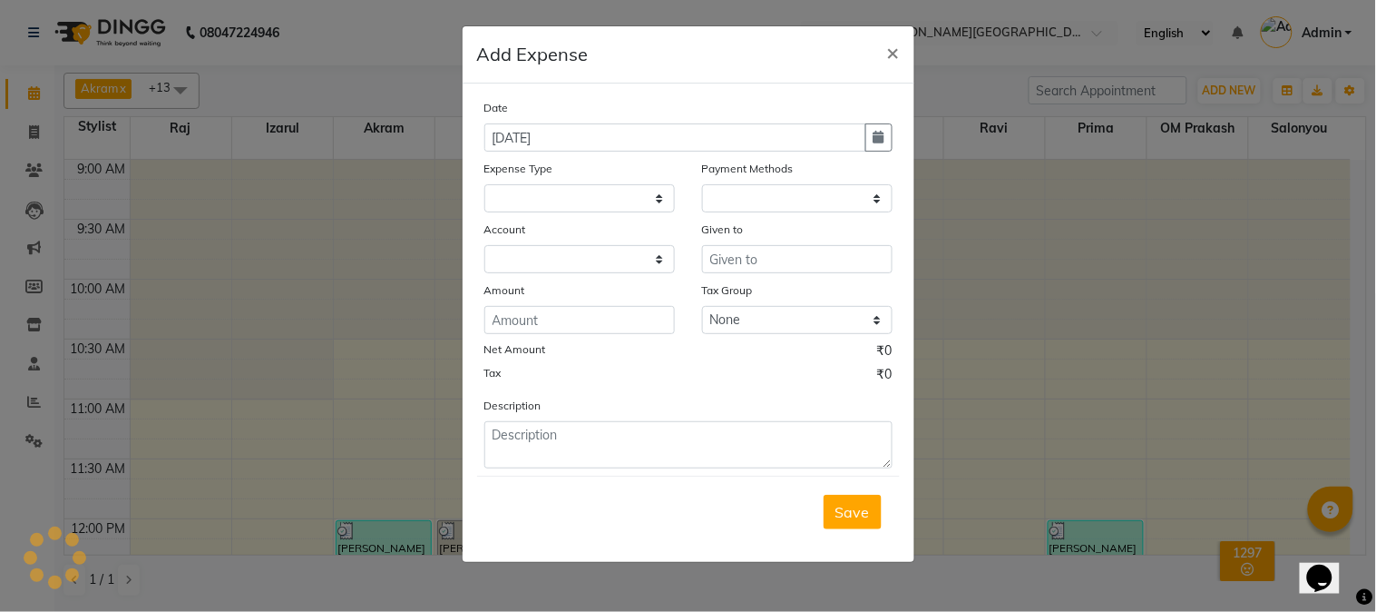
select select
select select "1"
select select "4140"
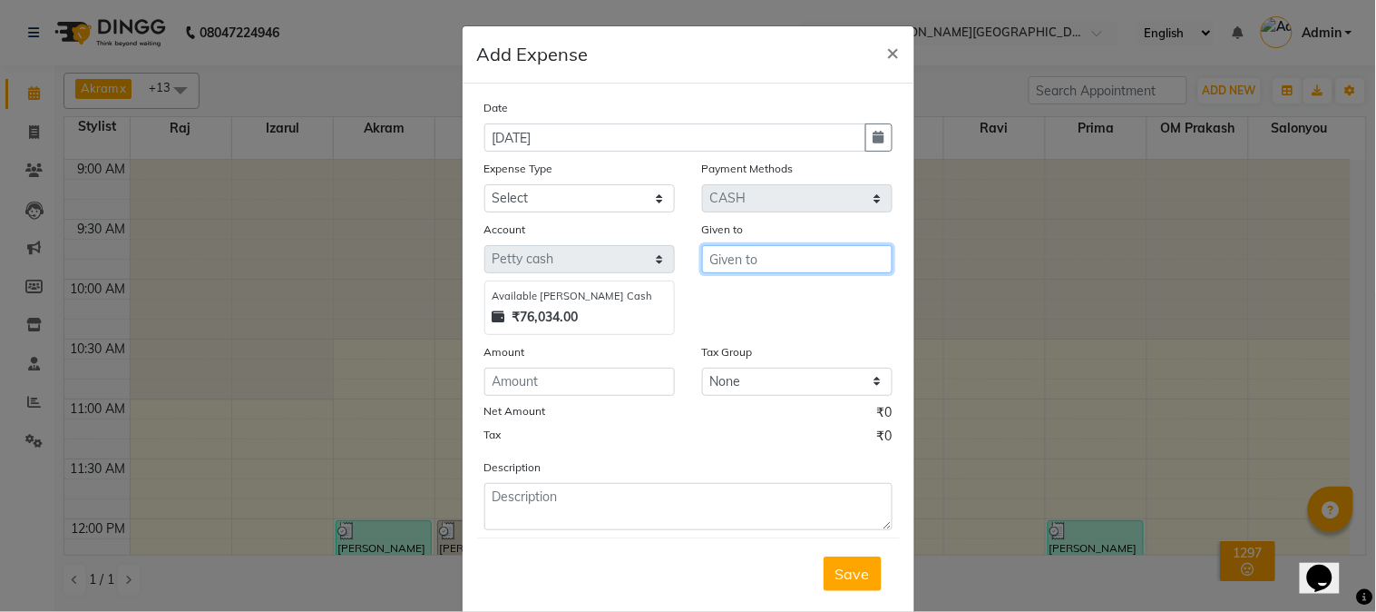
click at [814, 260] on input "text" at bounding box center [797, 259] width 191 height 28
type input "deepak"
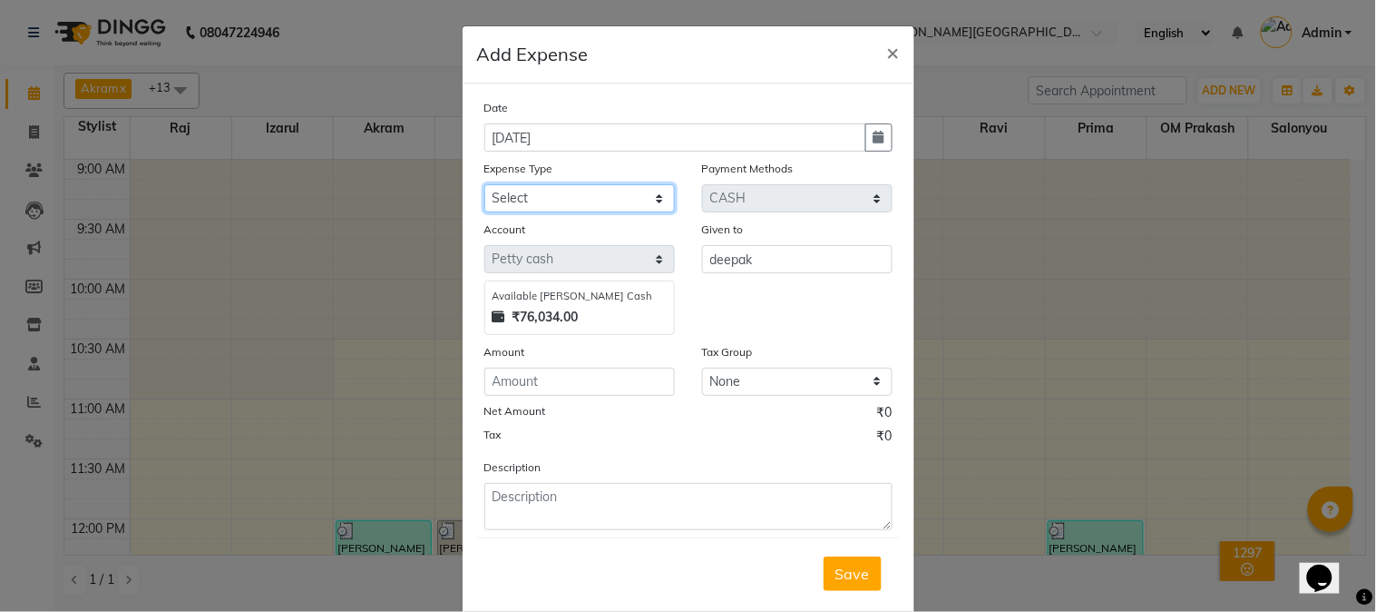
click at [578, 201] on select "Select Advance Salary Car Parking Charges Cash transfer to bank Cash Transfer t…" at bounding box center [580, 198] width 191 height 28
select select "9802"
click at [485, 184] on select "Select Advance Salary Car Parking Charges Cash transfer to bank Cash Transfer t…" at bounding box center [580, 198] width 191 height 28
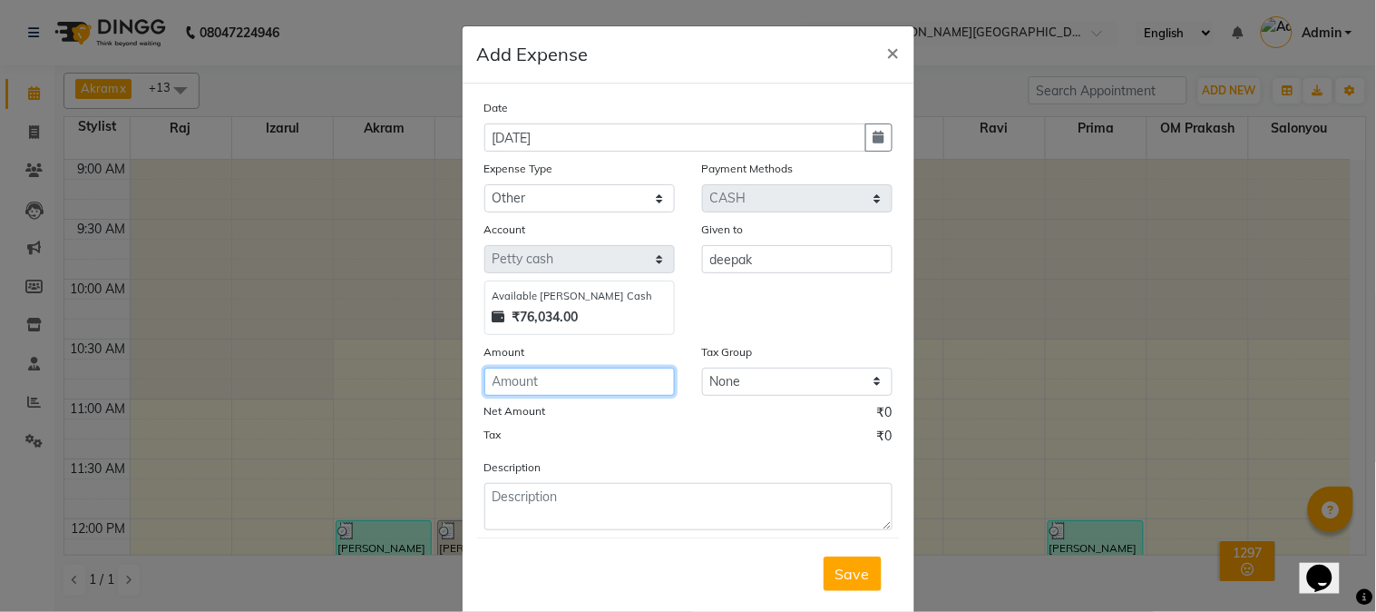
click at [526, 384] on input "number" at bounding box center [580, 381] width 191 height 28
type input "310"
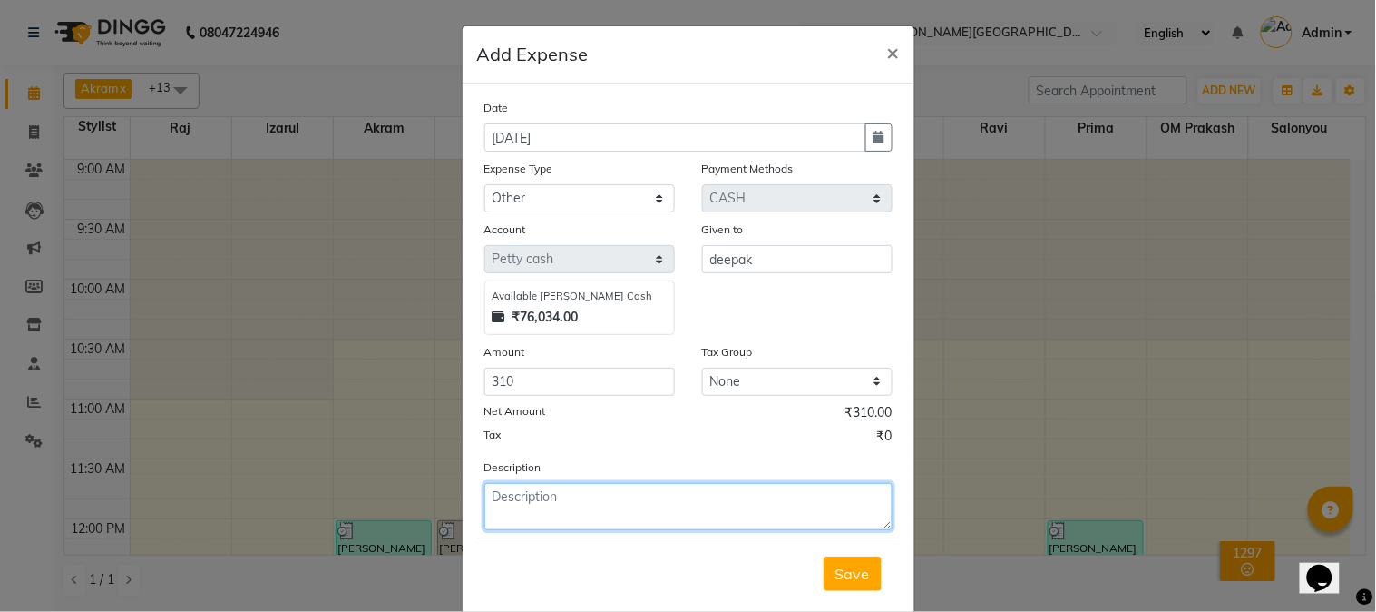
click at [550, 505] on textarea at bounding box center [689, 506] width 408 height 47
type textarea "t"
click at [568, 501] on textarea "for tea 500gm sugar 1000" at bounding box center [689, 506] width 408 height 47
click at [637, 502] on textarea "for tea 500ml sugar 1000" at bounding box center [689, 506] width 408 height 47
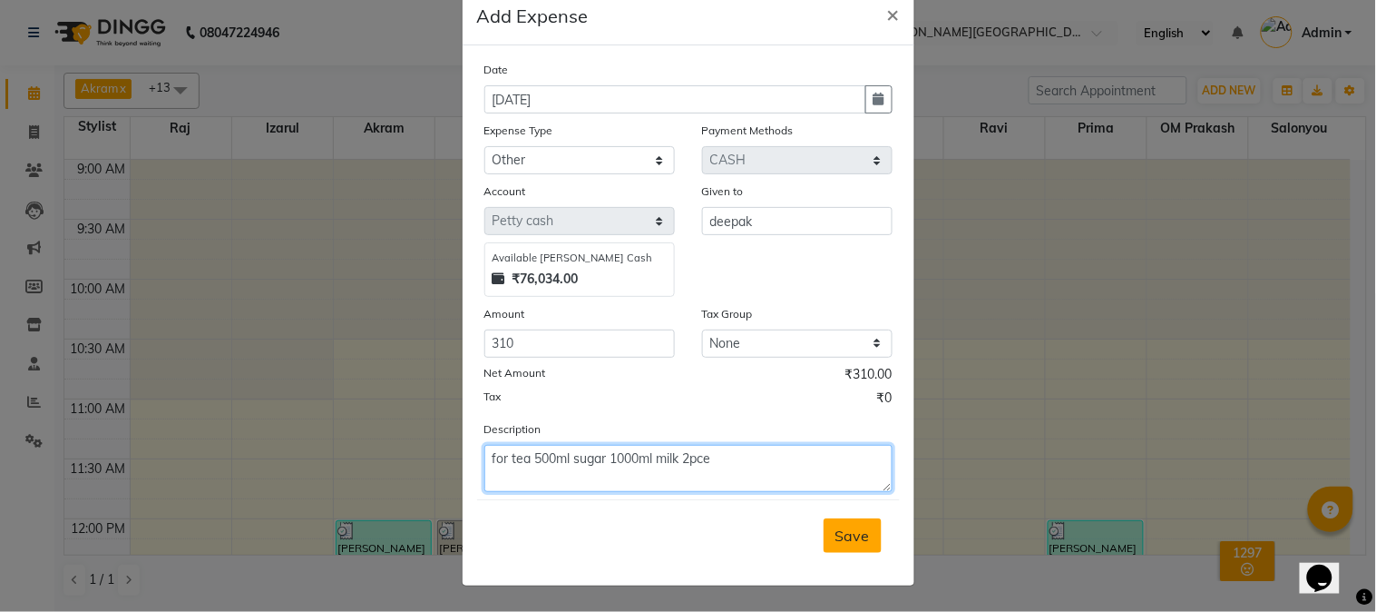
type textarea "for tea 500ml sugar 1000ml milk 2pce"
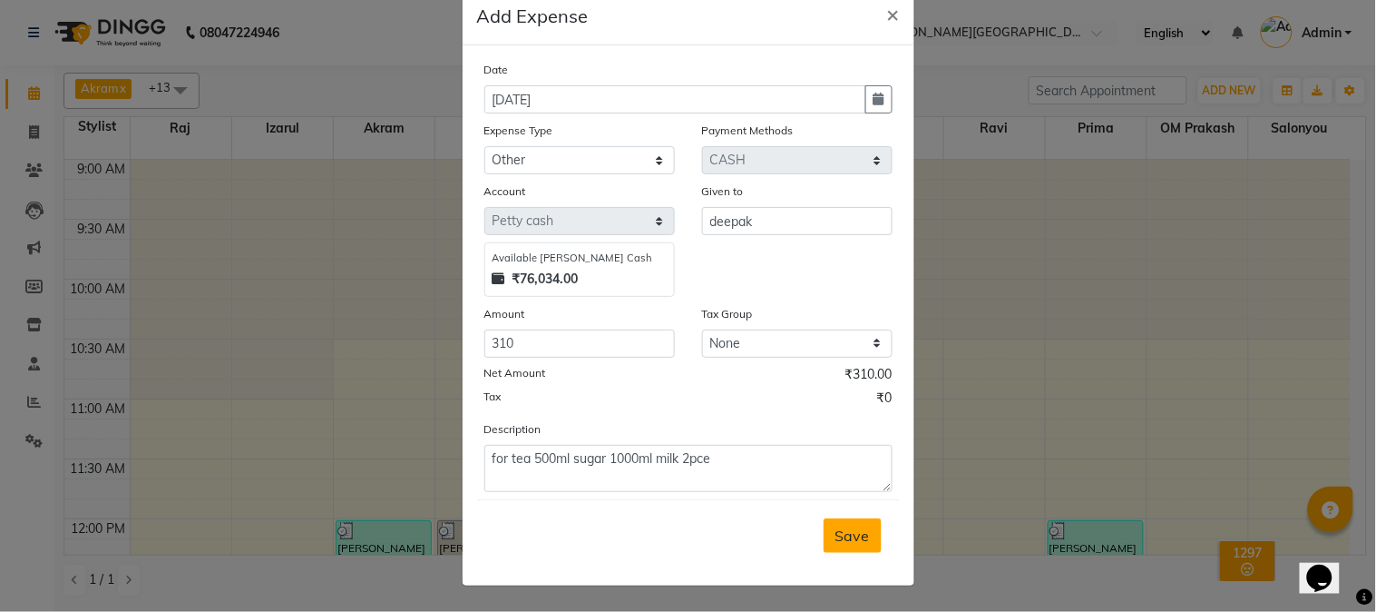
click at [846, 541] on span "Save" at bounding box center [853, 535] width 34 height 18
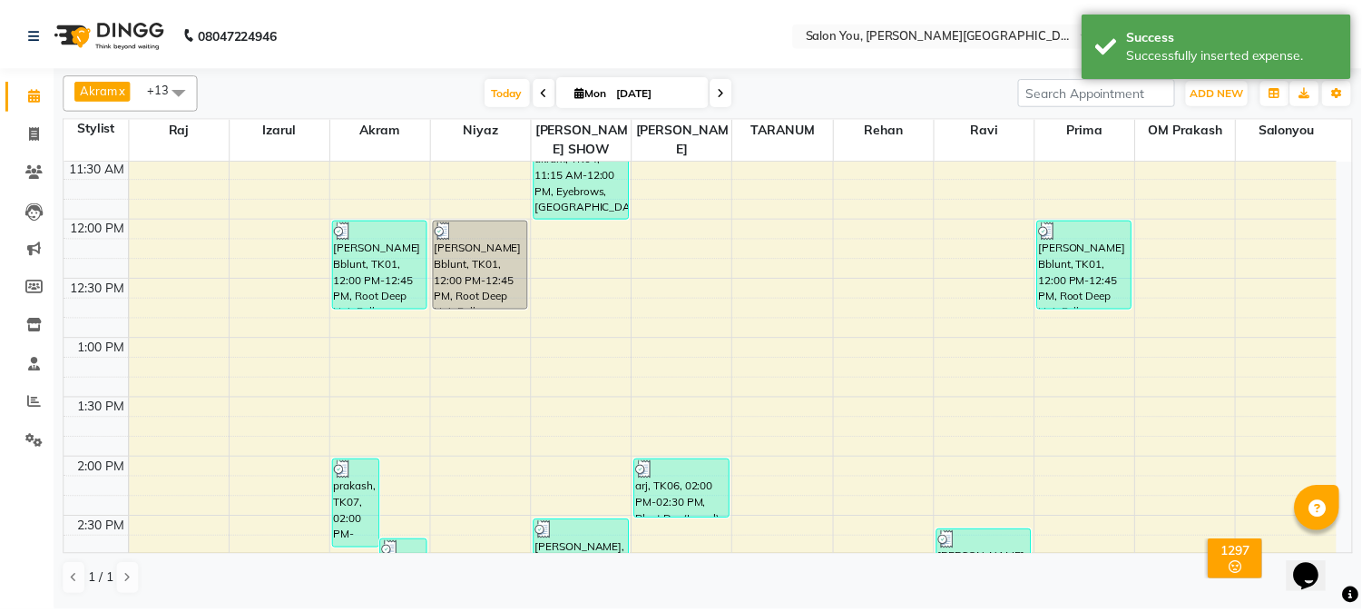
scroll to position [302, 0]
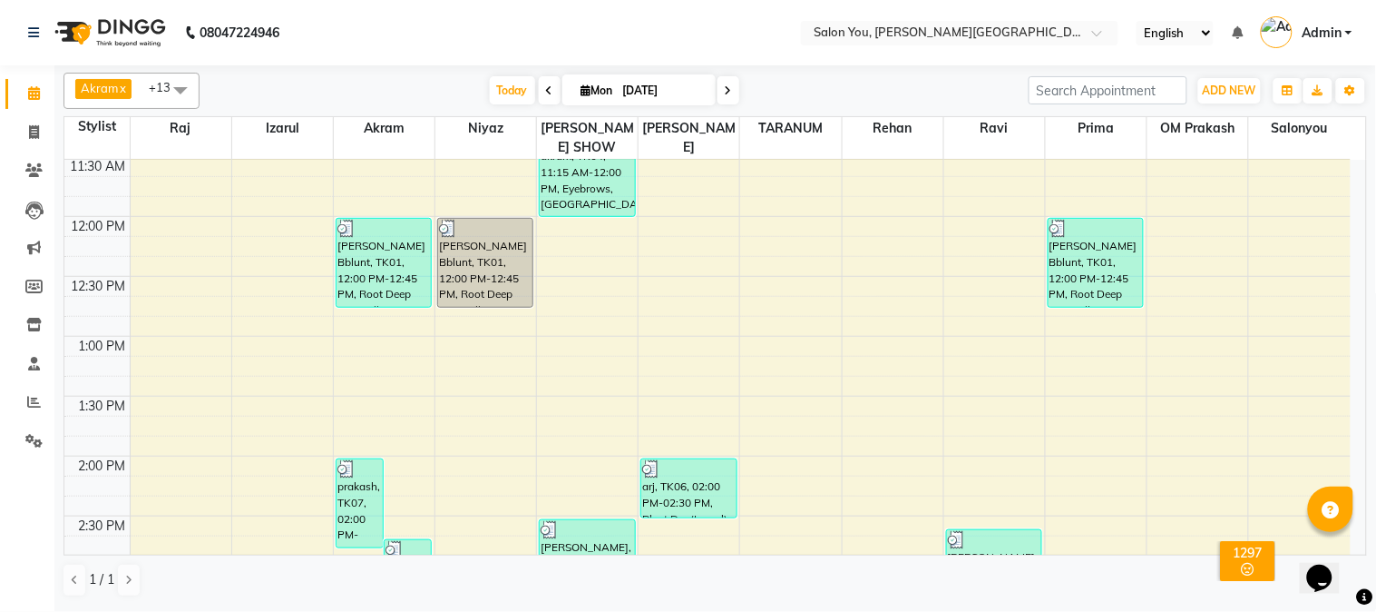
drag, startPoint x: 0, startPoint y: 446, endPoint x: 673, endPoint y: 424, distance: 673.6
drag, startPoint x: 673, startPoint y: 424, endPoint x: 1261, endPoint y: 189, distance: 633.2
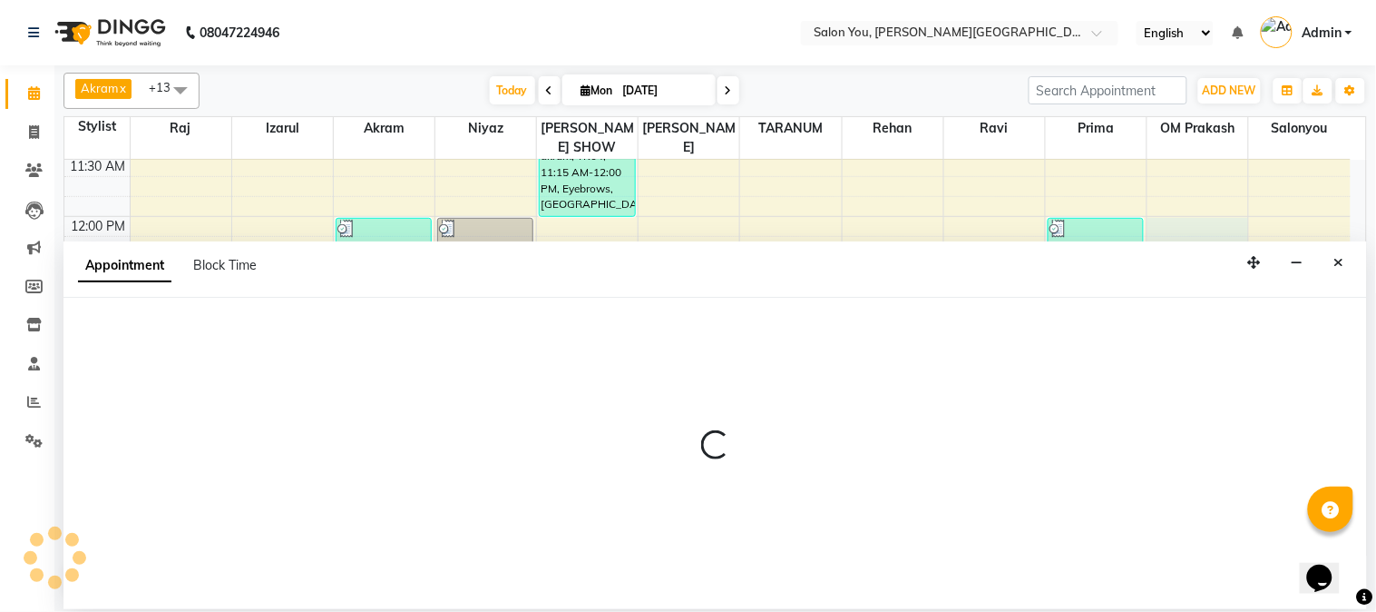
select select "89003"
select select "720"
select select "tentative"
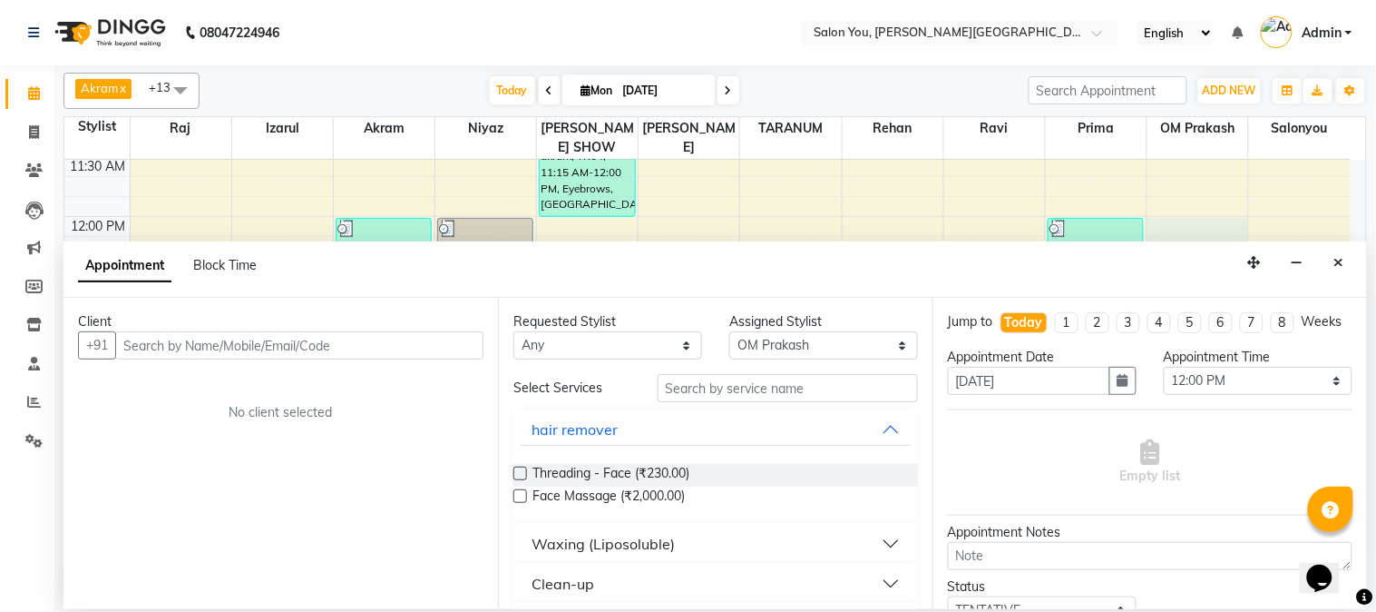
drag, startPoint x: 1261, startPoint y: 189, endPoint x: 976, endPoint y: 193, distance: 284.9
click at [866, 216] on td at bounding box center [740, 226] width 1221 height 20
click at [1340, 260] on icon "Close" at bounding box center [1340, 262] width 10 height 13
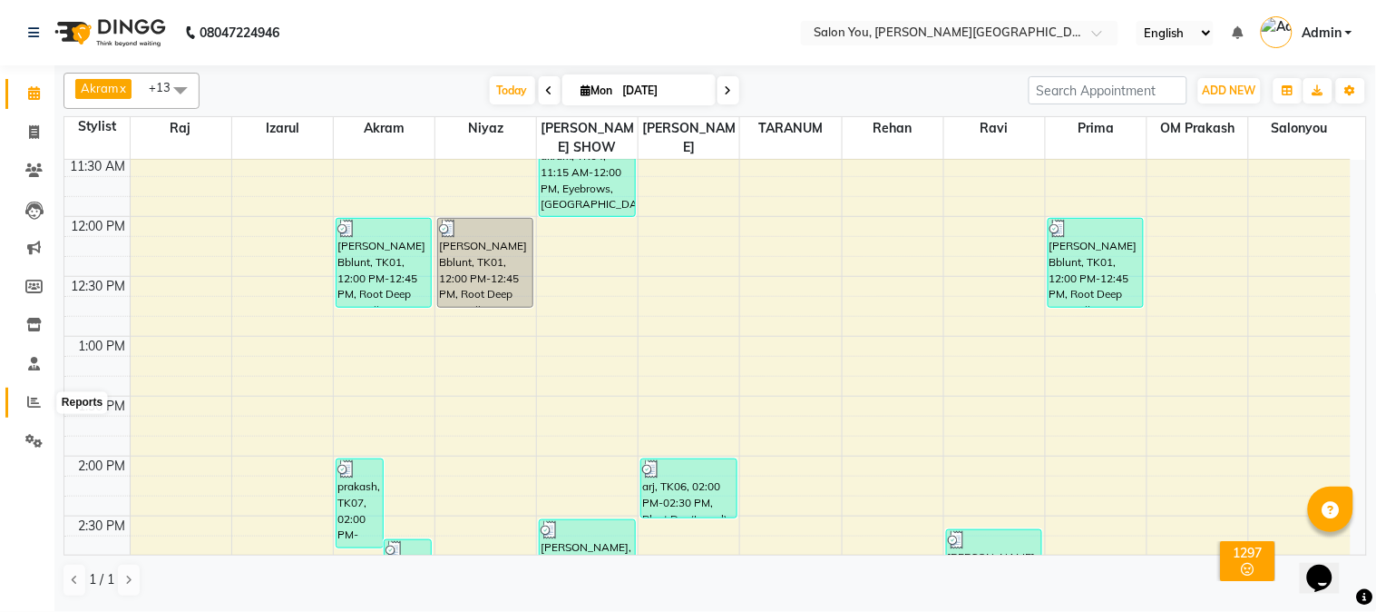
click at [36, 403] on icon at bounding box center [34, 402] width 14 height 14
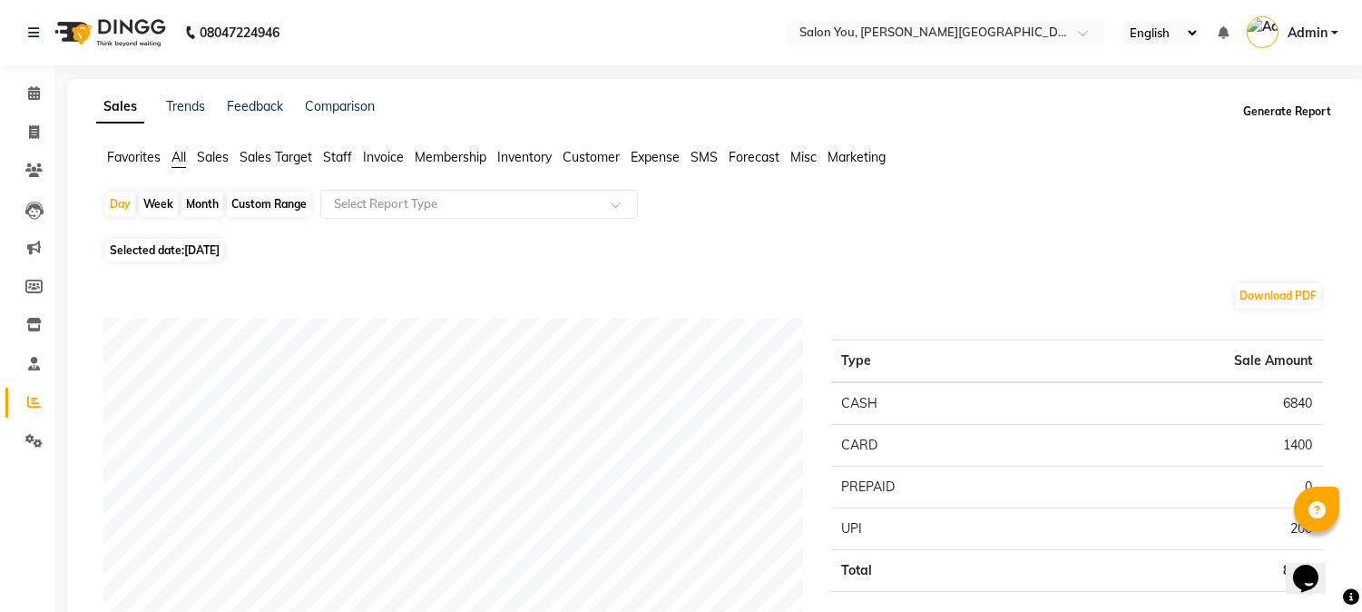
click at [1276, 112] on button "Generate Report" at bounding box center [1287, 111] width 97 height 25
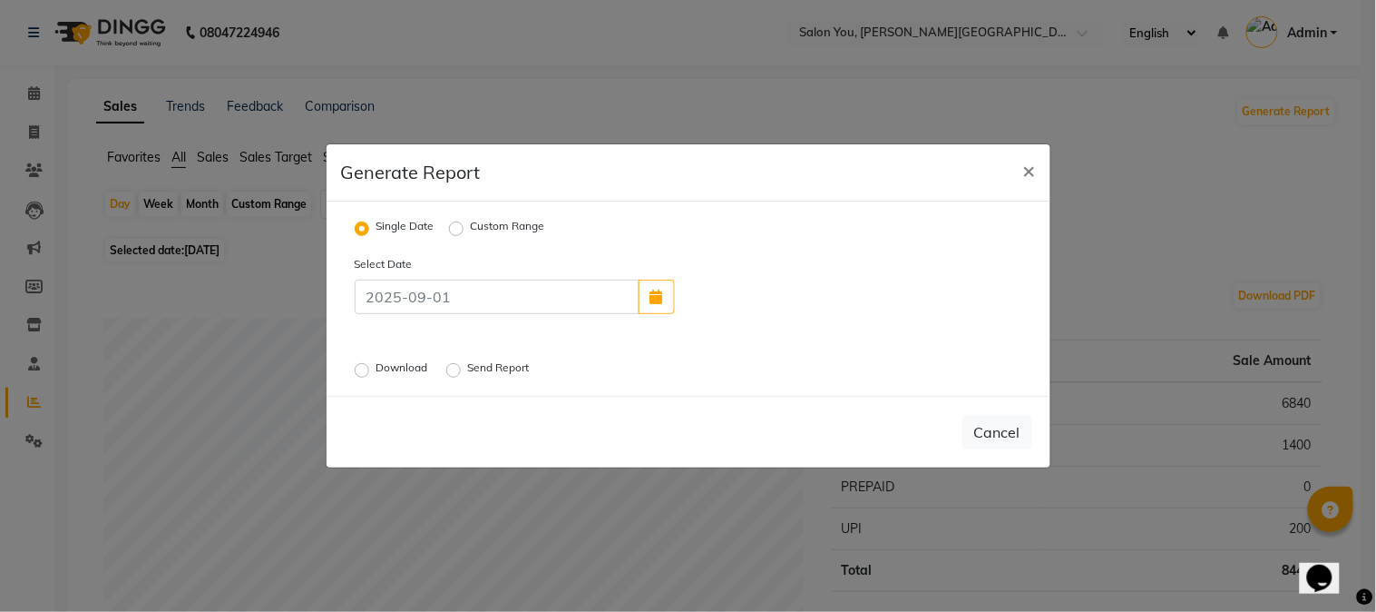
click at [468, 369] on label "Send Report" at bounding box center [500, 370] width 65 height 22
click at [460, 369] on input "Send Report" at bounding box center [456, 370] width 13 height 13
click at [1005, 437] on button "Send" at bounding box center [1004, 432] width 56 height 33
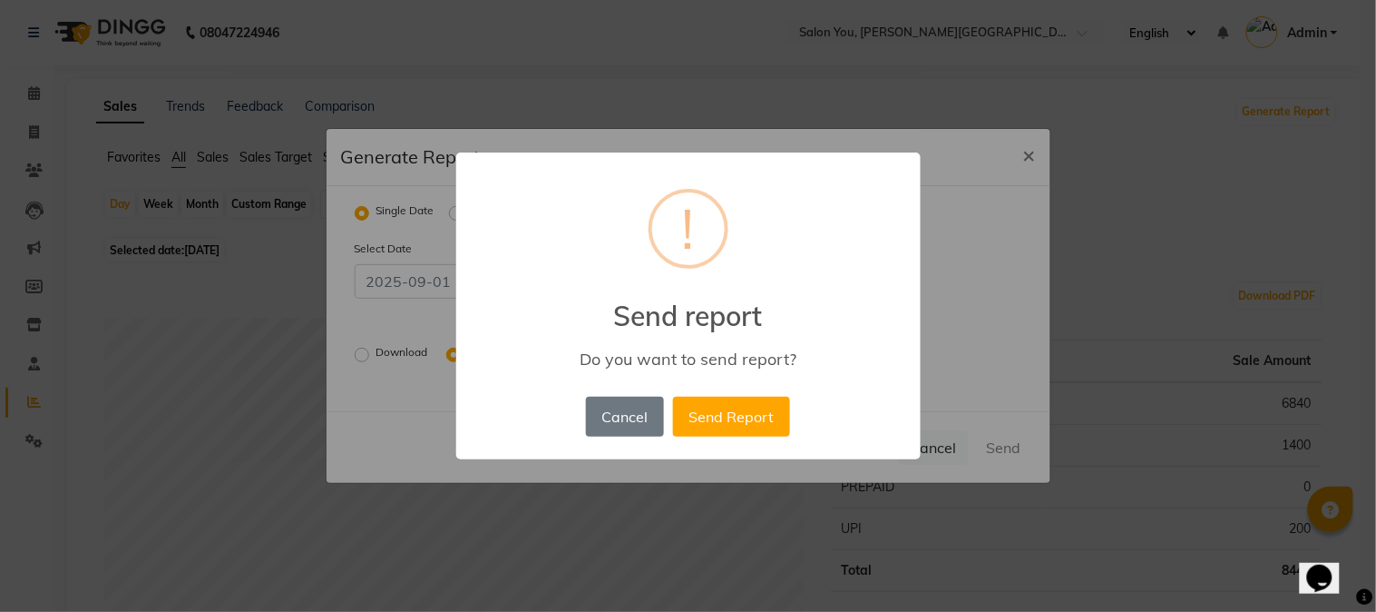
drag, startPoint x: 748, startPoint y: 421, endPoint x: 762, endPoint y: 413, distance: 16.7
click at [750, 421] on button "Send Report" at bounding box center [731, 417] width 117 height 40
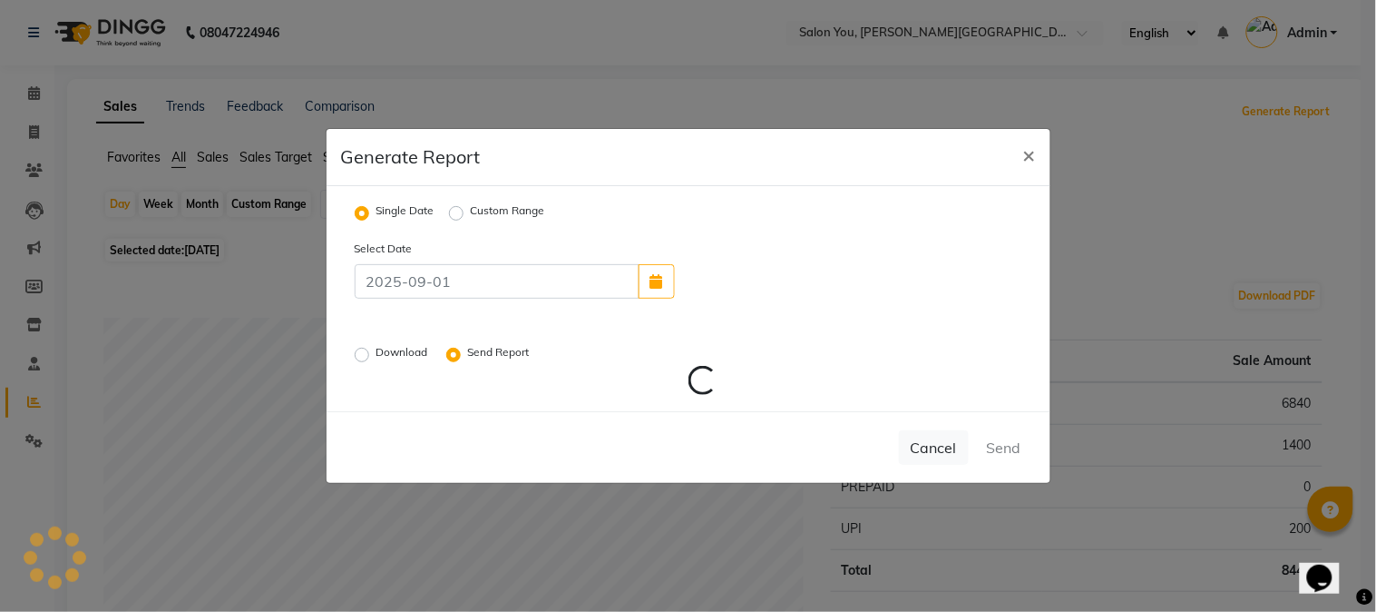
radio input "false"
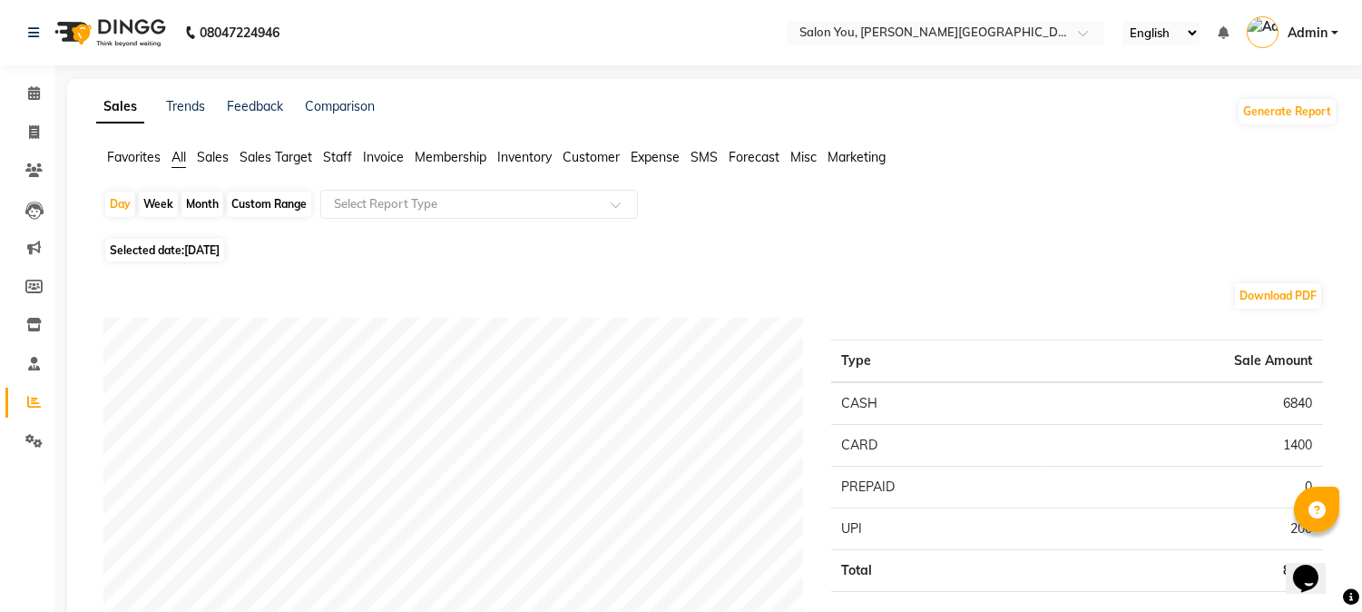
click at [1281, 32] on link "Admin" at bounding box center [1293, 33] width 92 height 30
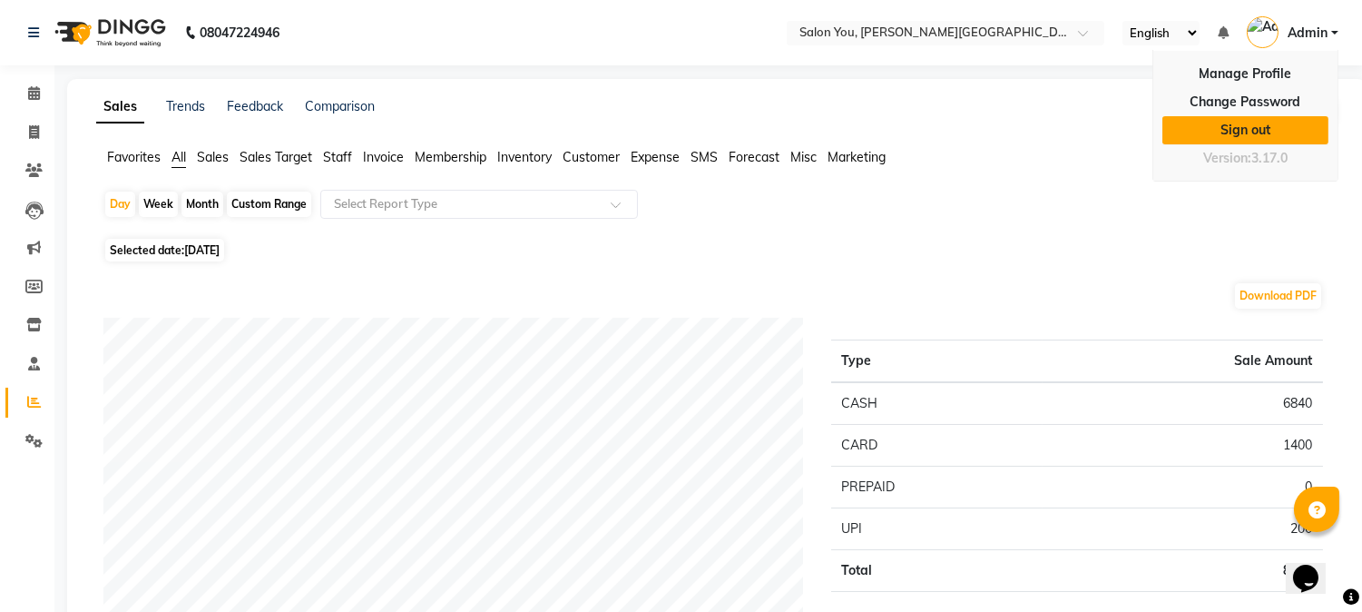
click at [1228, 132] on link "Sign out" at bounding box center [1245, 130] width 166 height 28
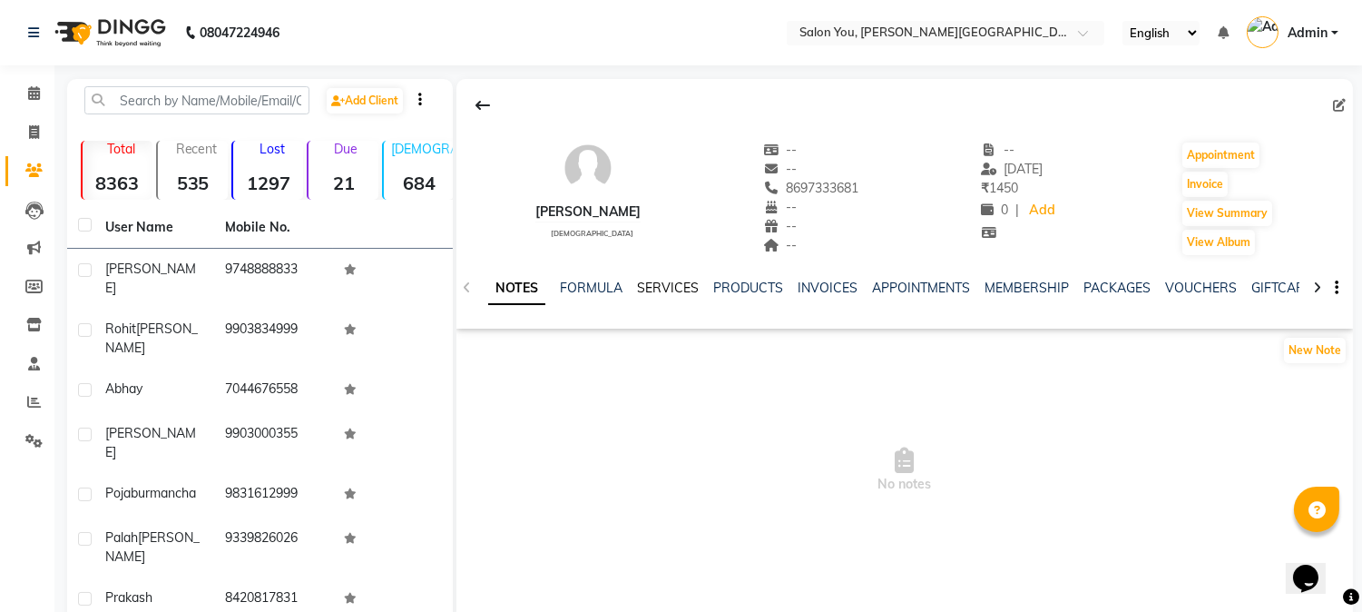
click at [677, 279] on link "SERVICES" at bounding box center [668, 287] width 62 height 16
